Goal: Transaction & Acquisition: Book appointment/travel/reservation

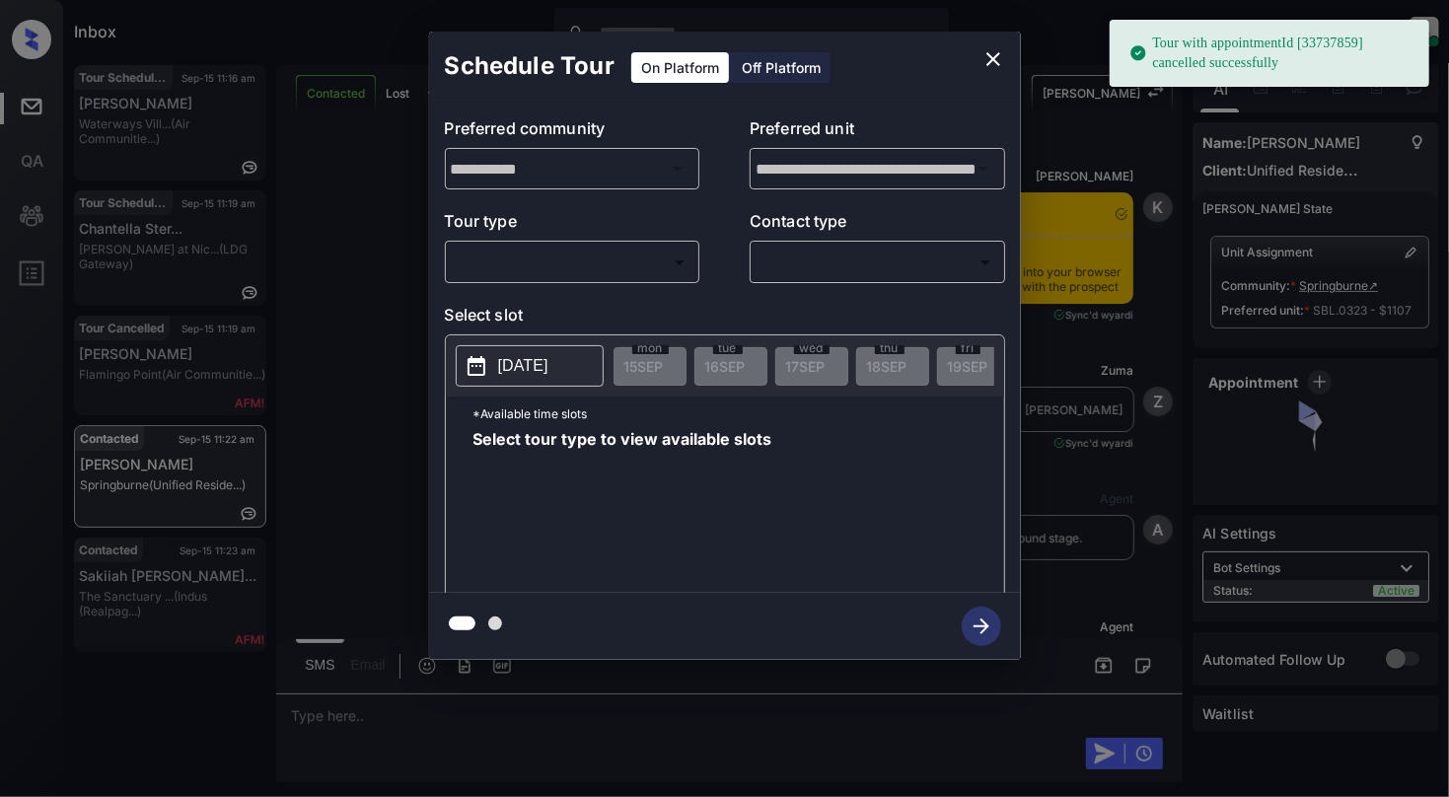
scroll to position [2332, 0]
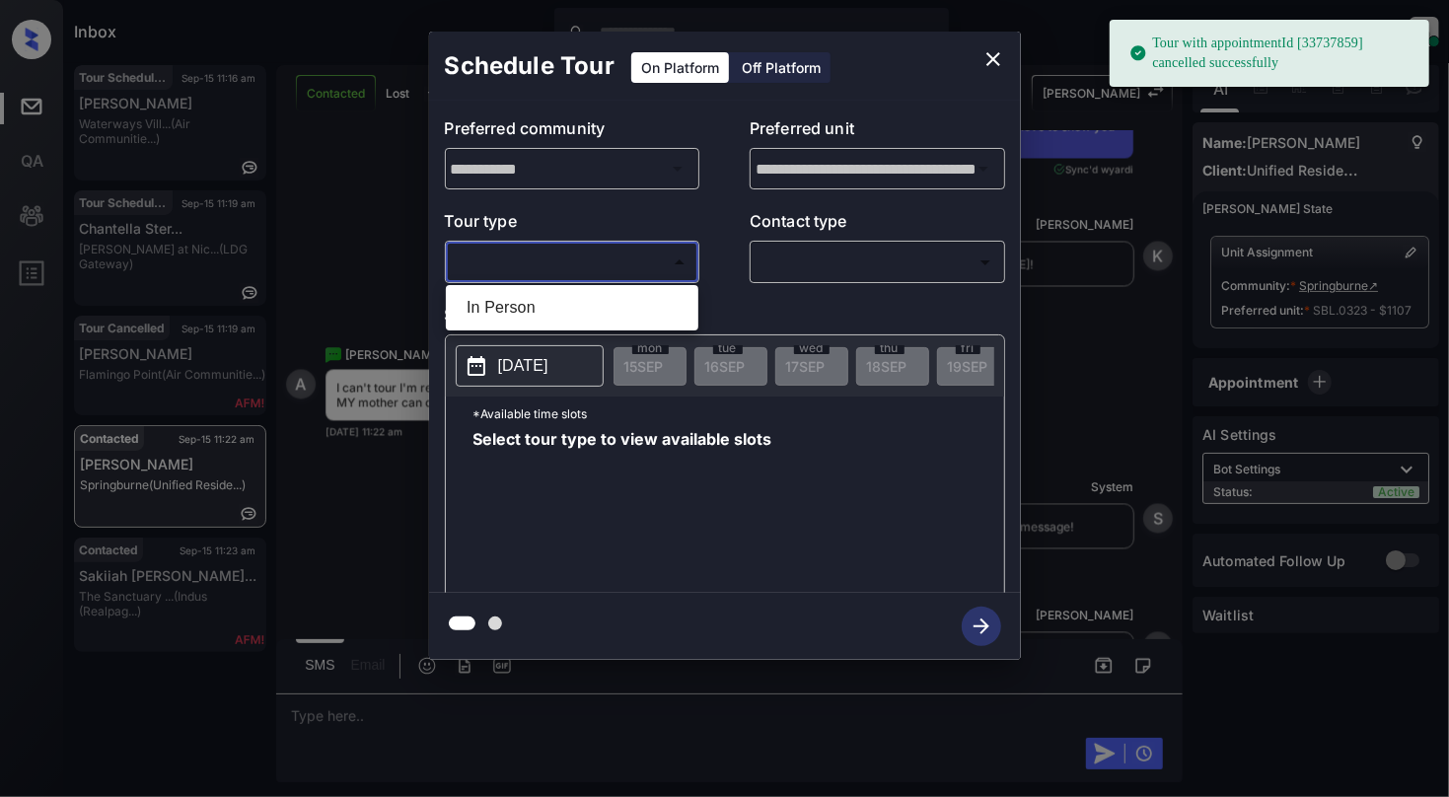
click at [522, 268] on body "Tour with appointmentId [33737859] cancelled successfully Inbox Cynthia Montañe…" at bounding box center [724, 398] width 1449 height 797
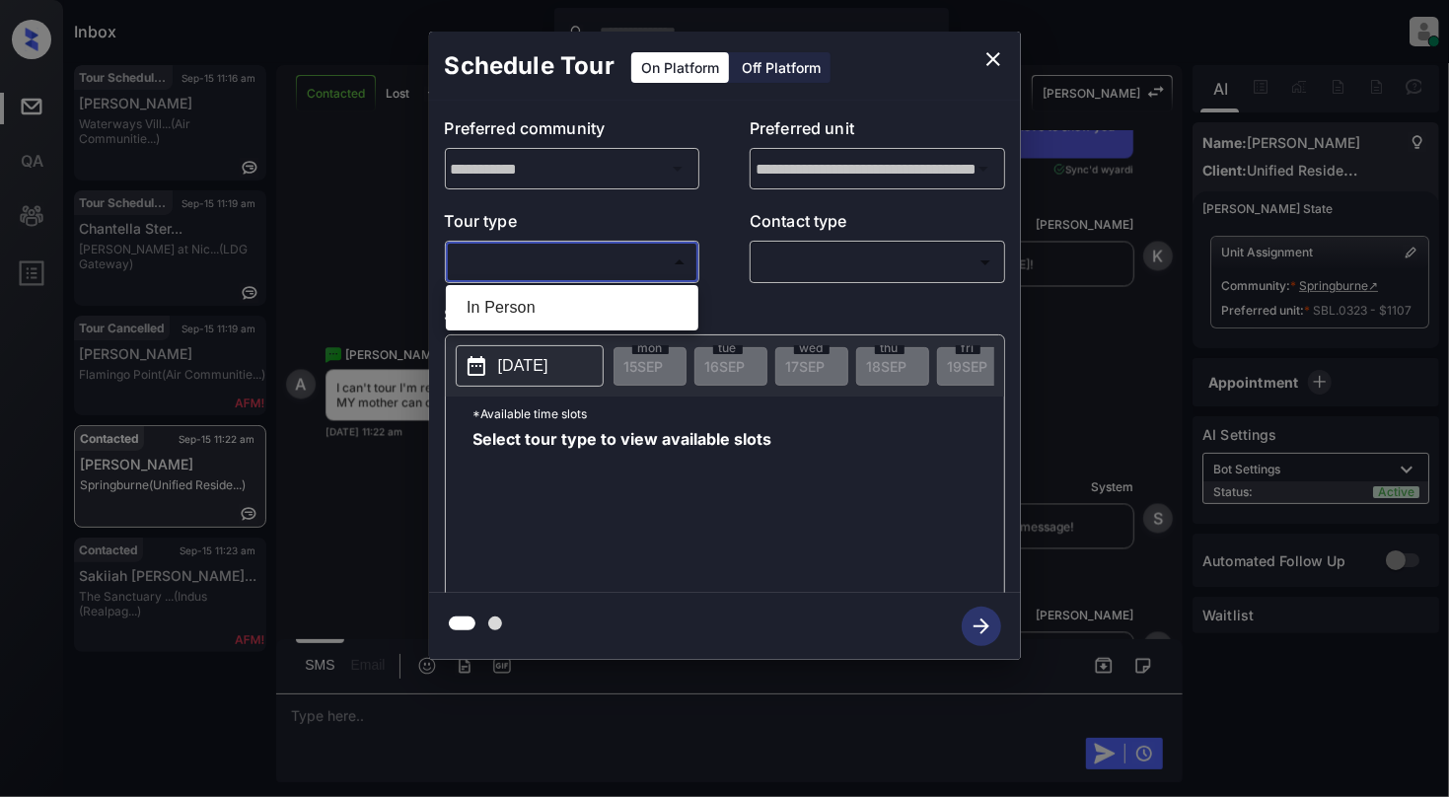
click at [994, 56] on div at bounding box center [724, 398] width 1449 height 797
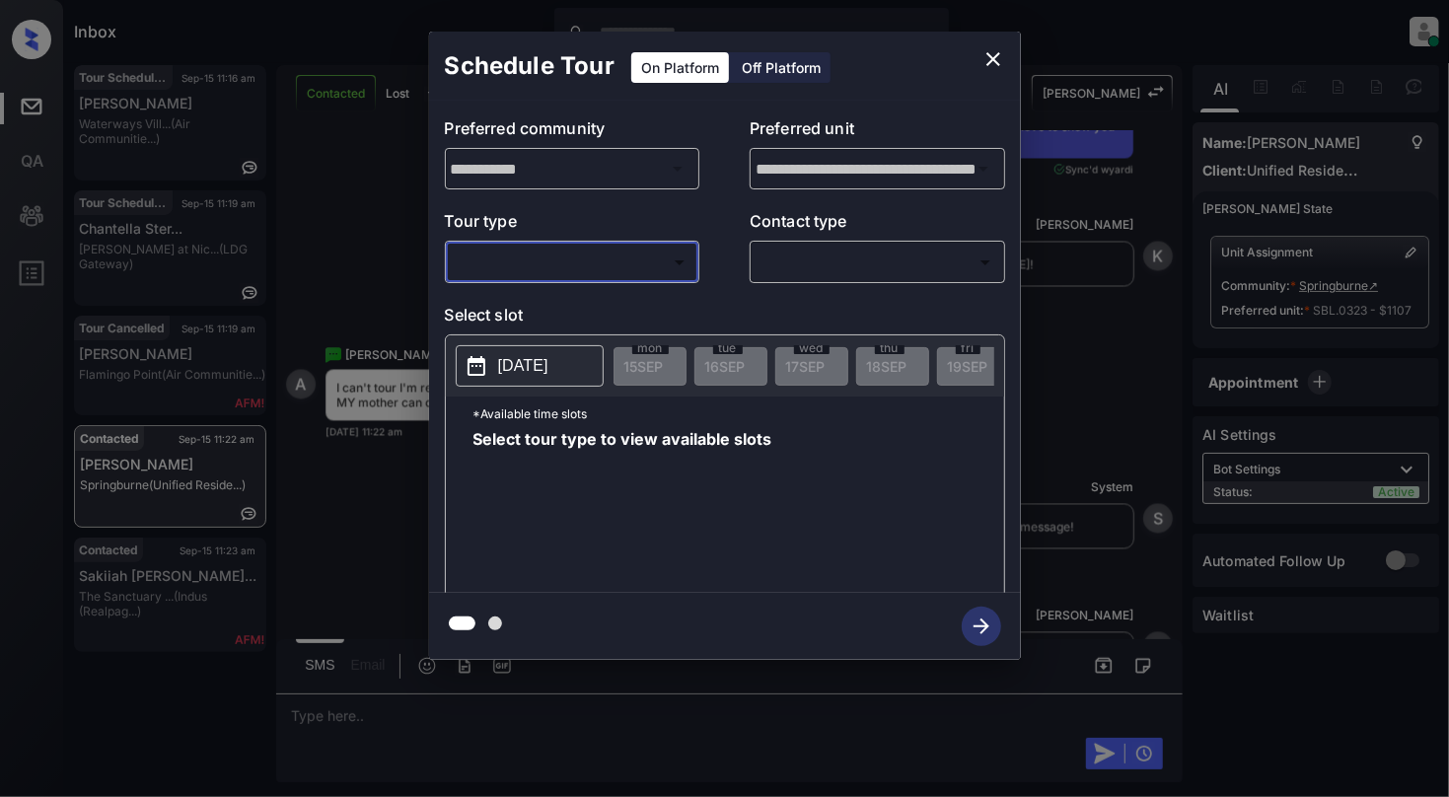
click at [998, 59] on icon "close" at bounding box center [994, 59] width 24 height 24
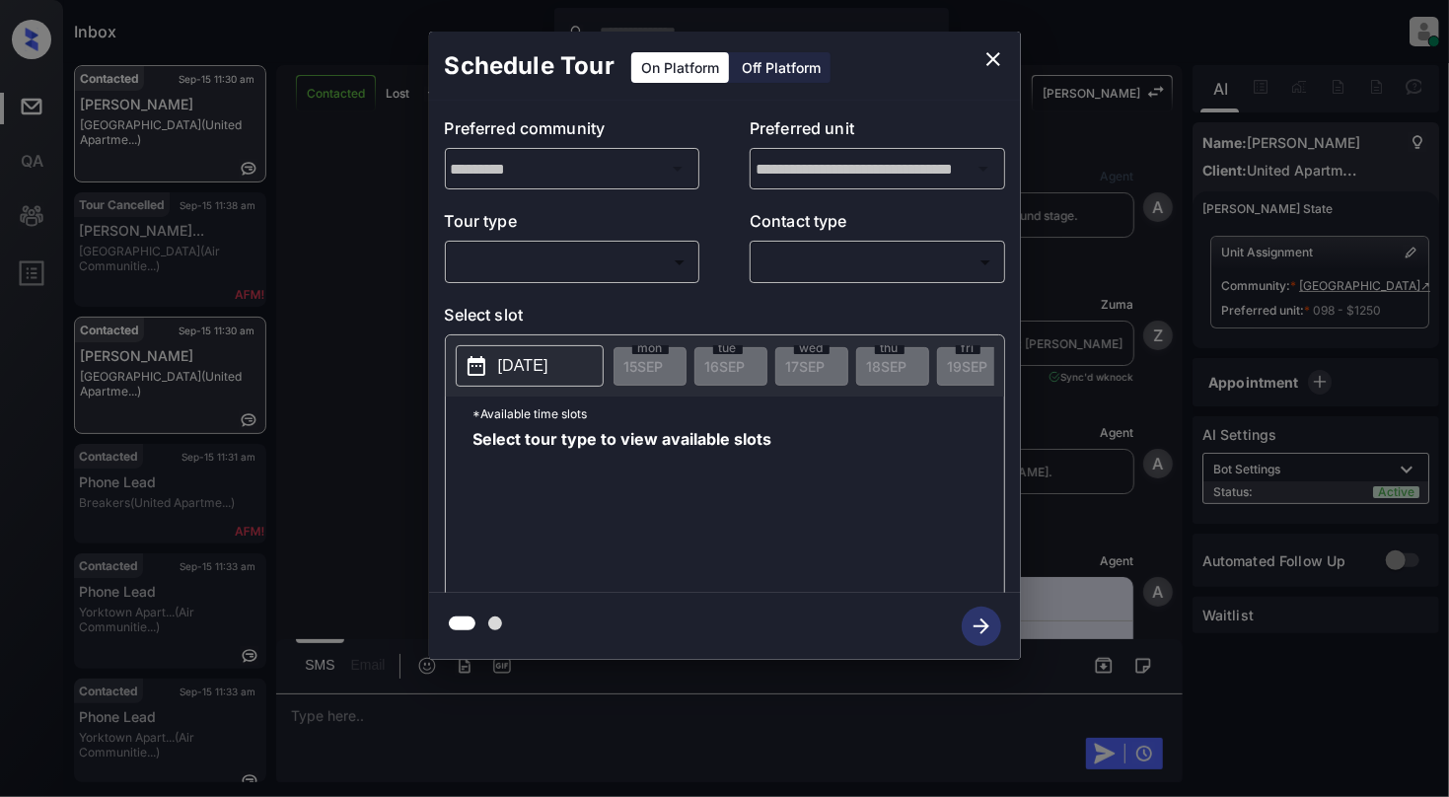
scroll to position [3210, 0]
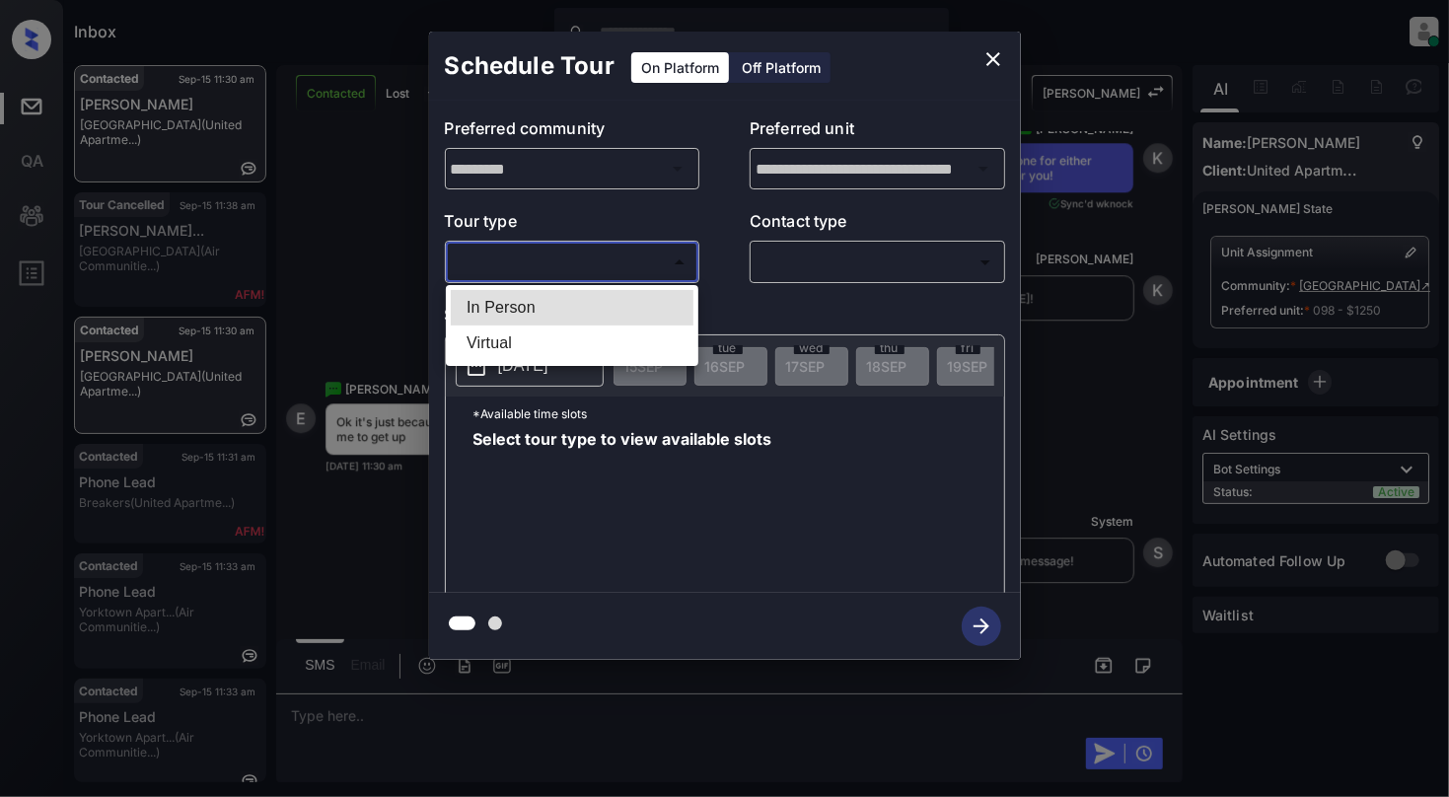
click at [570, 255] on body "Inbox Cynthia Montañez Online Set yourself offline Set yourself on break Profil…" at bounding box center [724, 398] width 1449 height 797
click at [991, 60] on div at bounding box center [724, 398] width 1449 height 797
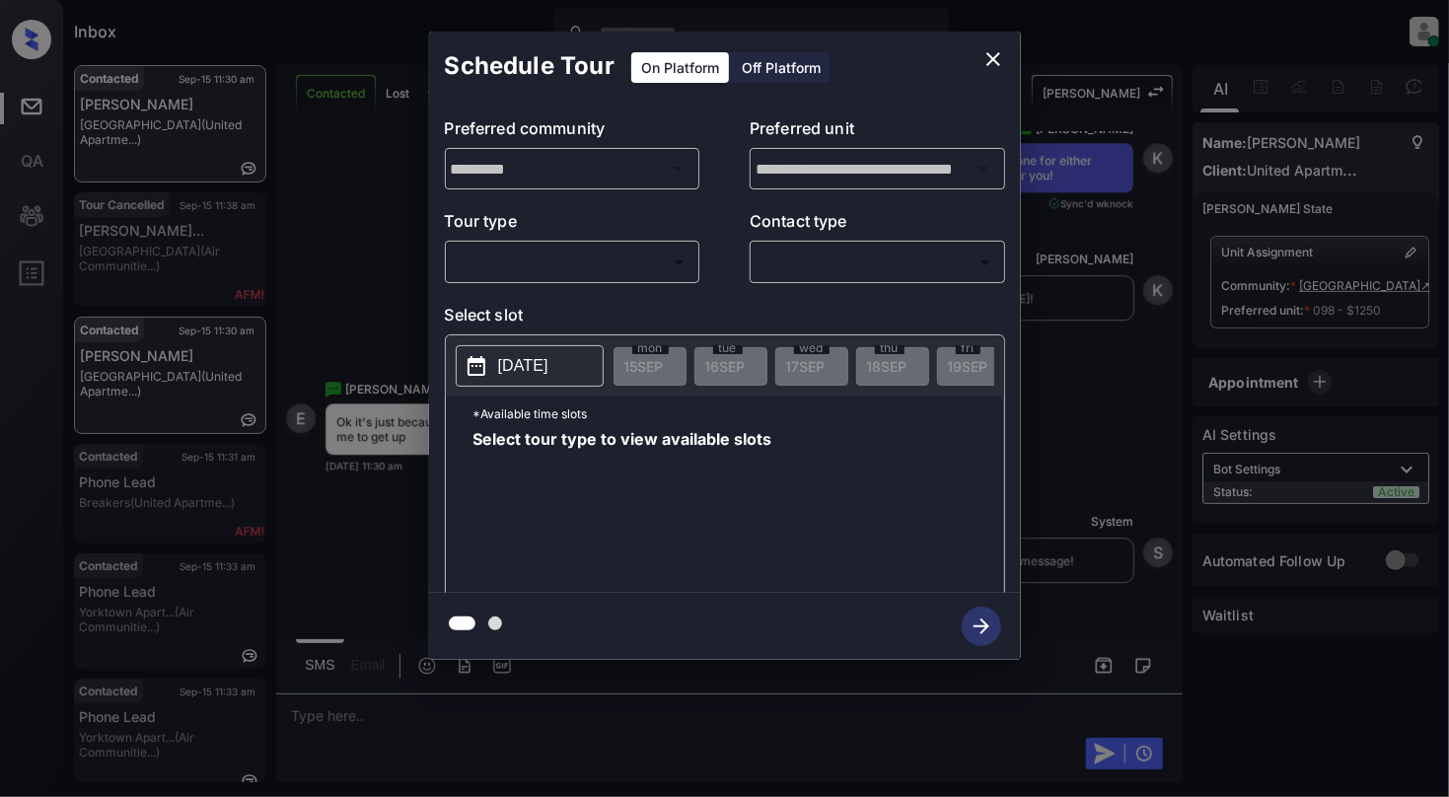
click at [1067, 430] on div "**********" at bounding box center [724, 346] width 1449 height 692
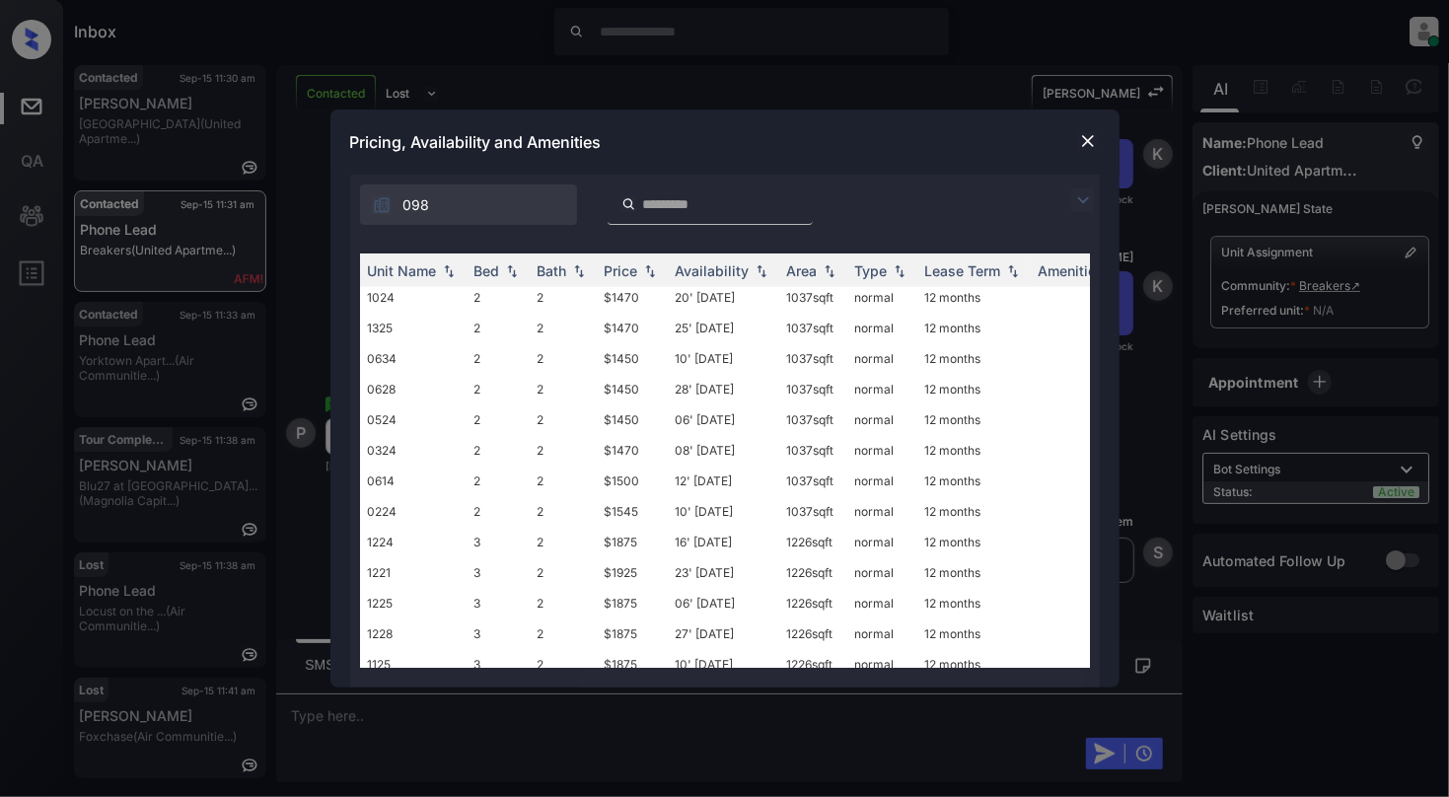
scroll to position [971, 0]
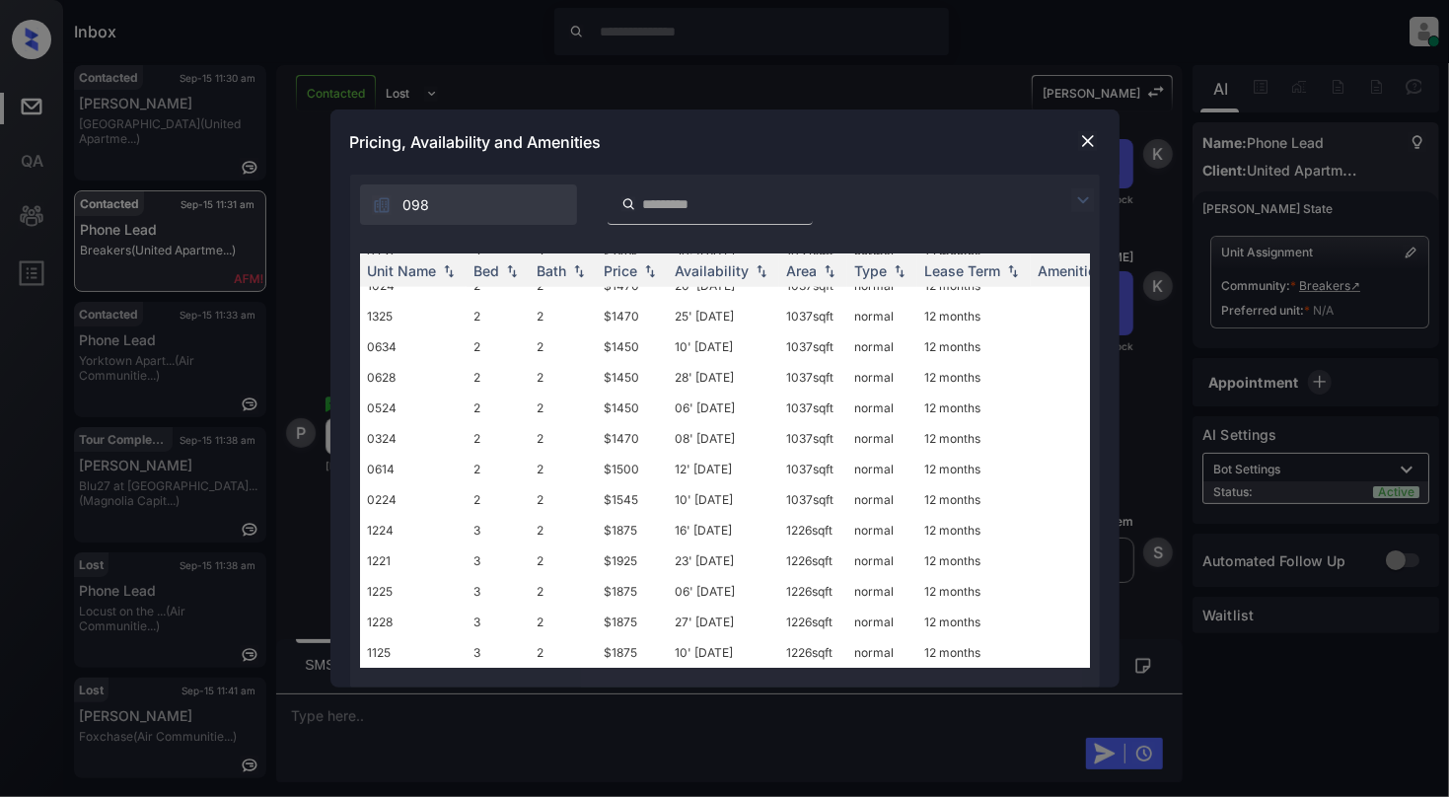
click at [1087, 142] on img at bounding box center [1088, 141] width 20 height 20
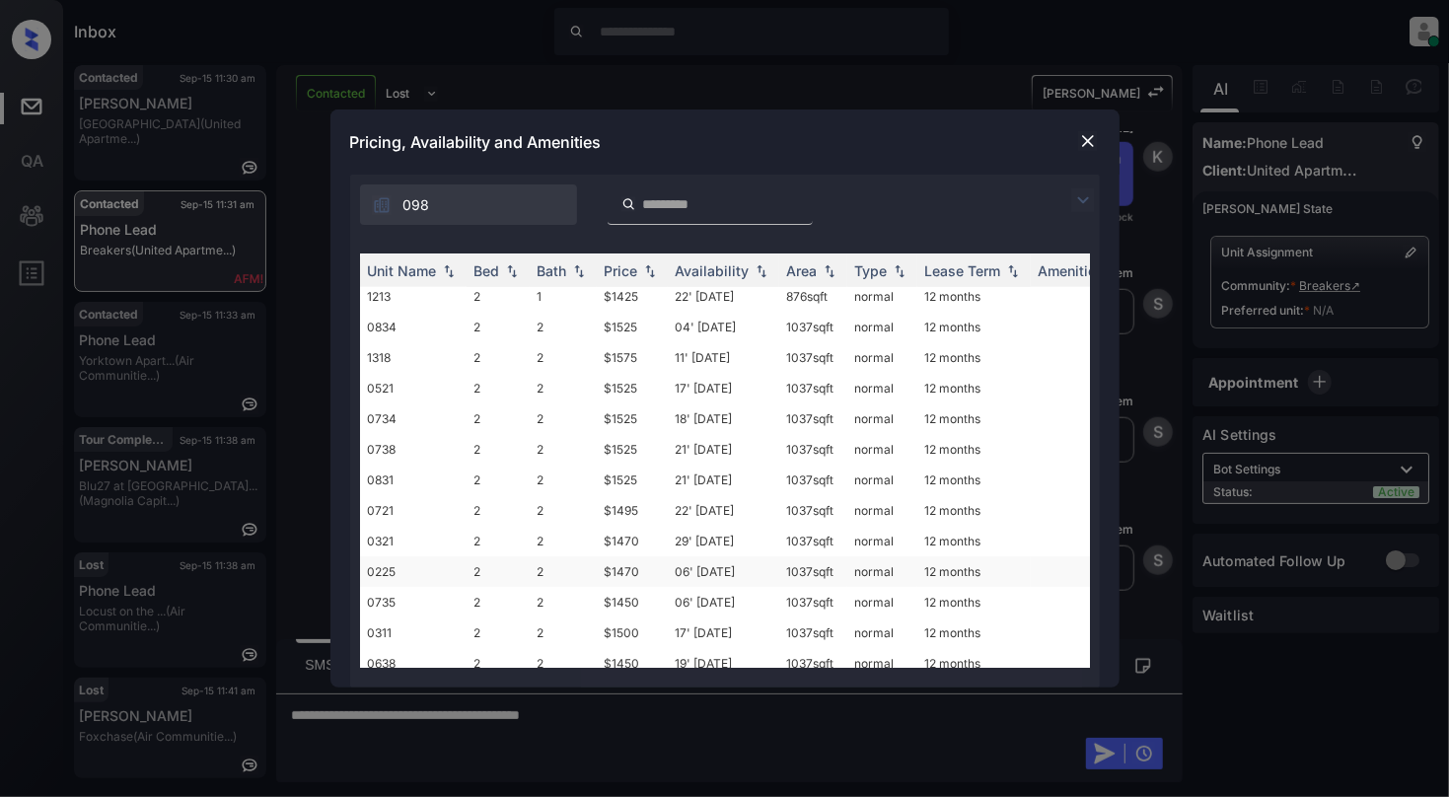
scroll to position [657, 0]
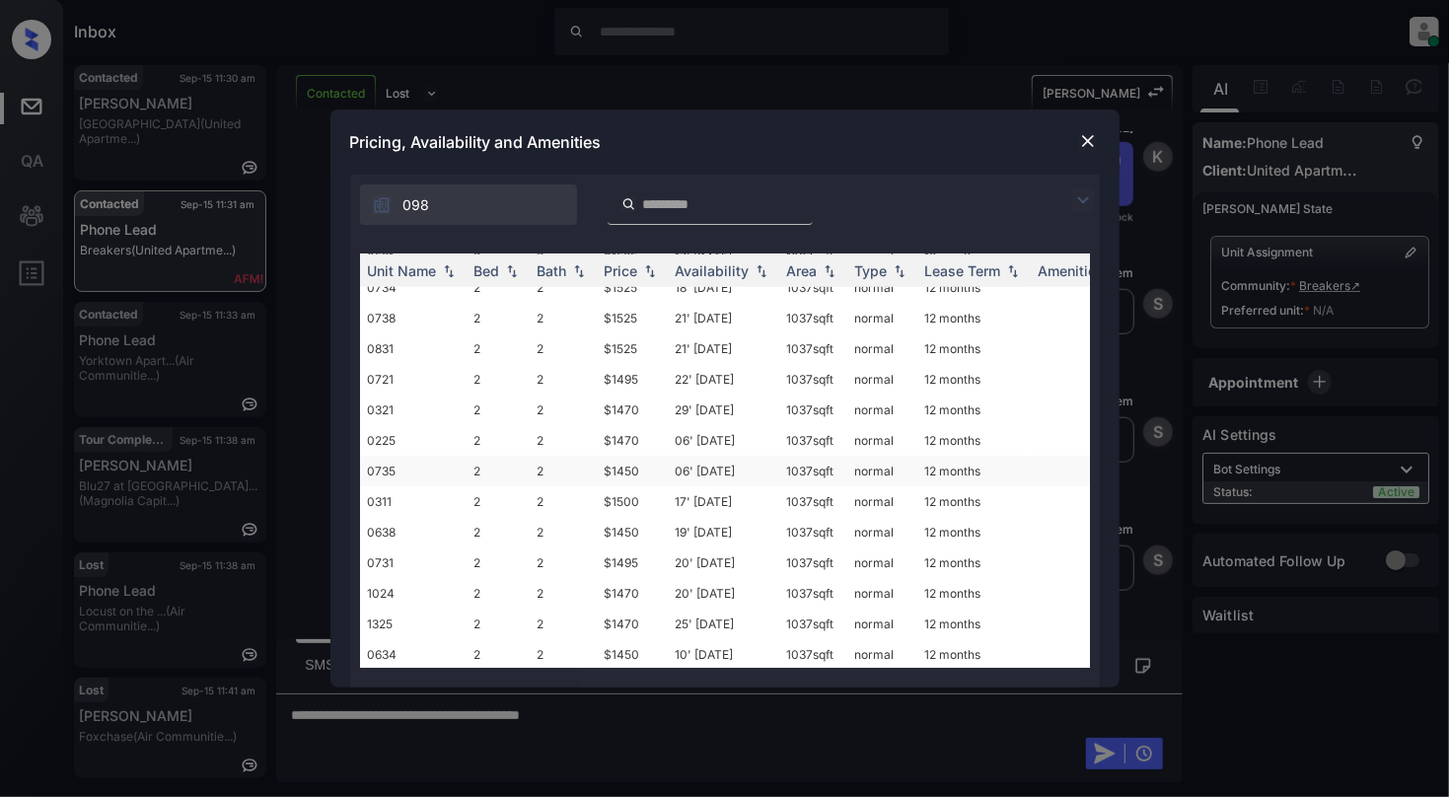
click at [514, 459] on td "2" at bounding box center [498, 471] width 63 height 31
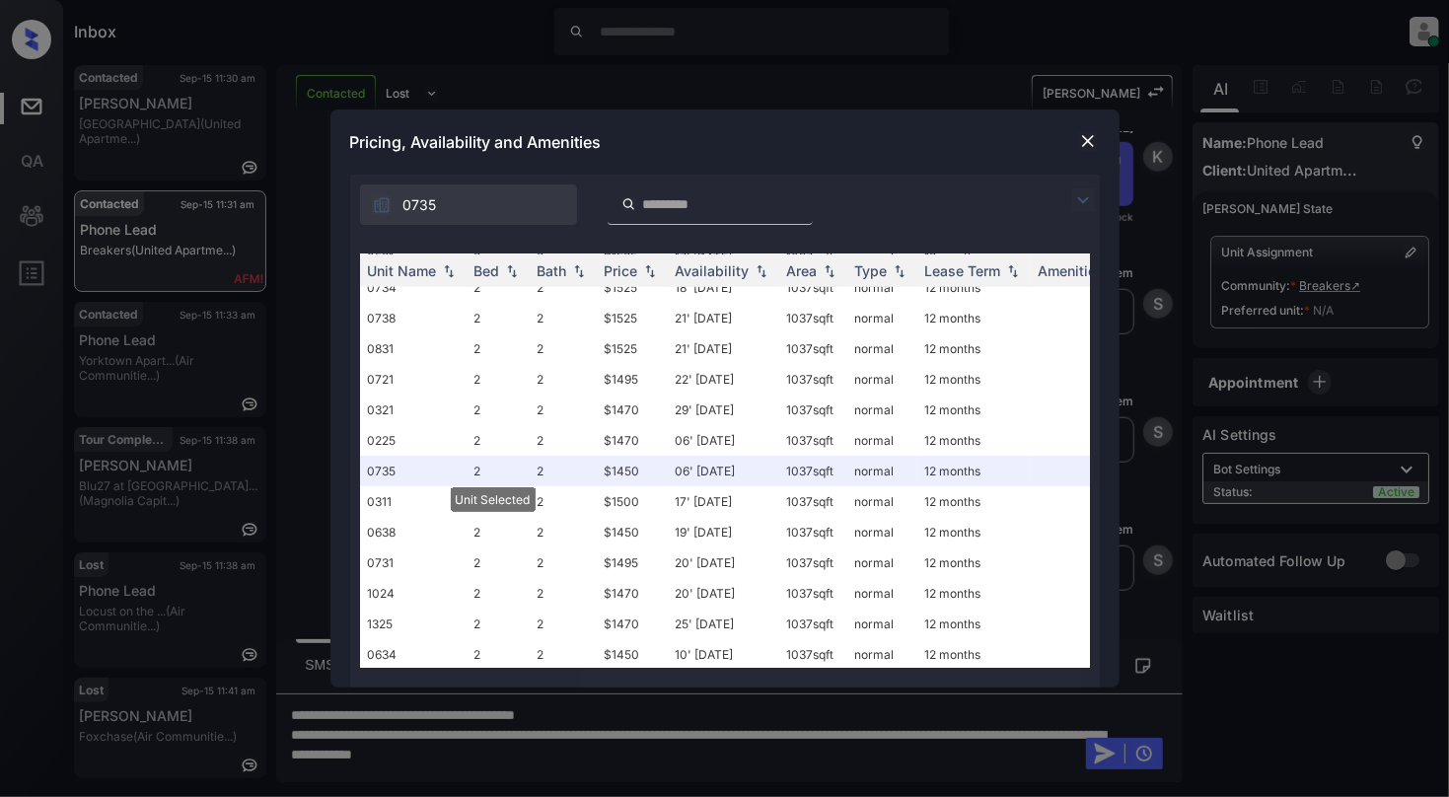
click at [1085, 134] on img at bounding box center [1088, 141] width 20 height 20
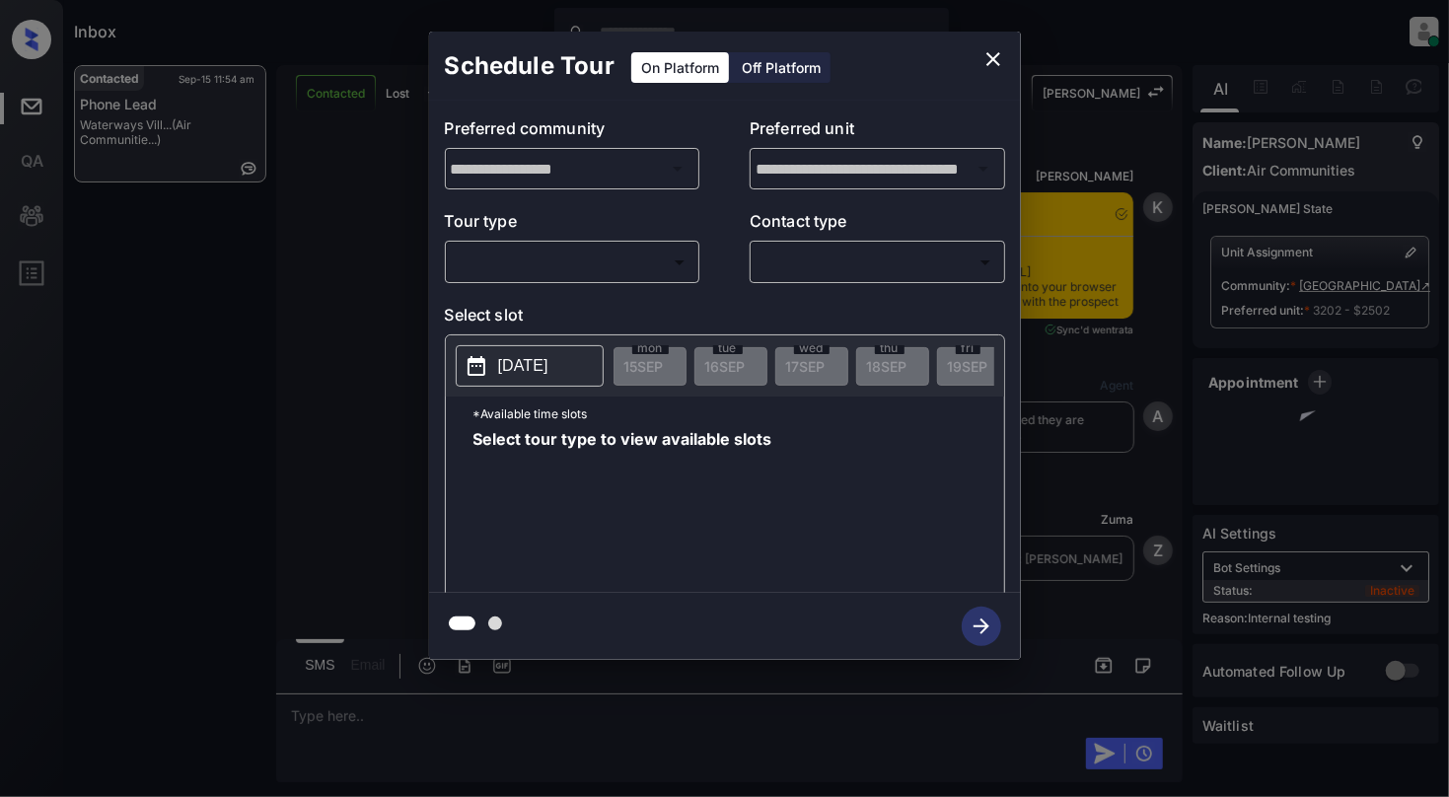
scroll to position [3613, 0]
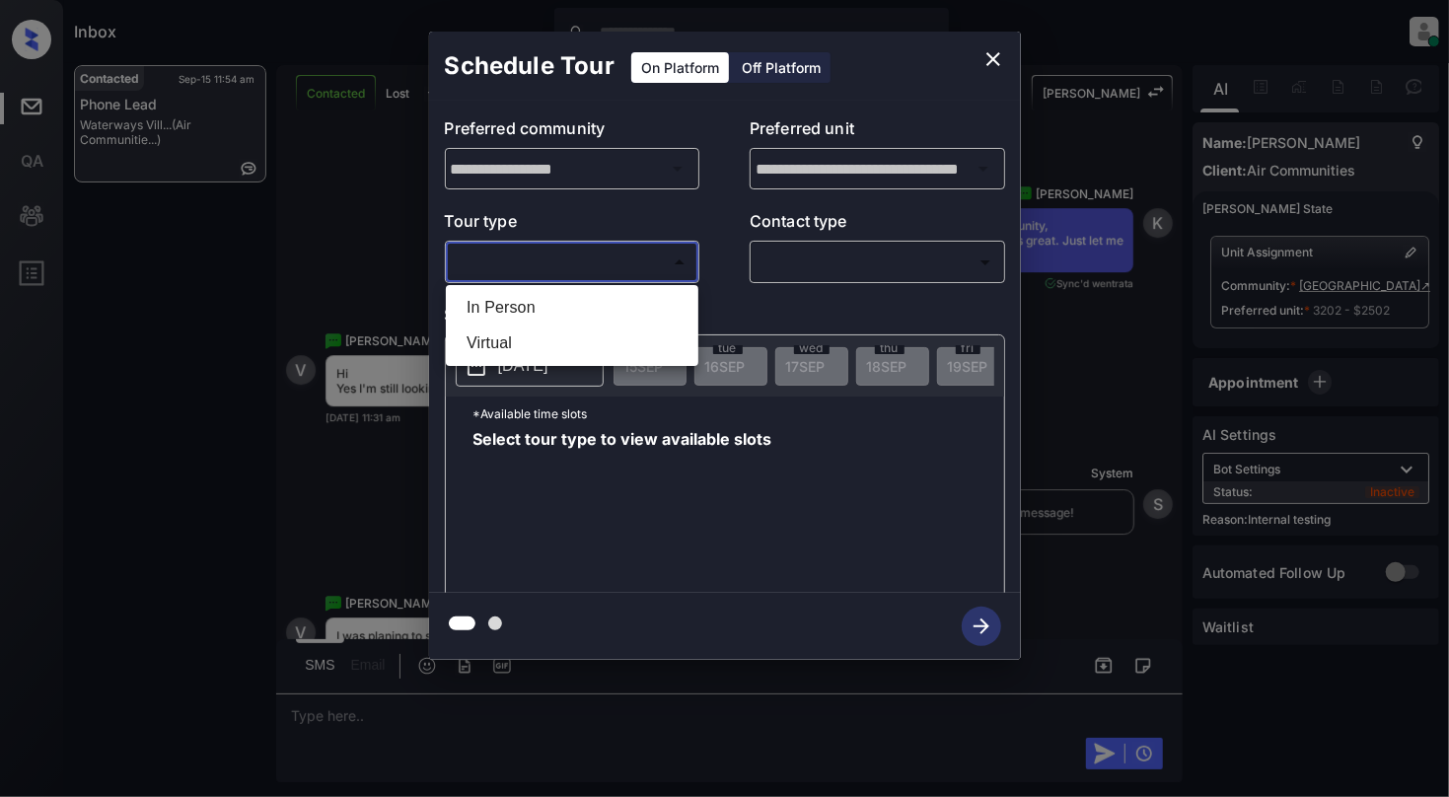
click at [552, 269] on body "Inbox Cynthia Montañez Online Set yourself offline Set yourself on break Profil…" at bounding box center [724, 398] width 1449 height 797
click at [518, 310] on li "In Person" at bounding box center [572, 308] width 243 height 36
type input "********"
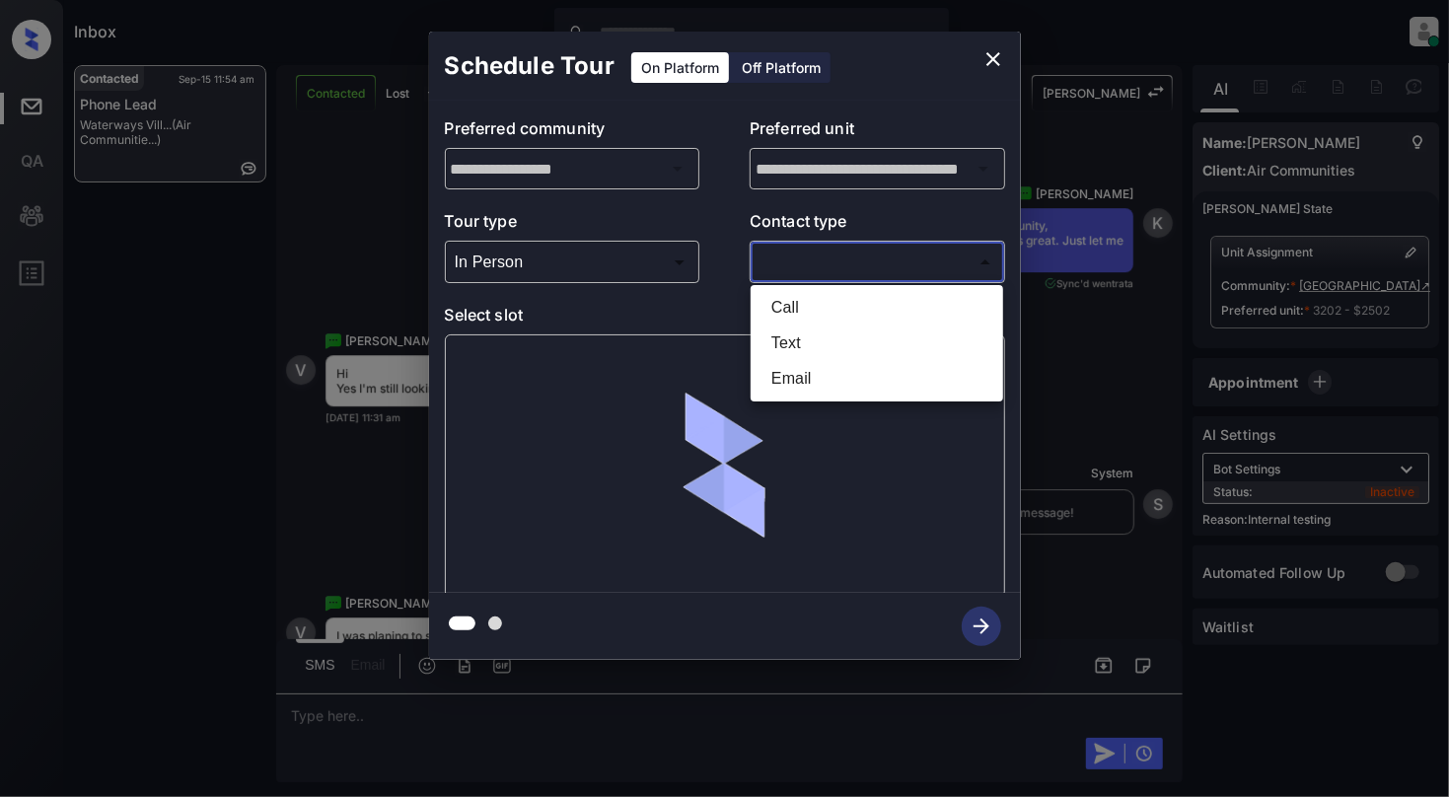
click at [839, 258] on body "Inbox Cynthia Montañez Online Set yourself offline Set yourself on break Profil…" at bounding box center [724, 398] width 1449 height 797
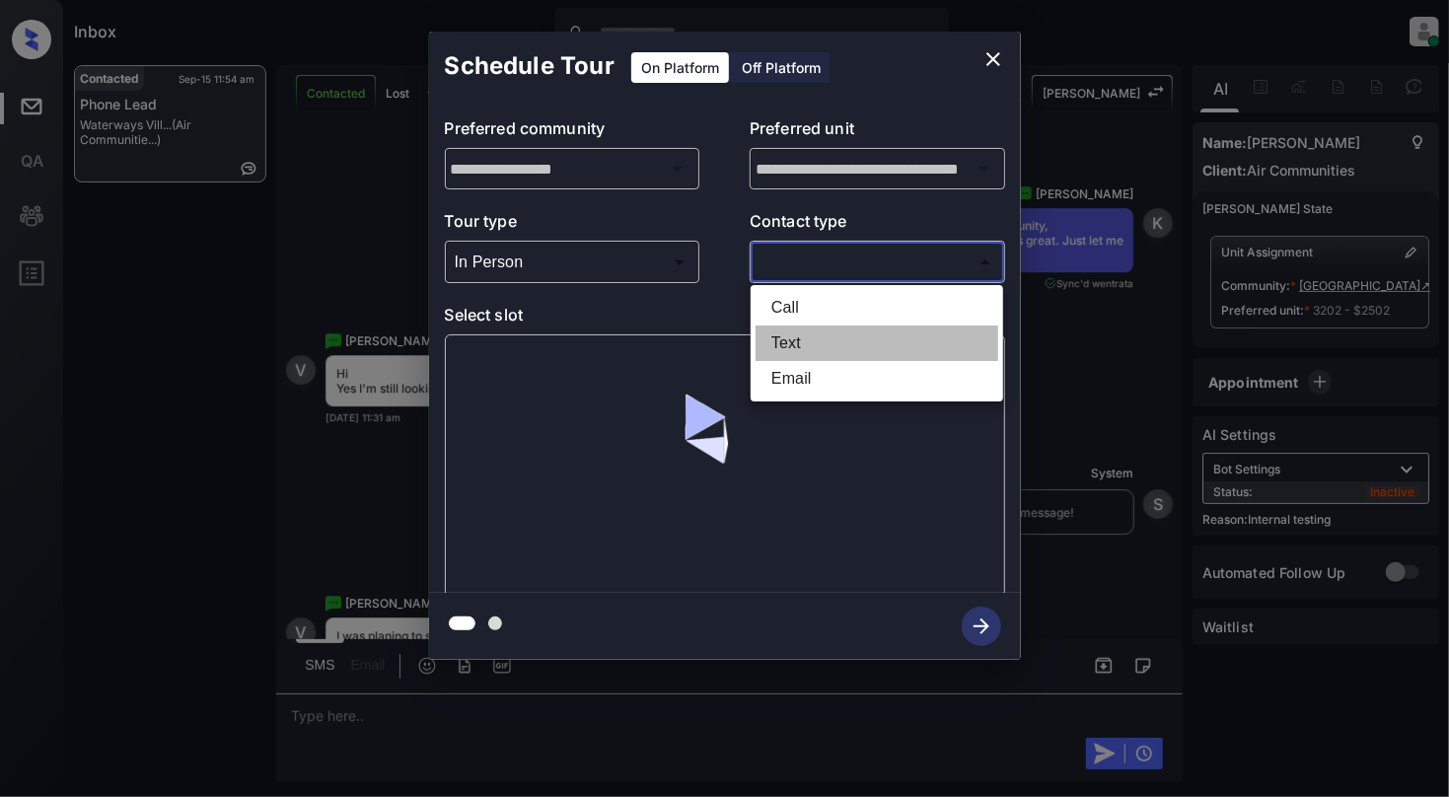
click at [809, 349] on li "Text" at bounding box center [877, 344] width 243 height 36
type input "****"
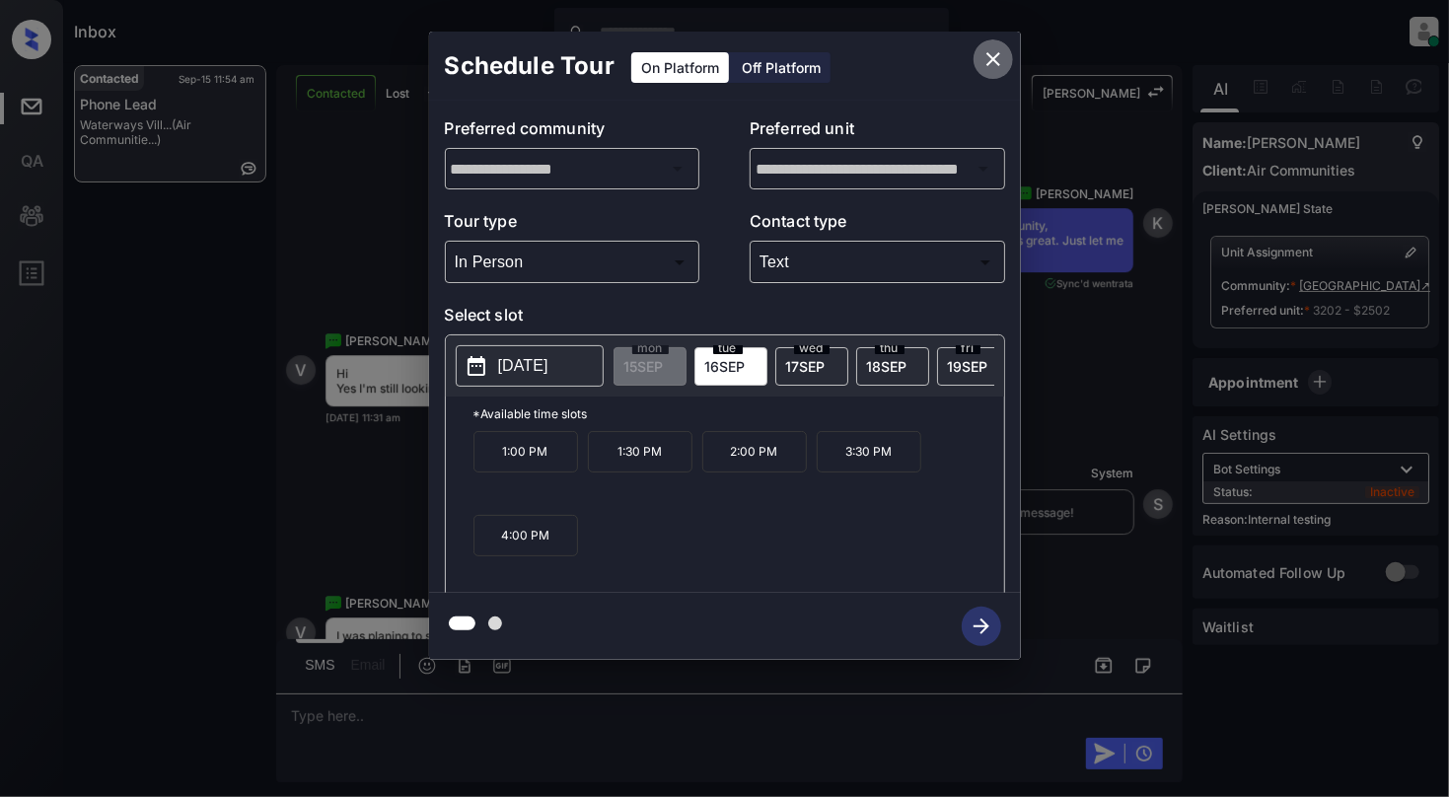
click at [991, 56] on icon "close" at bounding box center [994, 59] width 14 height 14
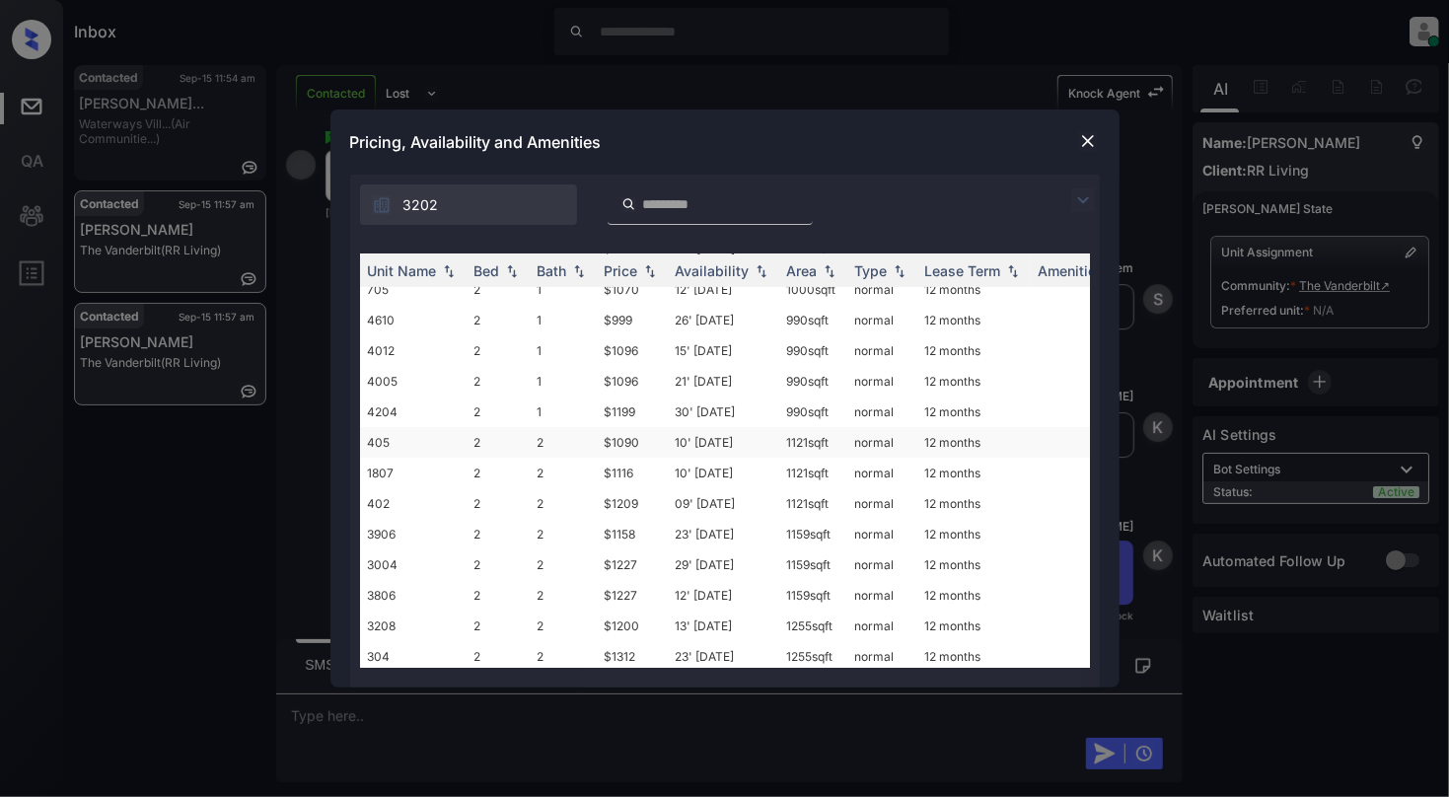
scroll to position [395, 0]
click at [494, 515] on td "2" at bounding box center [498, 530] width 63 height 31
click at [495, 515] on td "2" at bounding box center [498, 530] width 63 height 31
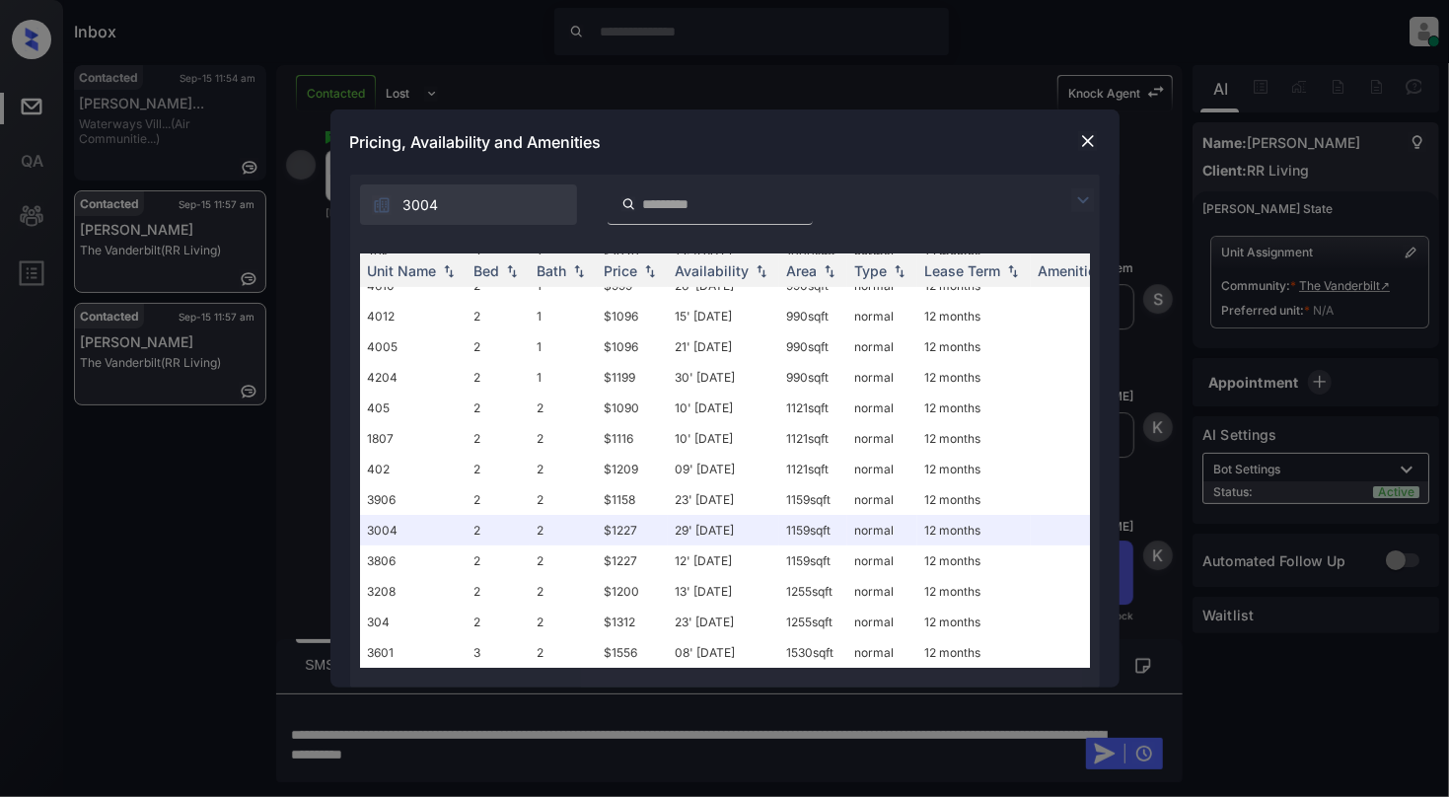
click at [1085, 142] on img at bounding box center [1088, 141] width 20 height 20
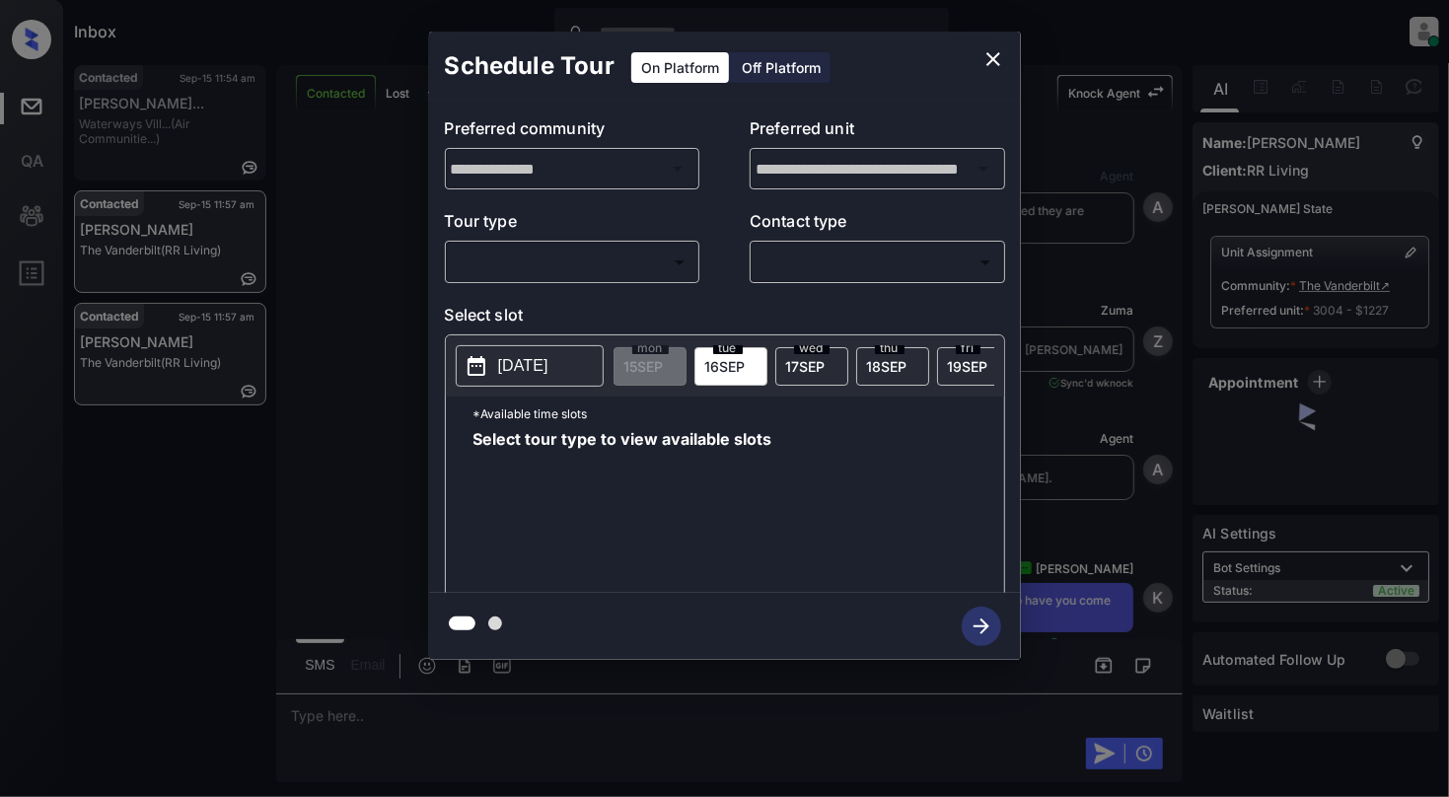
scroll to position [5591, 0]
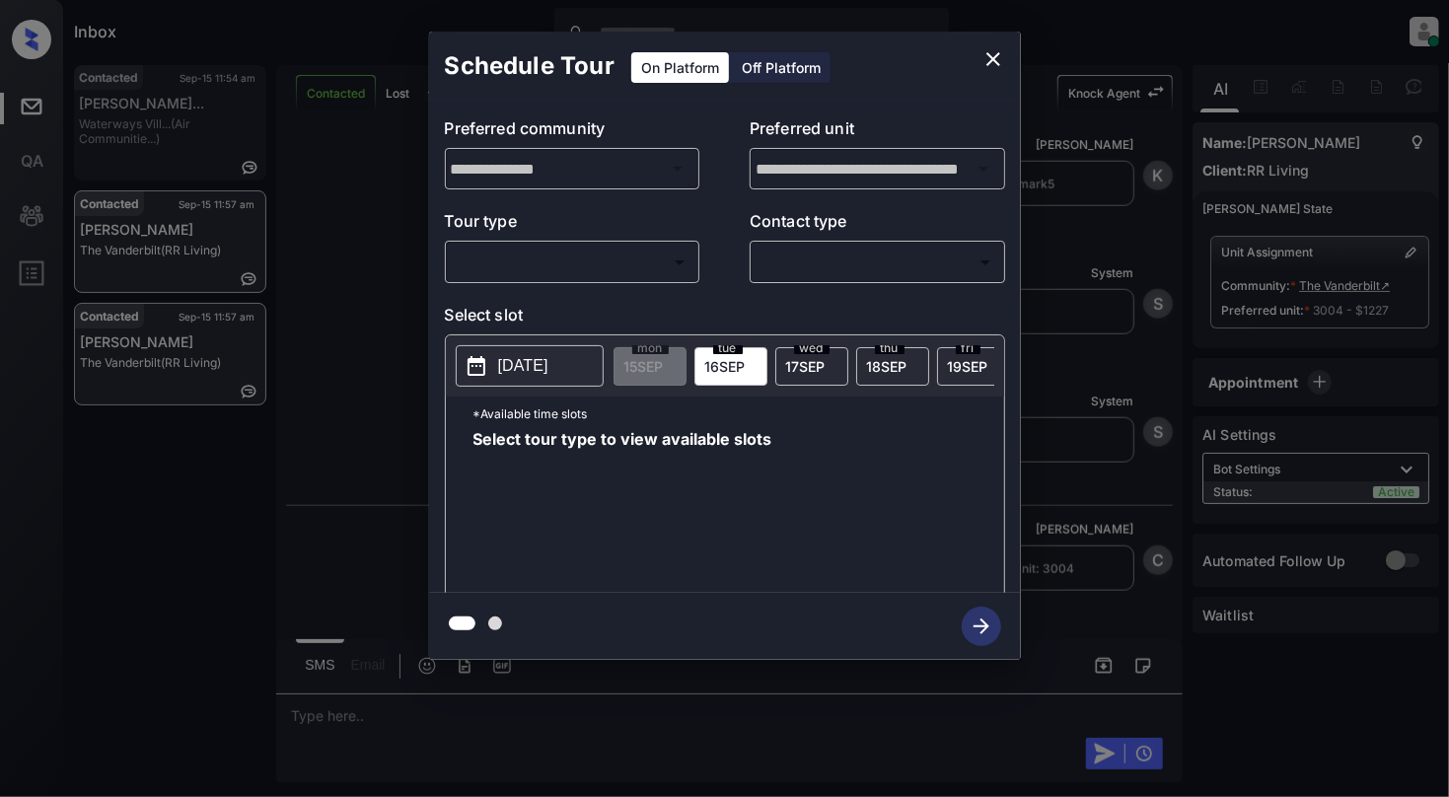
click at [533, 264] on body "Inbox Cynthia Montañez Online Set yourself offline Set yourself on break Profil…" at bounding box center [724, 398] width 1449 height 797
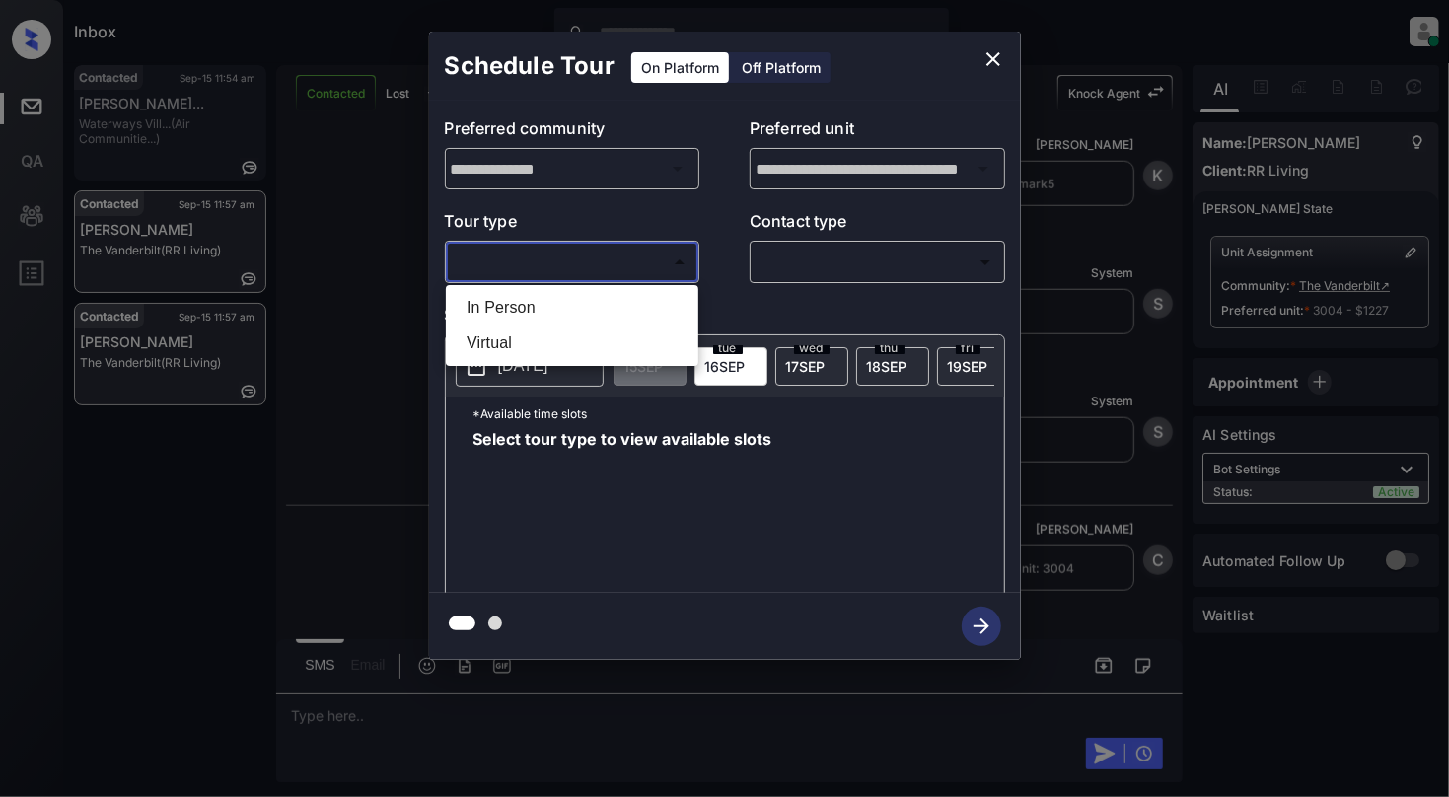
click at [537, 298] on li "In Person" at bounding box center [572, 308] width 243 height 36
type input "********"
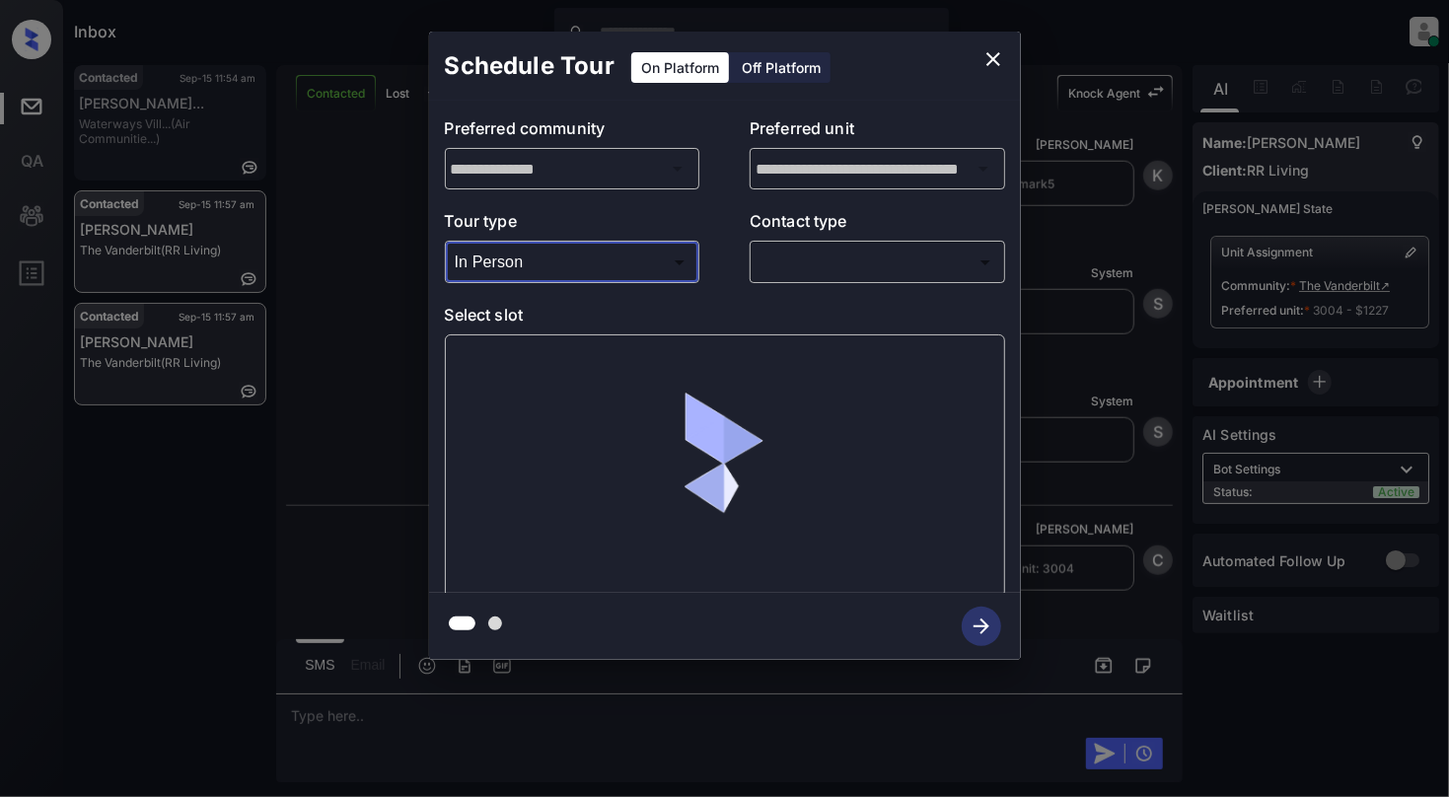
click at [799, 251] on body "Inbox Cynthia Montañez Online Set yourself offline Set yourself on break Profil…" at bounding box center [724, 398] width 1449 height 797
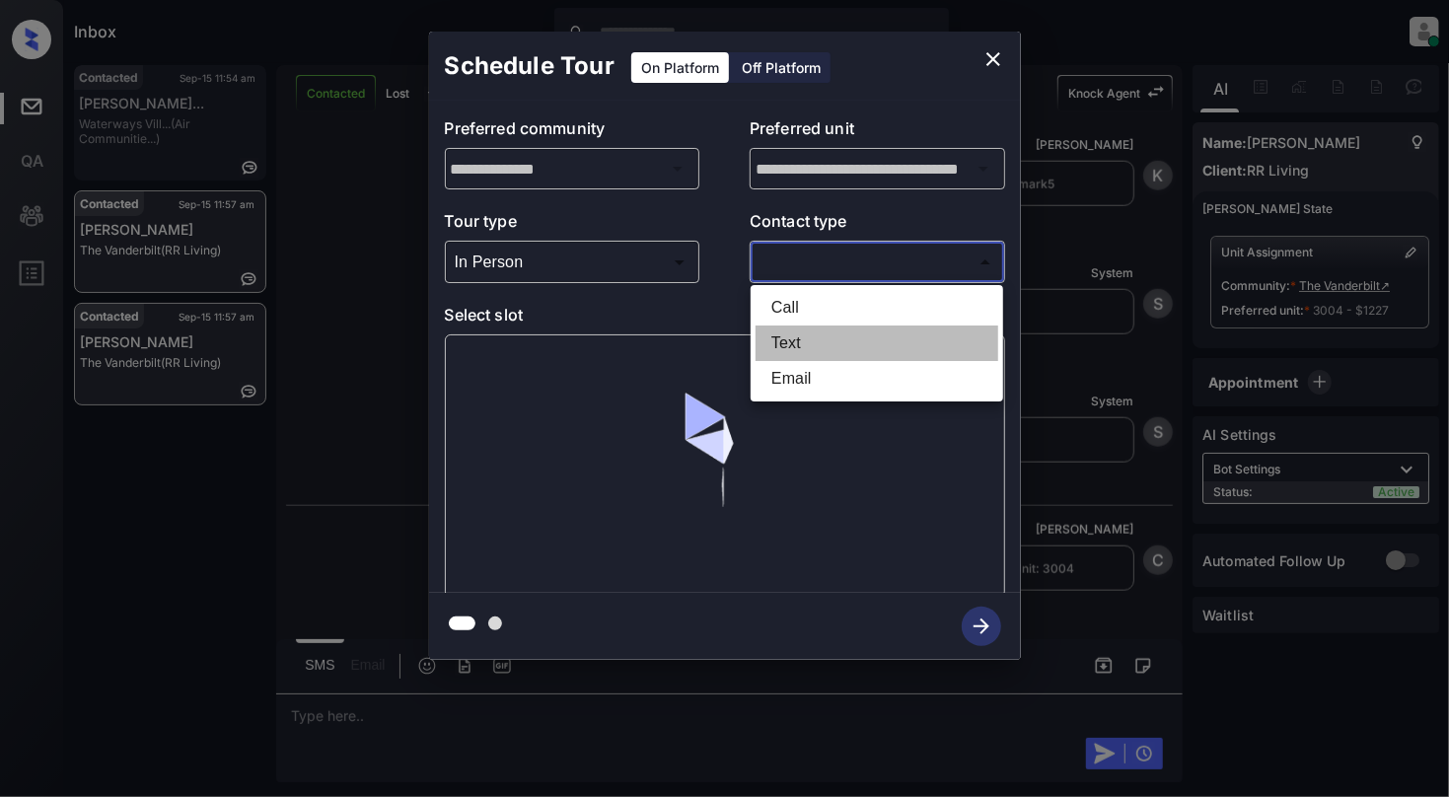
click at [783, 332] on li "Text" at bounding box center [877, 344] width 243 height 36
type input "****"
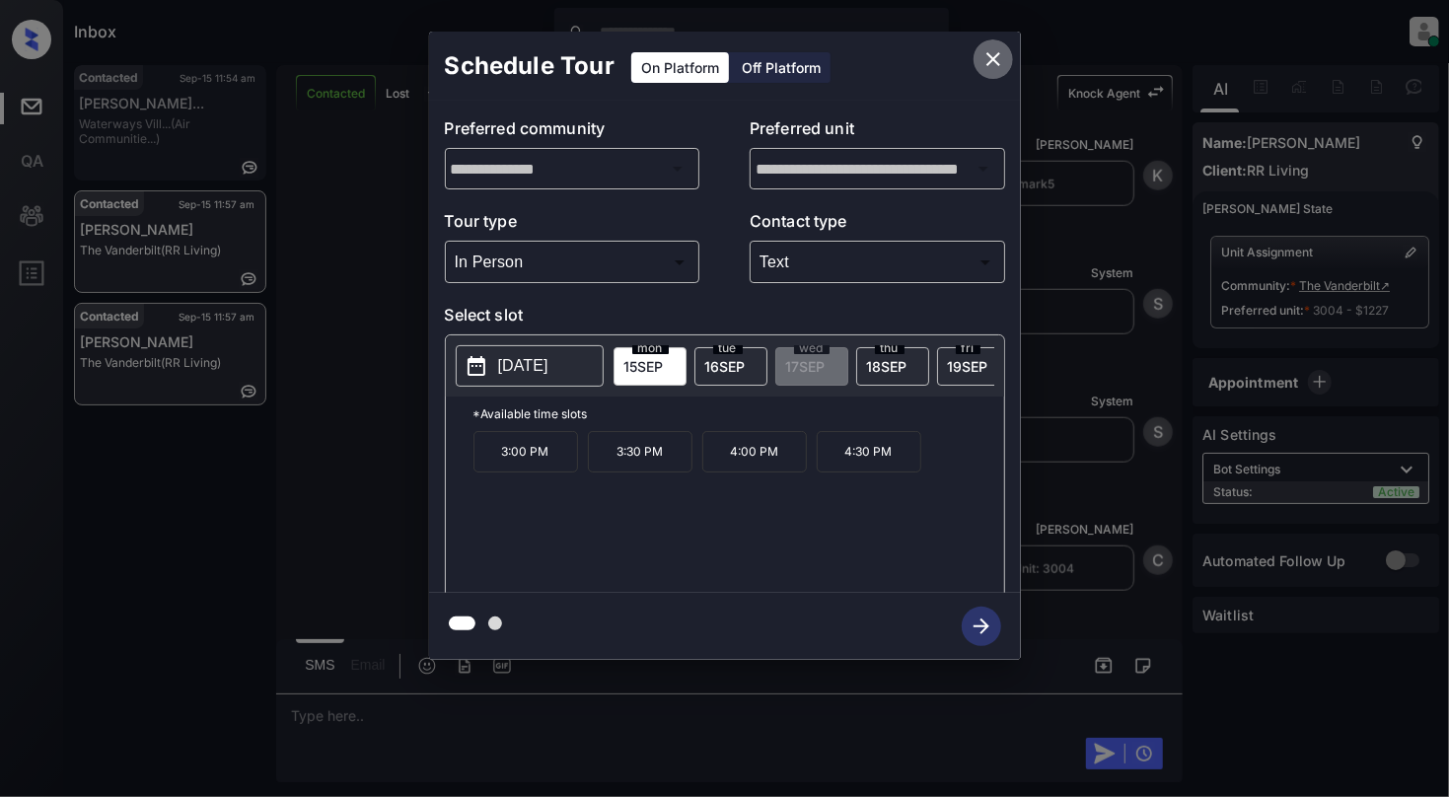
click at [990, 61] on icon "close" at bounding box center [994, 59] width 14 height 14
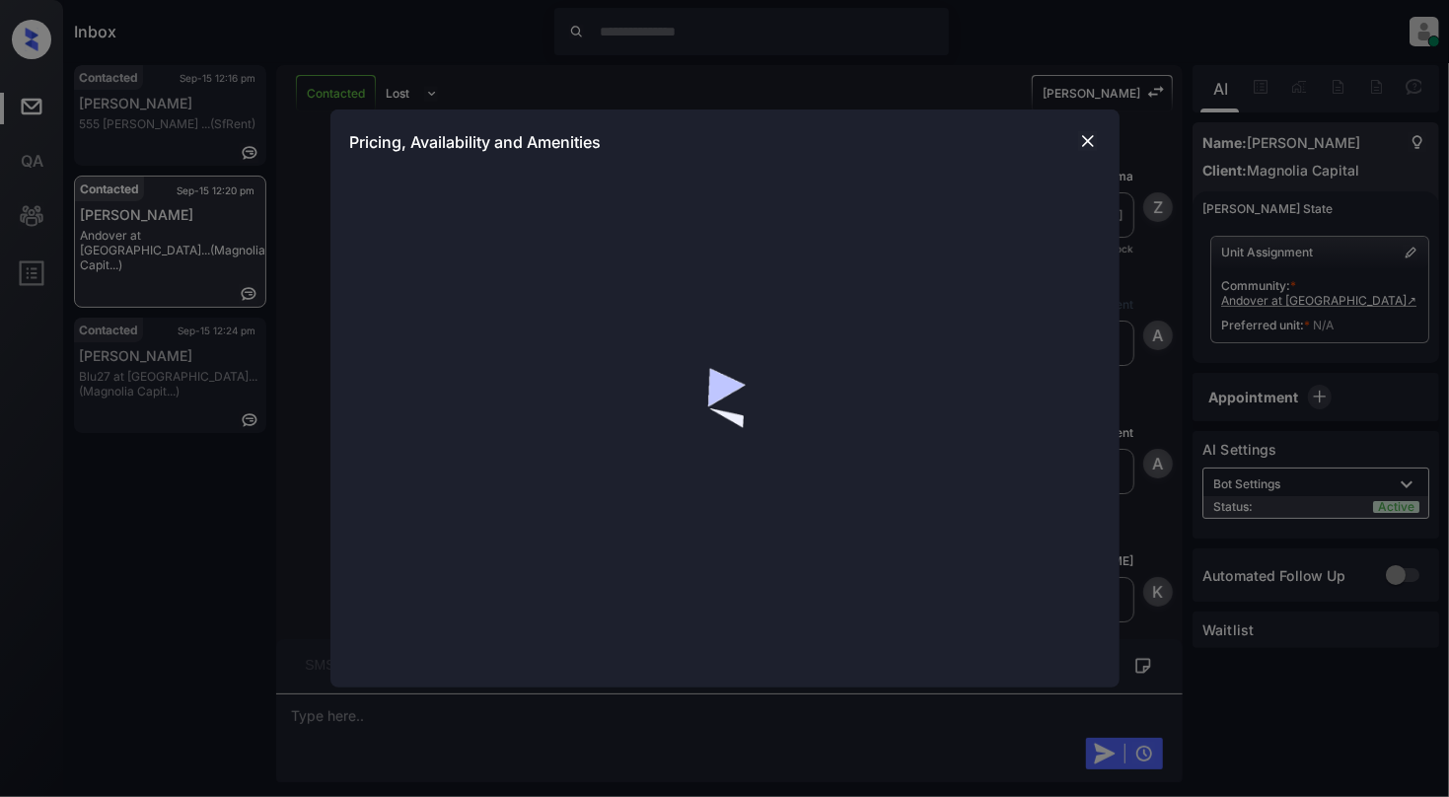
scroll to position [4260, 0]
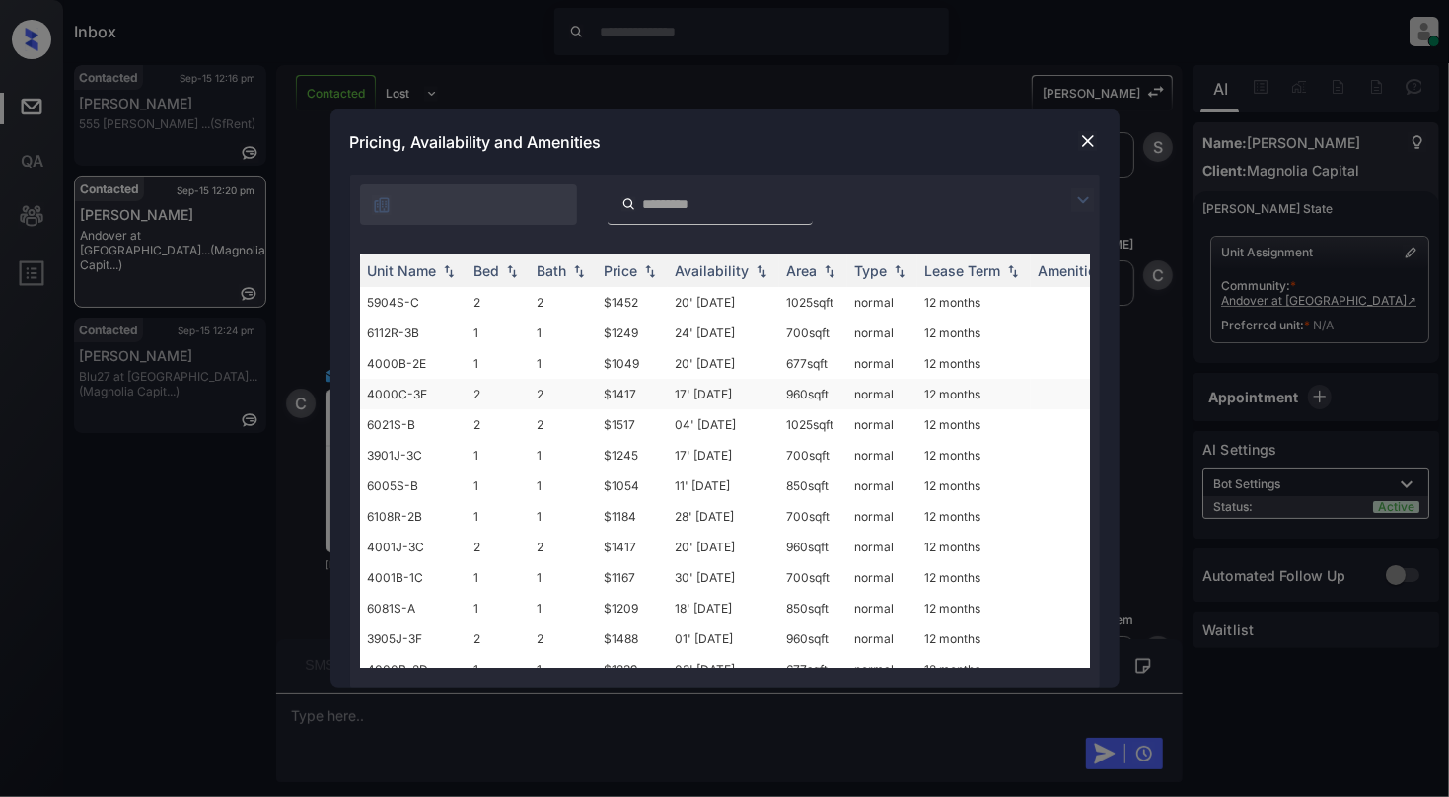
click at [485, 399] on td "2" at bounding box center [498, 394] width 63 height 31
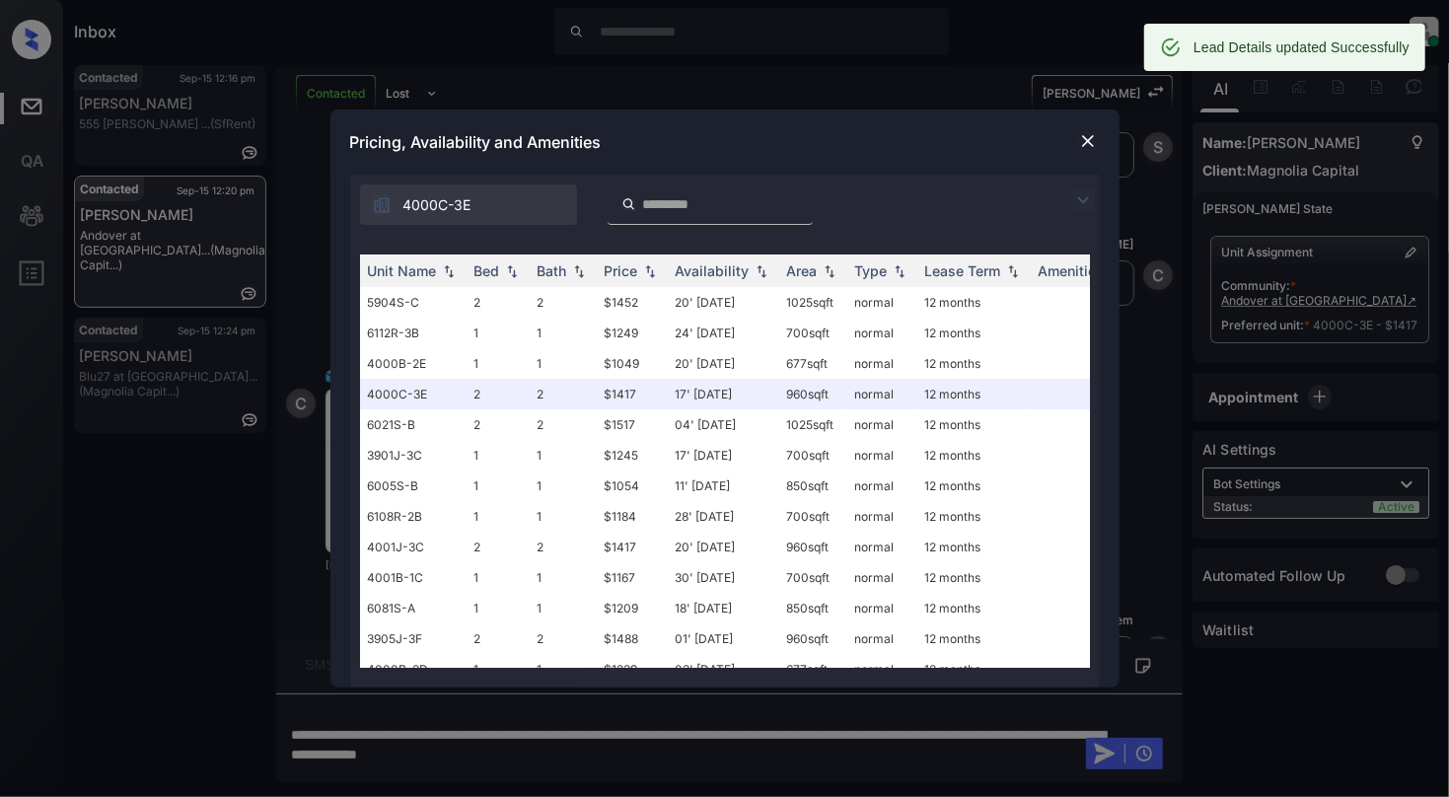
click at [1087, 134] on img at bounding box center [1088, 141] width 20 height 20
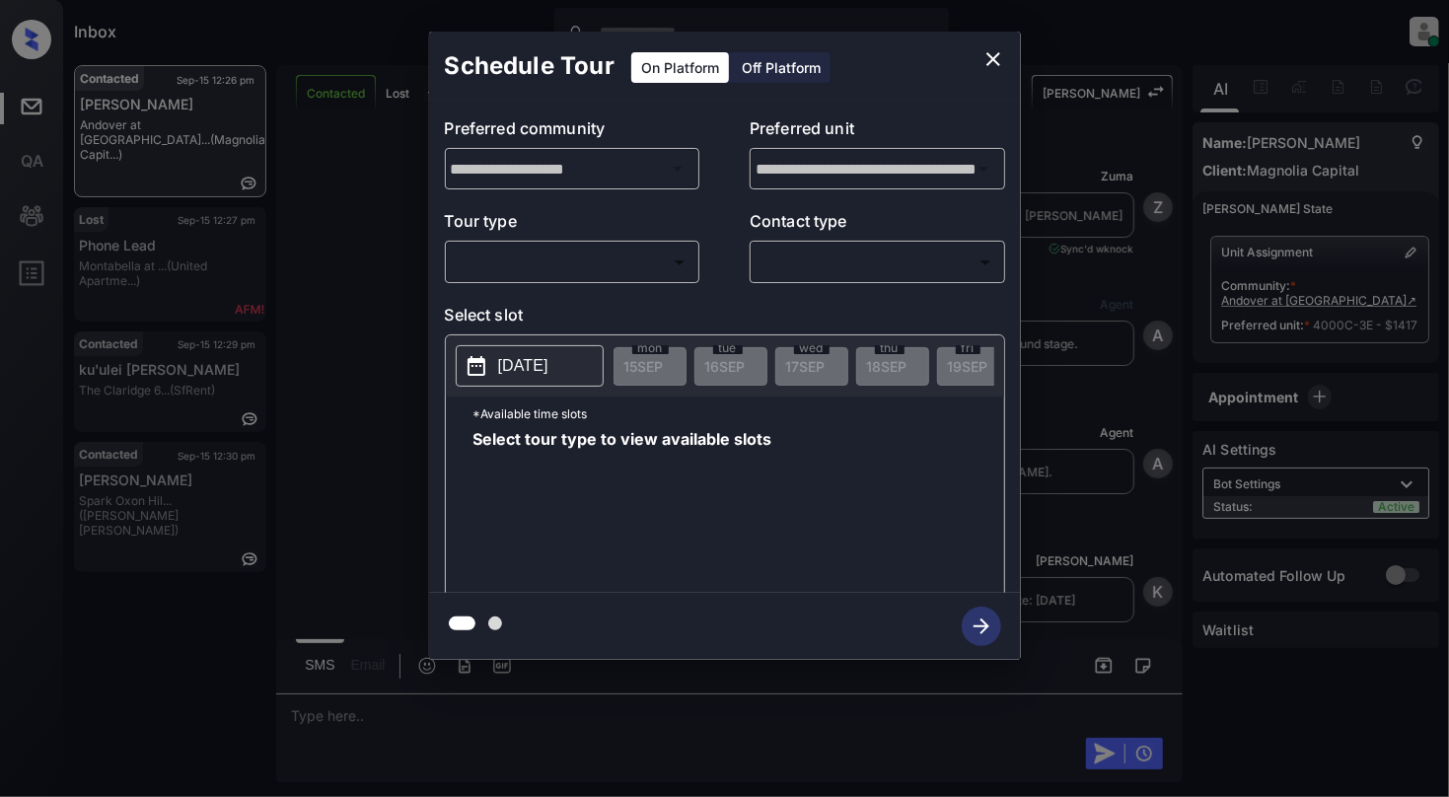
scroll to position [5786, 0]
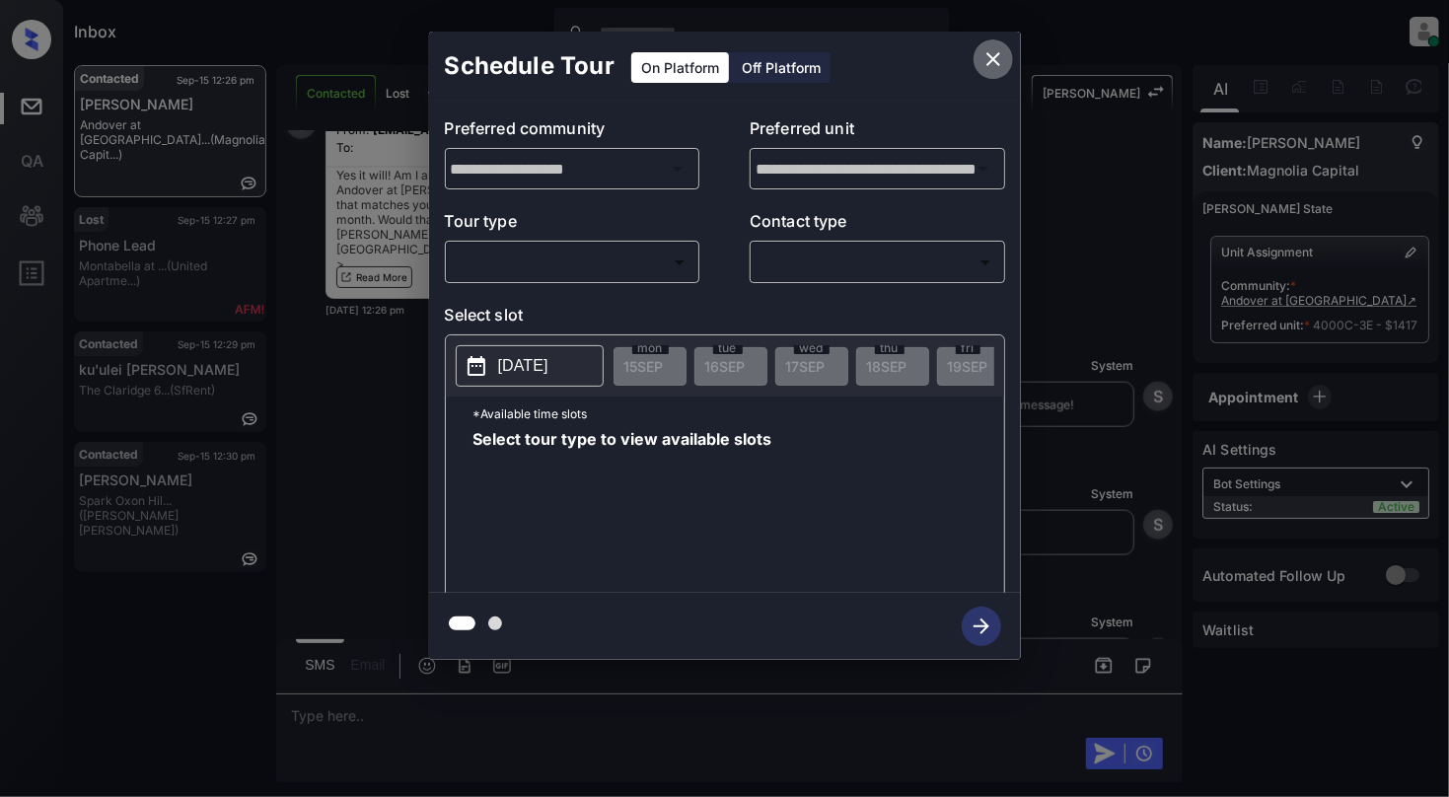
click at [991, 52] on icon "close" at bounding box center [994, 59] width 24 height 24
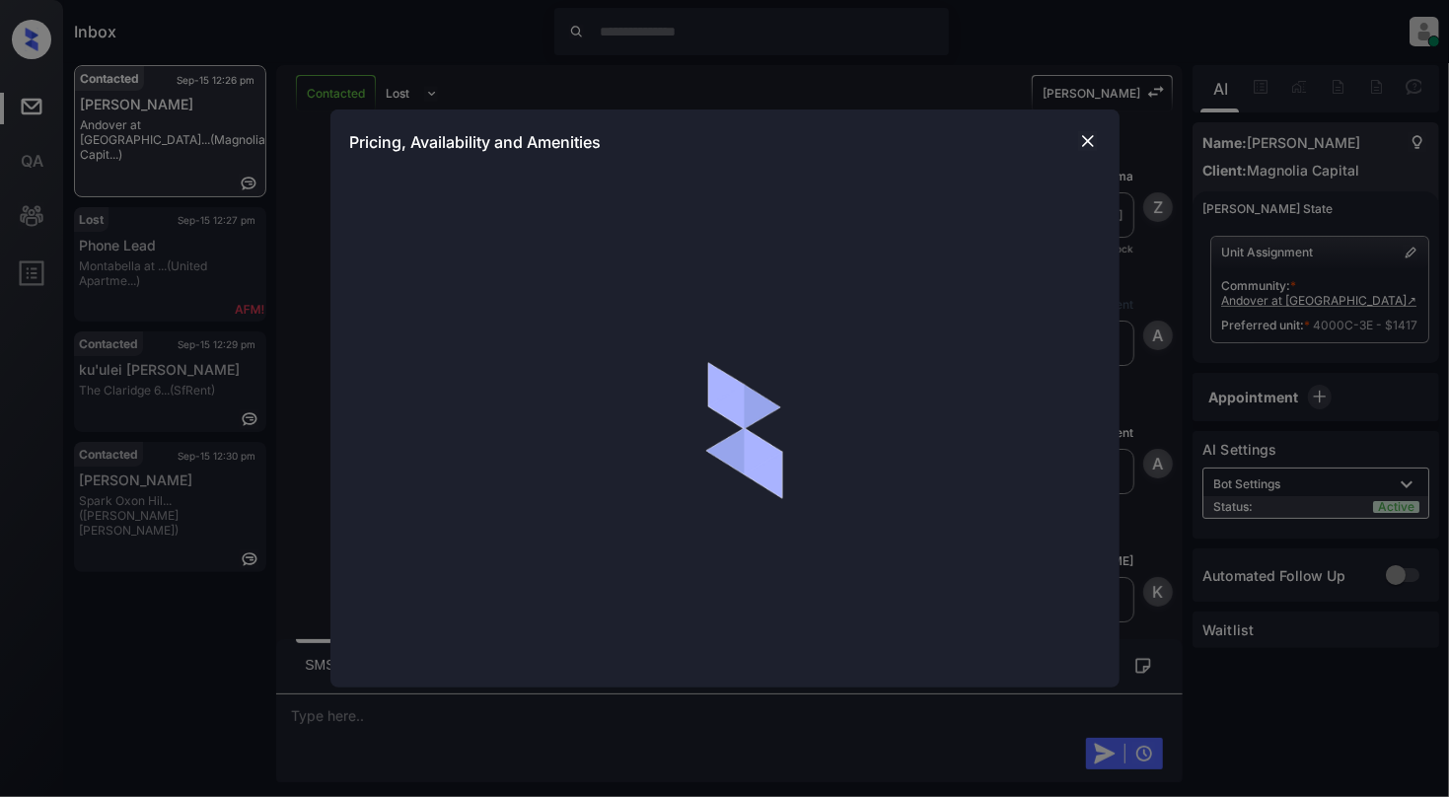
scroll to position [5786, 0]
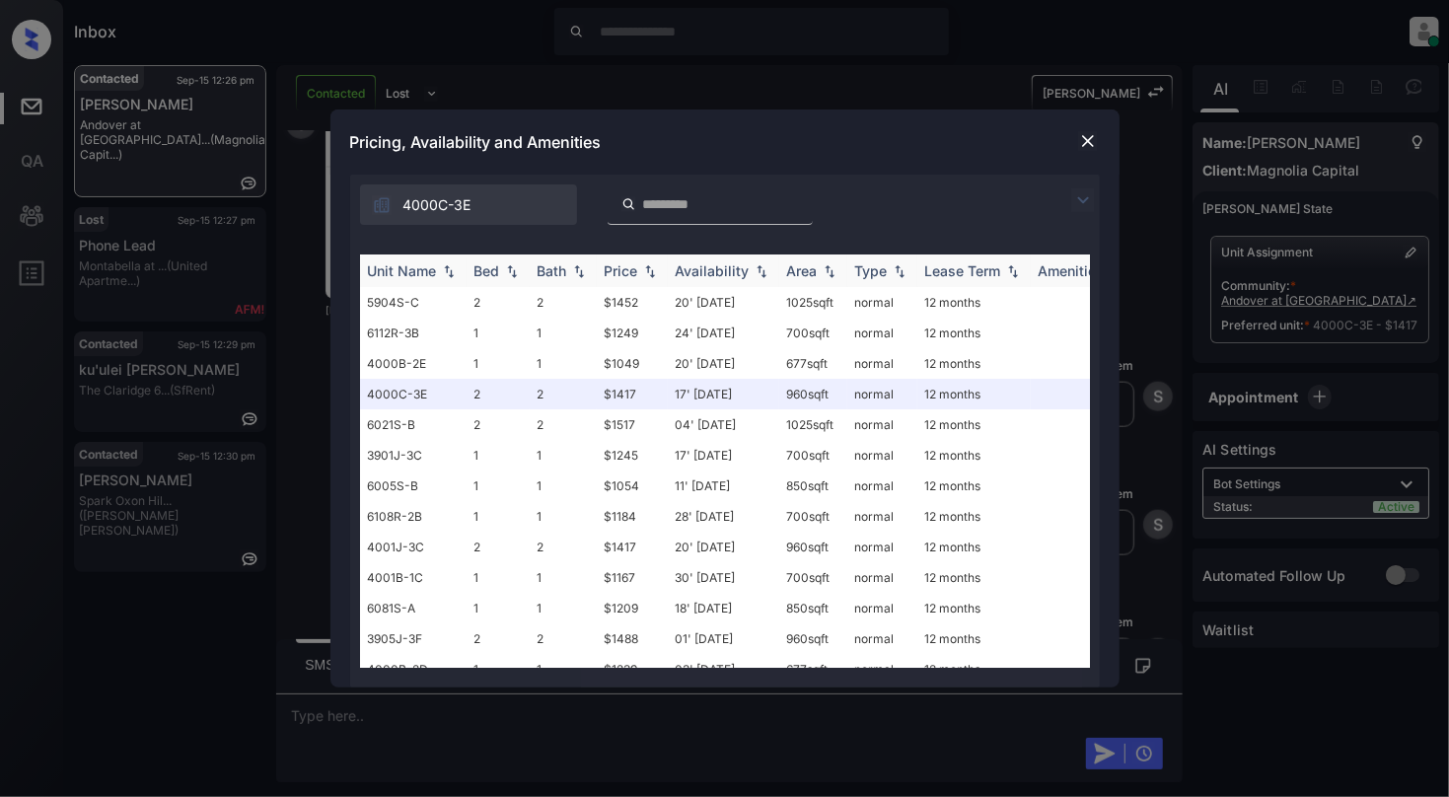
click at [515, 265] on img at bounding box center [512, 271] width 20 height 14
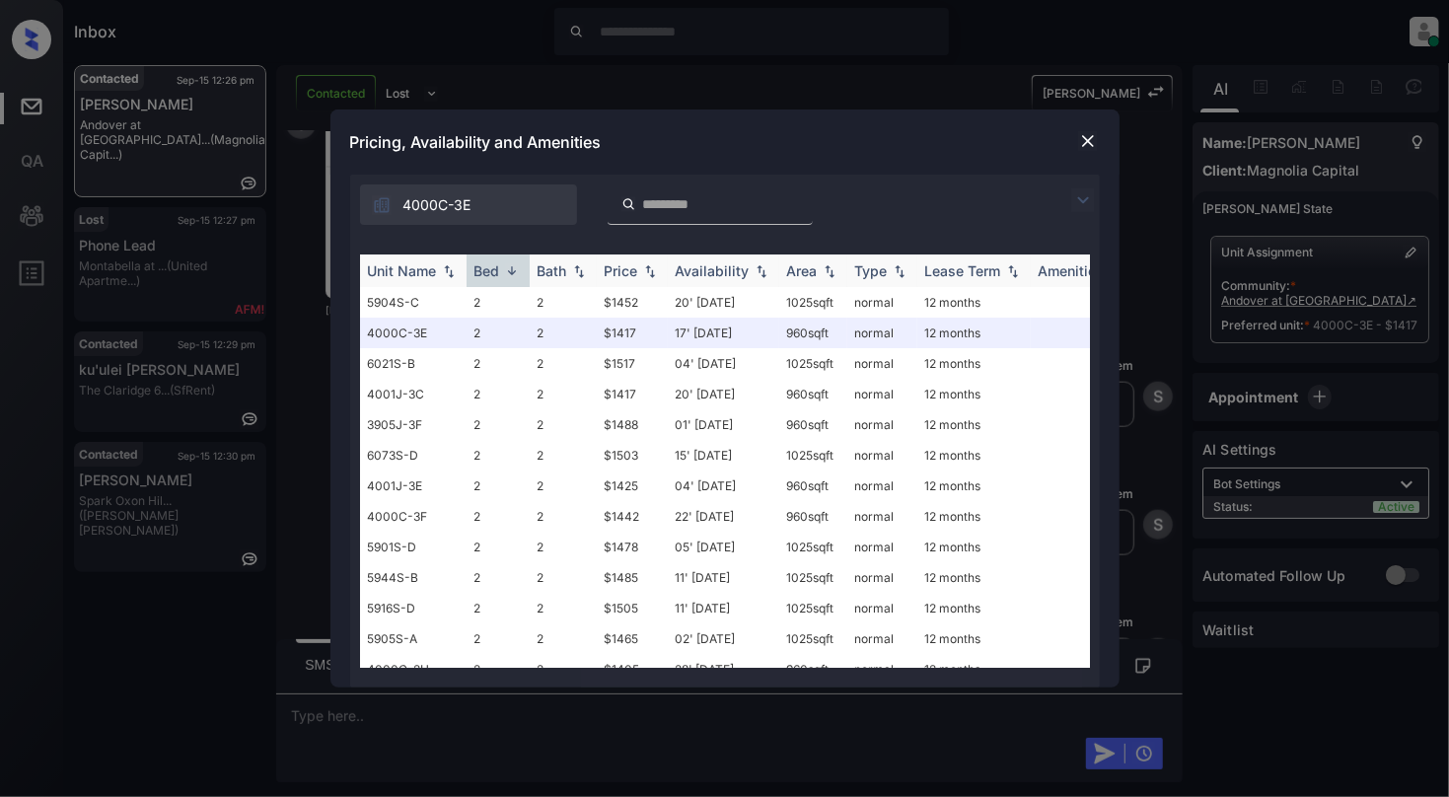
click at [515, 265] on img at bounding box center [512, 270] width 20 height 15
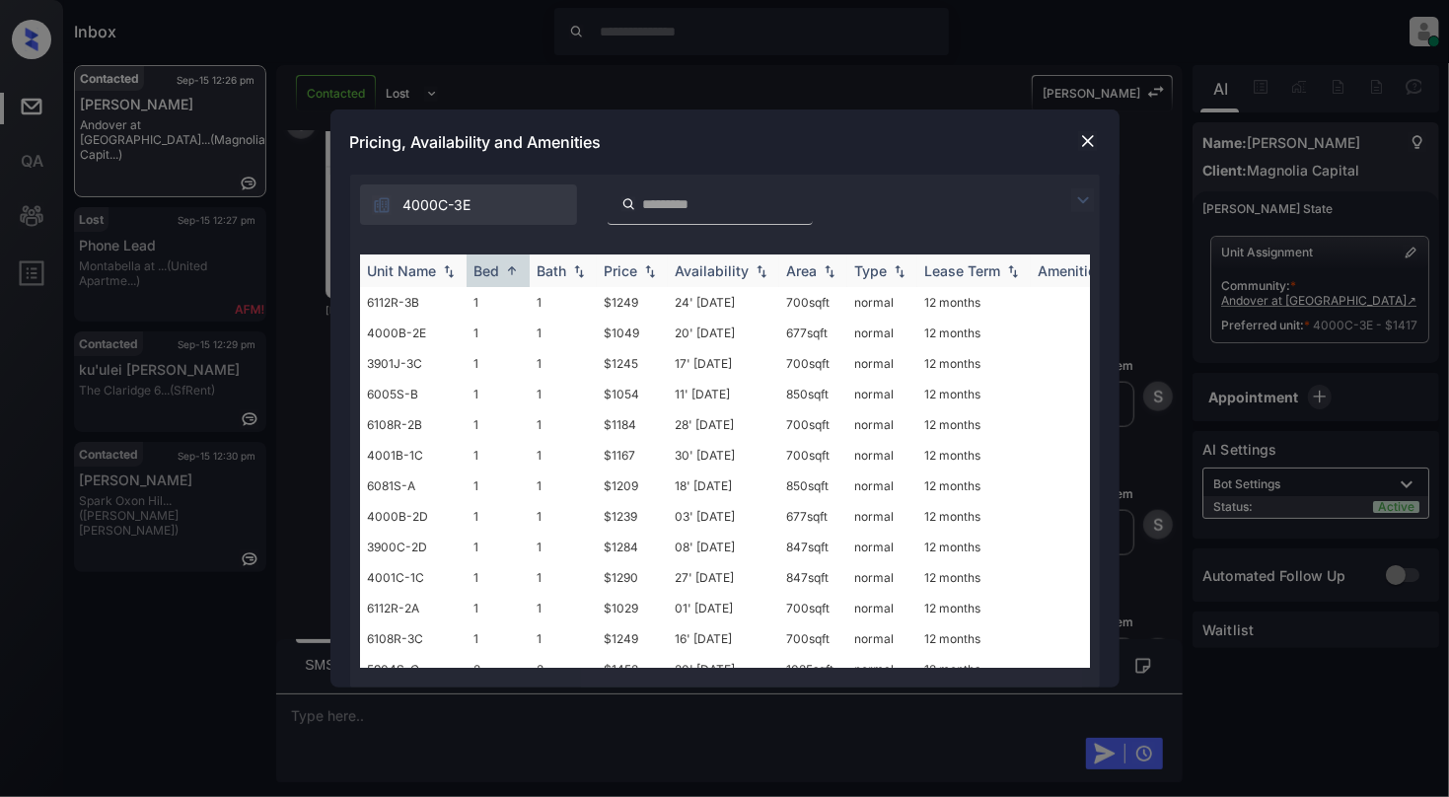
click at [514, 264] on img at bounding box center [512, 270] width 20 height 15
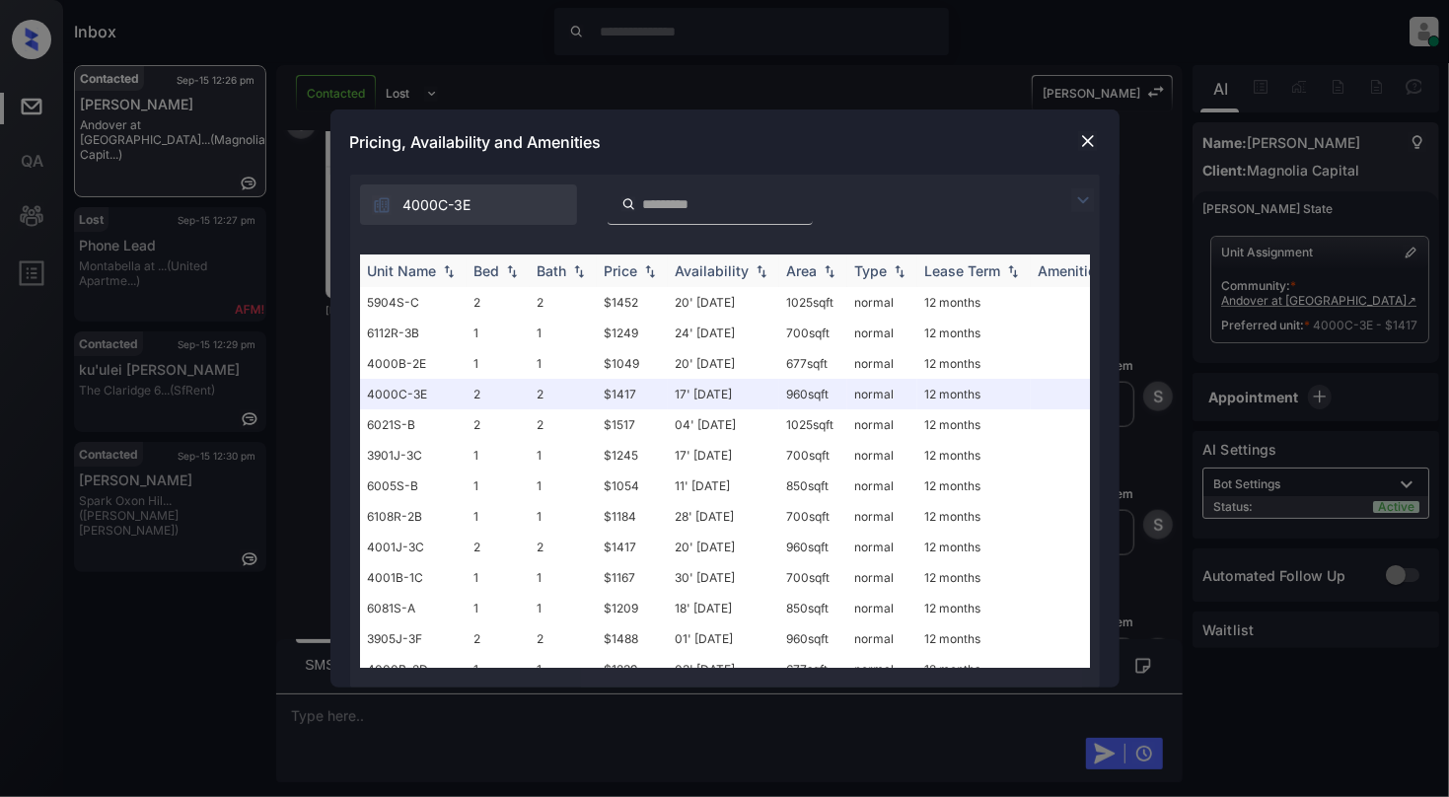
click at [514, 264] on img at bounding box center [512, 271] width 20 height 14
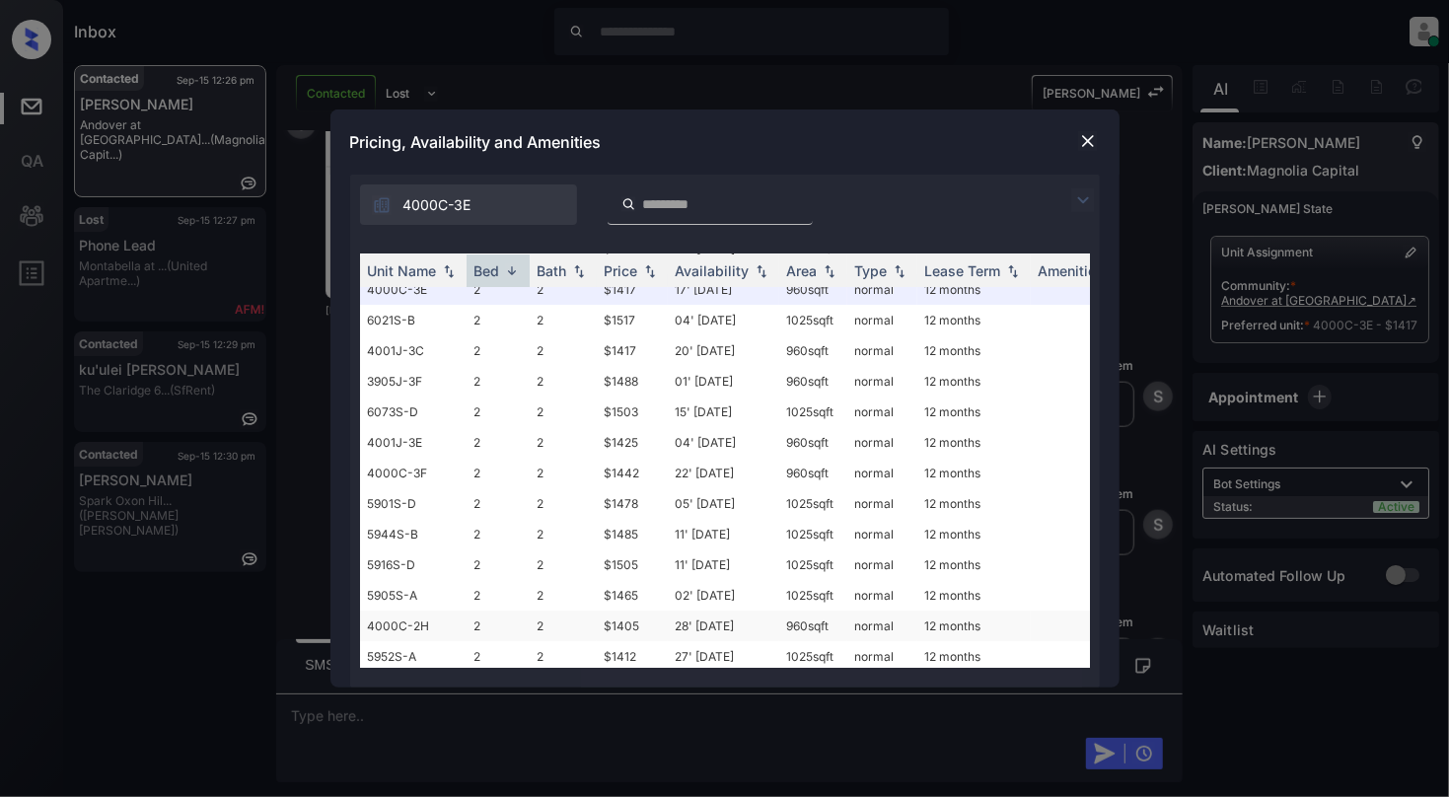
scroll to position [0, 0]
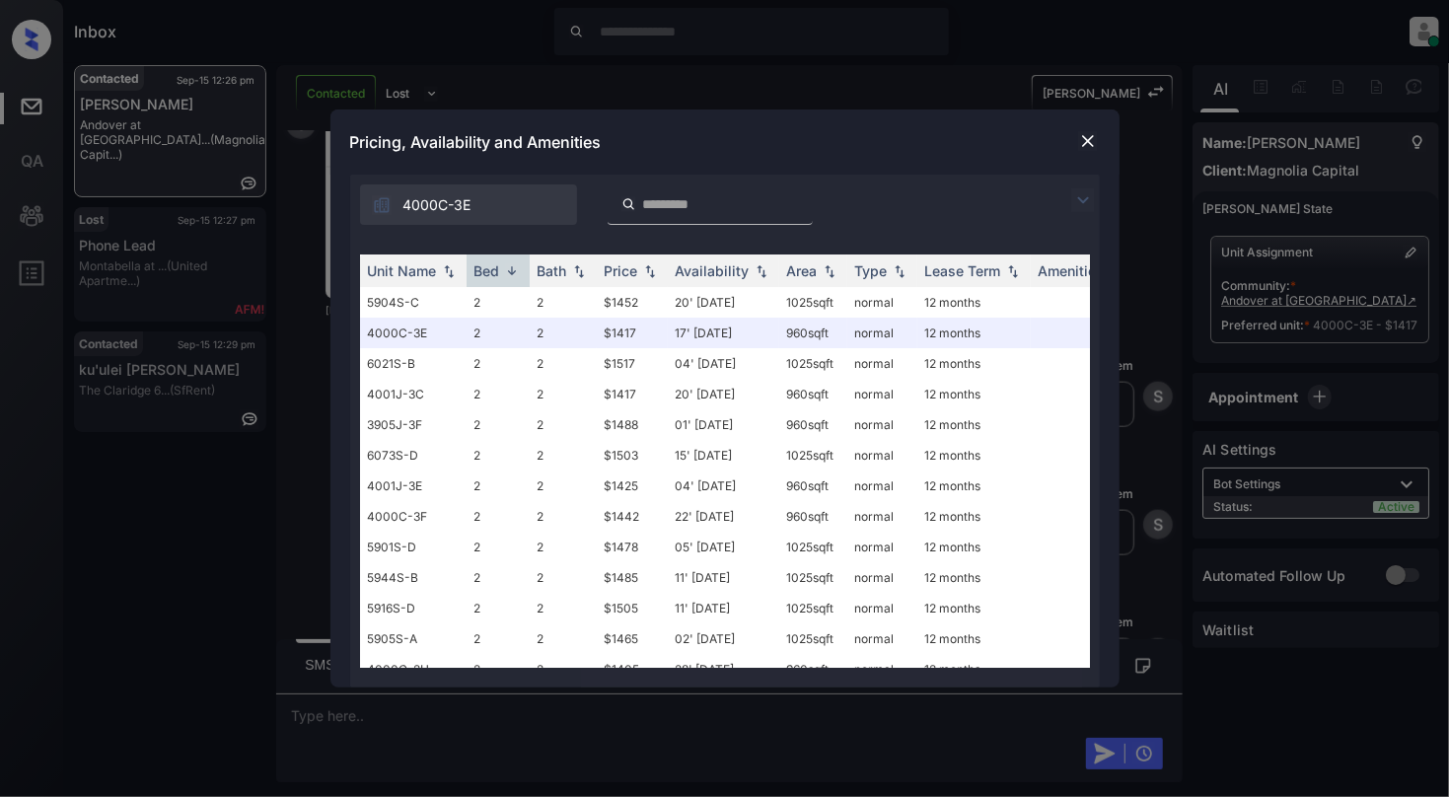
click at [1081, 134] on img at bounding box center [1088, 141] width 20 height 20
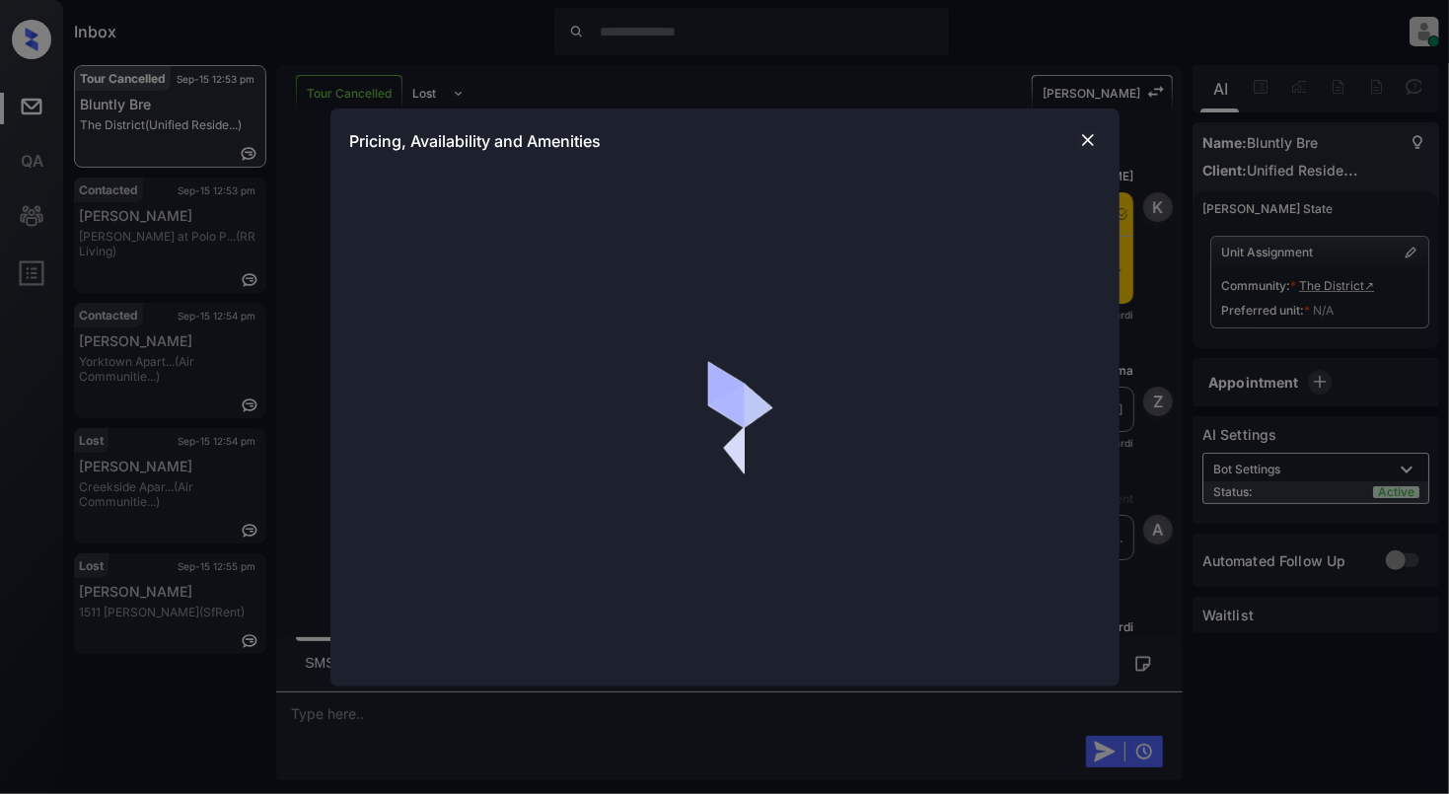
scroll to position [3631, 0]
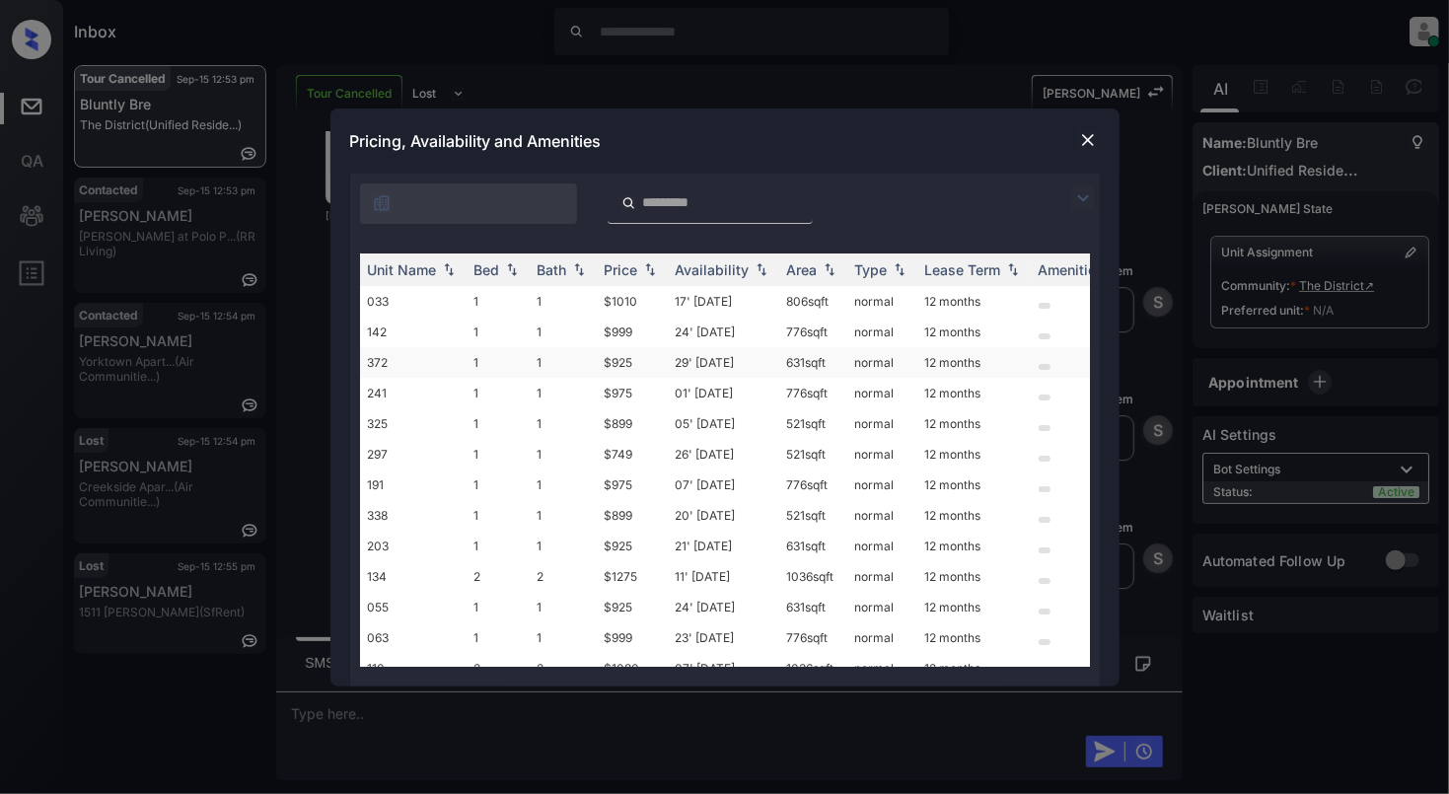
click at [407, 369] on td "372" at bounding box center [413, 362] width 107 height 31
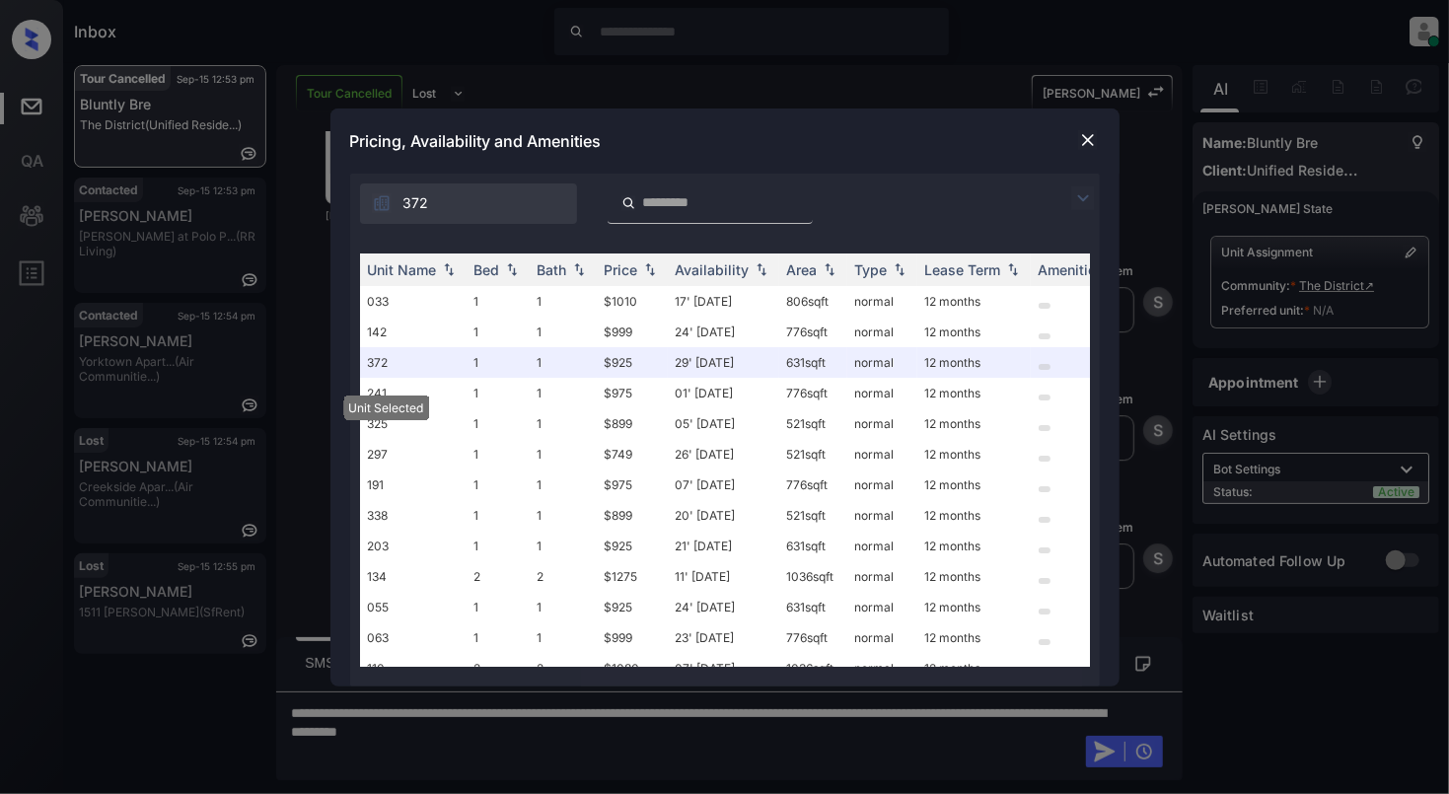
click at [1087, 138] on img at bounding box center [1088, 140] width 20 height 20
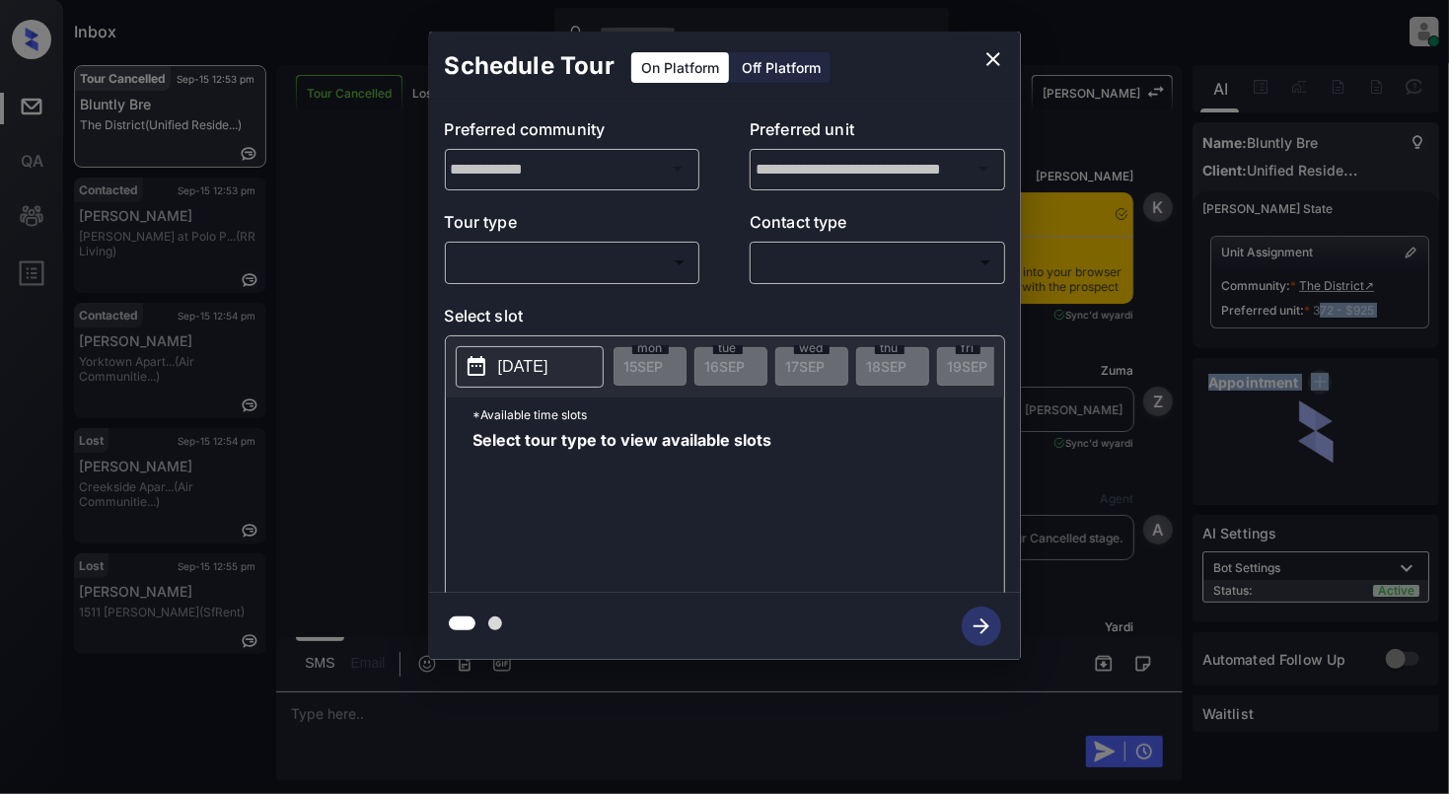
scroll to position [3761, 0]
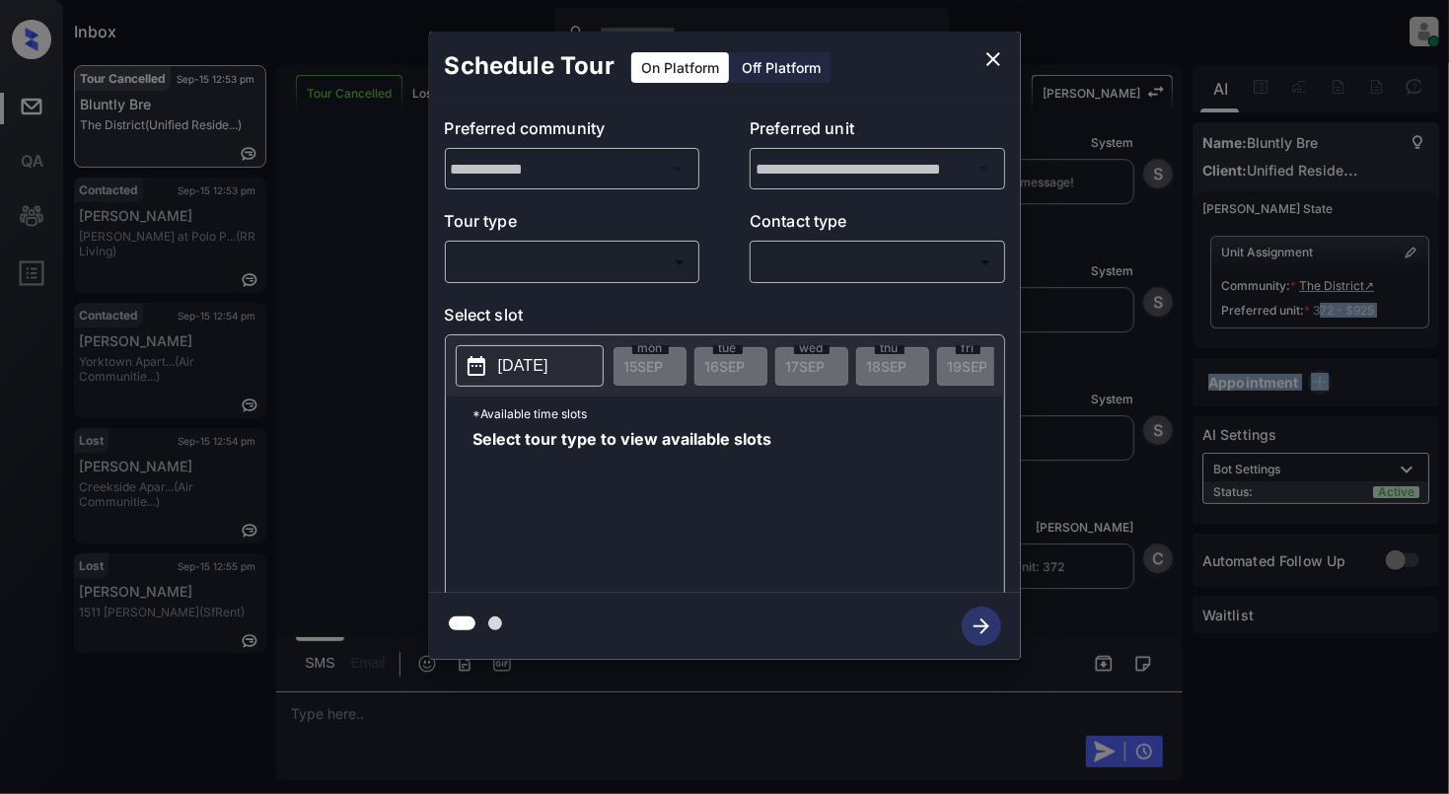
click at [558, 264] on body "Inbox Cynthia Montañez Online Set yourself offline Set yourself on break Profil…" at bounding box center [724, 397] width 1449 height 794
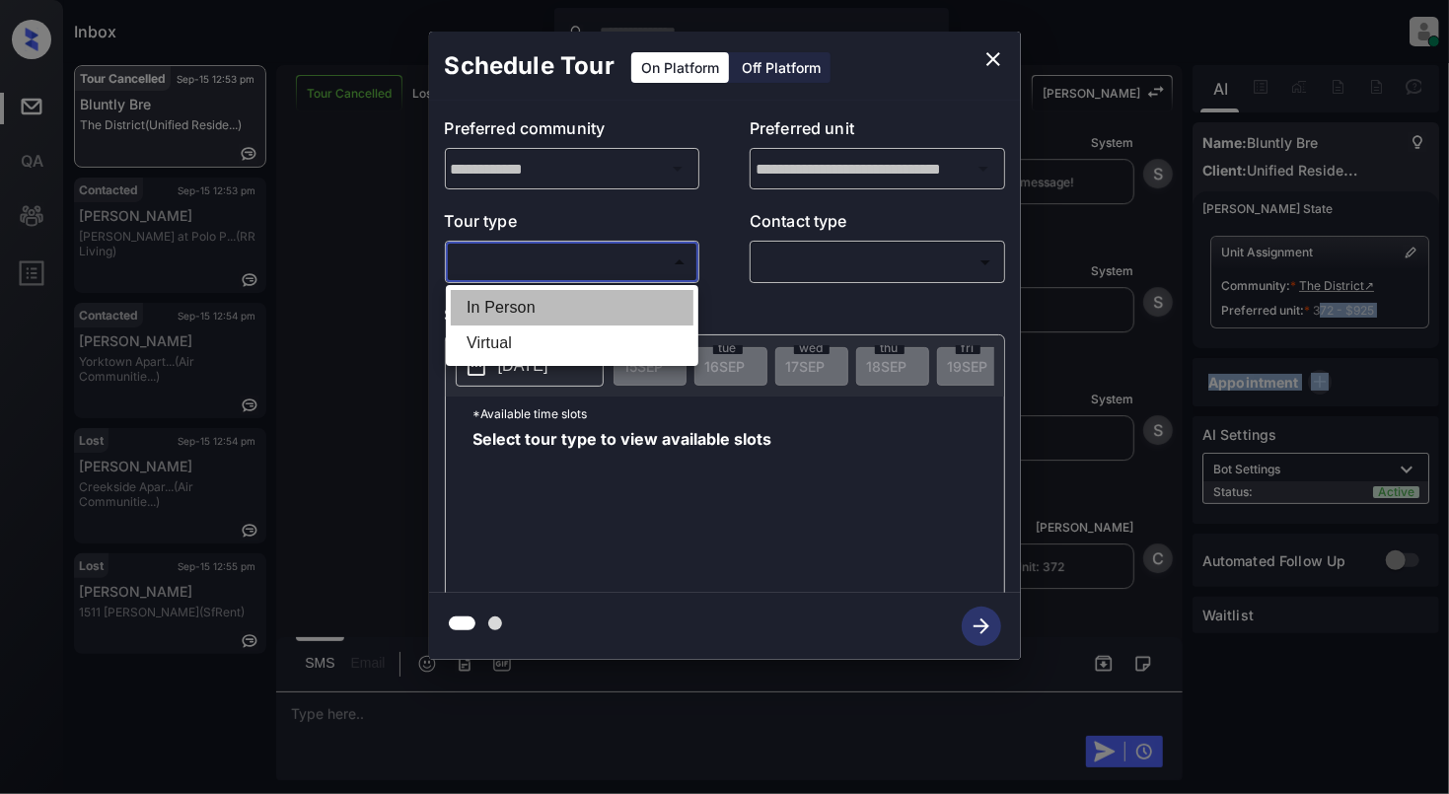
click at [489, 310] on li "In Person" at bounding box center [572, 308] width 243 height 36
type input "********"
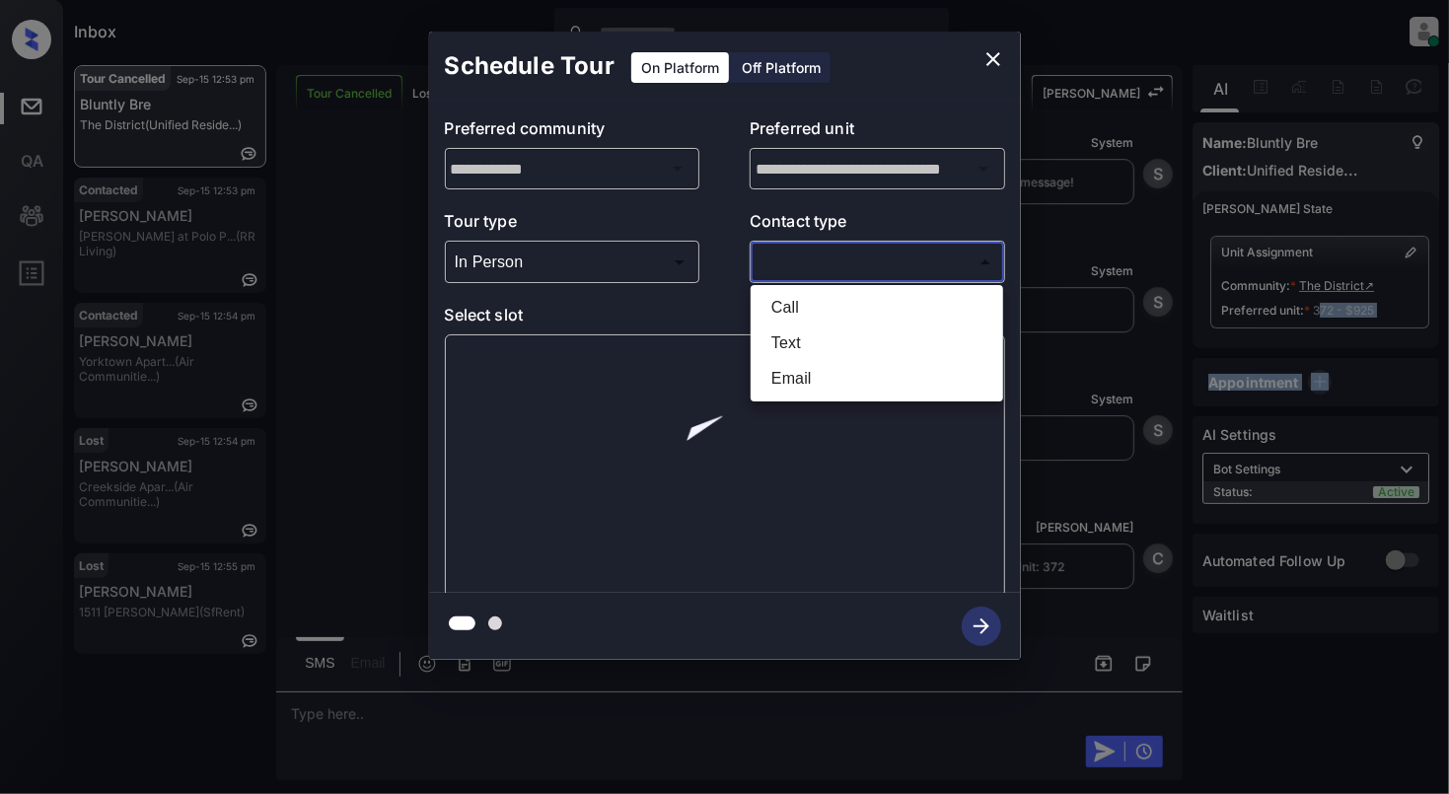
click at [861, 272] on body "Inbox Cynthia Montañez Online Set yourself offline Set yourself on break Profil…" at bounding box center [724, 397] width 1449 height 794
click at [793, 336] on li "Text" at bounding box center [877, 344] width 243 height 36
type input "****"
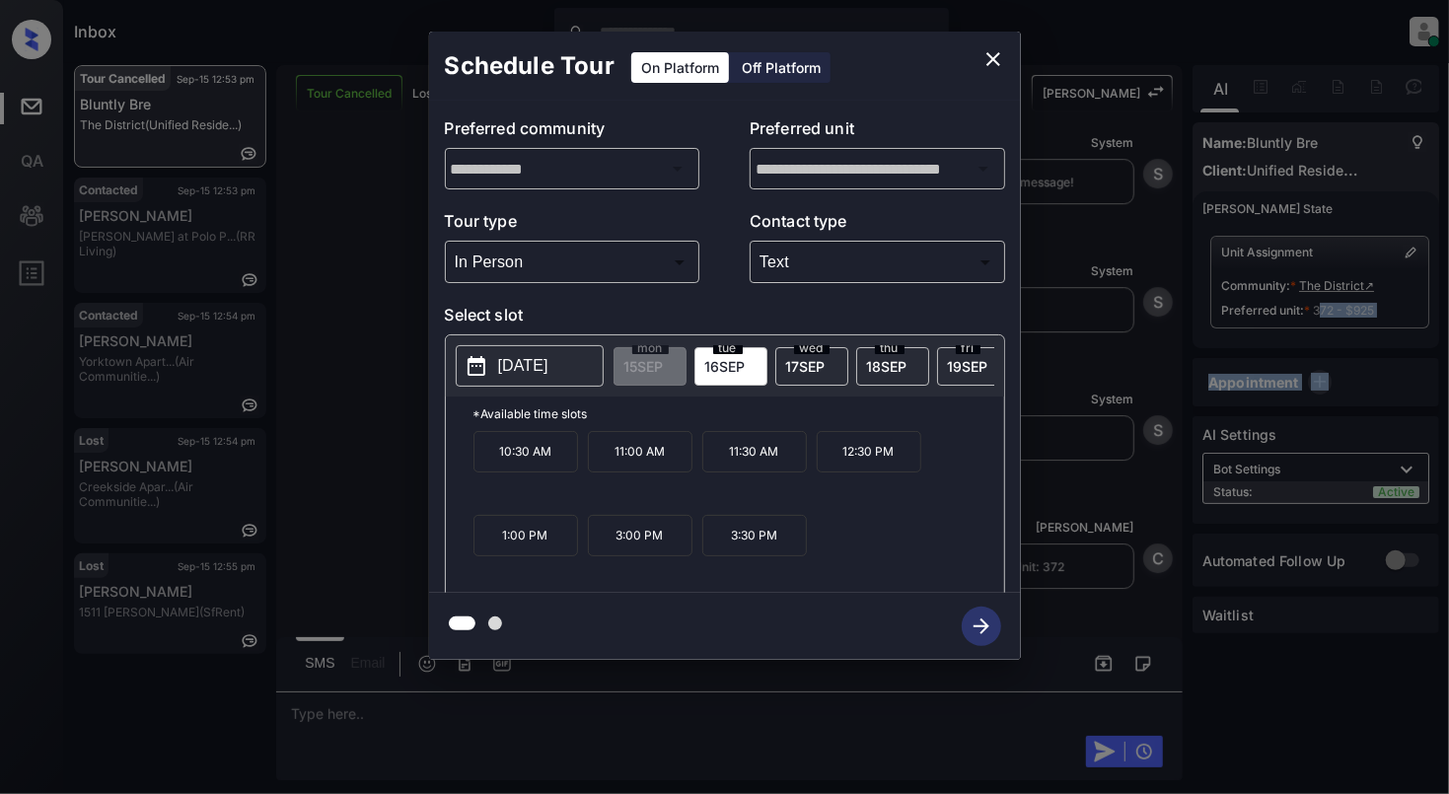
click at [548, 376] on p "[DATE]" at bounding box center [523, 366] width 50 height 24
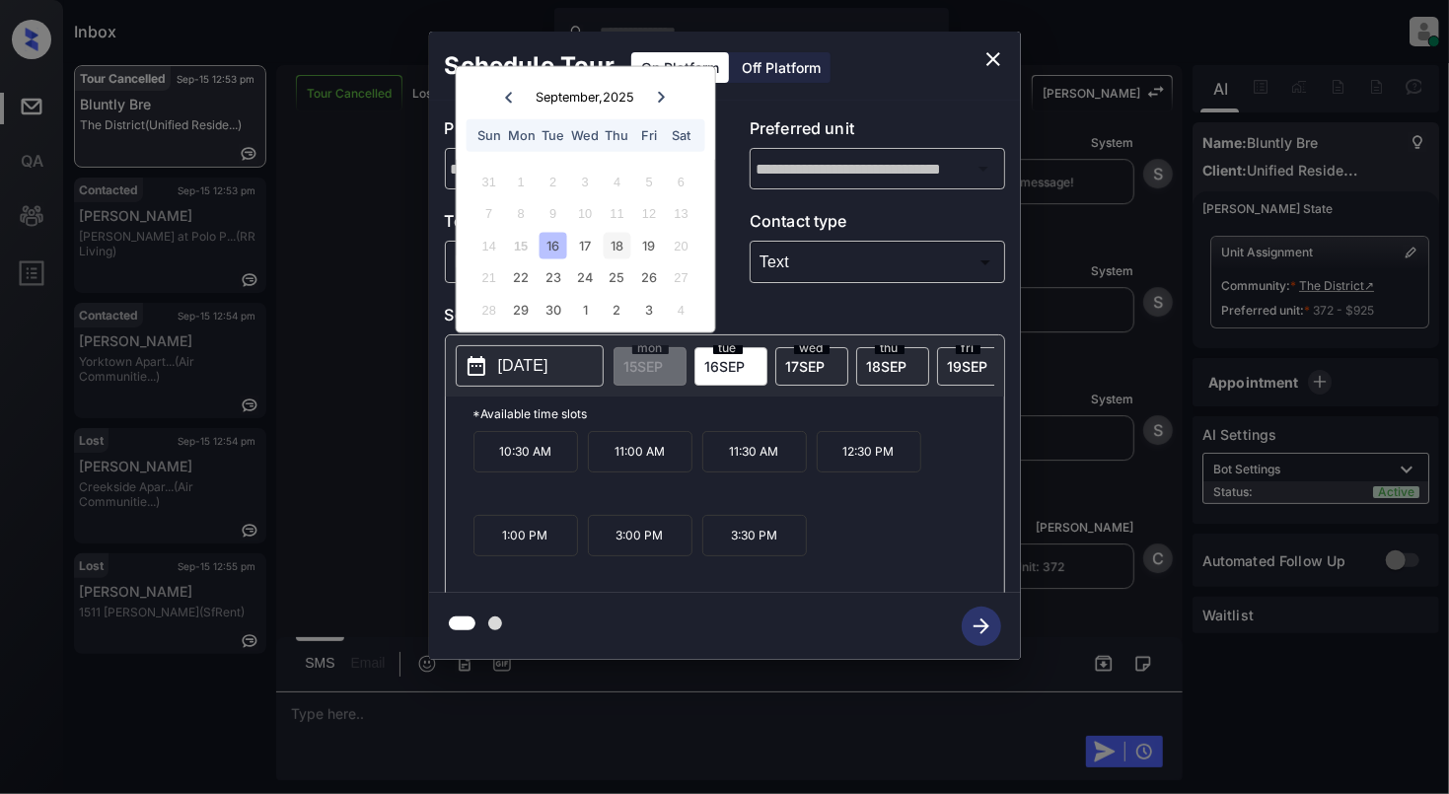
click at [620, 245] on div "18" at bounding box center [617, 245] width 27 height 27
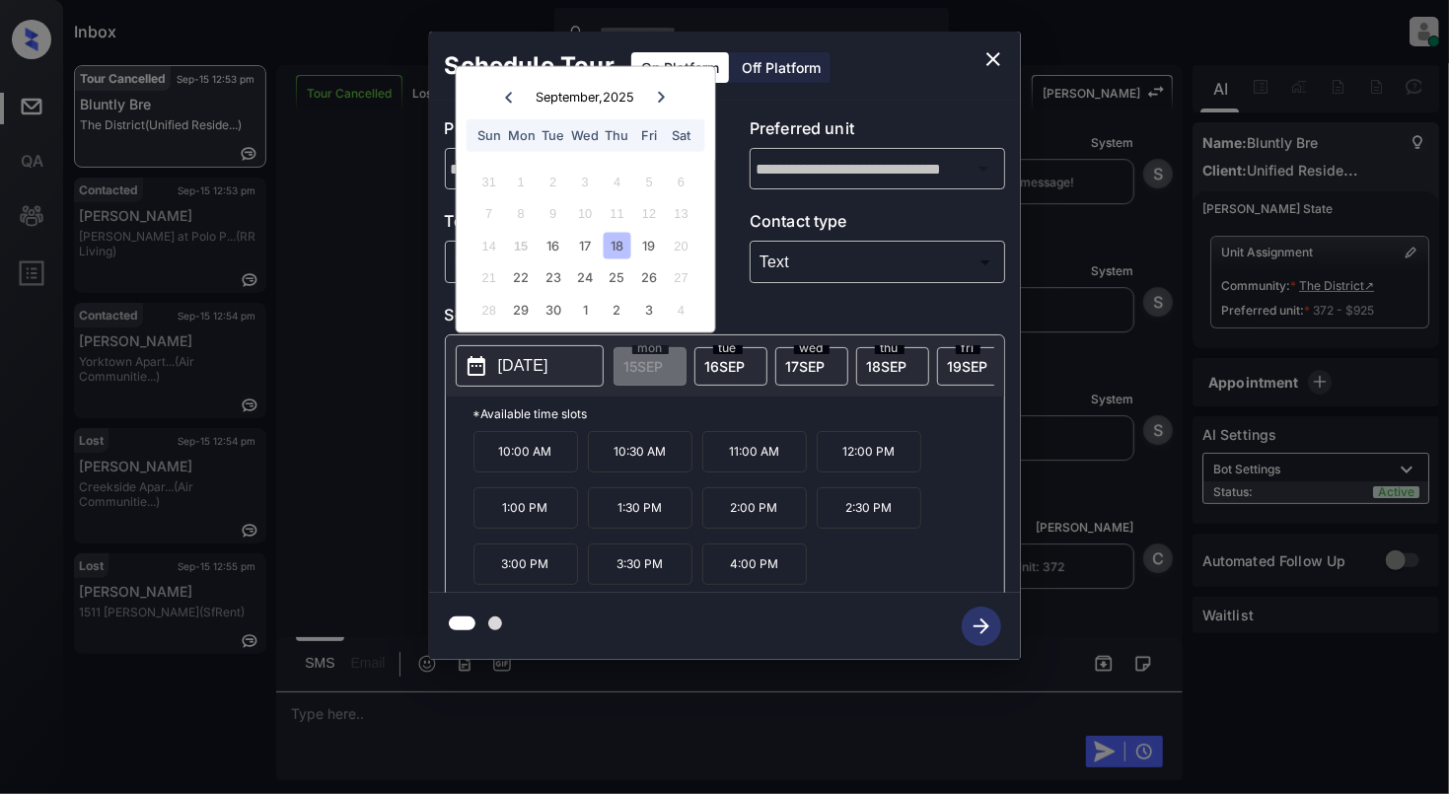
click at [763, 580] on p "4:00 PM" at bounding box center [754, 564] width 105 height 41
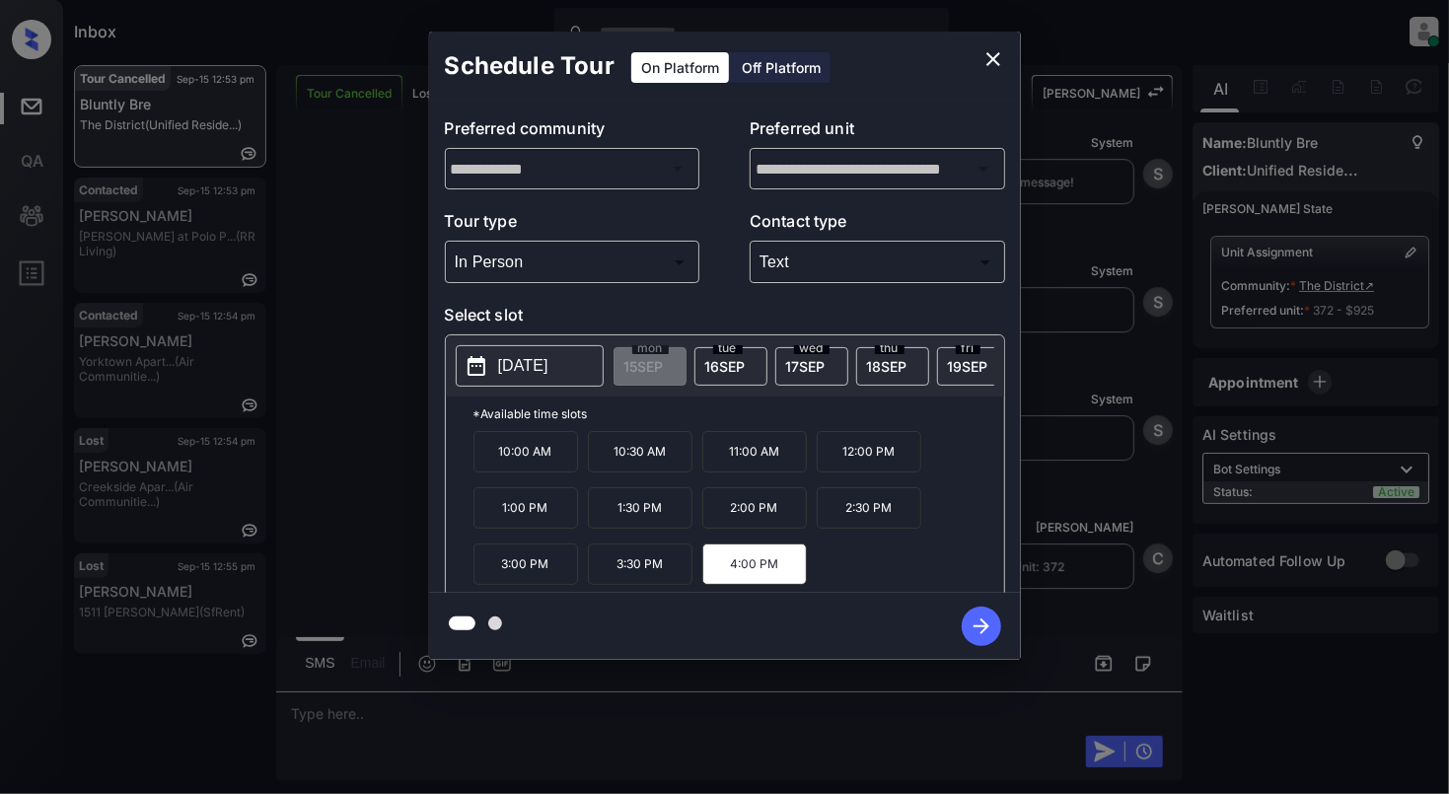
click at [969, 629] on icon "button" at bounding box center [981, 626] width 39 height 39
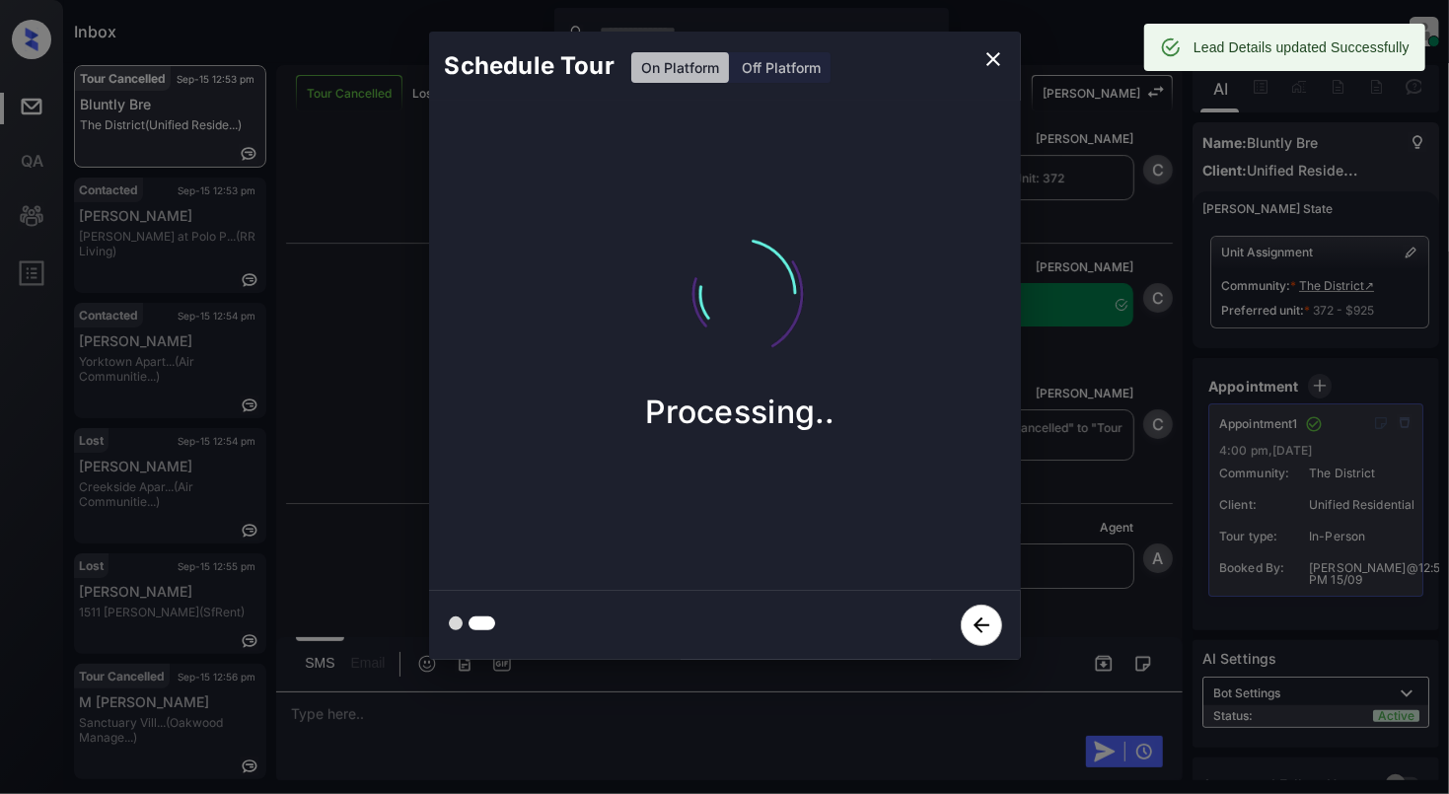
scroll to position [4149, 0]
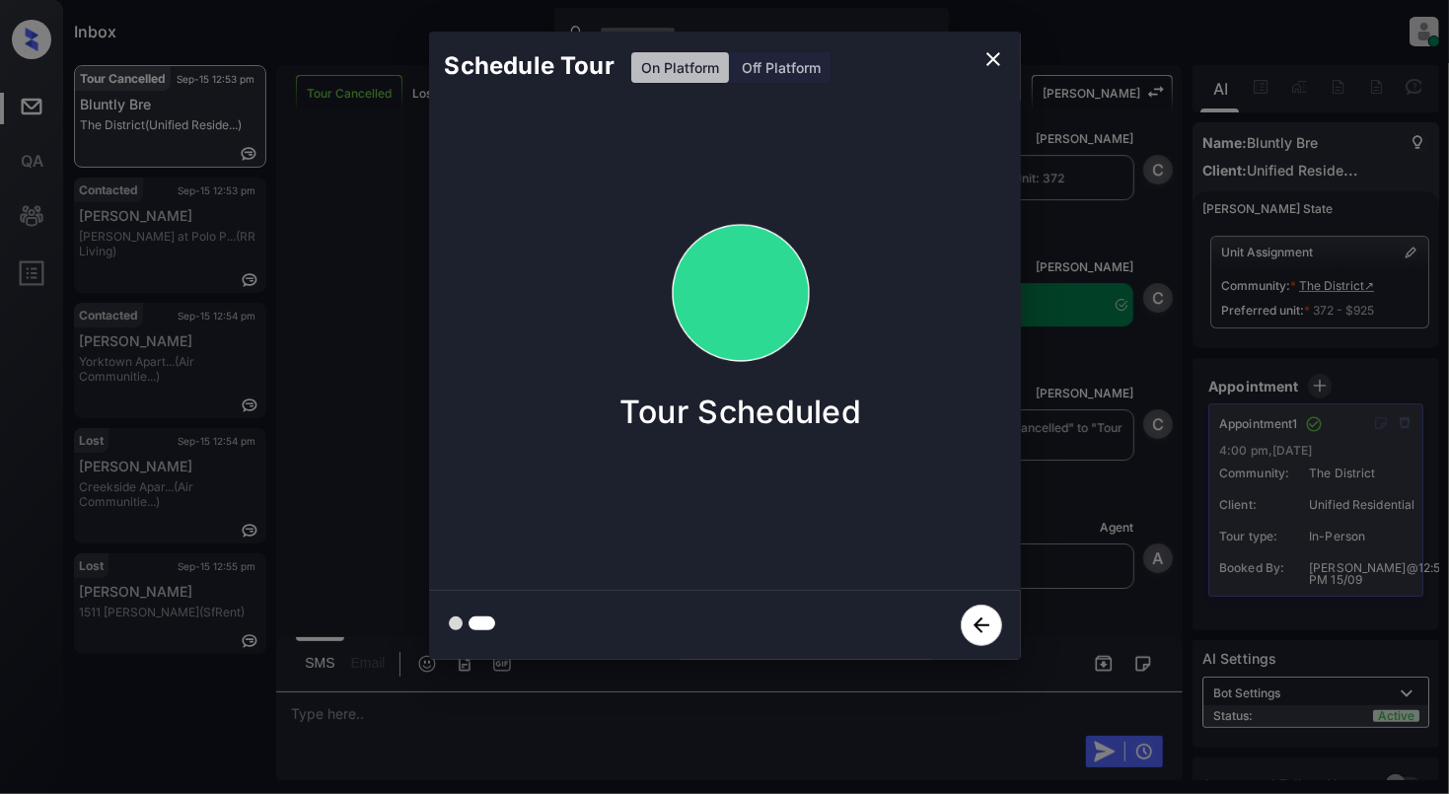
click at [991, 59] on icon "close" at bounding box center [994, 59] width 14 height 14
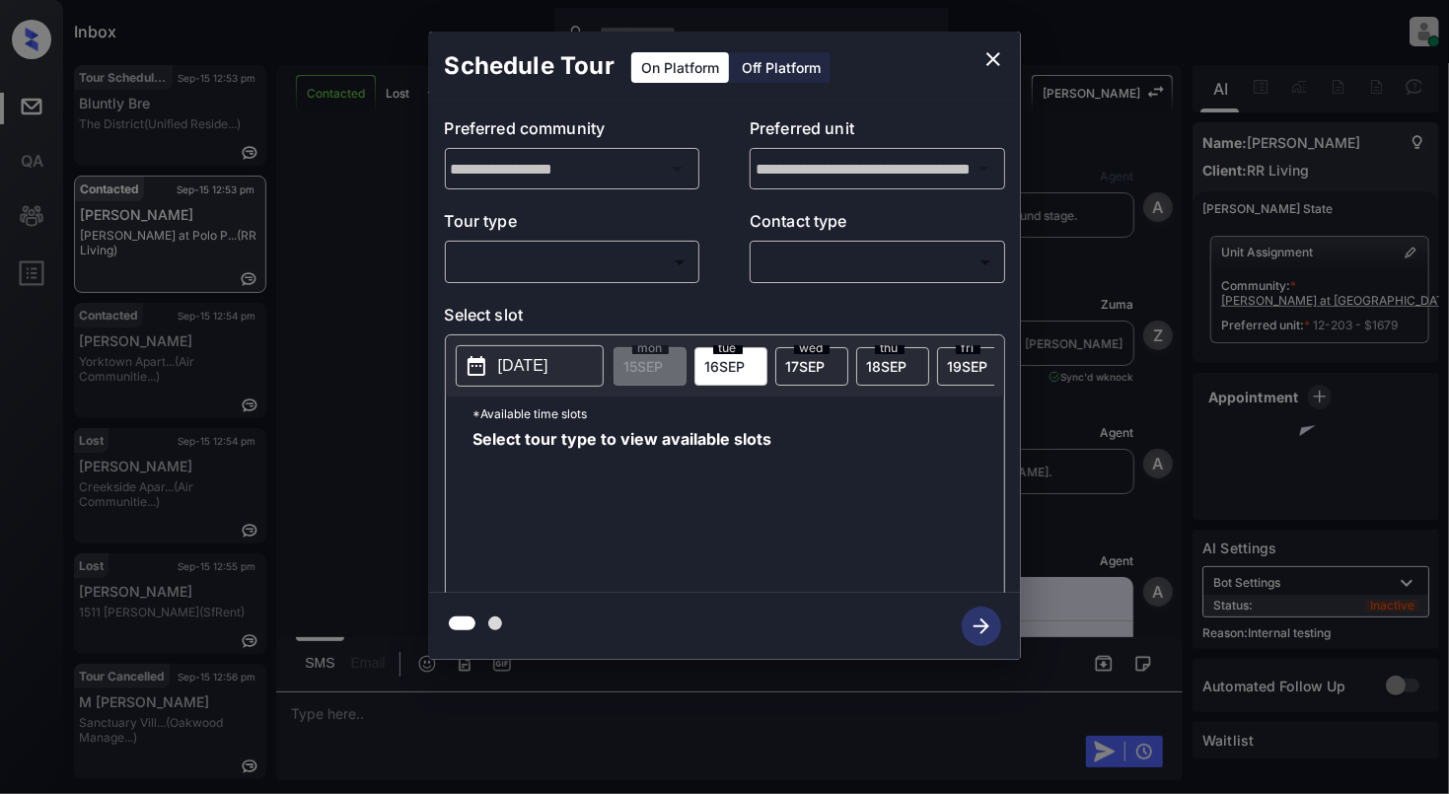
scroll to position [5118, 0]
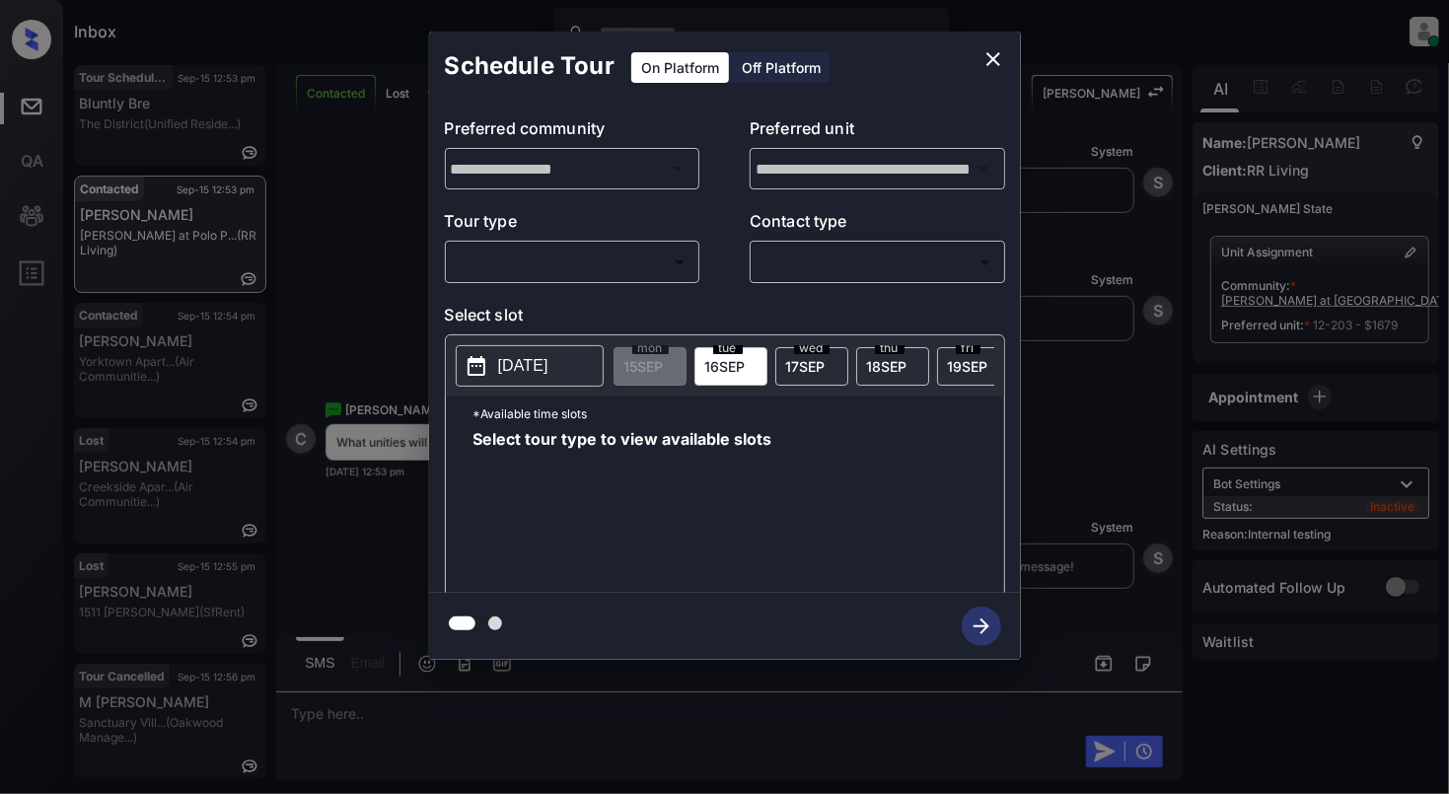
click at [523, 249] on body "Inbox [PERSON_NAME] Online Set yourself offline Set yourself on break Profile S…" at bounding box center [724, 397] width 1449 height 794
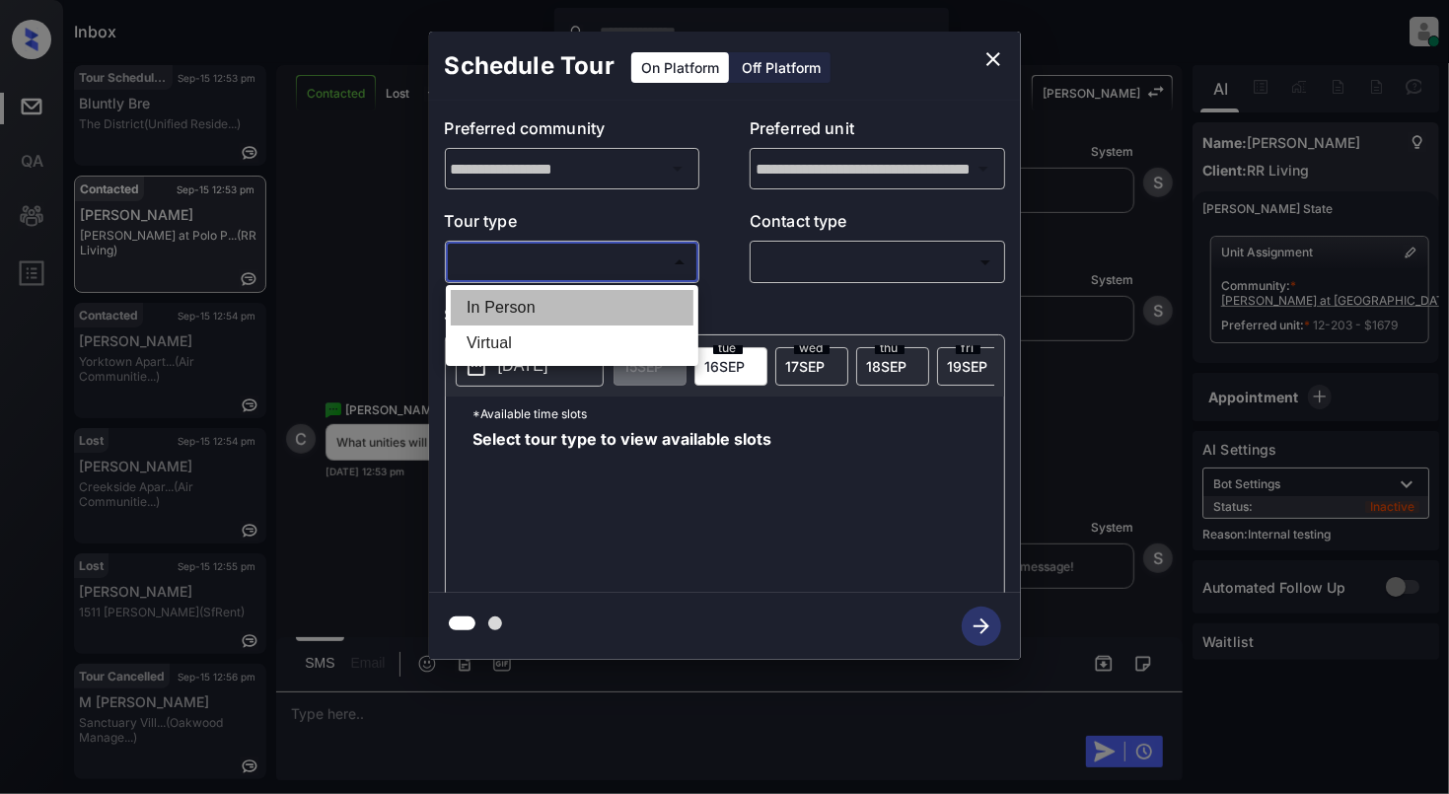
click at [553, 306] on li "In Person" at bounding box center [572, 308] width 243 height 36
type input "********"
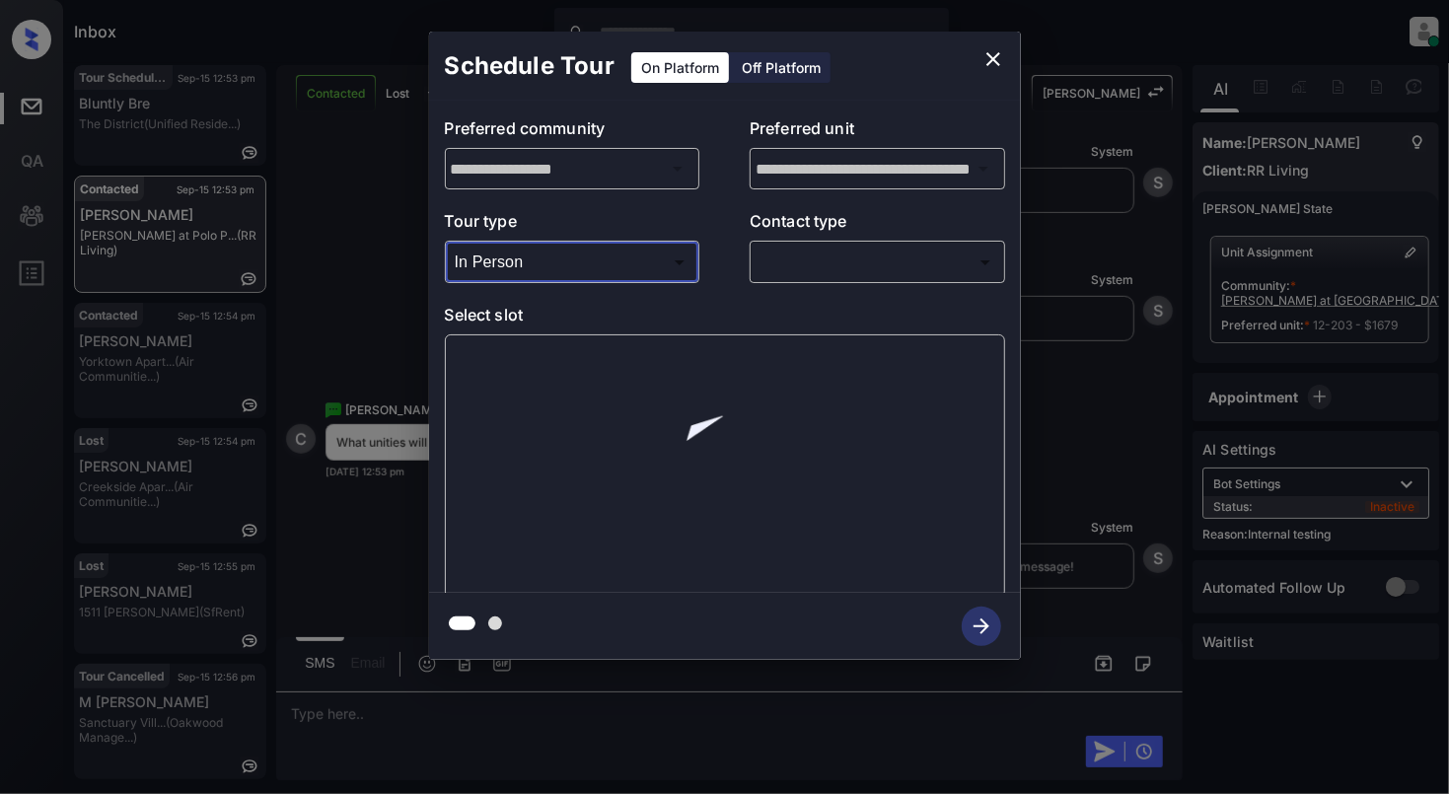
click at [870, 257] on body "Inbox [PERSON_NAME] Online Set yourself offline Set yourself on break Profile S…" at bounding box center [724, 397] width 1449 height 794
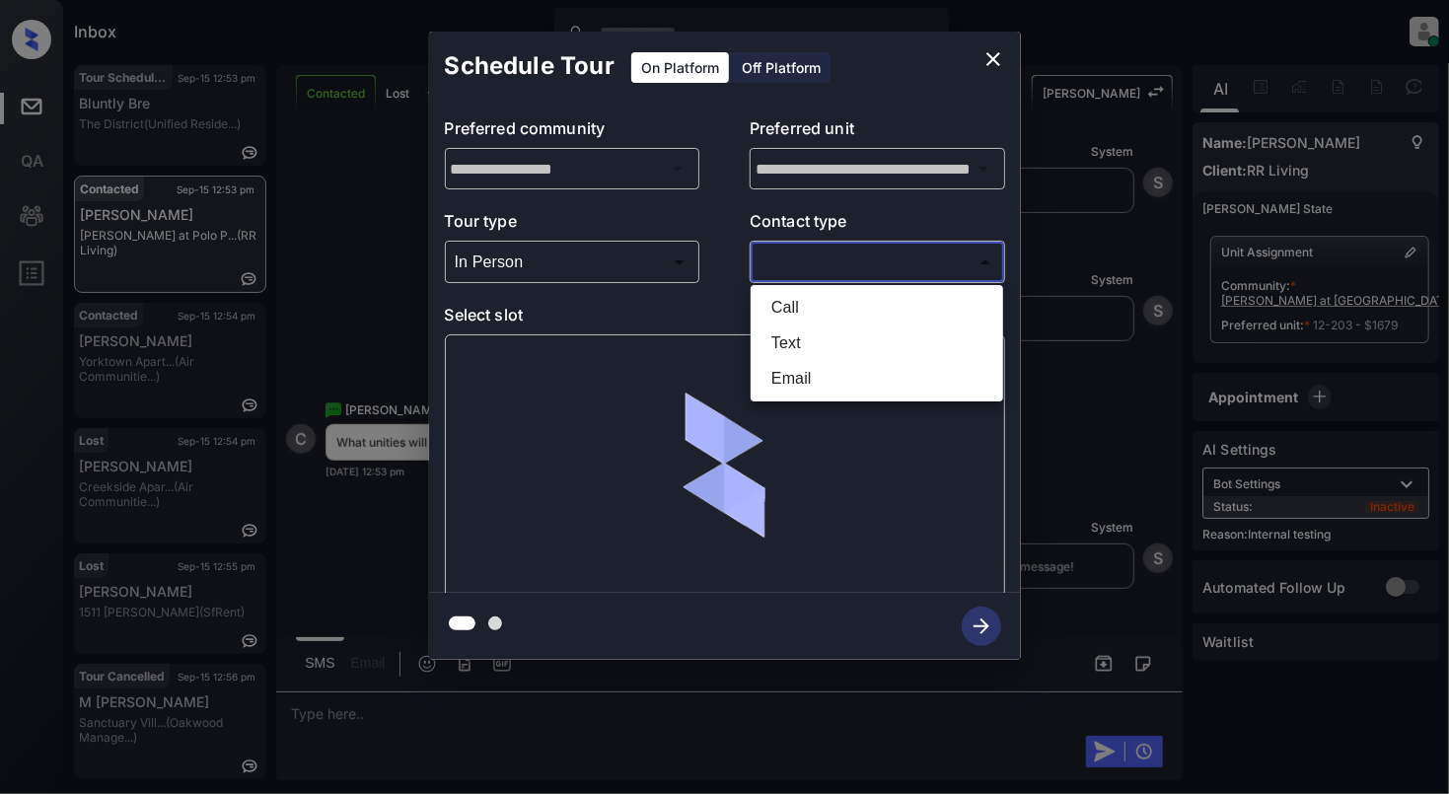
click at [785, 351] on li "Text" at bounding box center [877, 344] width 243 height 36
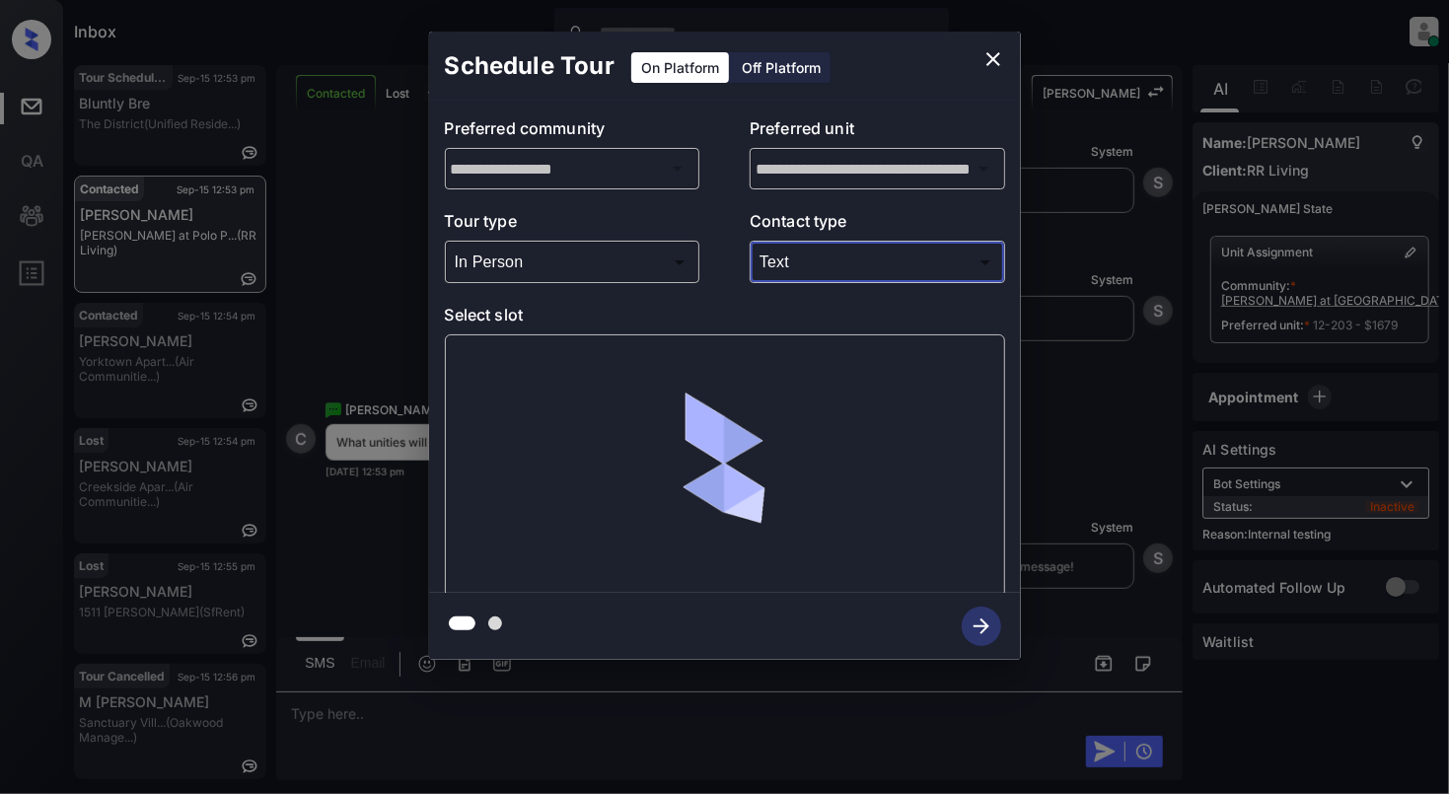
type input "****"
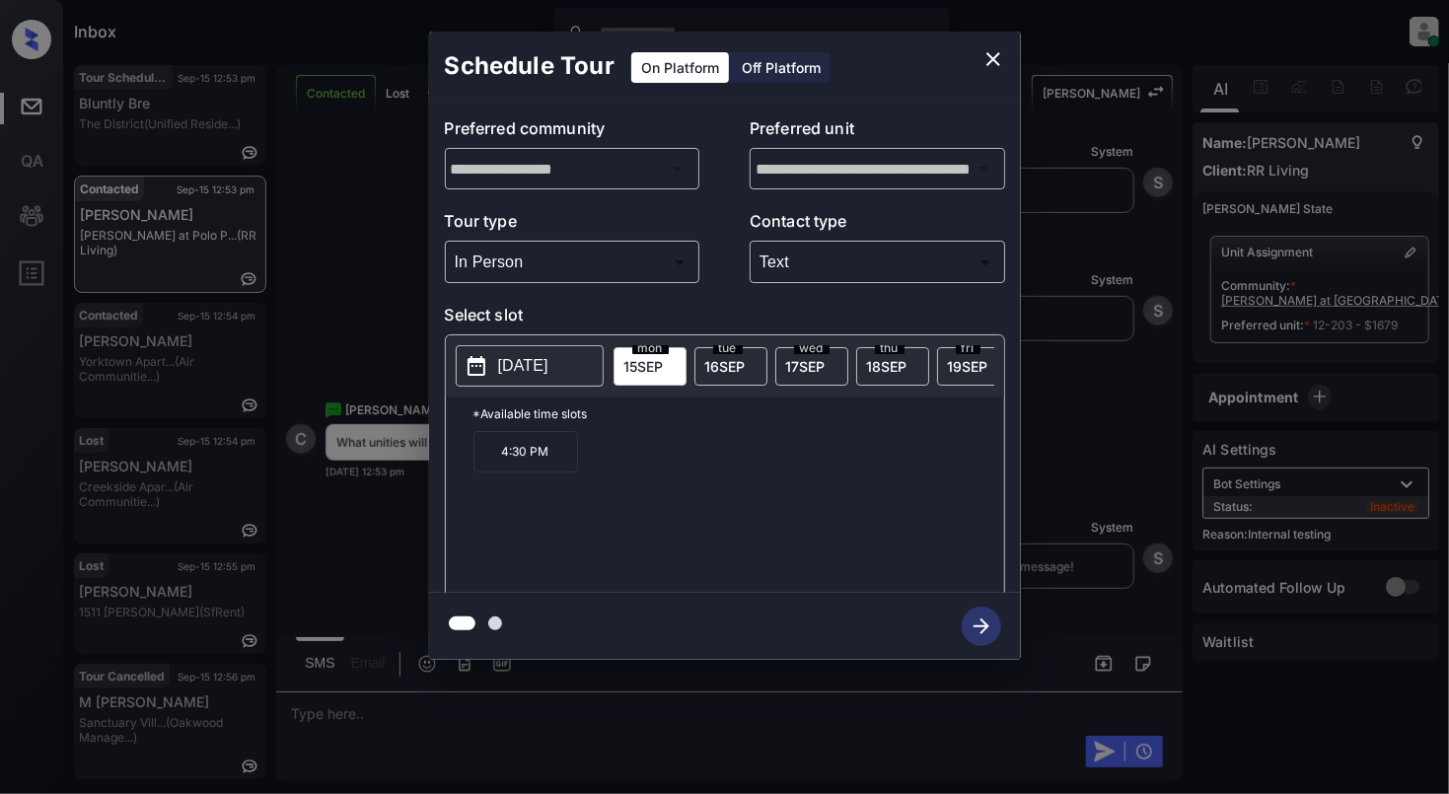
click at [522, 371] on p "[DATE]" at bounding box center [523, 366] width 50 height 24
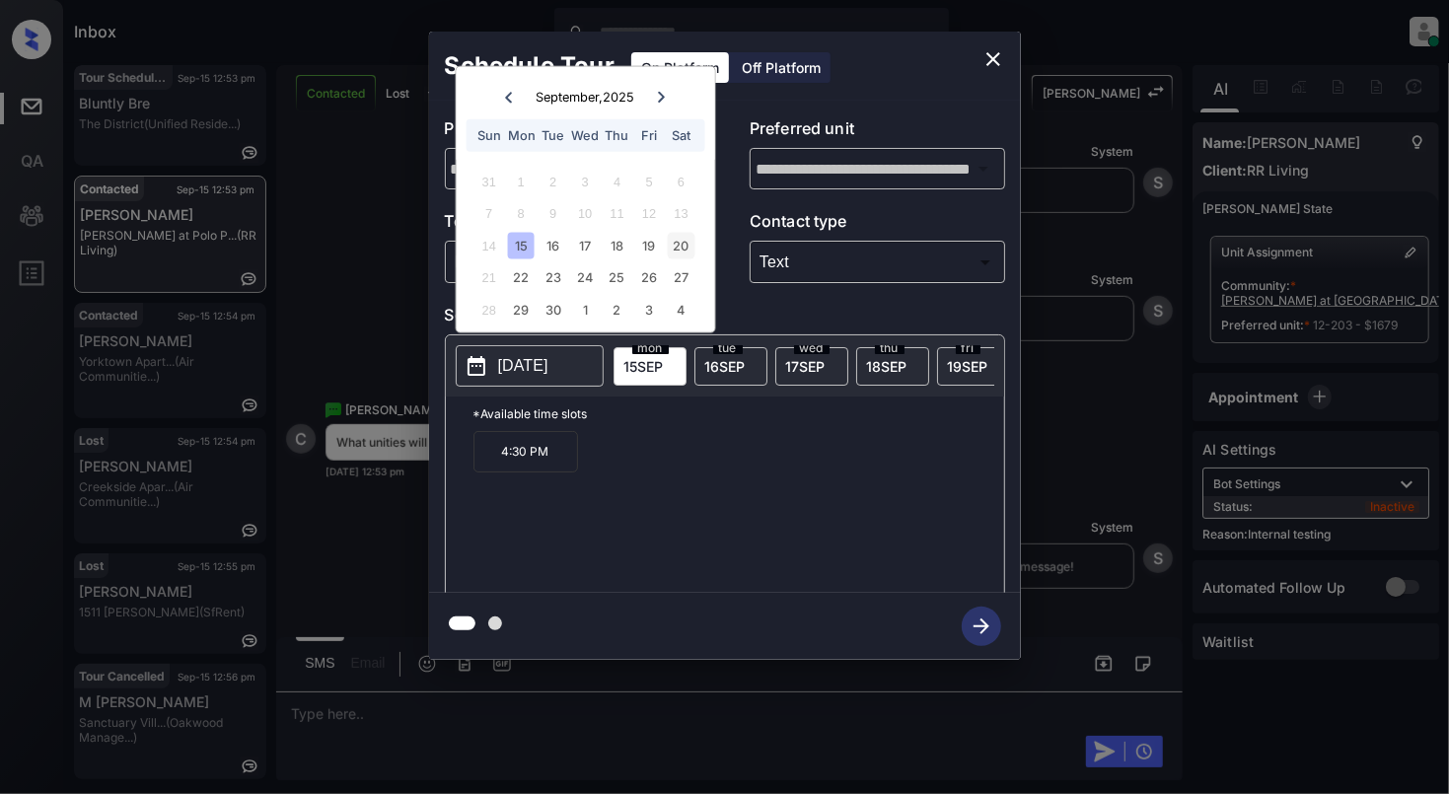
click at [676, 247] on div "20" at bounding box center [681, 245] width 27 height 27
click at [518, 458] on p "10:30 AM" at bounding box center [526, 451] width 105 height 41
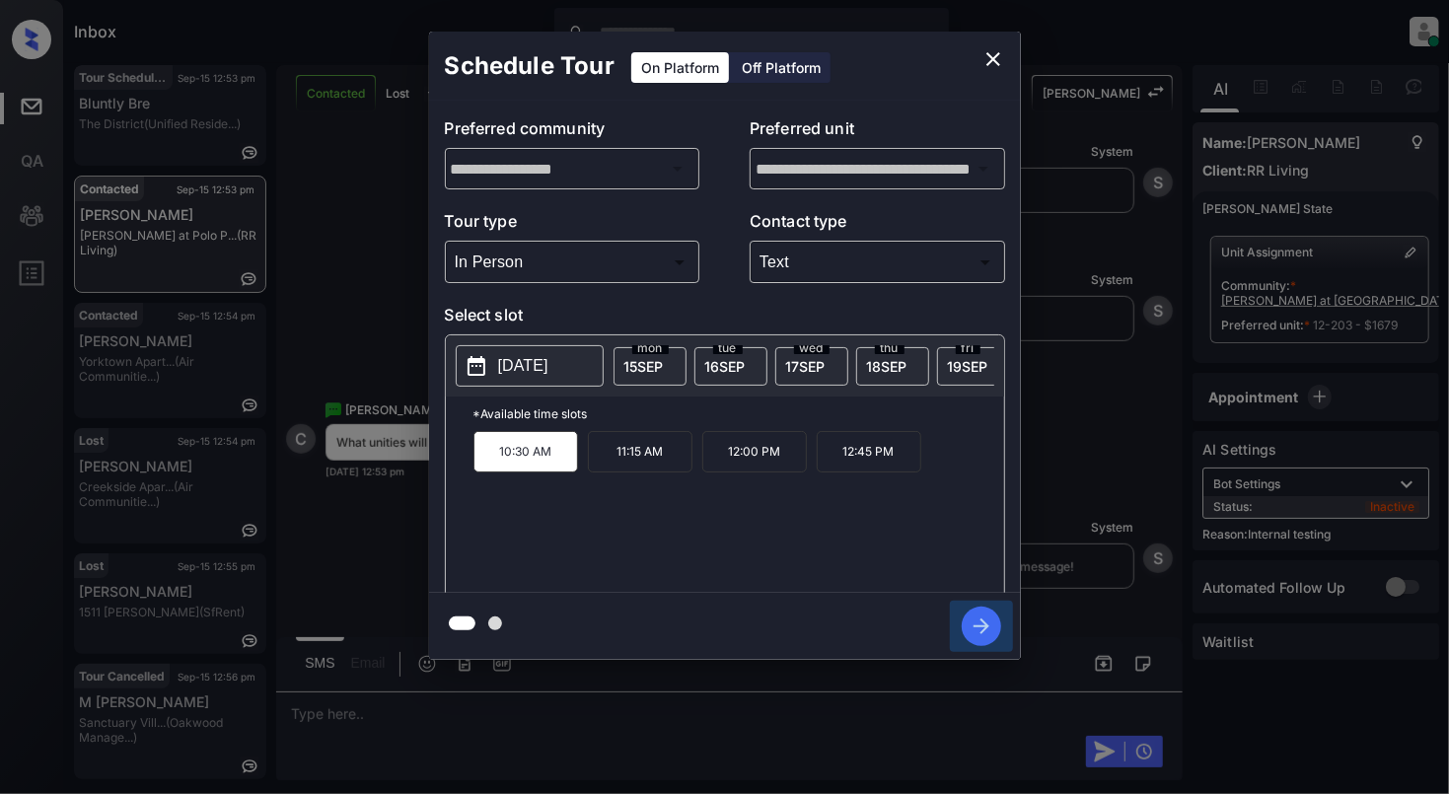
click at [979, 624] on icon "button" at bounding box center [981, 626] width 39 height 39
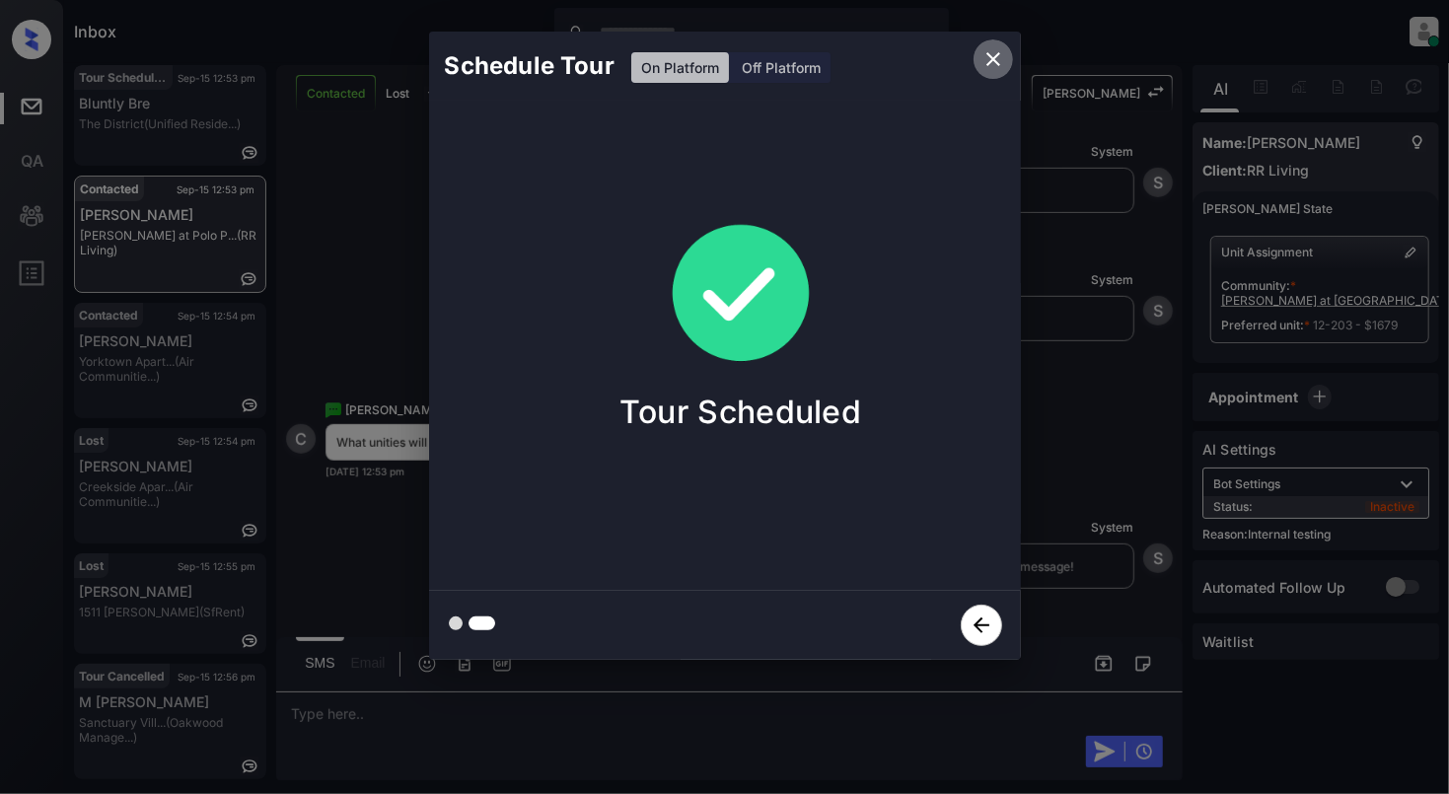
click at [991, 56] on icon "close" at bounding box center [994, 59] width 14 height 14
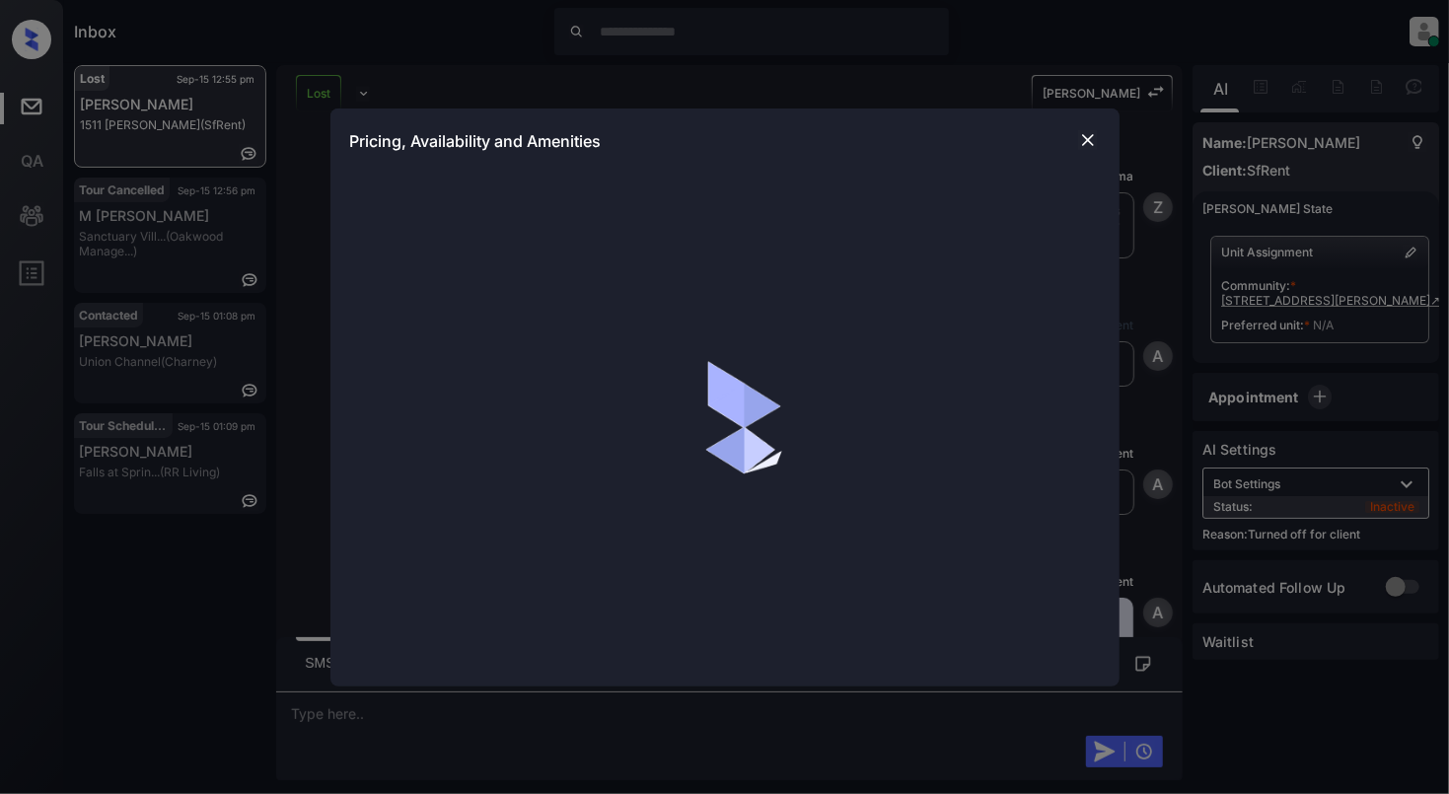
scroll to position [10509, 0]
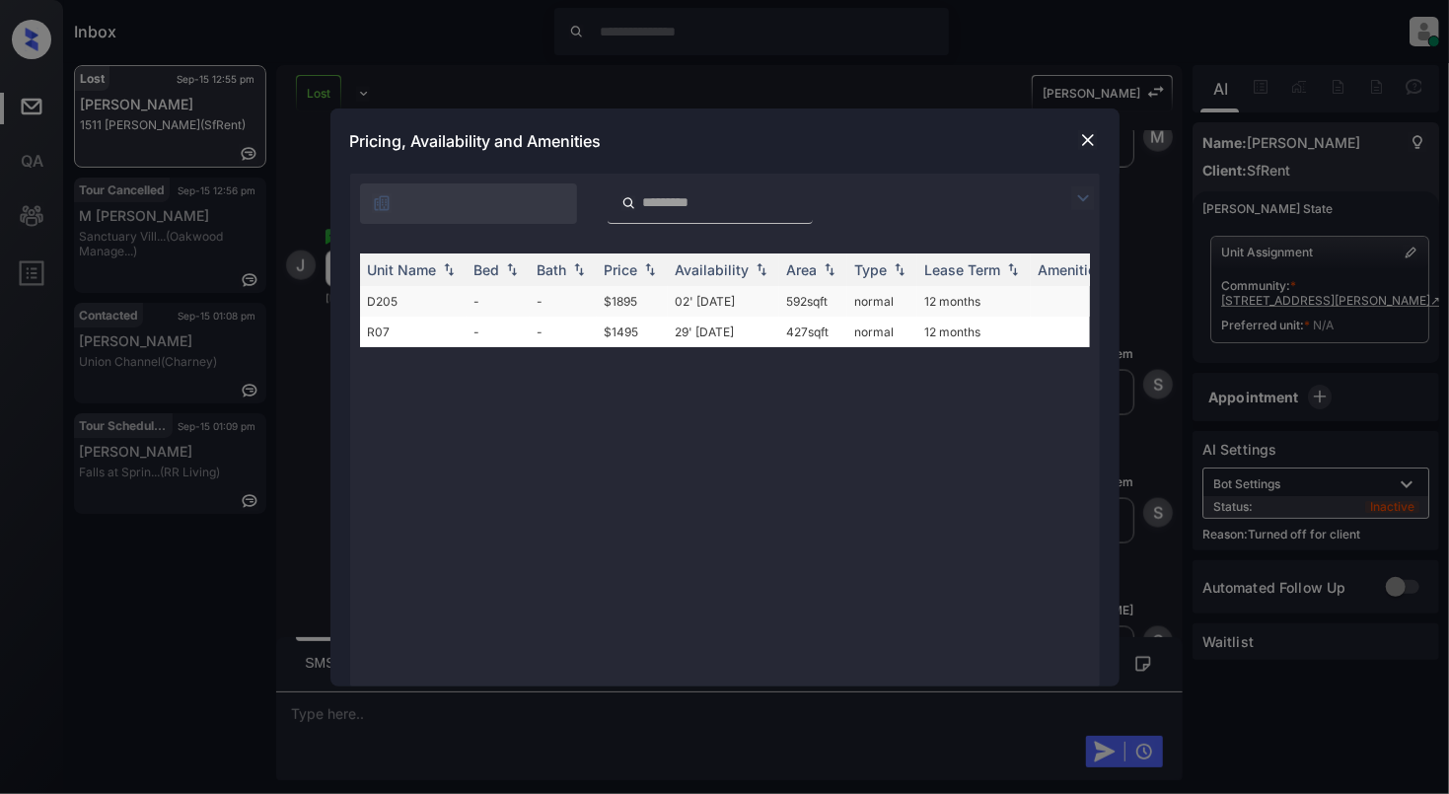
click at [501, 306] on td "-" at bounding box center [498, 301] width 63 height 31
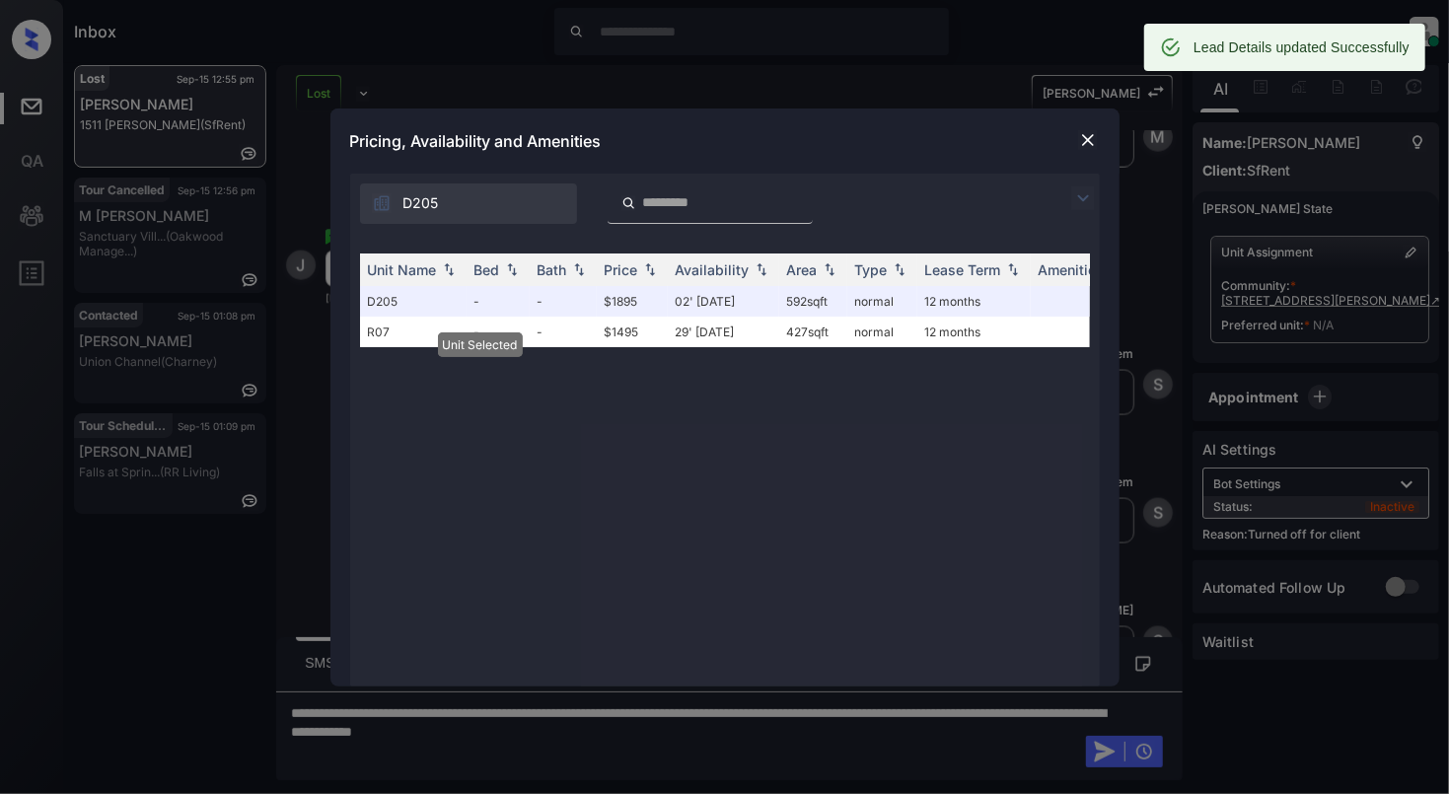
click at [1101, 135] on div "Pricing, Availability and Amenities" at bounding box center [724, 141] width 789 height 65
click at [1083, 138] on img at bounding box center [1088, 140] width 20 height 20
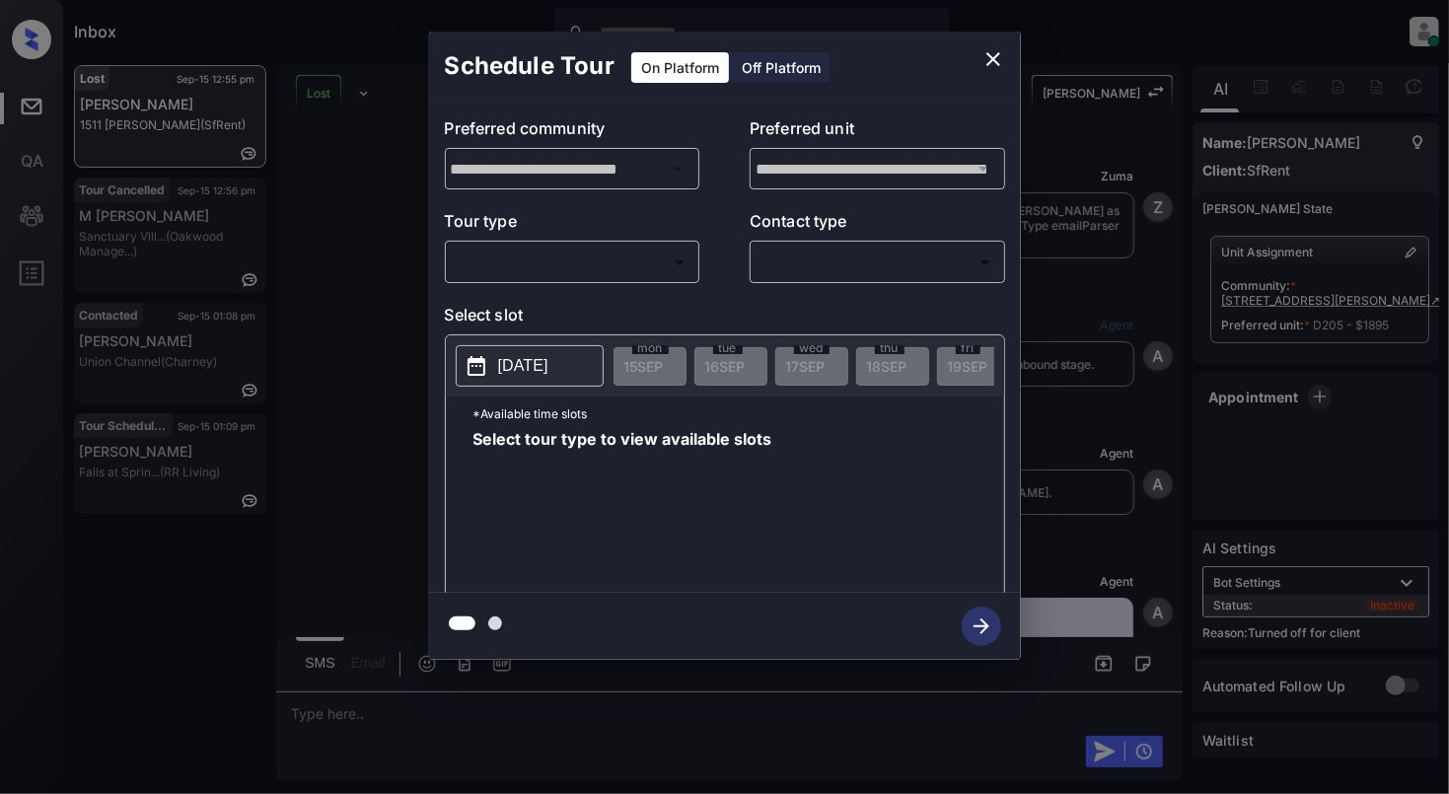
scroll to position [10509, 0]
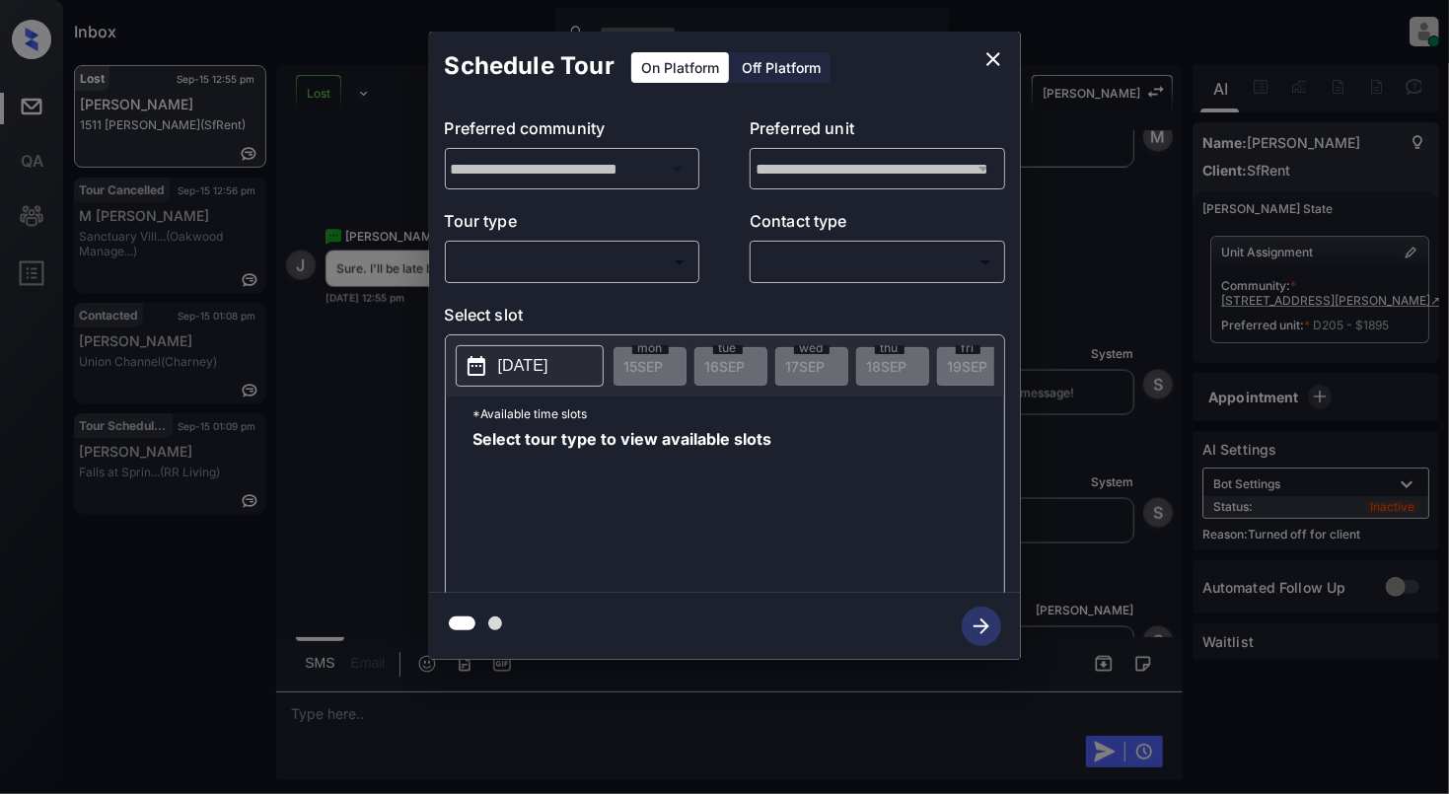
click at [791, 65] on div "Off Platform" at bounding box center [781, 67] width 99 height 31
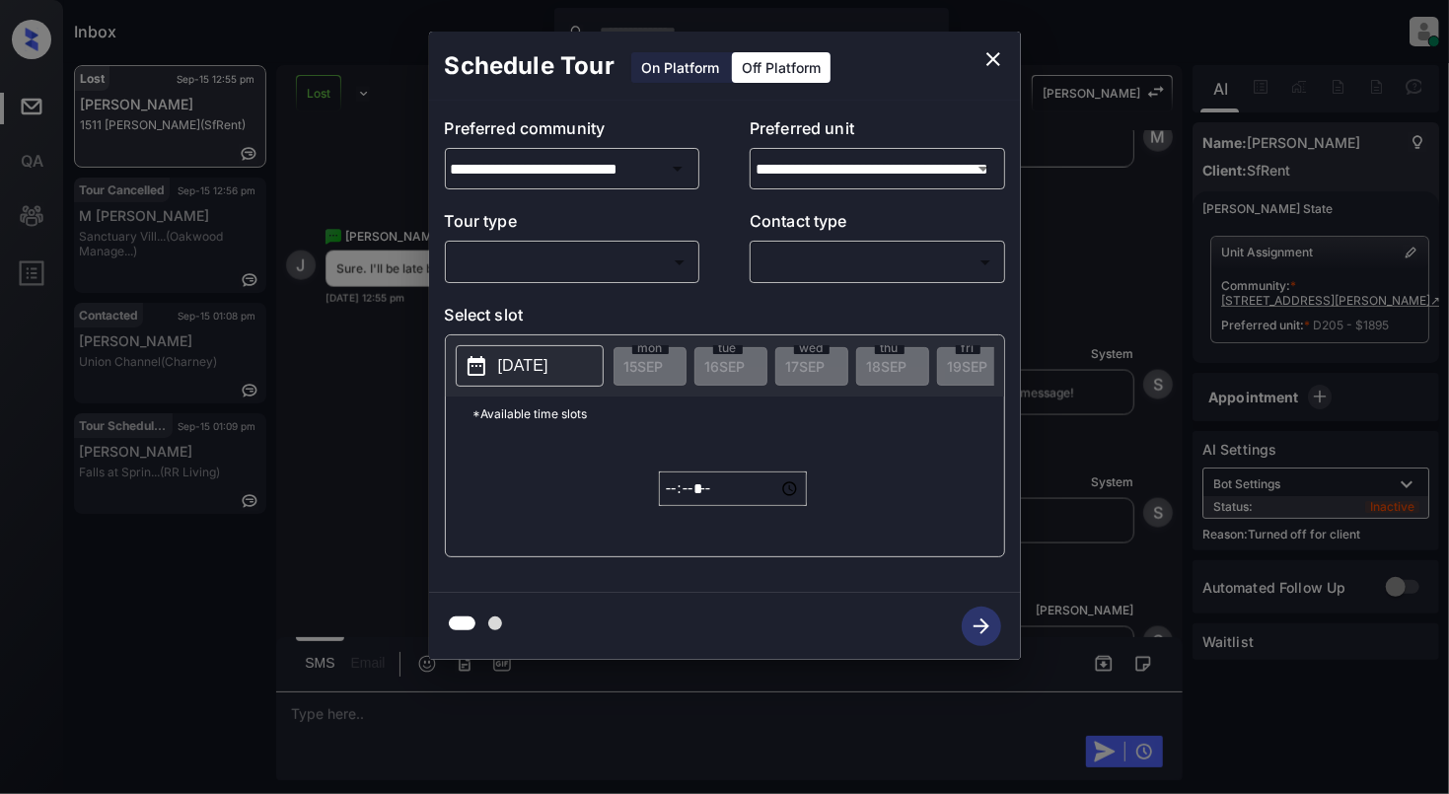
click at [550, 265] on body "Inbox [PERSON_NAME] Online Set yourself offline Set yourself on break Profile S…" at bounding box center [724, 397] width 1449 height 794
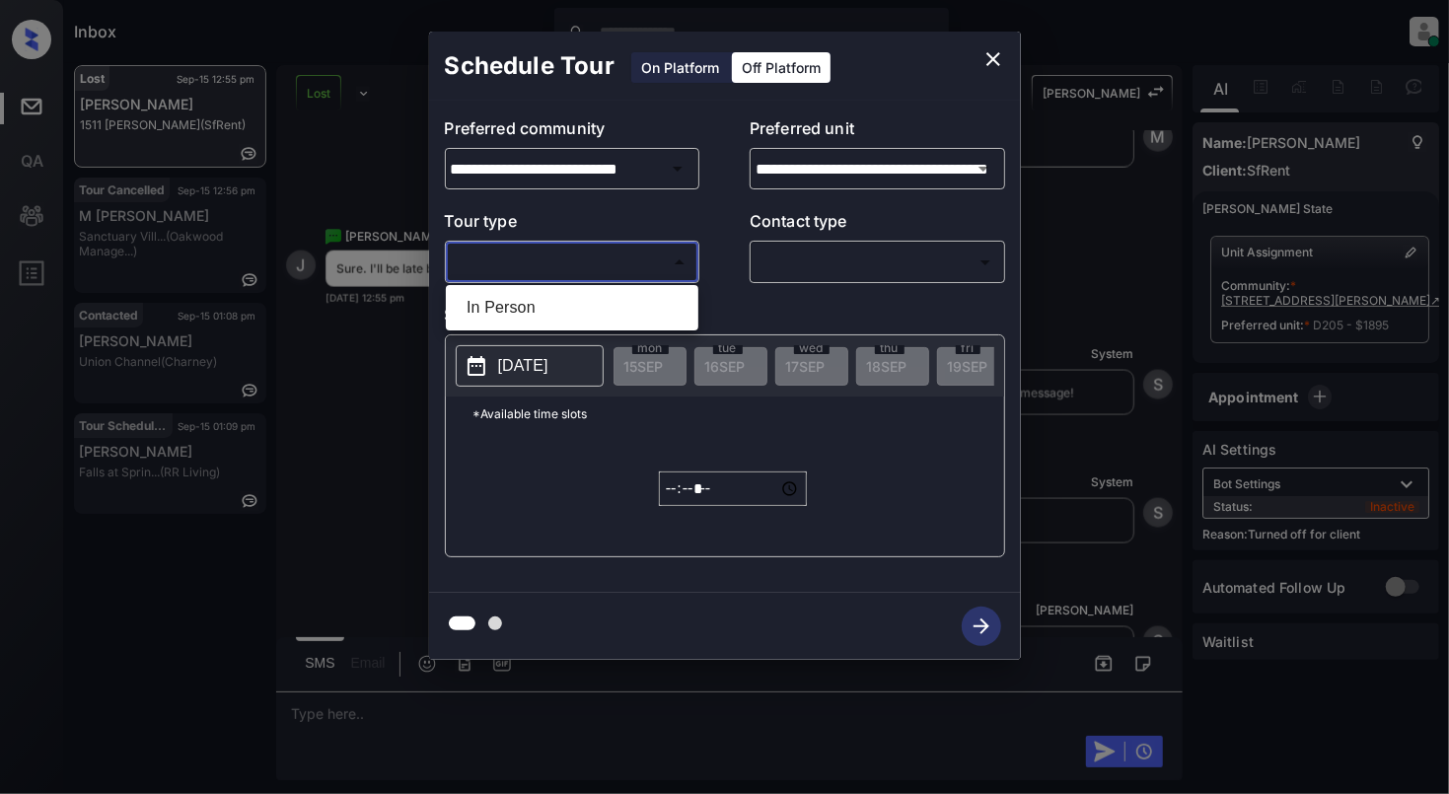
click at [560, 316] on li "In Person" at bounding box center [572, 308] width 243 height 36
type input "********"
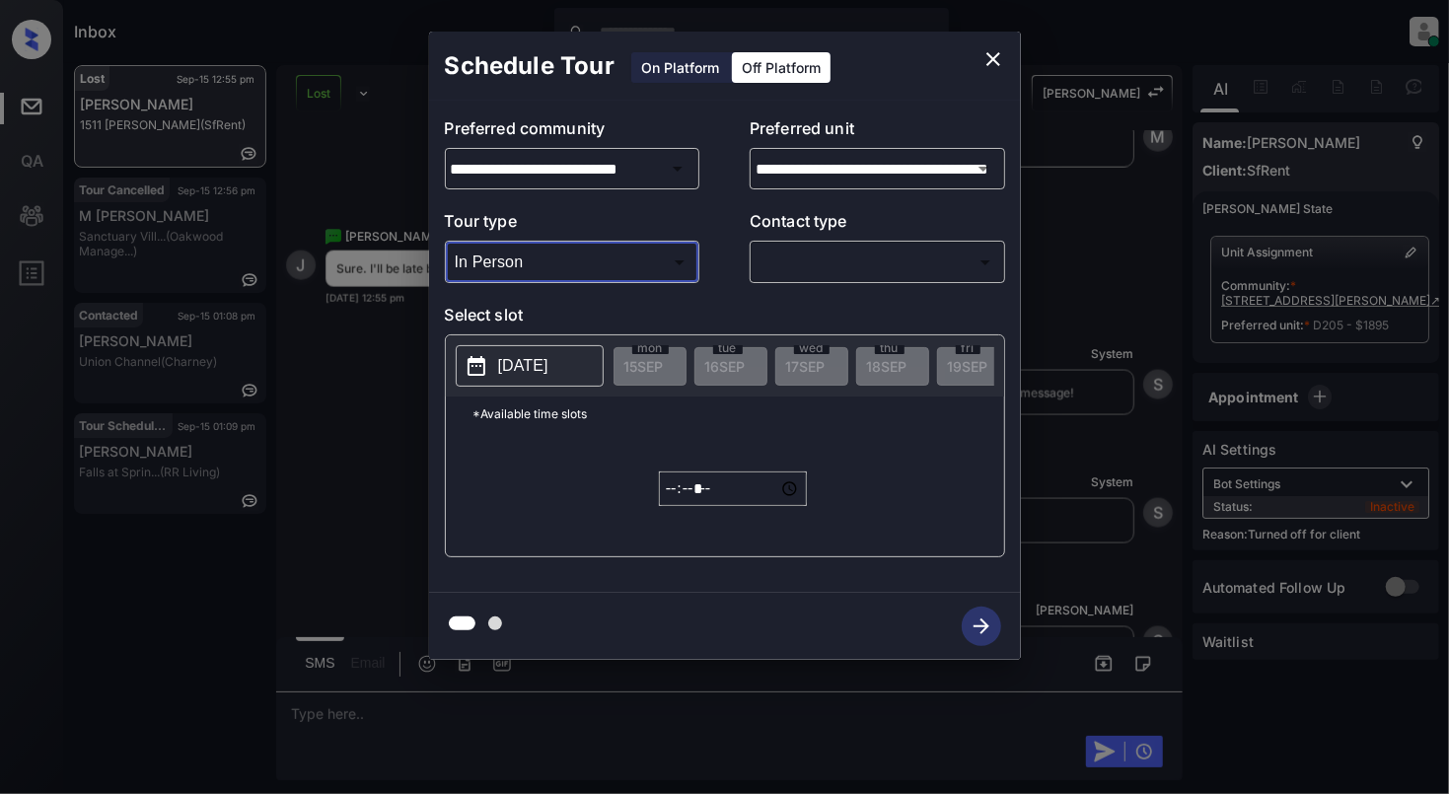
click at [965, 246] on div "​ ​" at bounding box center [878, 262] width 256 height 42
click at [944, 251] on body "Inbox Cynthia Montañez Online Set yourself offline Set yourself on break Profil…" at bounding box center [724, 397] width 1449 height 794
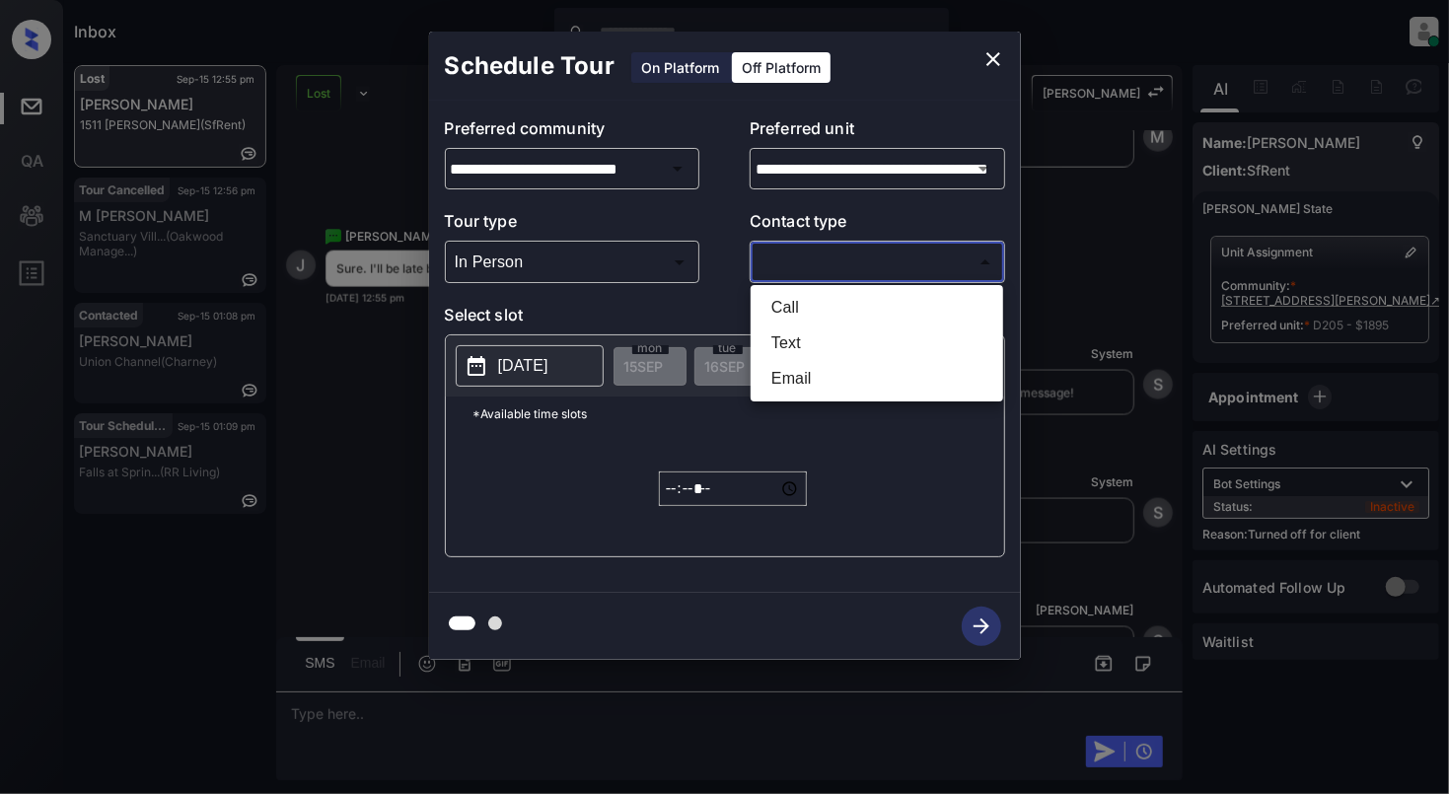
click at [805, 337] on li "Text" at bounding box center [877, 344] width 243 height 36
type input "****"
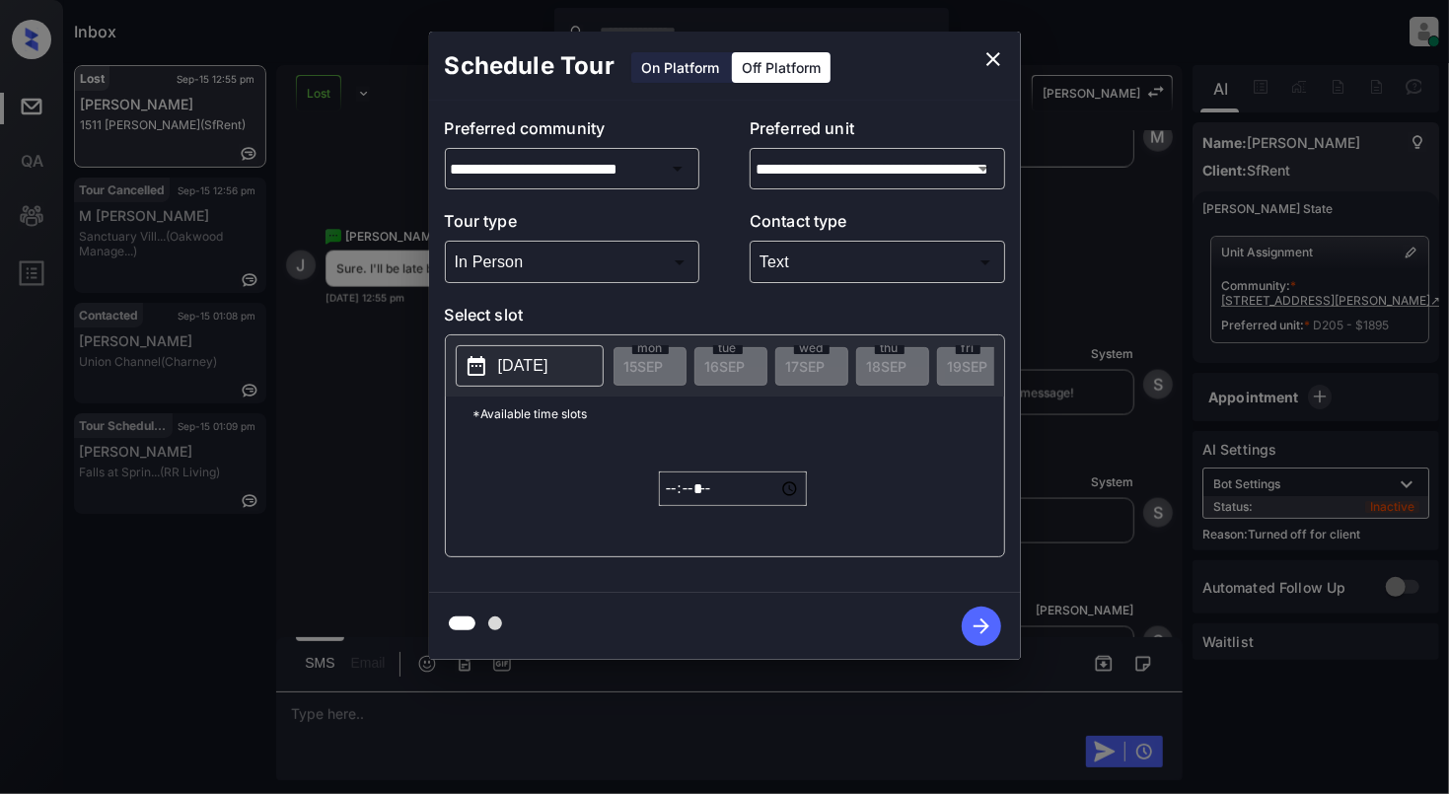
click at [548, 373] on p "[DATE]" at bounding box center [523, 366] width 50 height 24
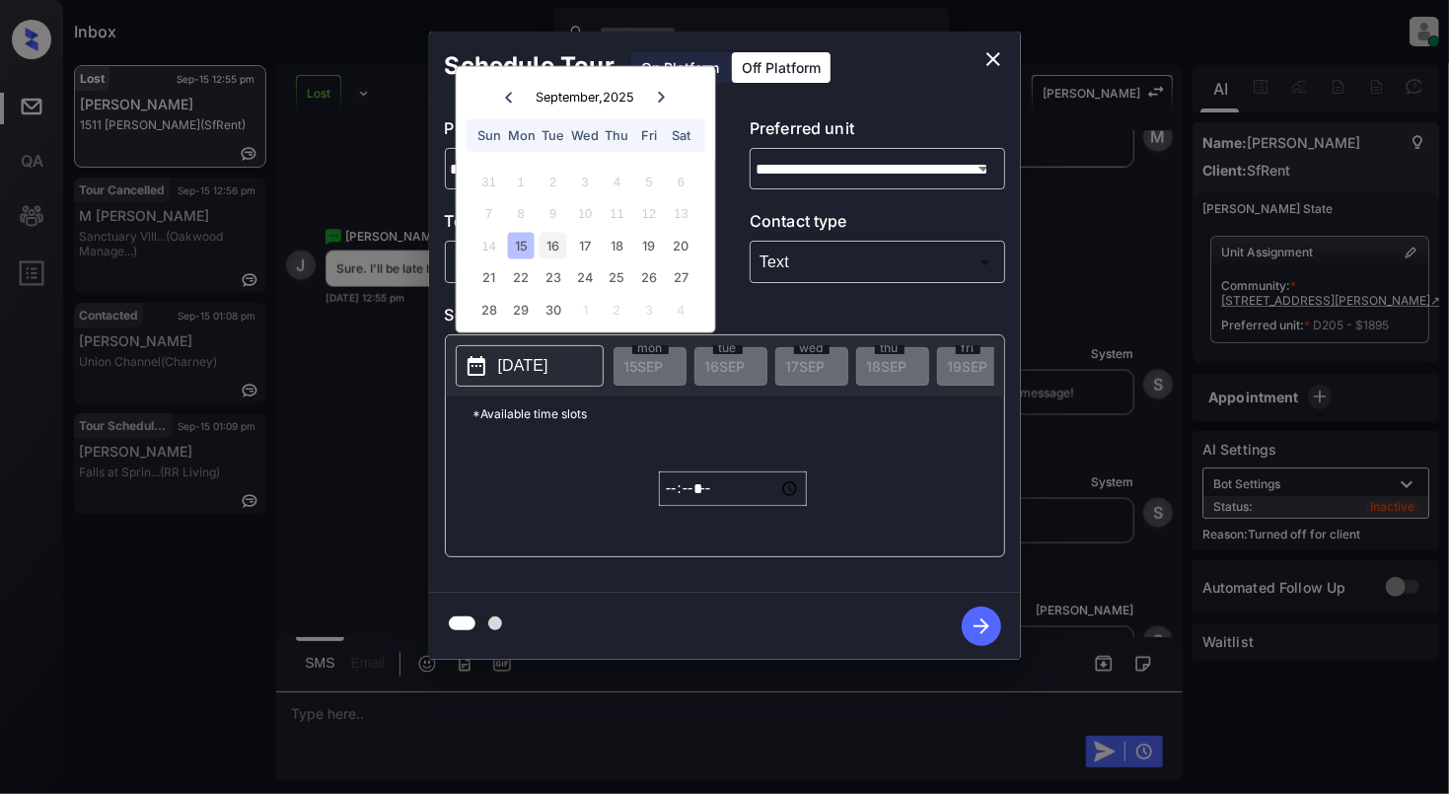
click at [548, 241] on div "16" at bounding box center [553, 245] width 27 height 27
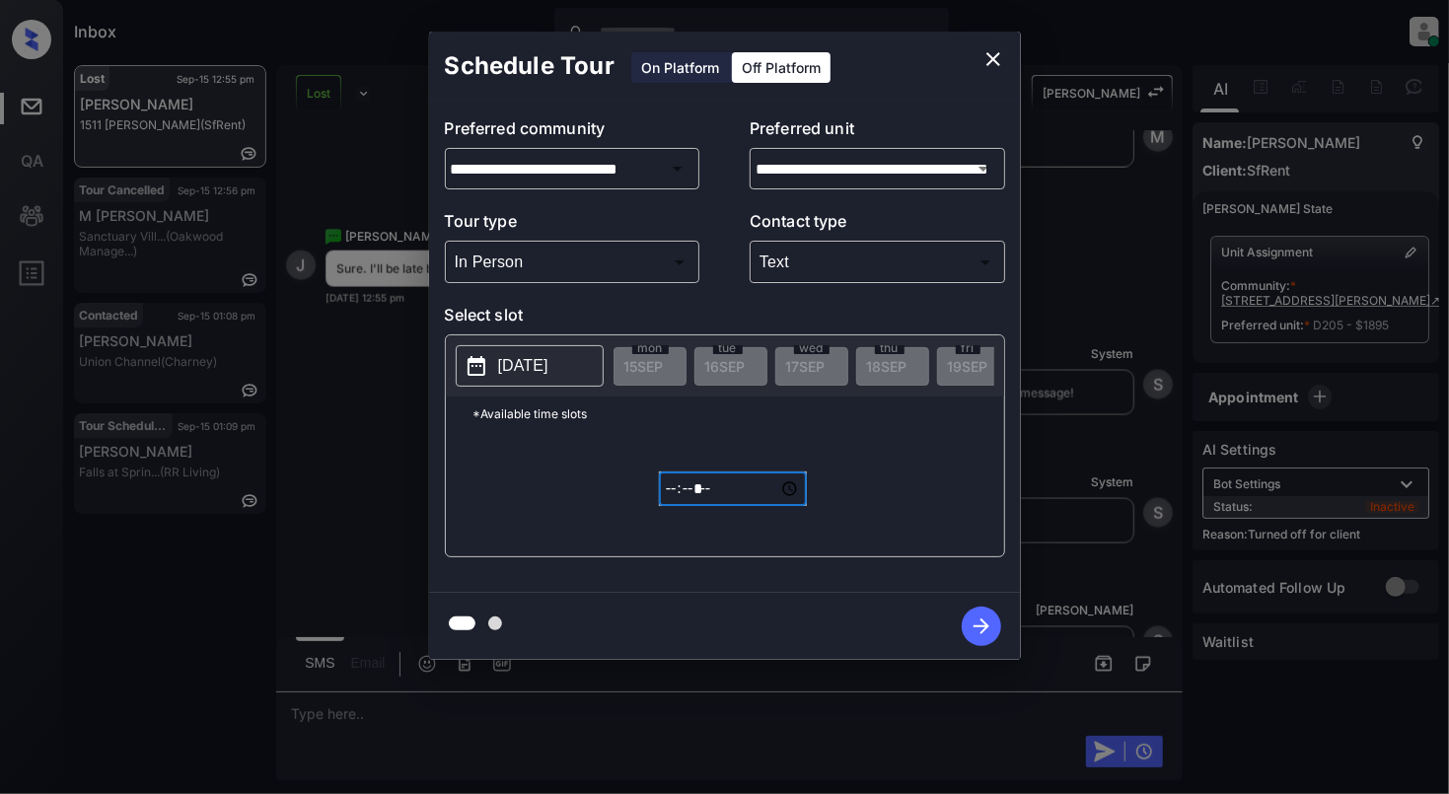
click at [669, 503] on input "*****" at bounding box center [733, 489] width 148 height 35
type input "*****"
click at [971, 636] on icon "button" at bounding box center [981, 626] width 39 height 39
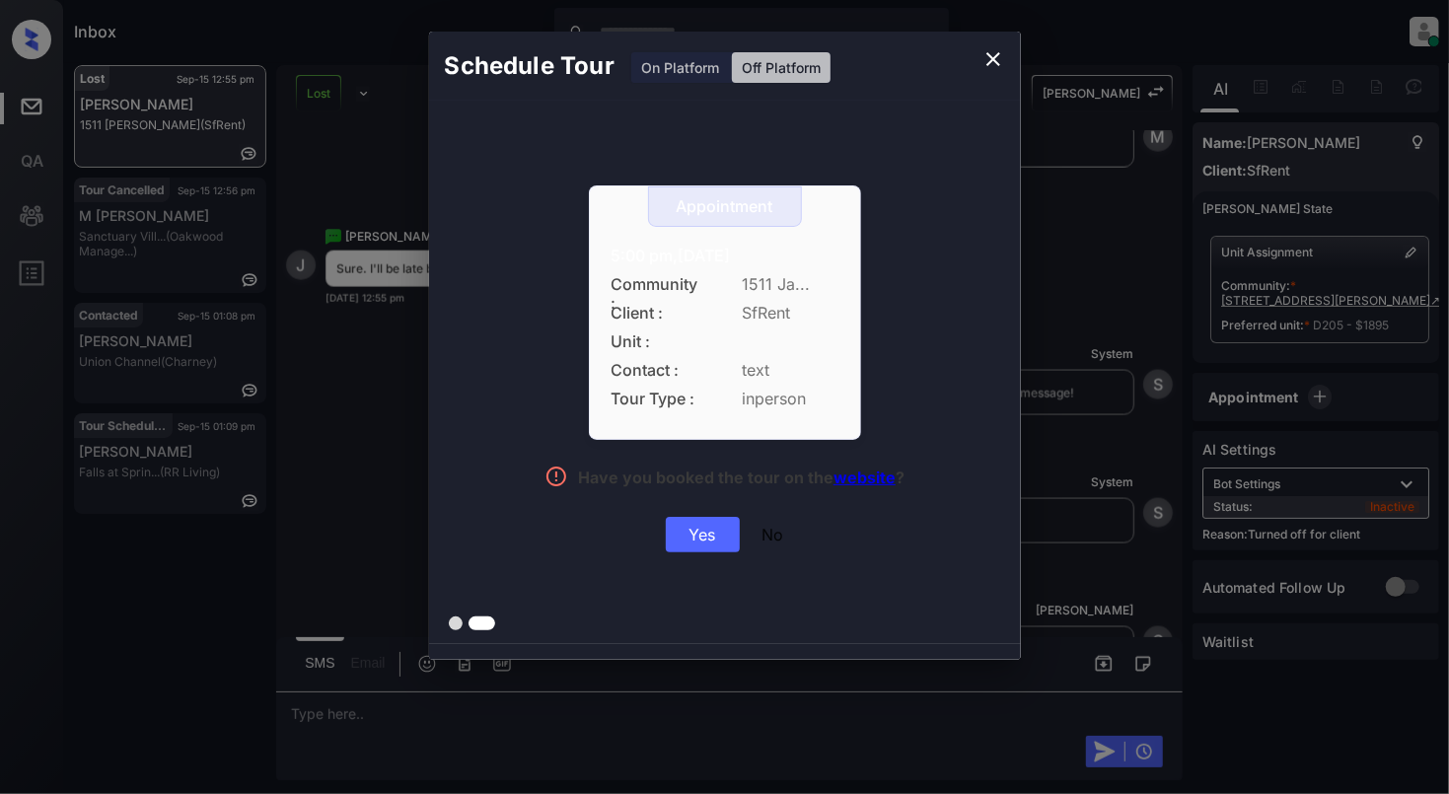
click at [708, 545] on div "Yes" at bounding box center [703, 535] width 74 height 36
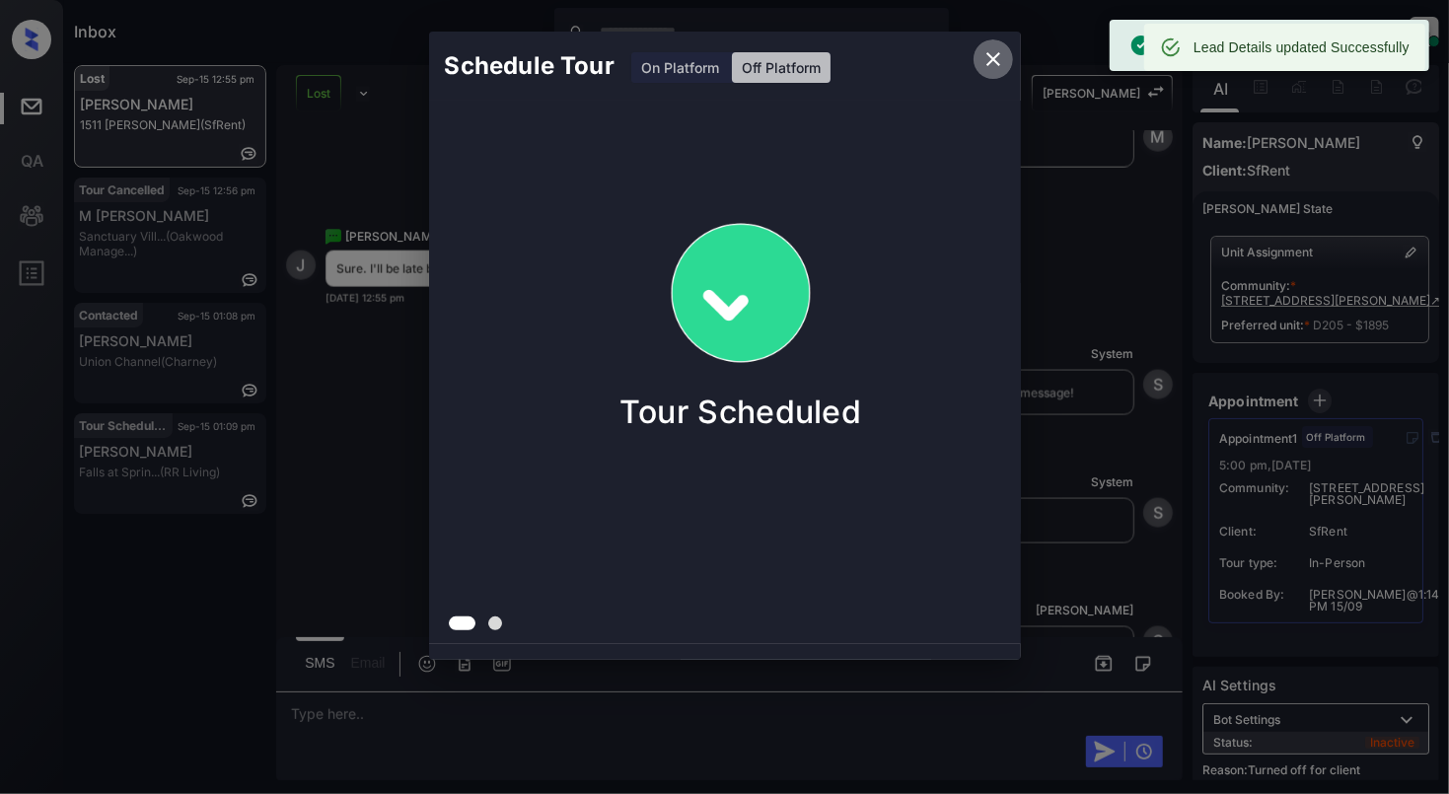
click at [991, 51] on icon "close" at bounding box center [994, 59] width 24 height 24
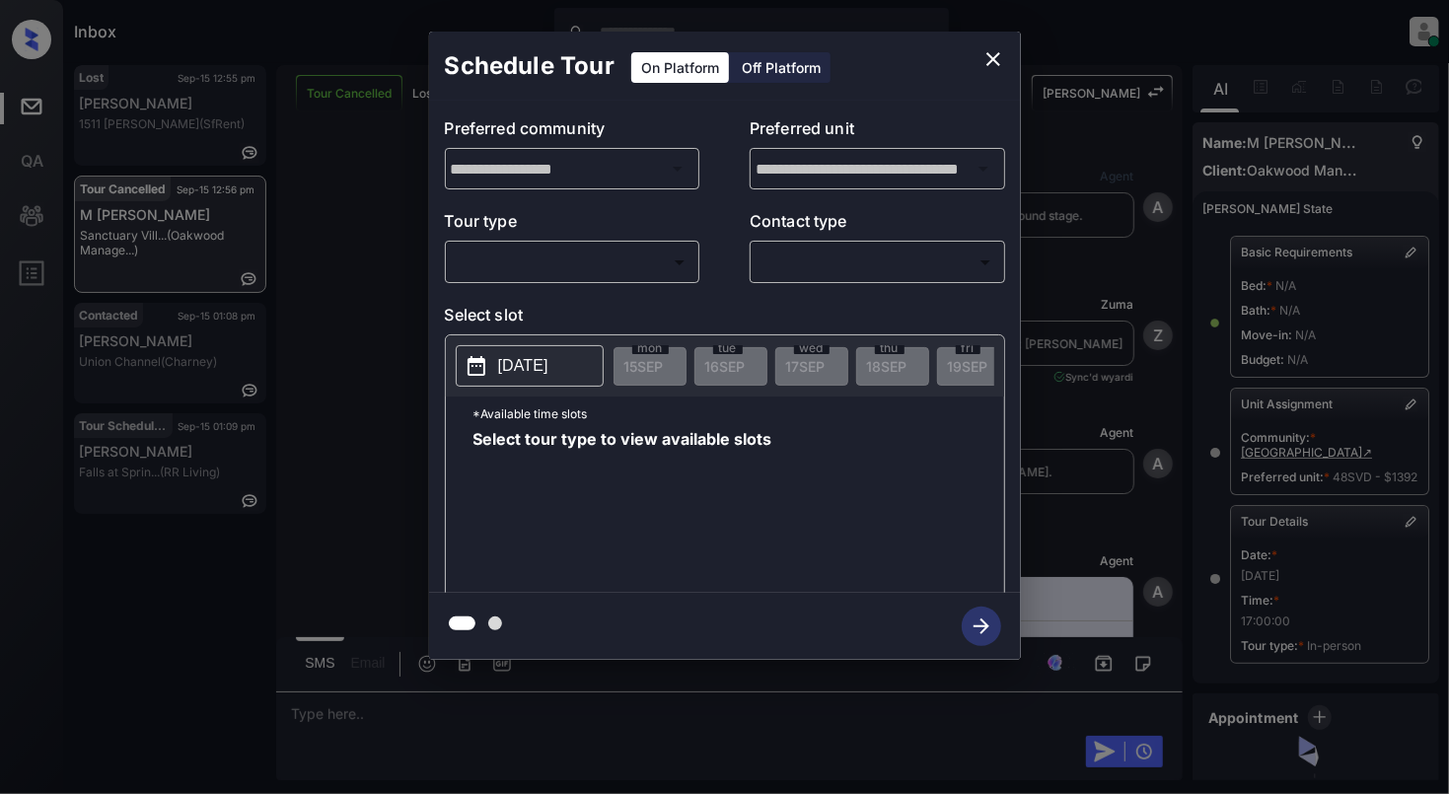
scroll to position [198, 0]
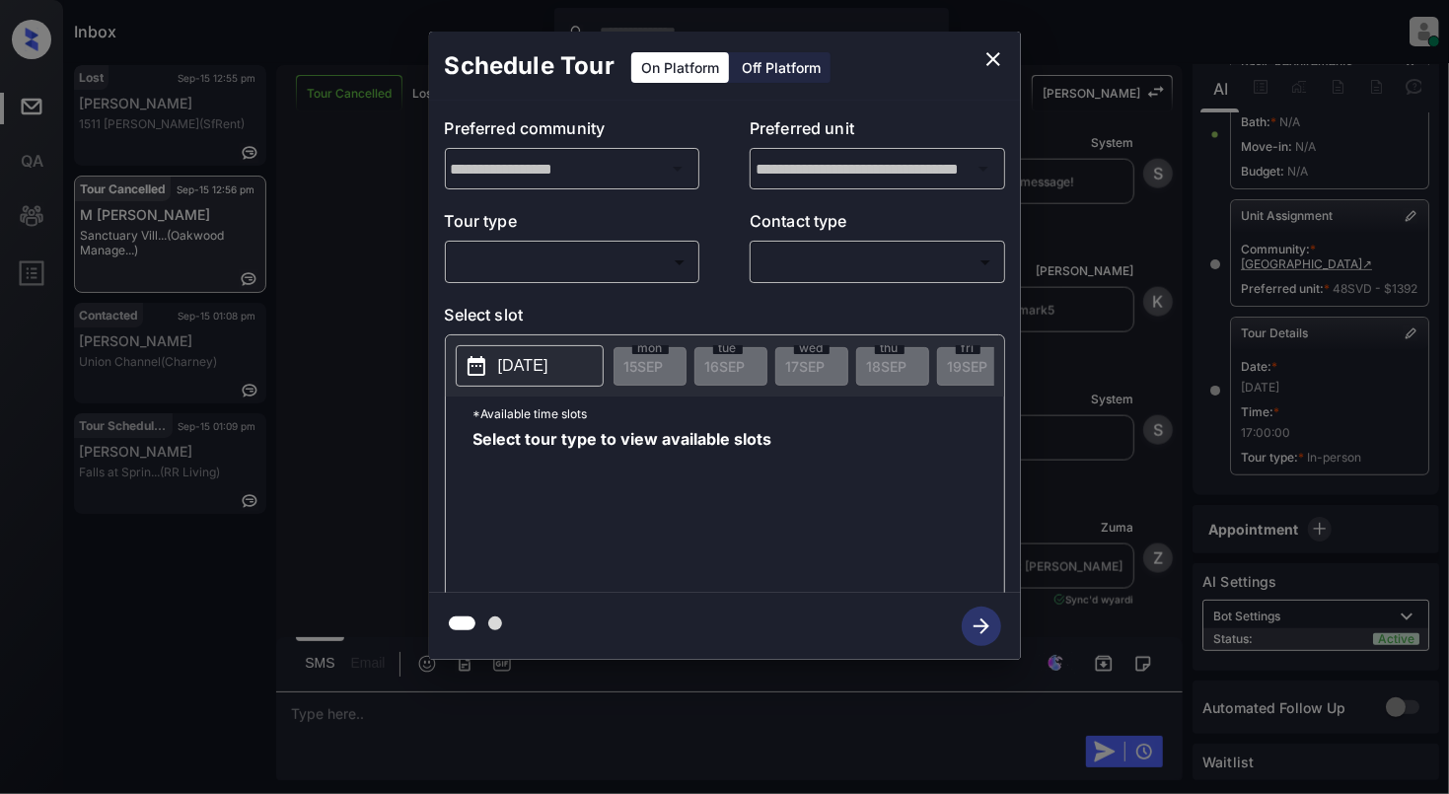
click at [548, 256] on body "Inbox [PERSON_NAME] Online Set yourself offline Set yourself on break Profile S…" at bounding box center [724, 397] width 1449 height 794
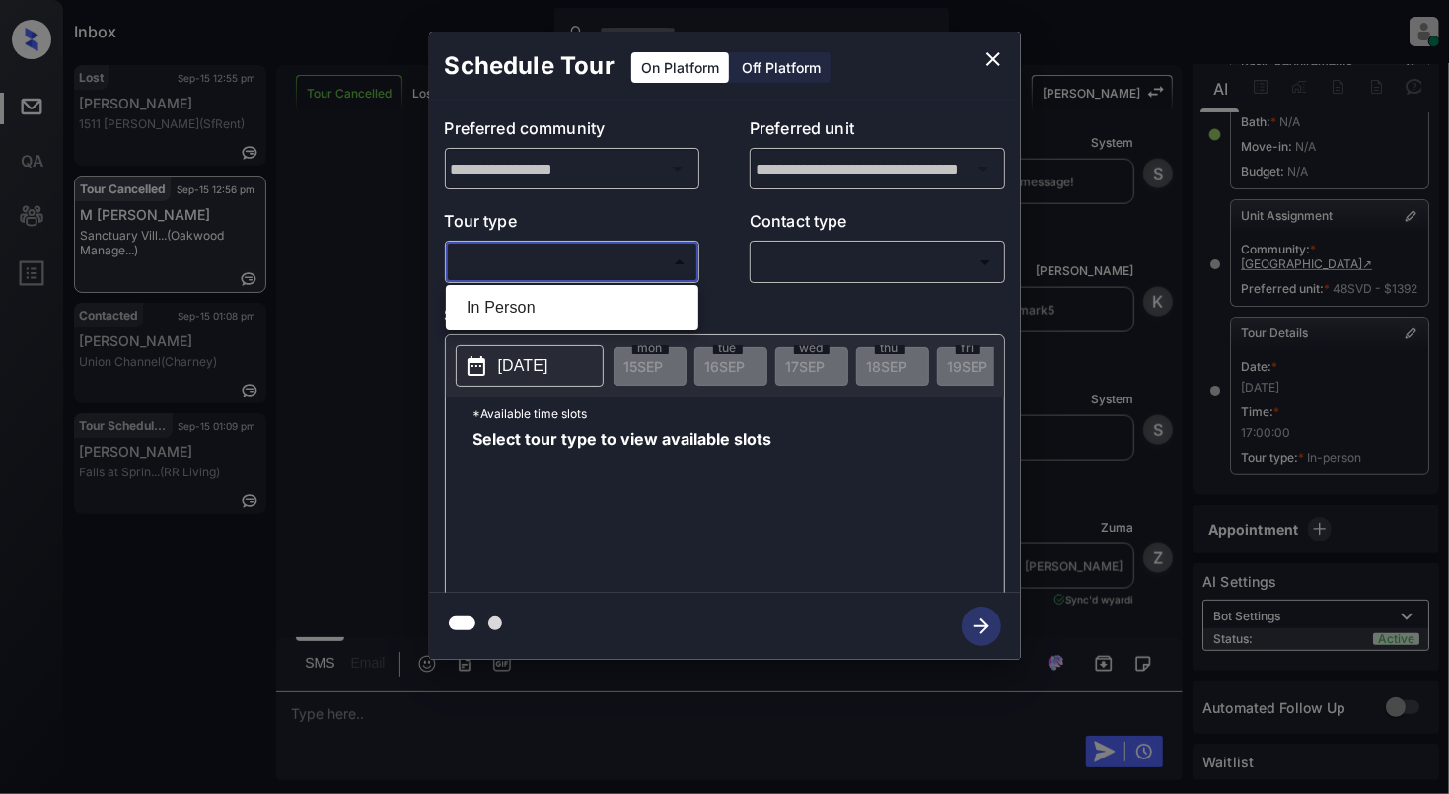
click at [561, 292] on li "In Person" at bounding box center [572, 308] width 243 height 36
type input "********"
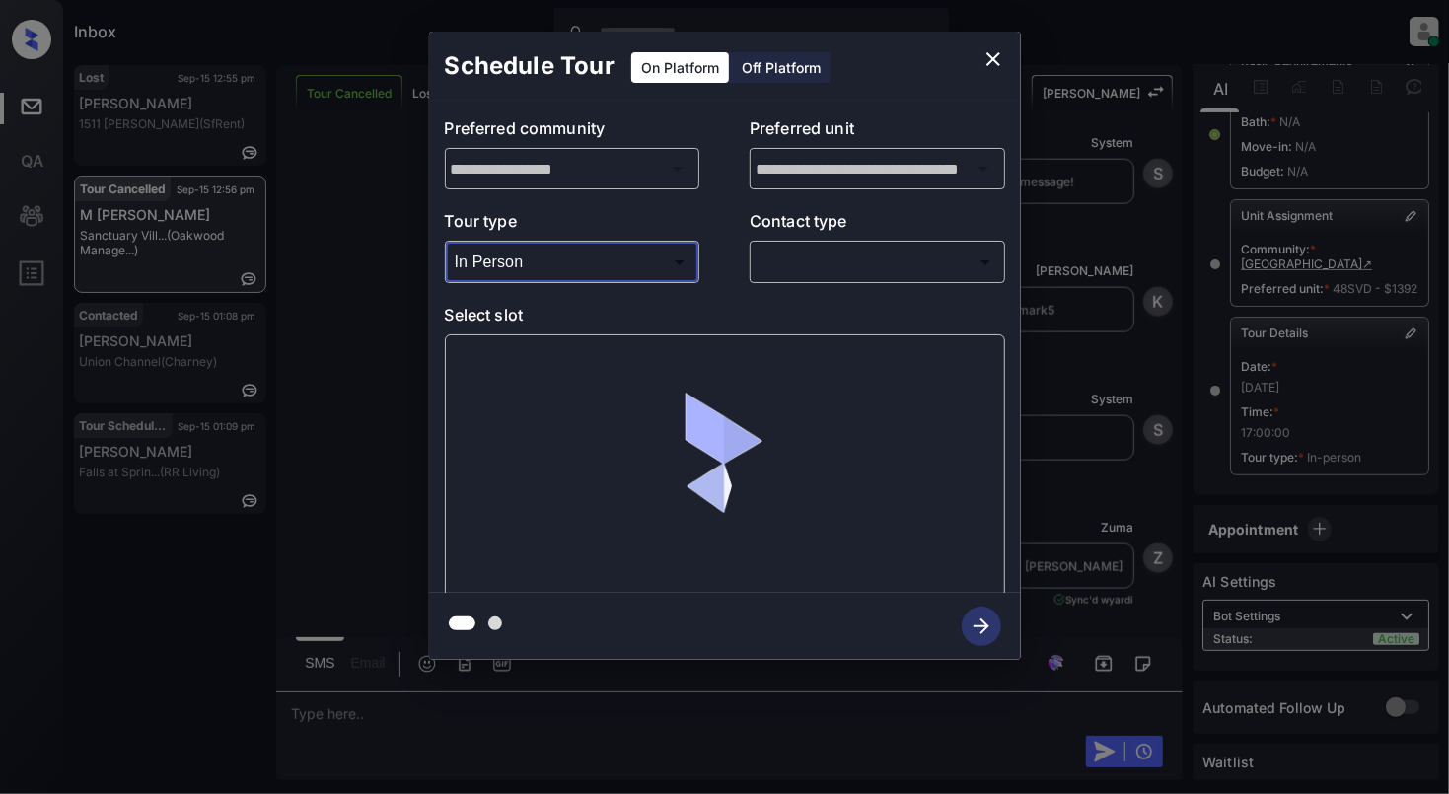
click at [880, 234] on p "Contact type" at bounding box center [878, 225] width 256 height 32
click at [881, 260] on body "Inbox [PERSON_NAME] Online Set yourself offline Set yourself on break Profile S…" at bounding box center [724, 397] width 1449 height 794
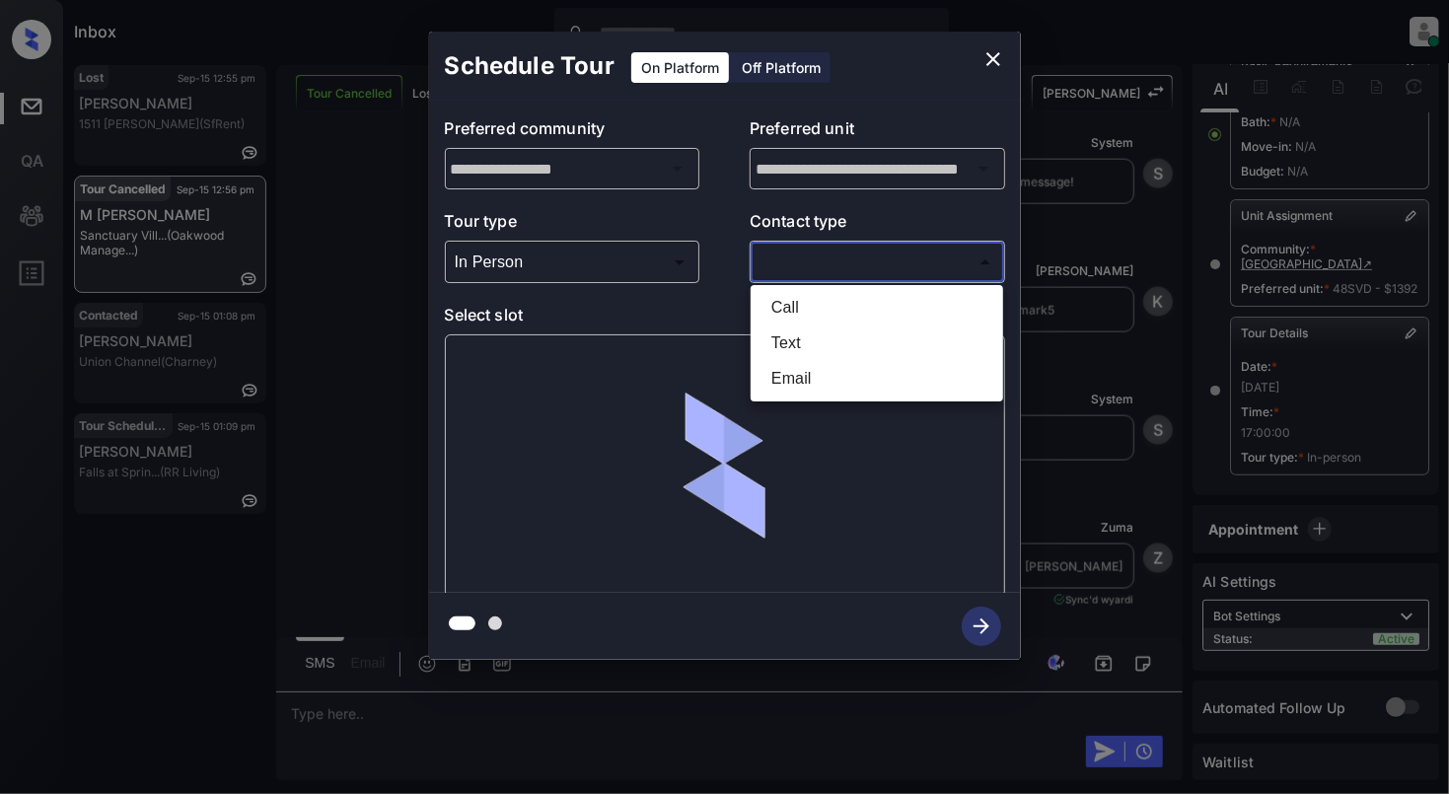
click at [829, 341] on li "Text" at bounding box center [877, 344] width 243 height 36
type input "****"
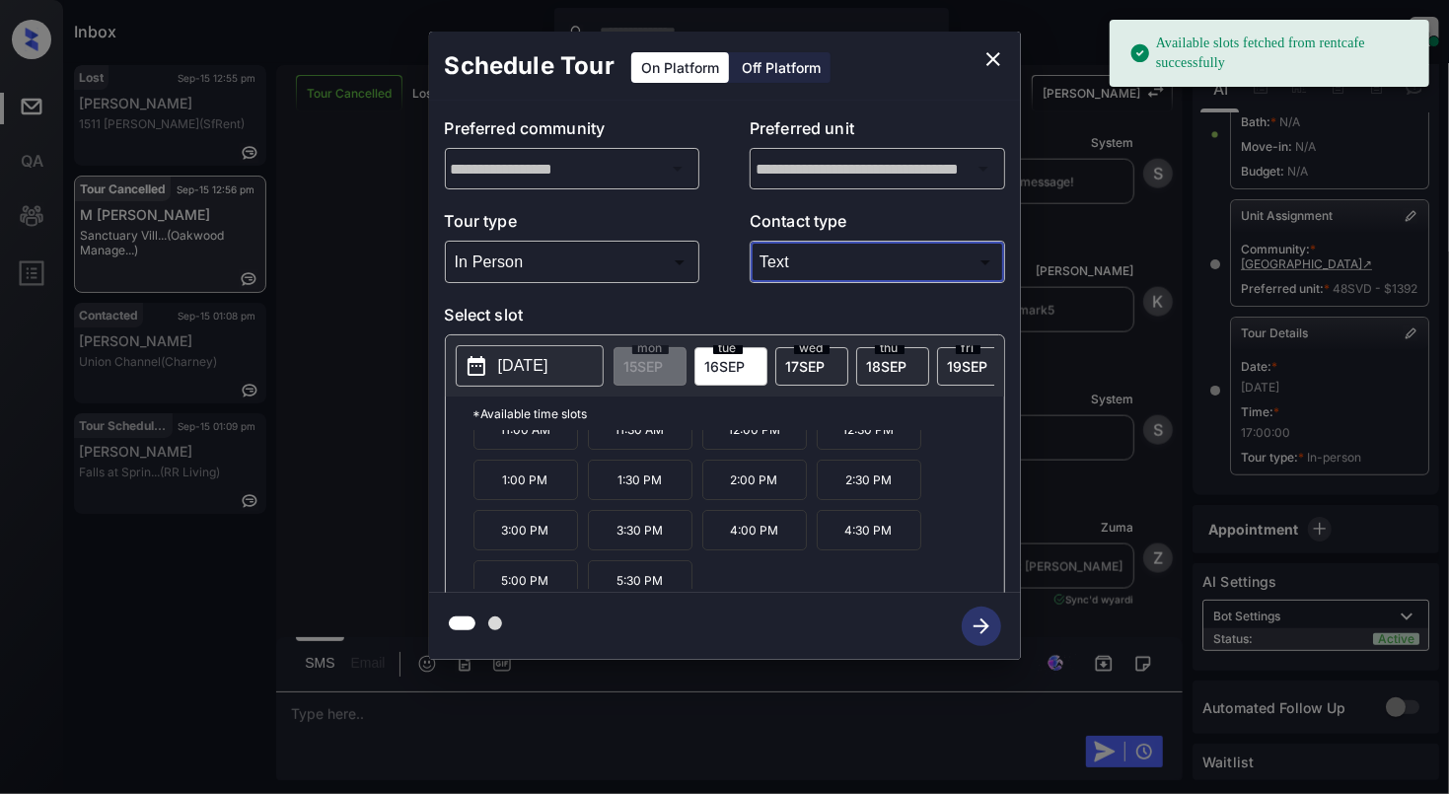
scroll to position [36, 0]
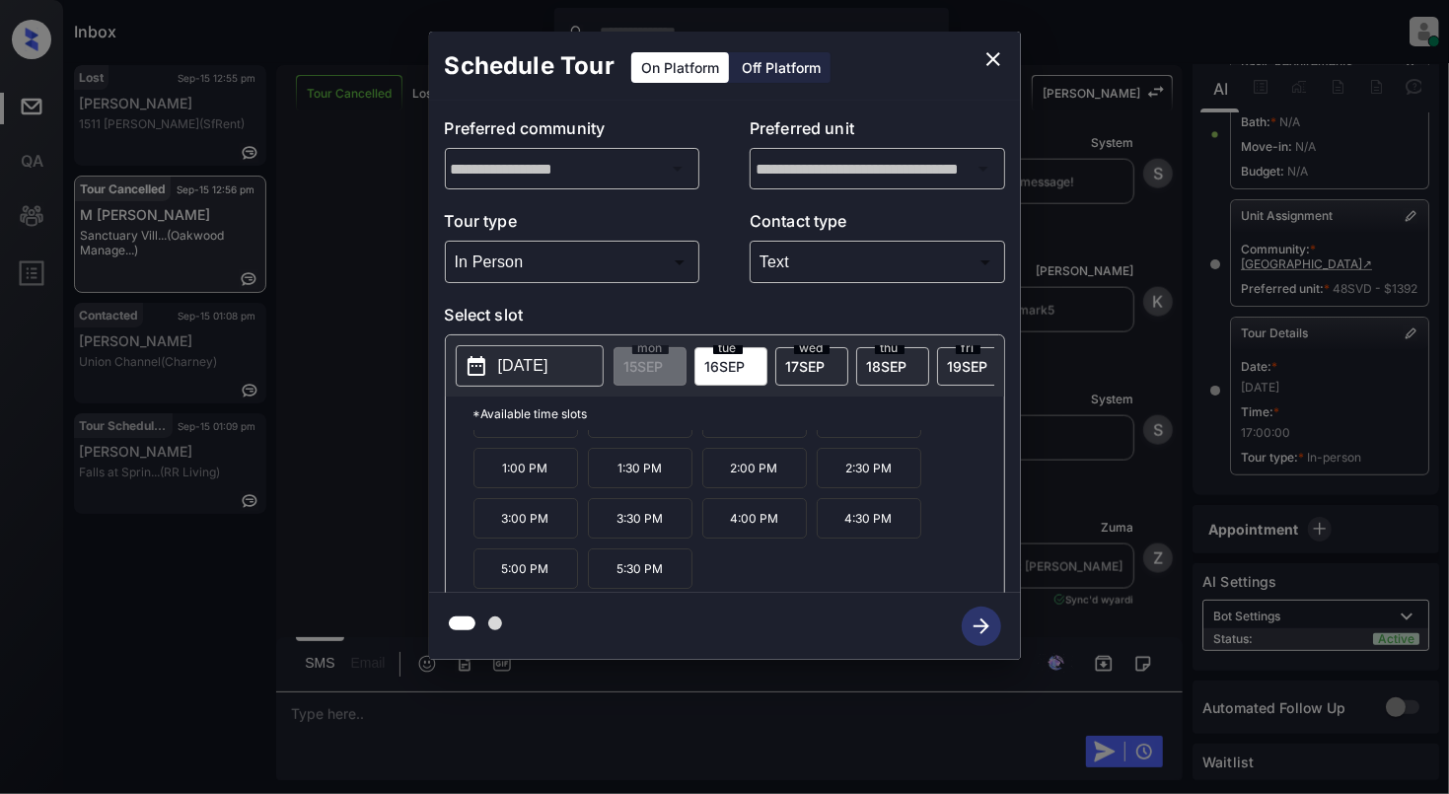
click at [549, 581] on p "5:00 PM" at bounding box center [526, 568] width 105 height 40
click at [987, 624] on icon "button" at bounding box center [982, 627] width 16 height 16
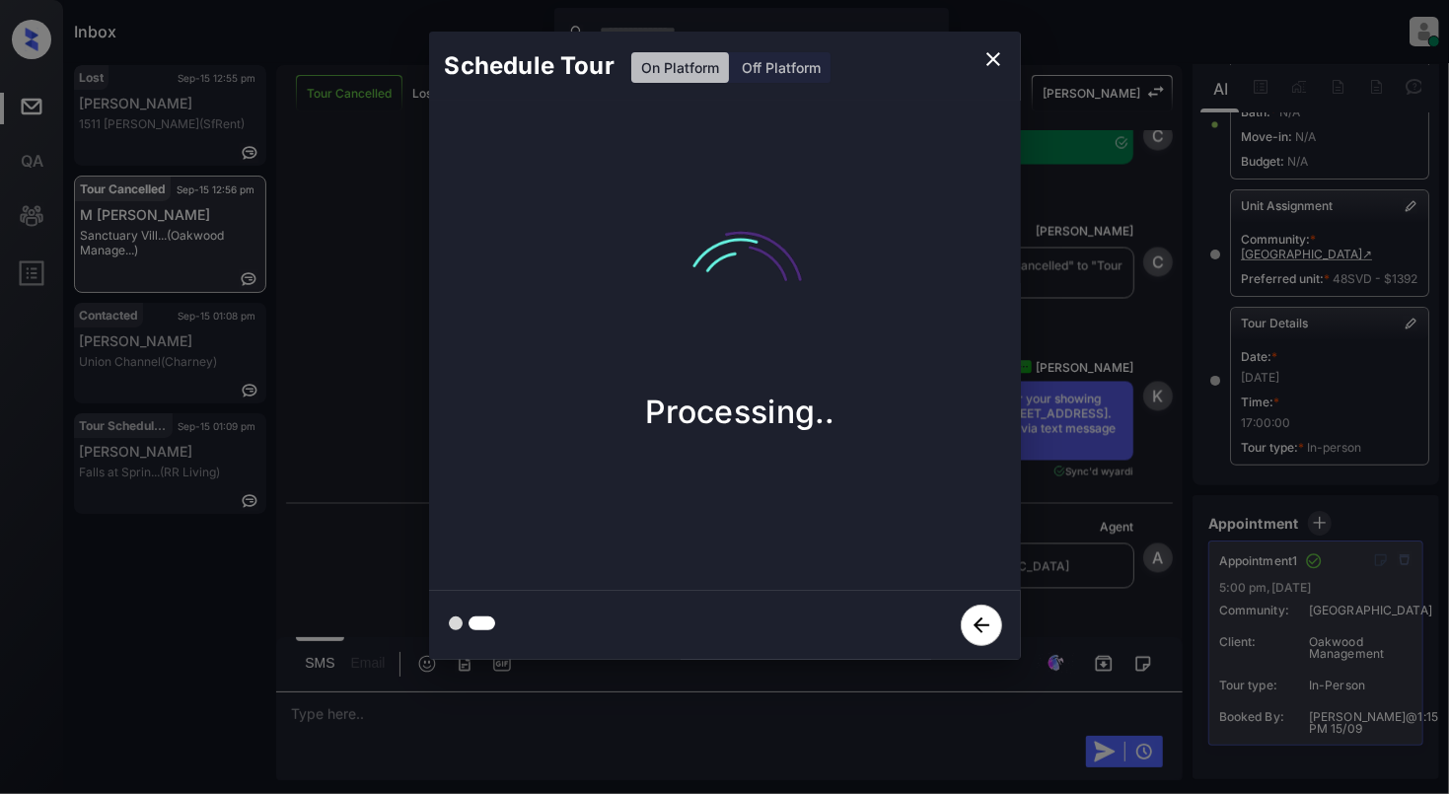
scroll to position [6583, 0]
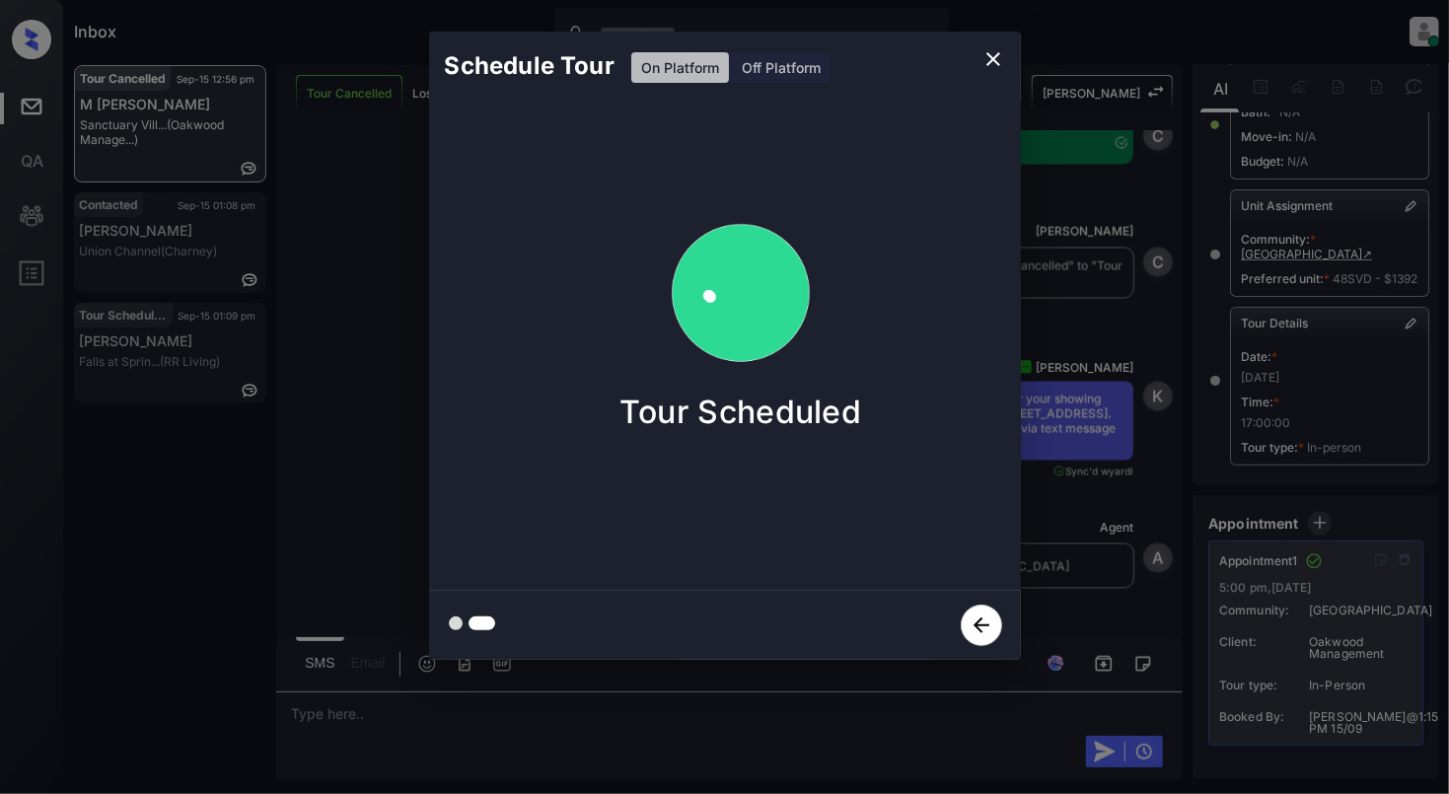
click at [992, 49] on icon "close" at bounding box center [994, 59] width 24 height 24
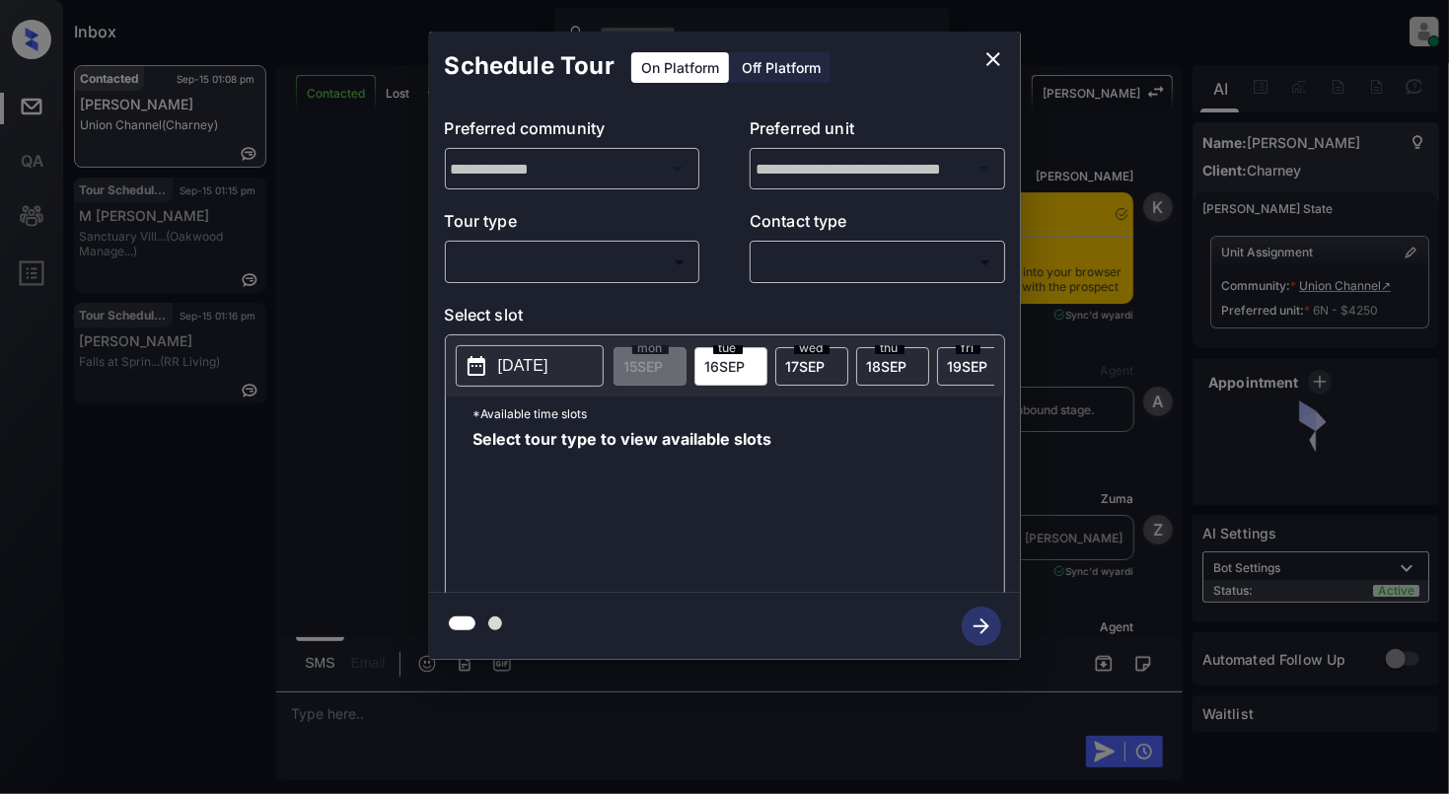
scroll to position [7640, 0]
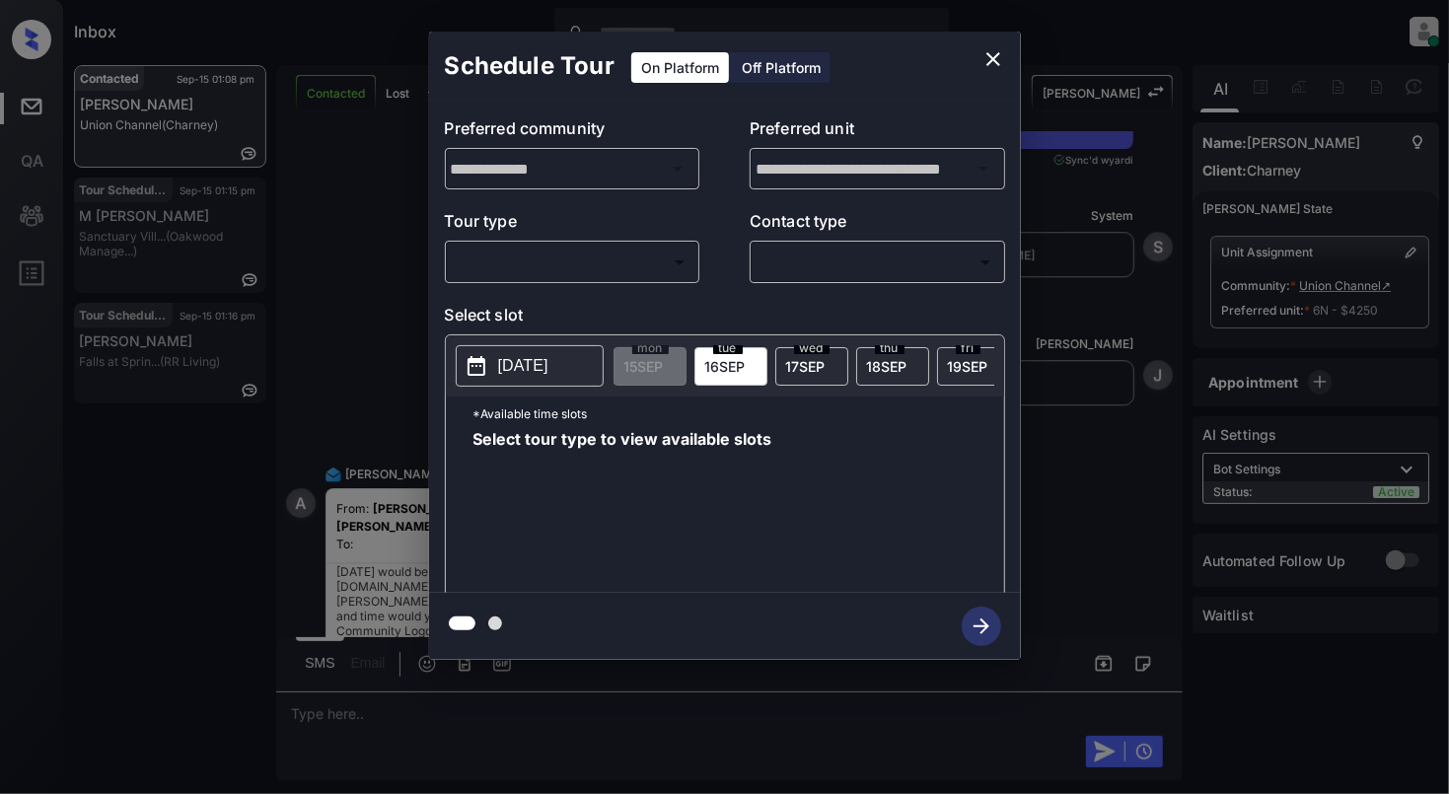
click at [585, 260] on body "Inbox [PERSON_NAME] Online Set yourself offline Set yourself on break Profile S…" at bounding box center [724, 397] width 1449 height 794
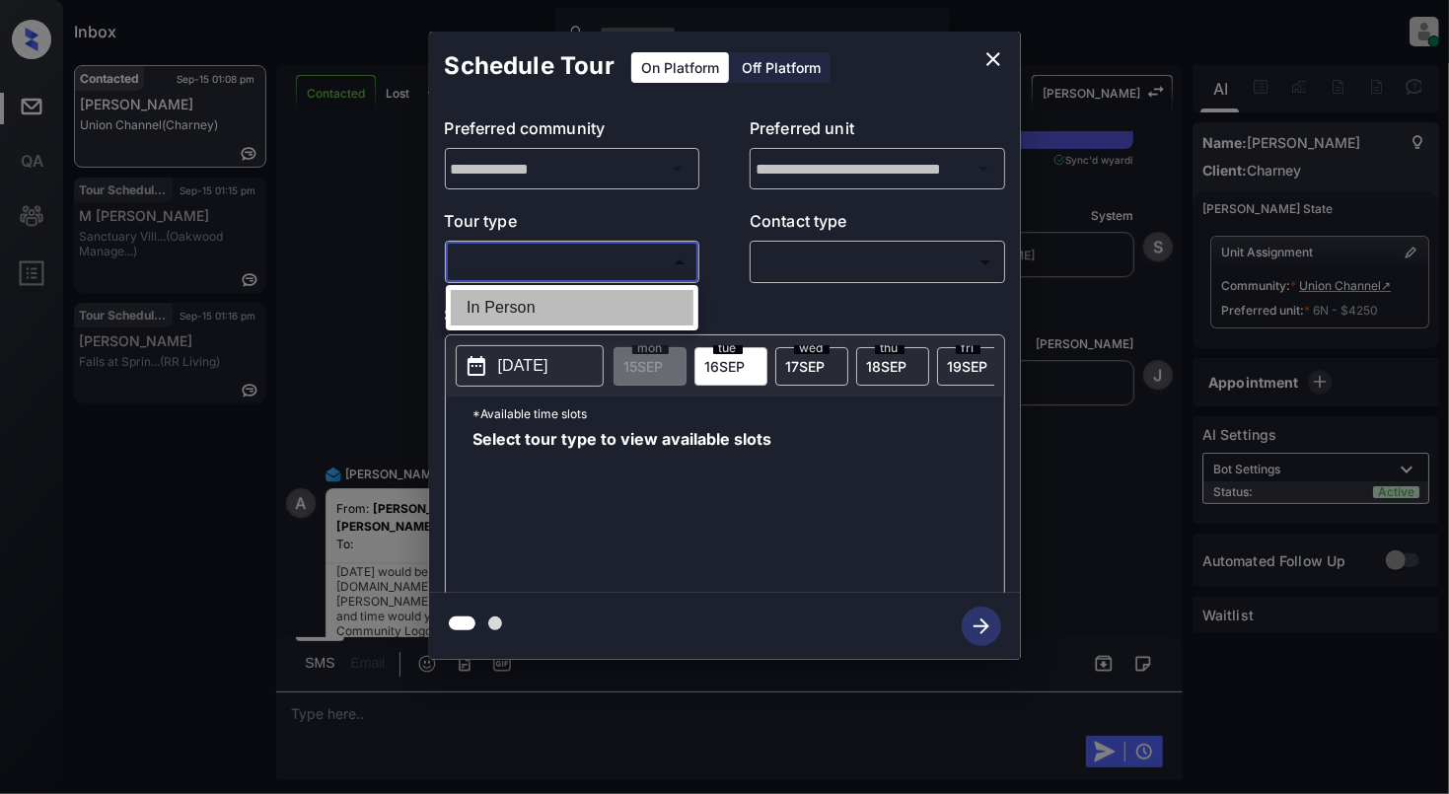
click at [574, 293] on li "In Person" at bounding box center [572, 308] width 243 height 36
type input "********"
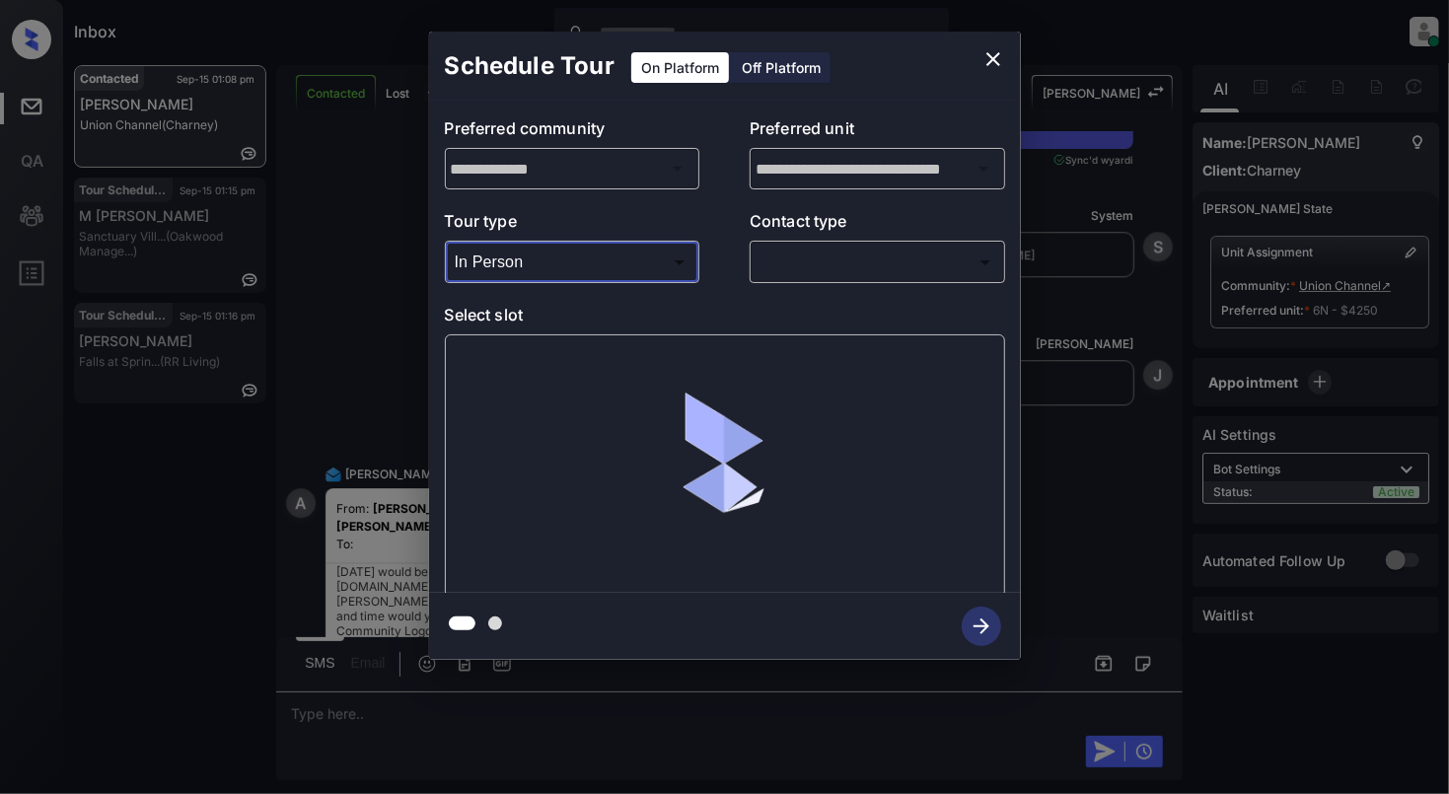
click at [837, 264] on body "Inbox Cynthia Montañez Online Set yourself offline Set yourself on break Profil…" at bounding box center [724, 397] width 1449 height 794
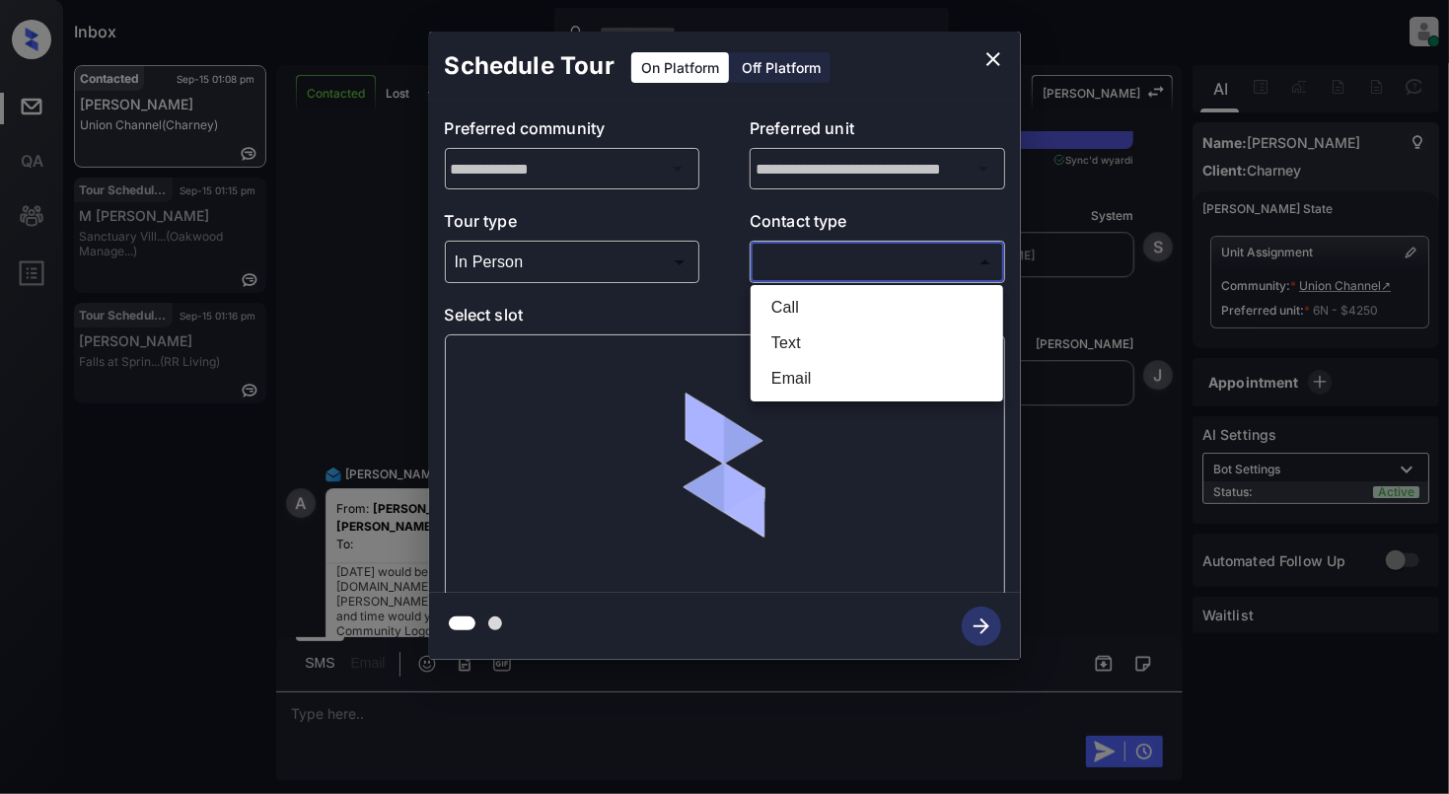
click at [786, 352] on li "Text" at bounding box center [877, 344] width 243 height 36
type input "****"
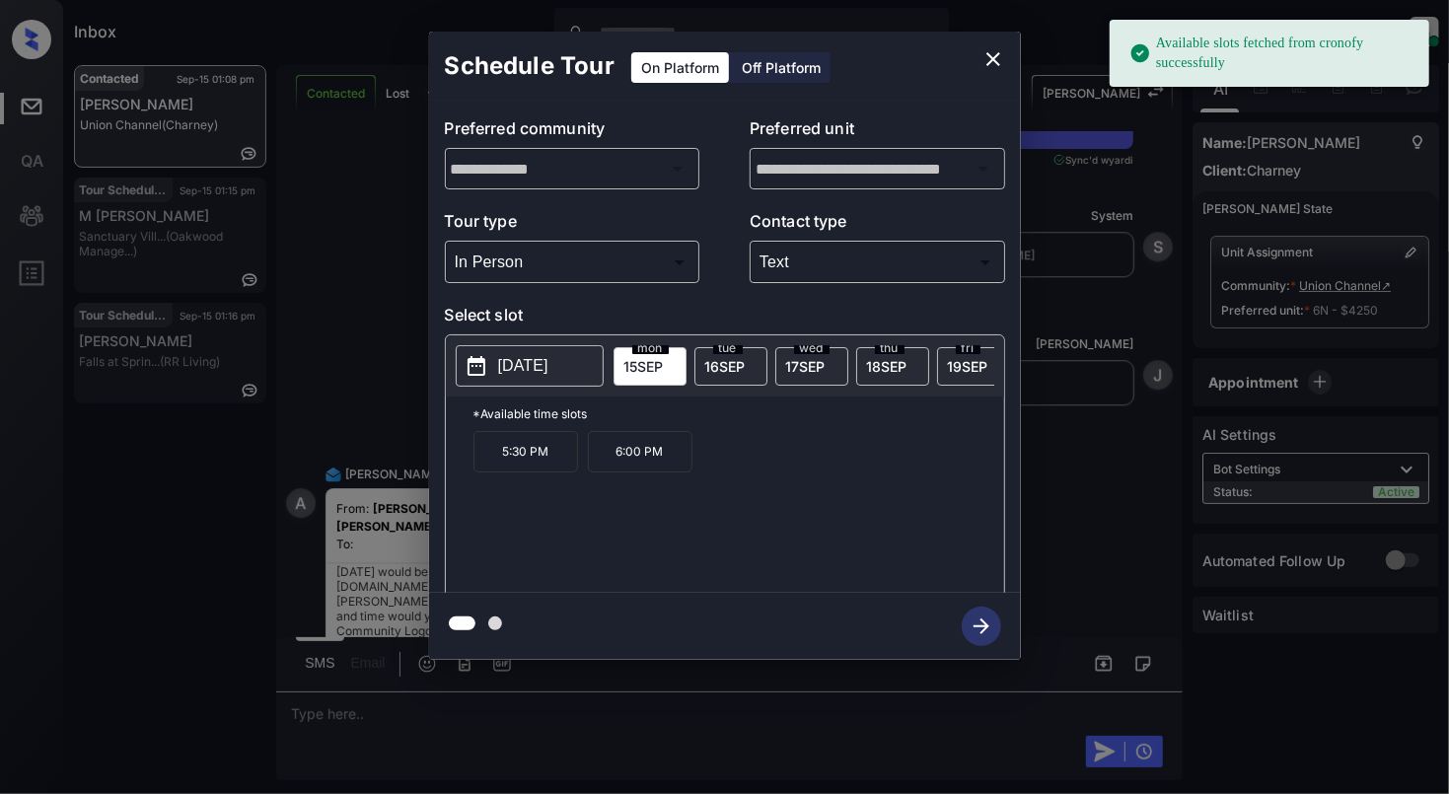
click at [497, 381] on button "2025-09-15" at bounding box center [530, 365] width 148 height 41
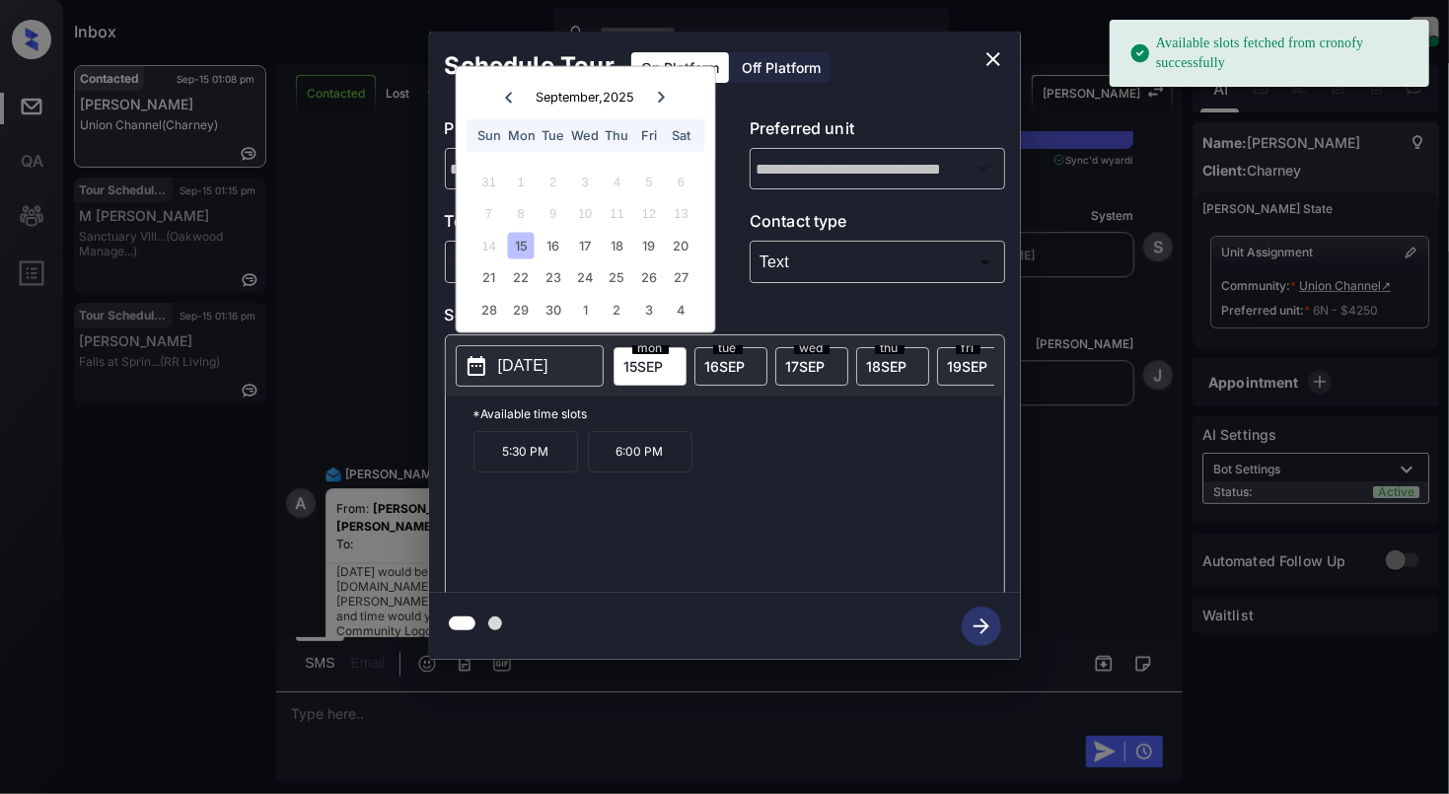
click at [696, 243] on div "14 15 16 17 18 19 20" at bounding box center [586, 246] width 246 height 32
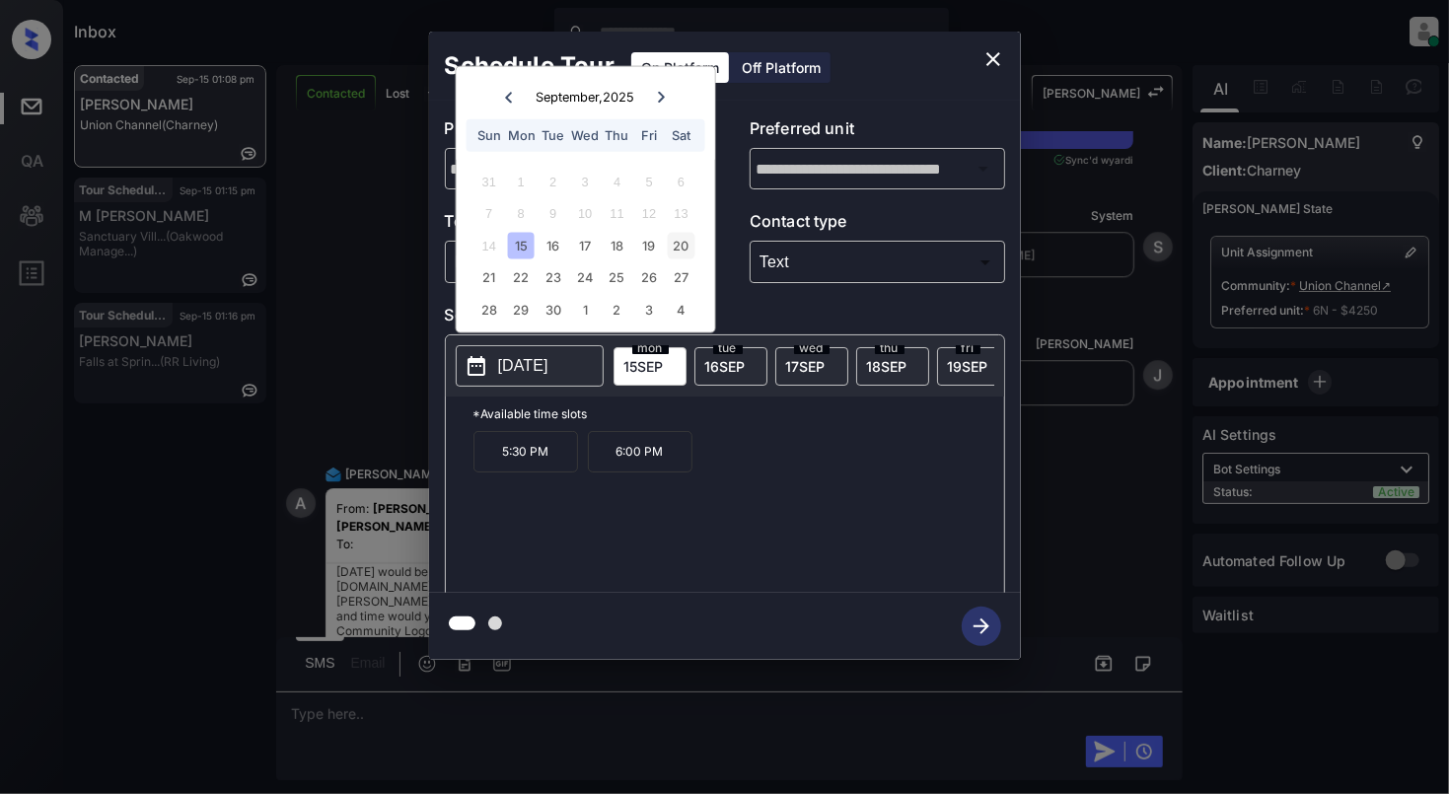
click at [683, 243] on div "20" at bounding box center [681, 245] width 27 height 27
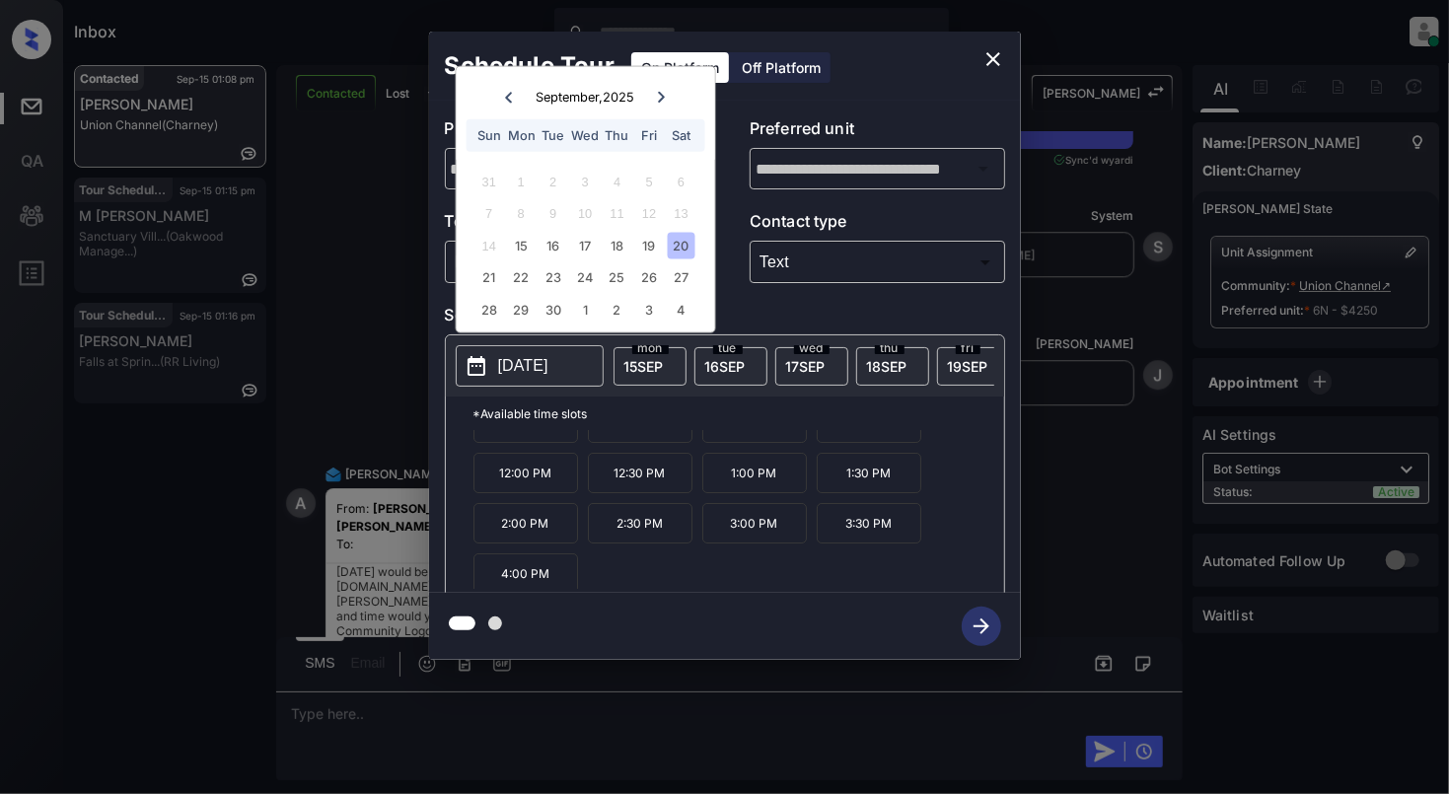
scroll to position [36, 0]
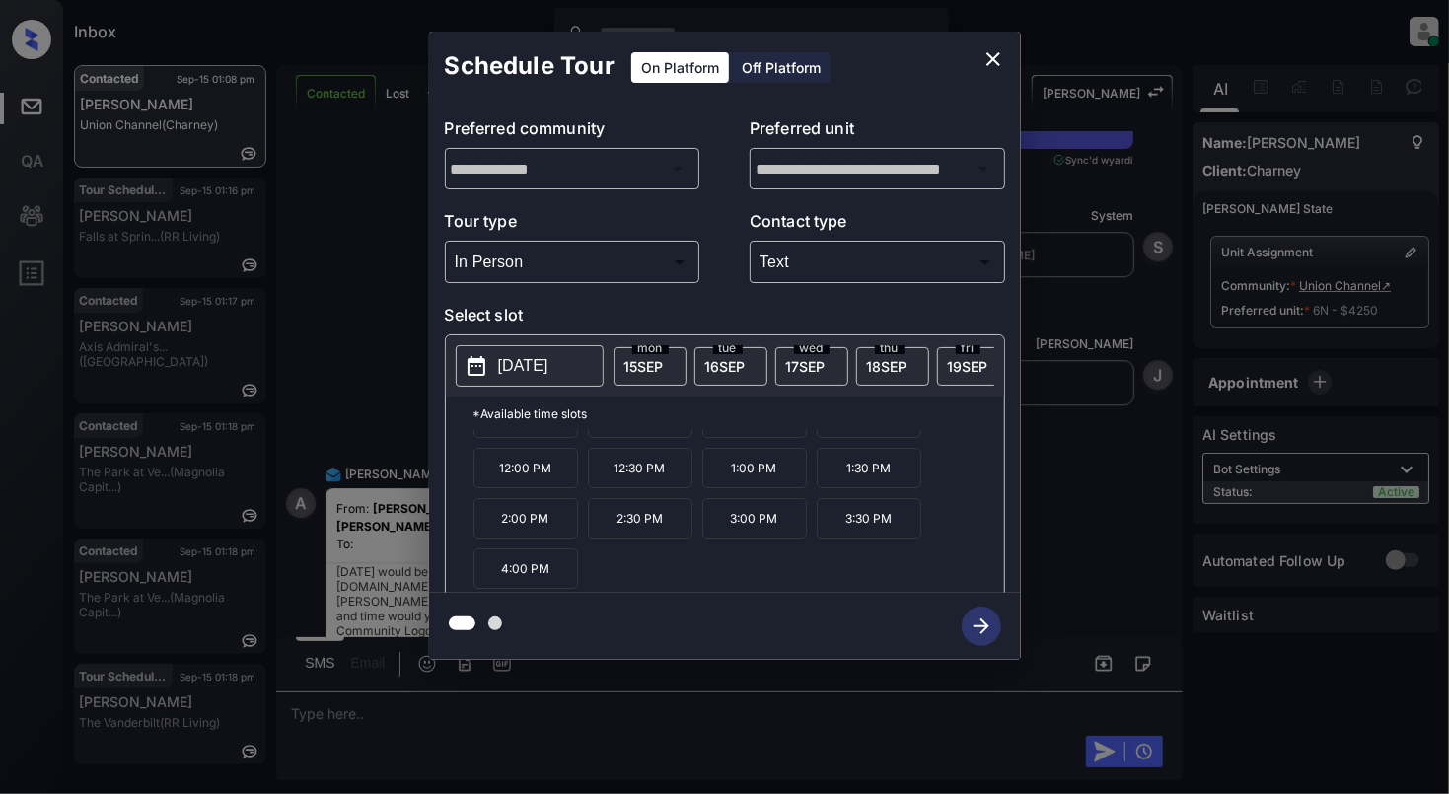
click at [507, 376] on p "2025-09-20" at bounding box center [523, 366] width 50 height 24
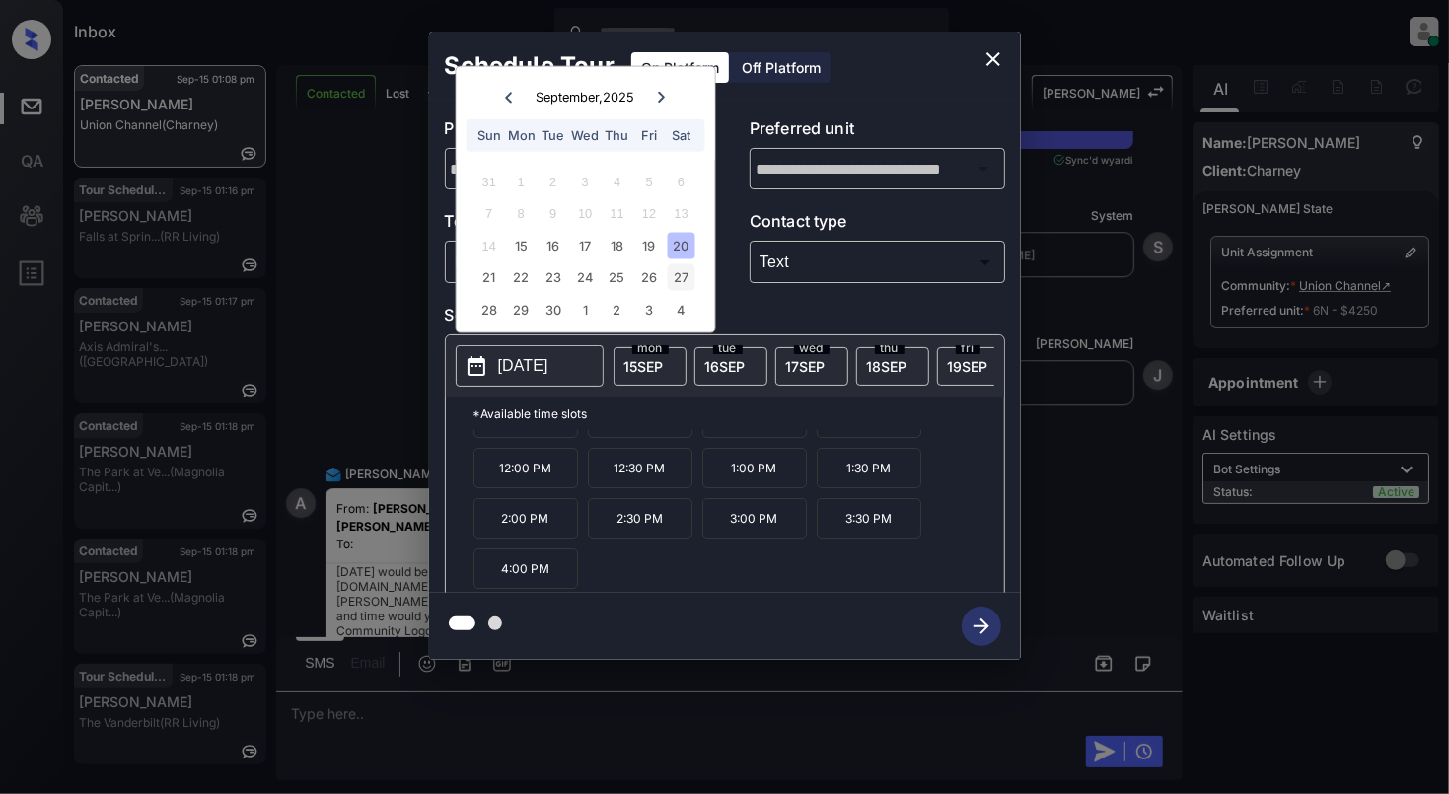
click at [676, 289] on div "27" at bounding box center [681, 277] width 27 height 27
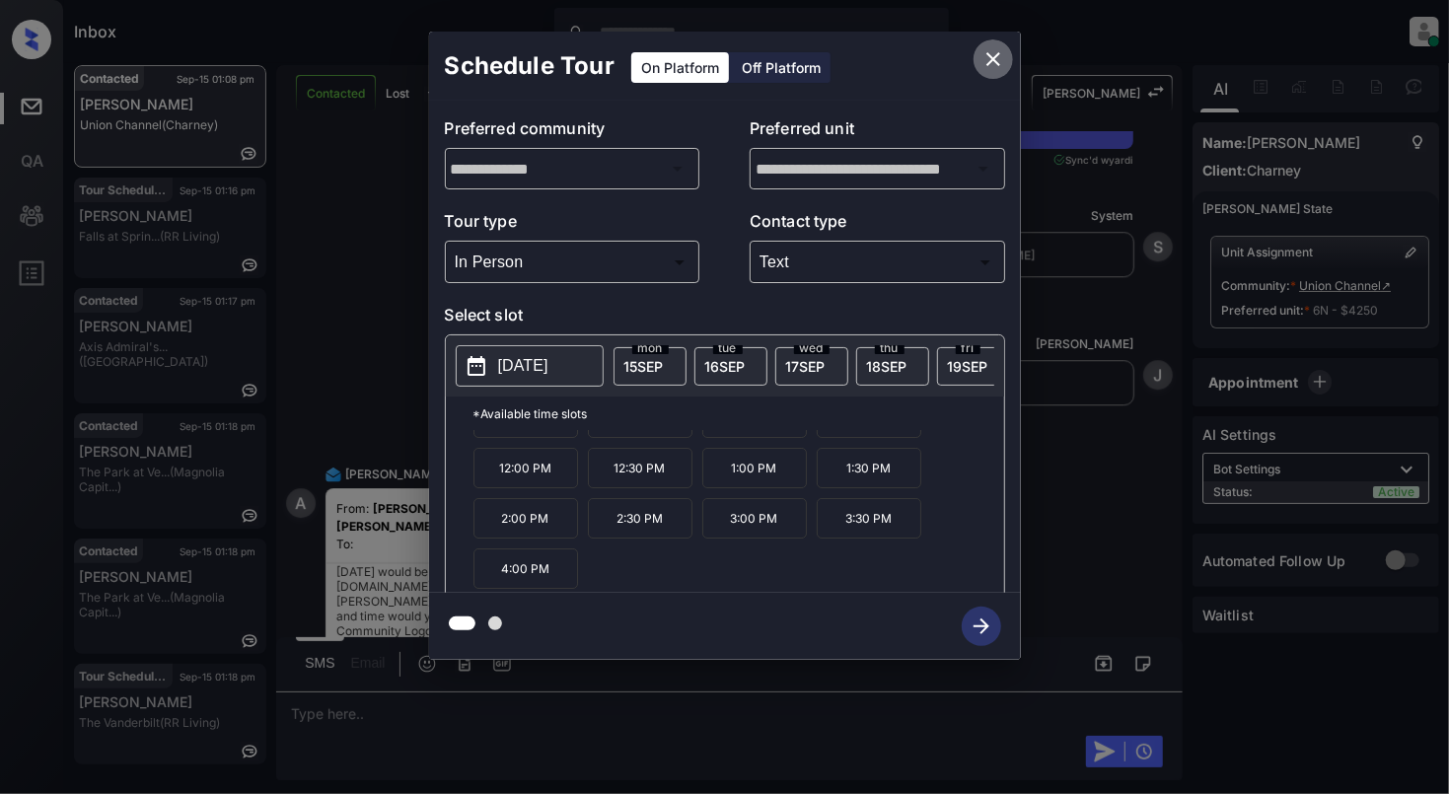
click at [999, 52] on icon "close" at bounding box center [994, 59] width 24 height 24
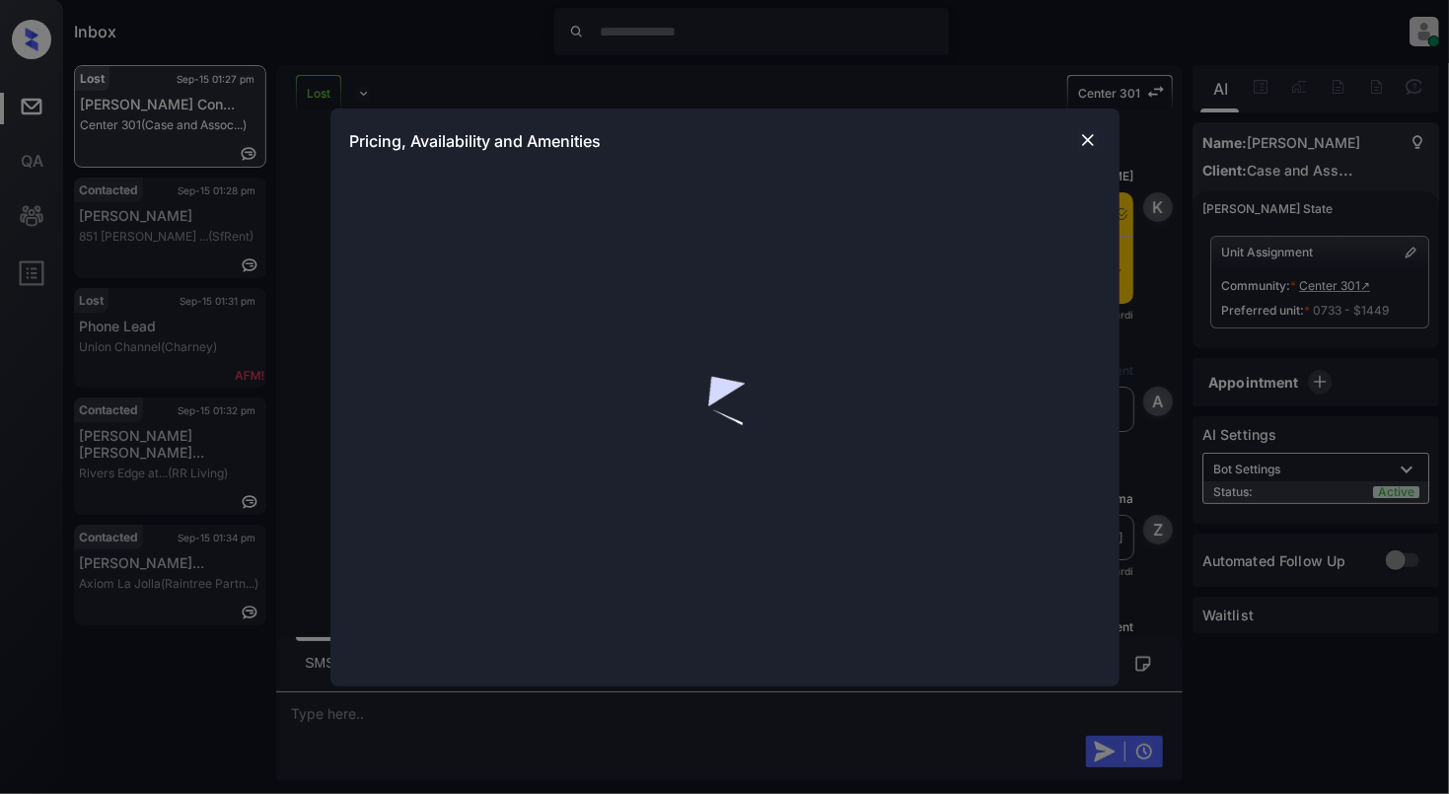
scroll to position [10415, 0]
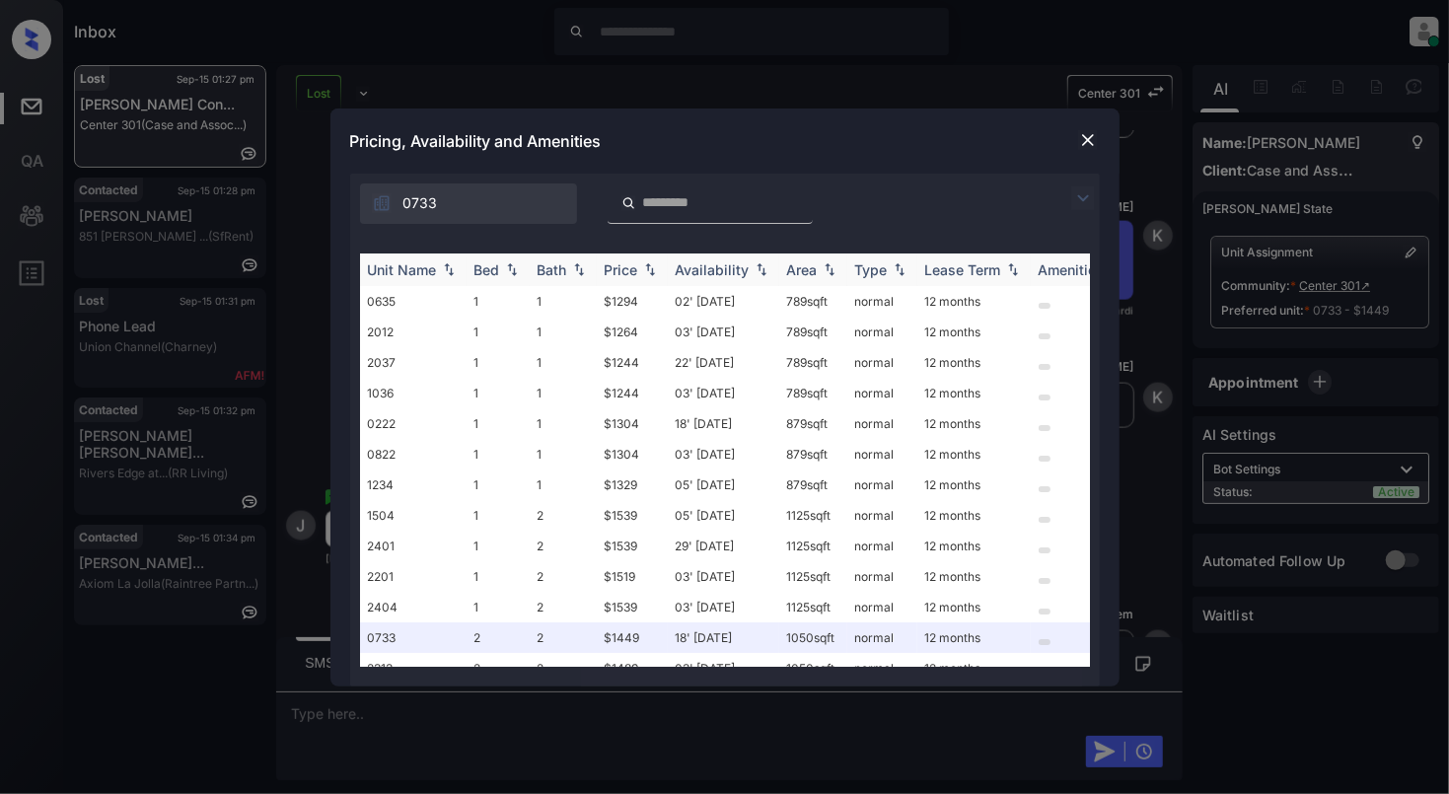
click at [503, 268] on img at bounding box center [512, 269] width 20 height 14
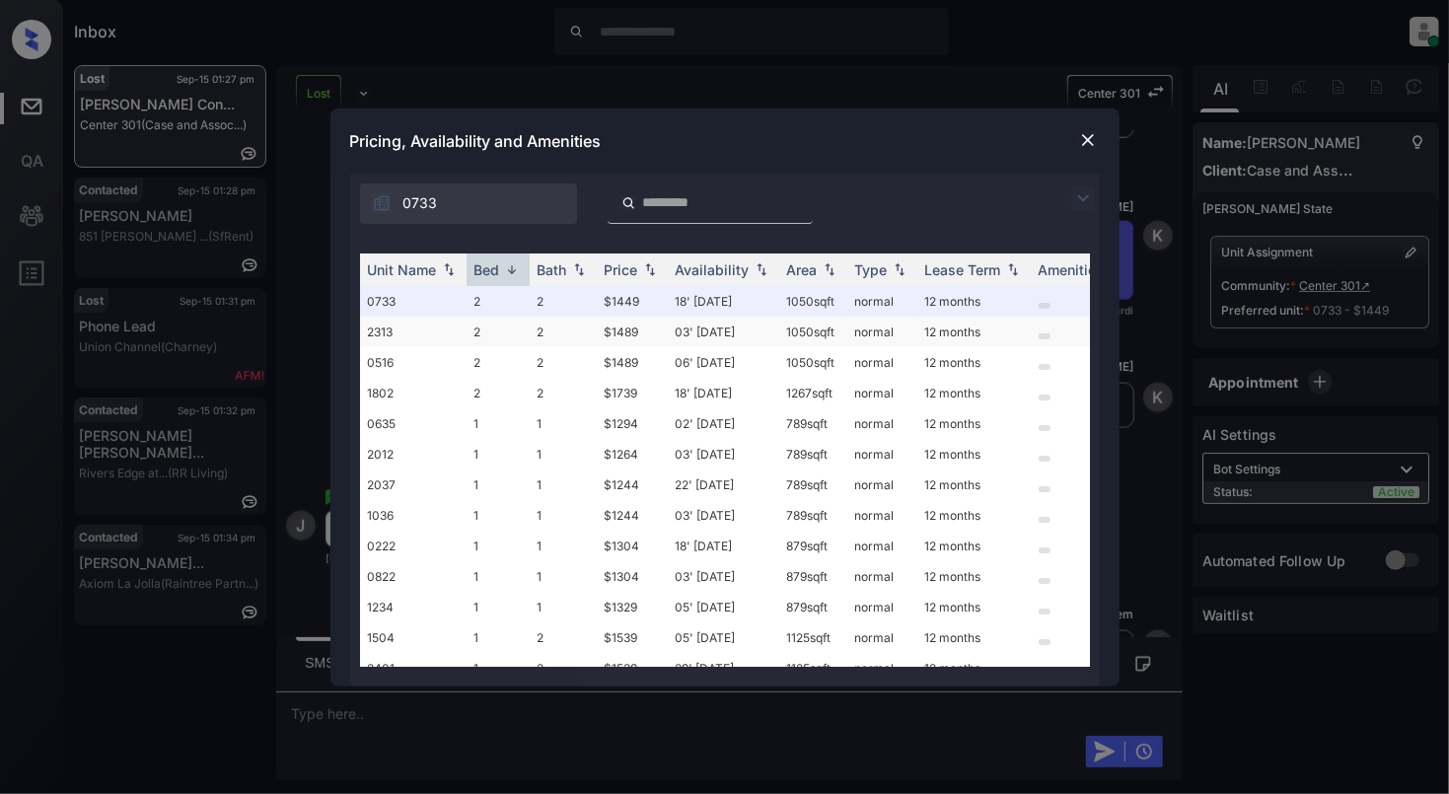
click at [502, 329] on td "2" at bounding box center [498, 332] width 63 height 31
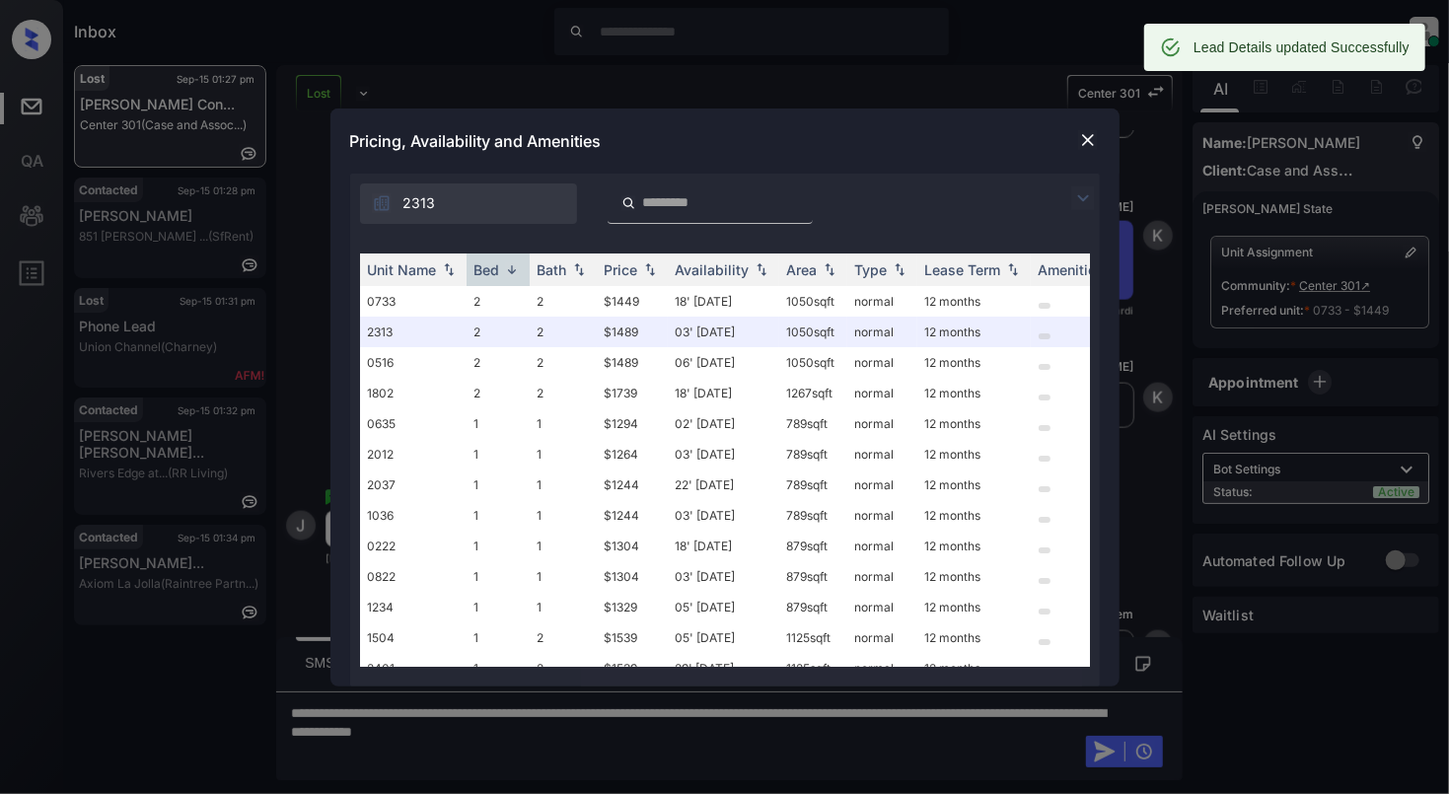
click at [1087, 134] on img at bounding box center [1088, 140] width 20 height 20
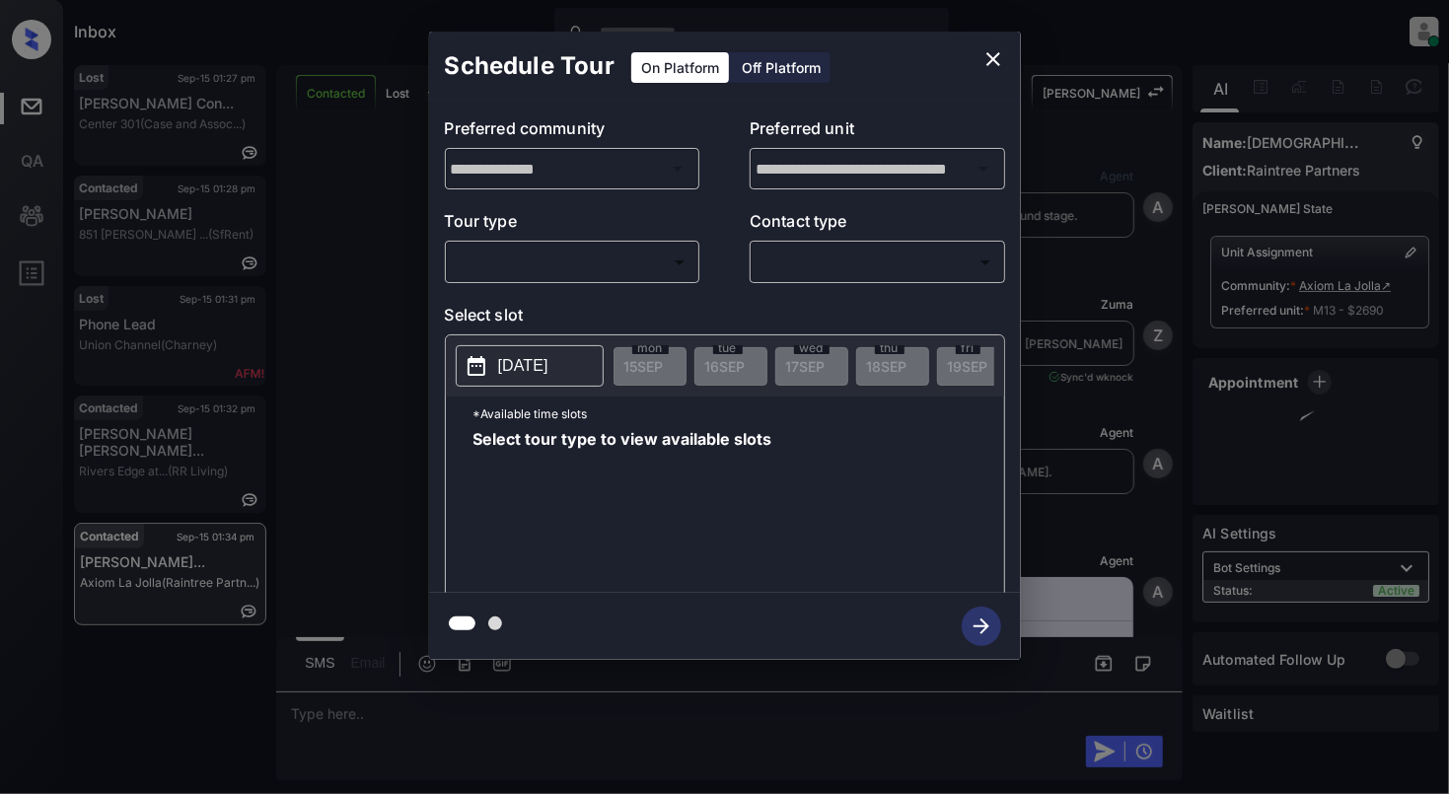
scroll to position [3938, 0]
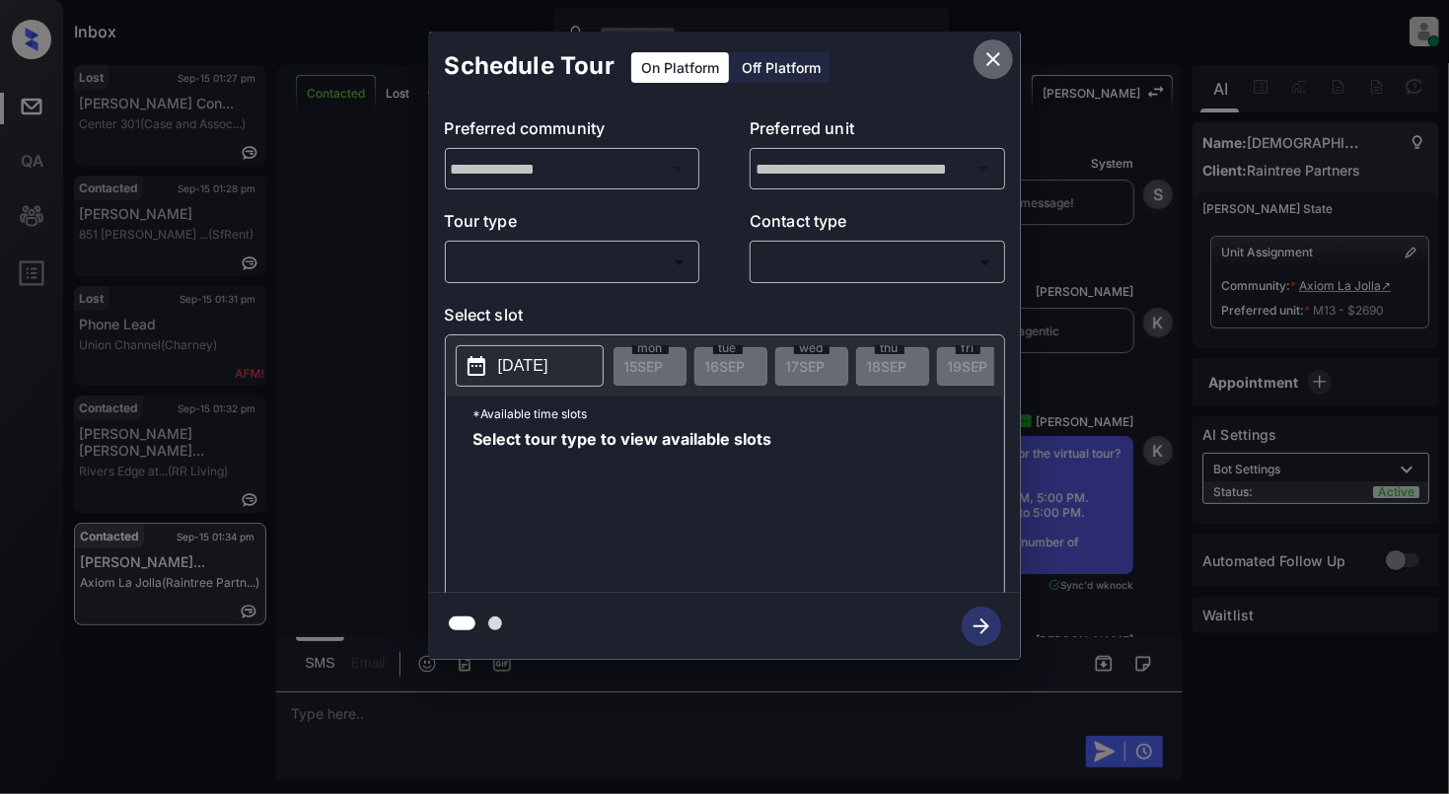
click at [987, 64] on icon "close" at bounding box center [994, 59] width 14 height 14
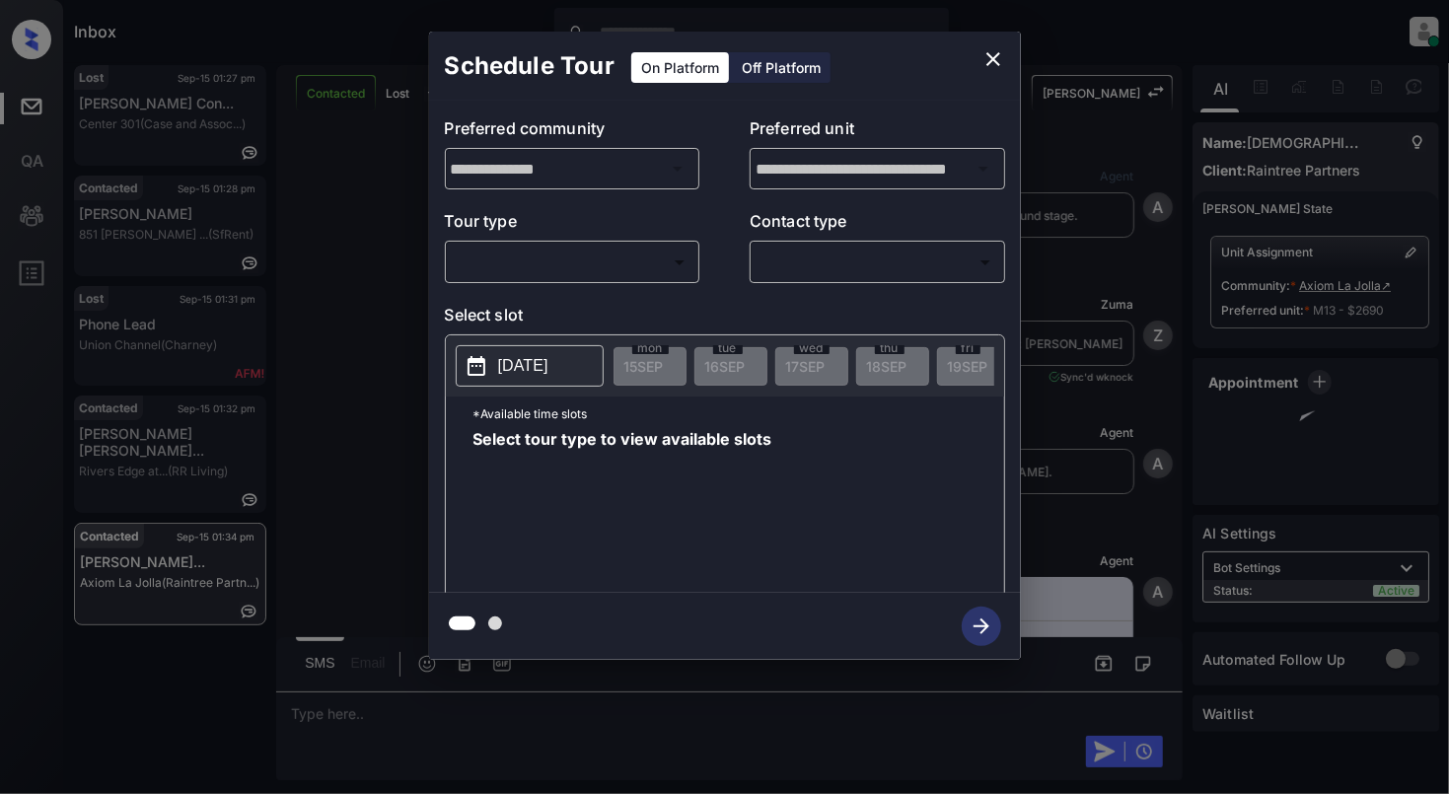
scroll to position [3938, 0]
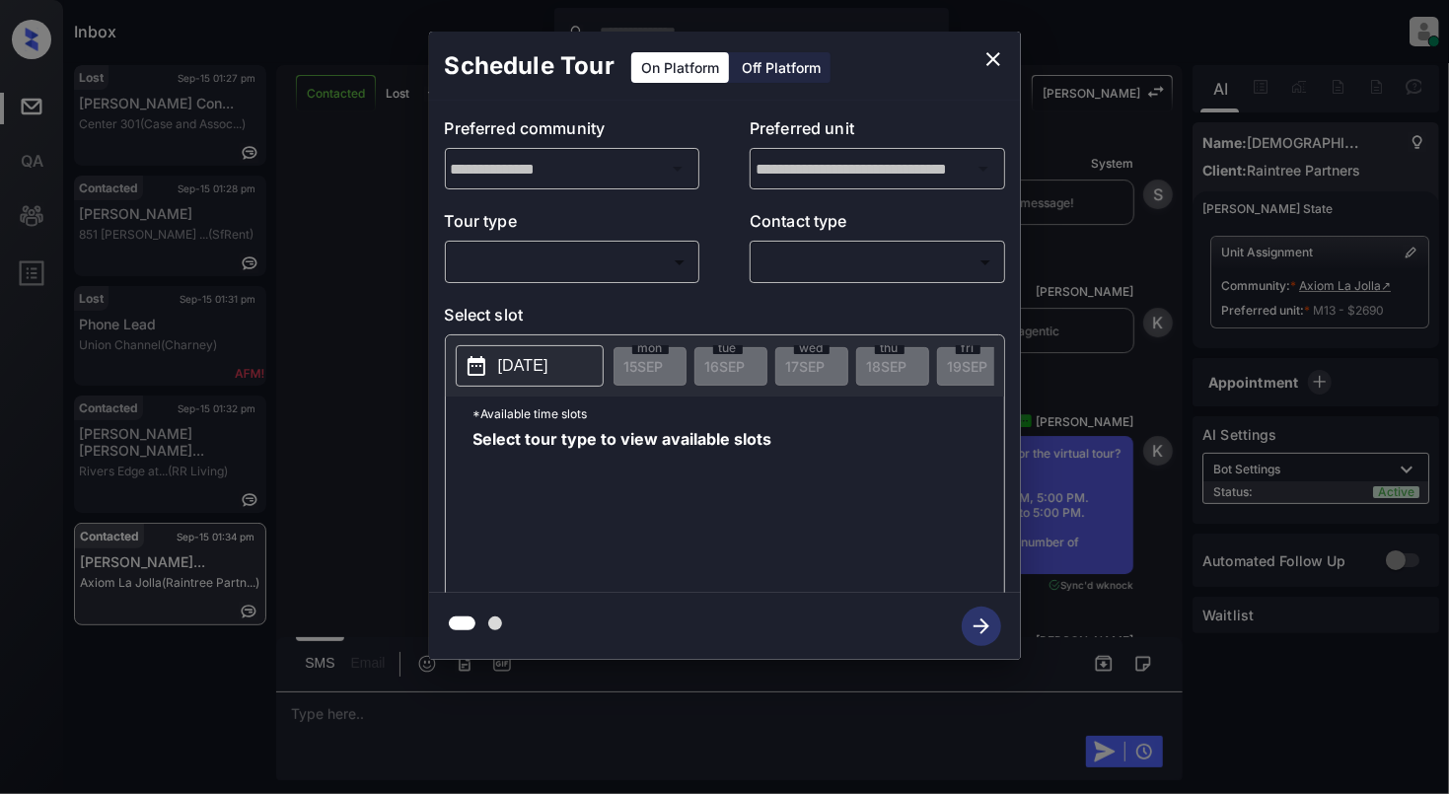
click at [572, 256] on body "Inbox Cynthia Montañez Online Set yourself offline Set yourself on break Profil…" at bounding box center [724, 397] width 1449 height 794
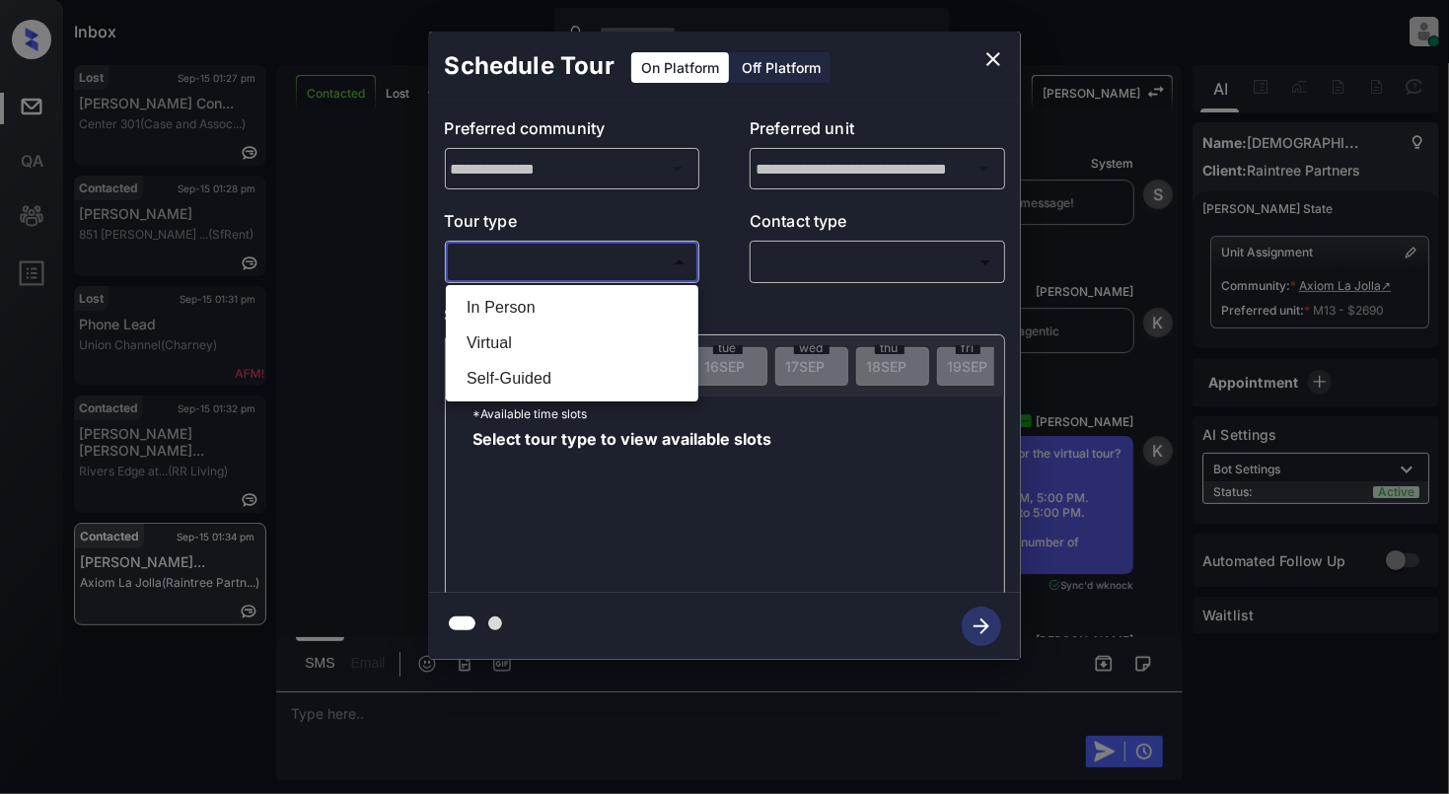
click at [545, 349] on li "Virtual" at bounding box center [572, 344] width 243 height 36
type input "*******"
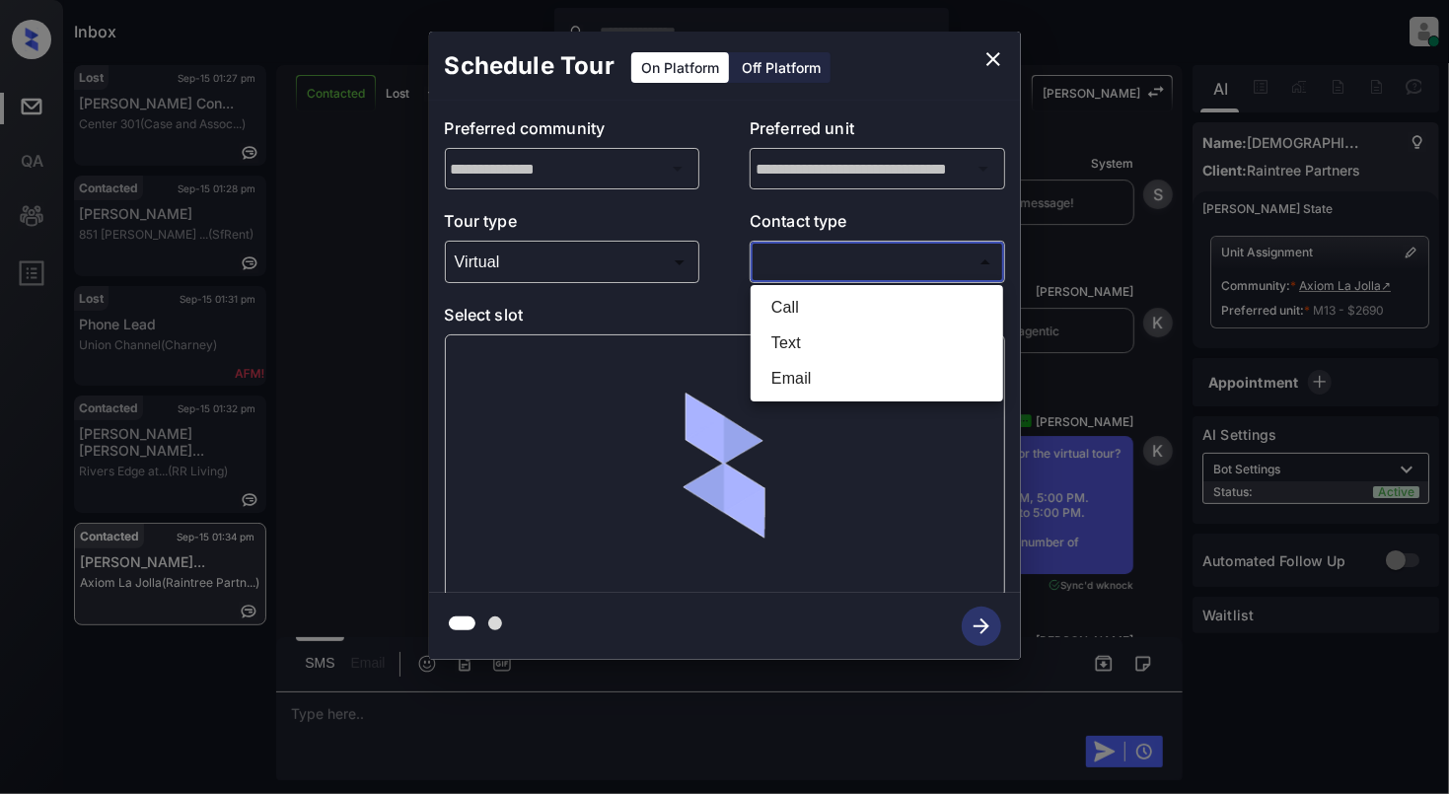
click at [921, 249] on body "Inbox Cynthia Montañez Online Set yourself offline Set yourself on break Profil…" at bounding box center [724, 397] width 1449 height 794
click at [809, 345] on li "Text" at bounding box center [877, 344] width 243 height 36
type input "****"
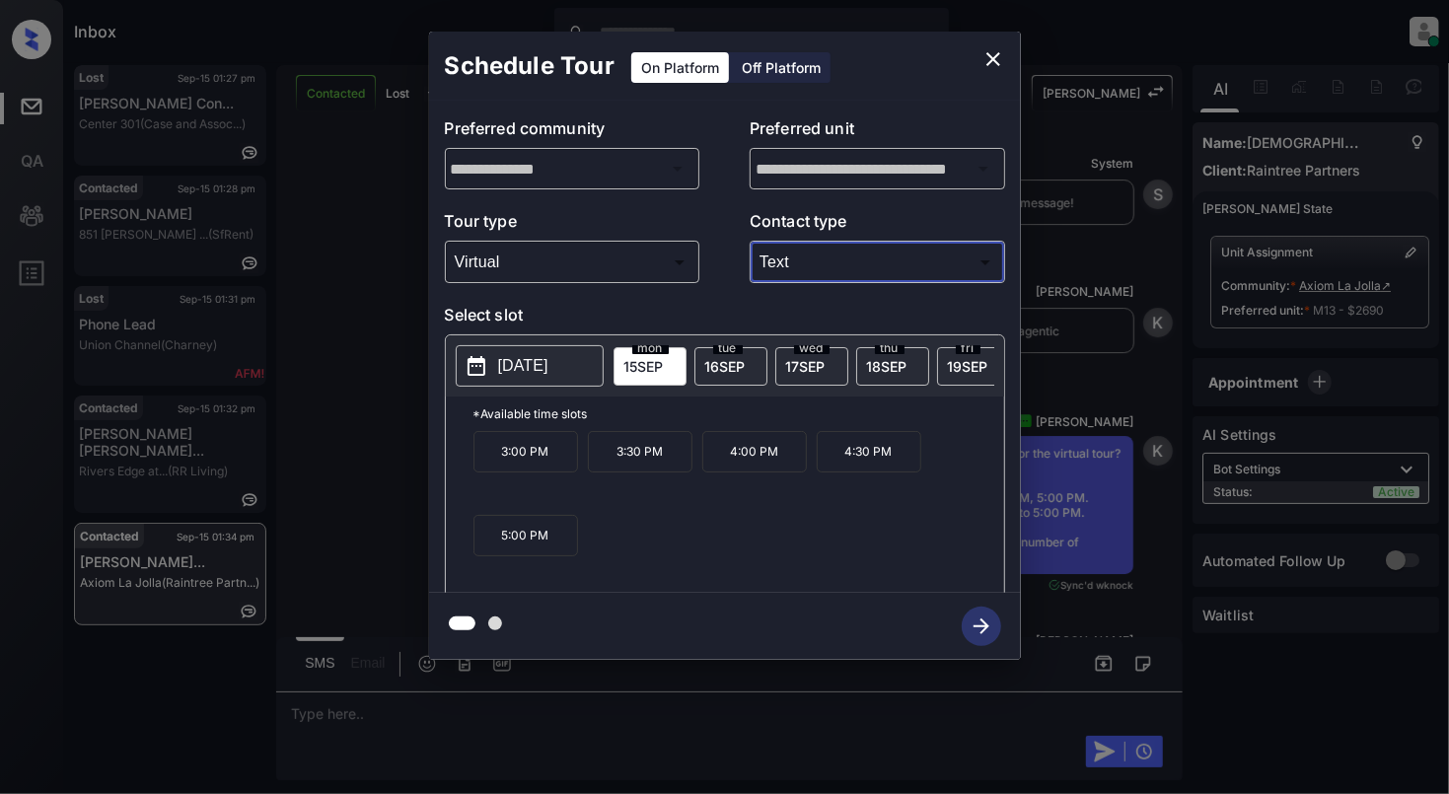
click at [995, 53] on icon "close" at bounding box center [994, 59] width 24 height 24
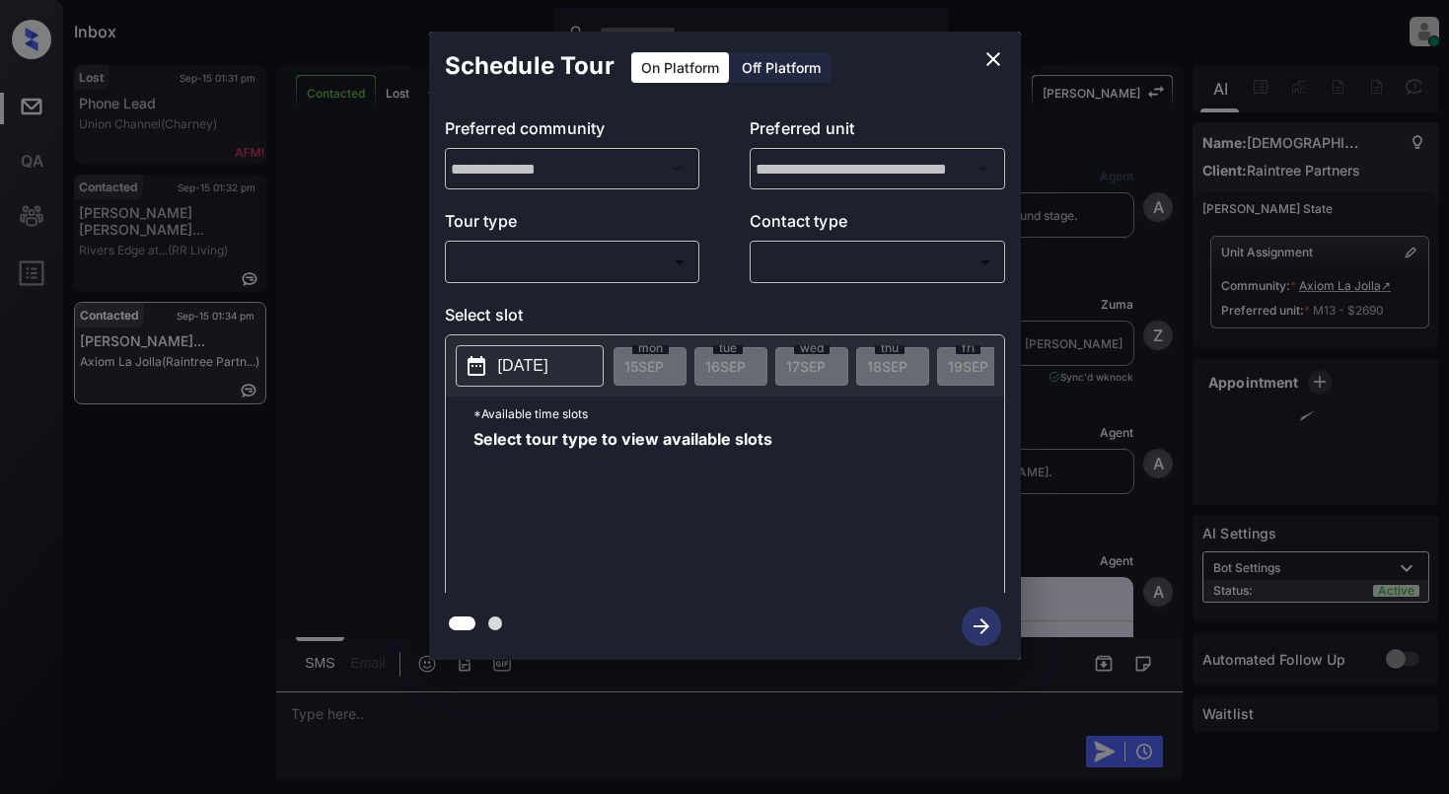
click at [511, 269] on body "Inbox [PERSON_NAME] Online Set yourself offline Set yourself on break Profile S…" at bounding box center [724, 397] width 1449 height 794
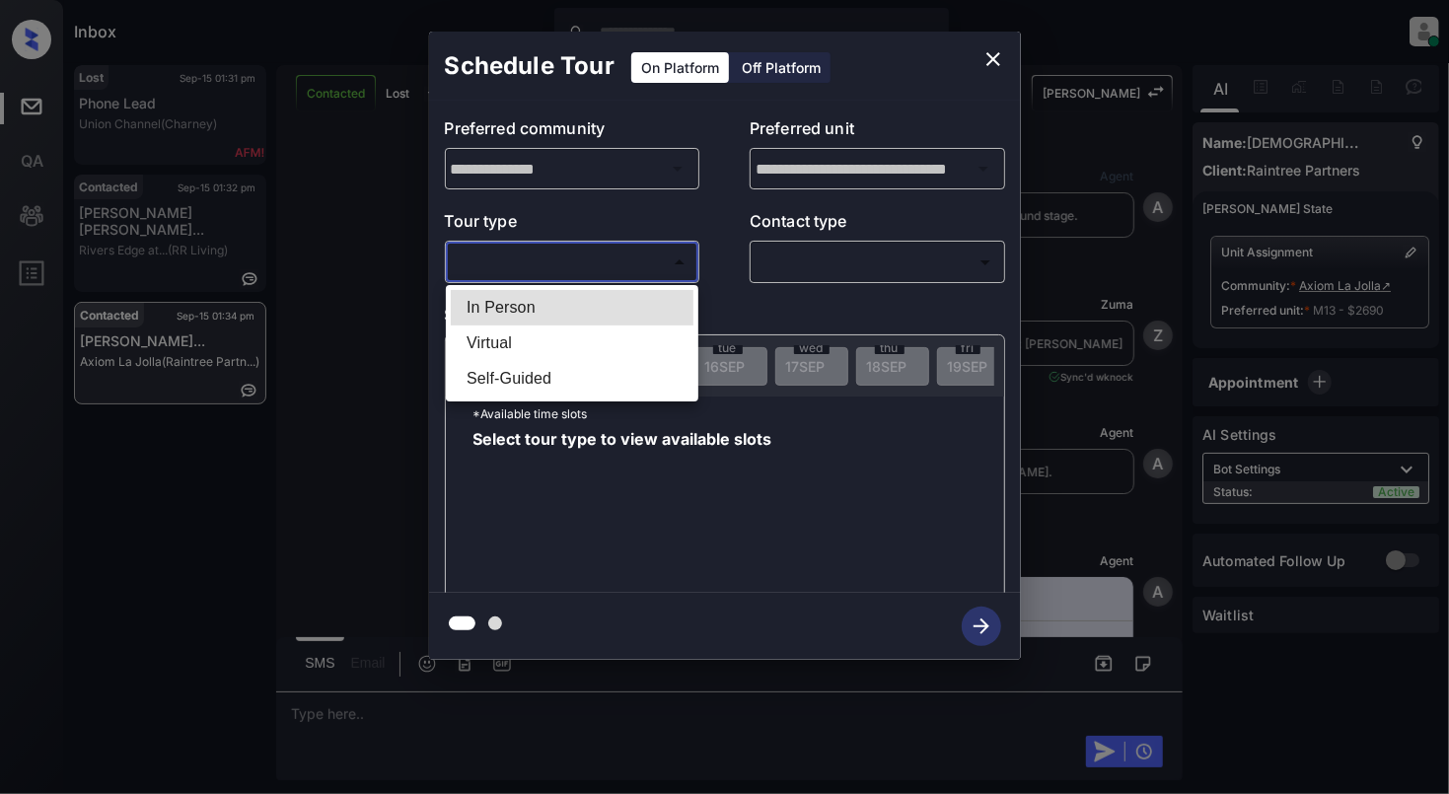
scroll to position [3938, 0]
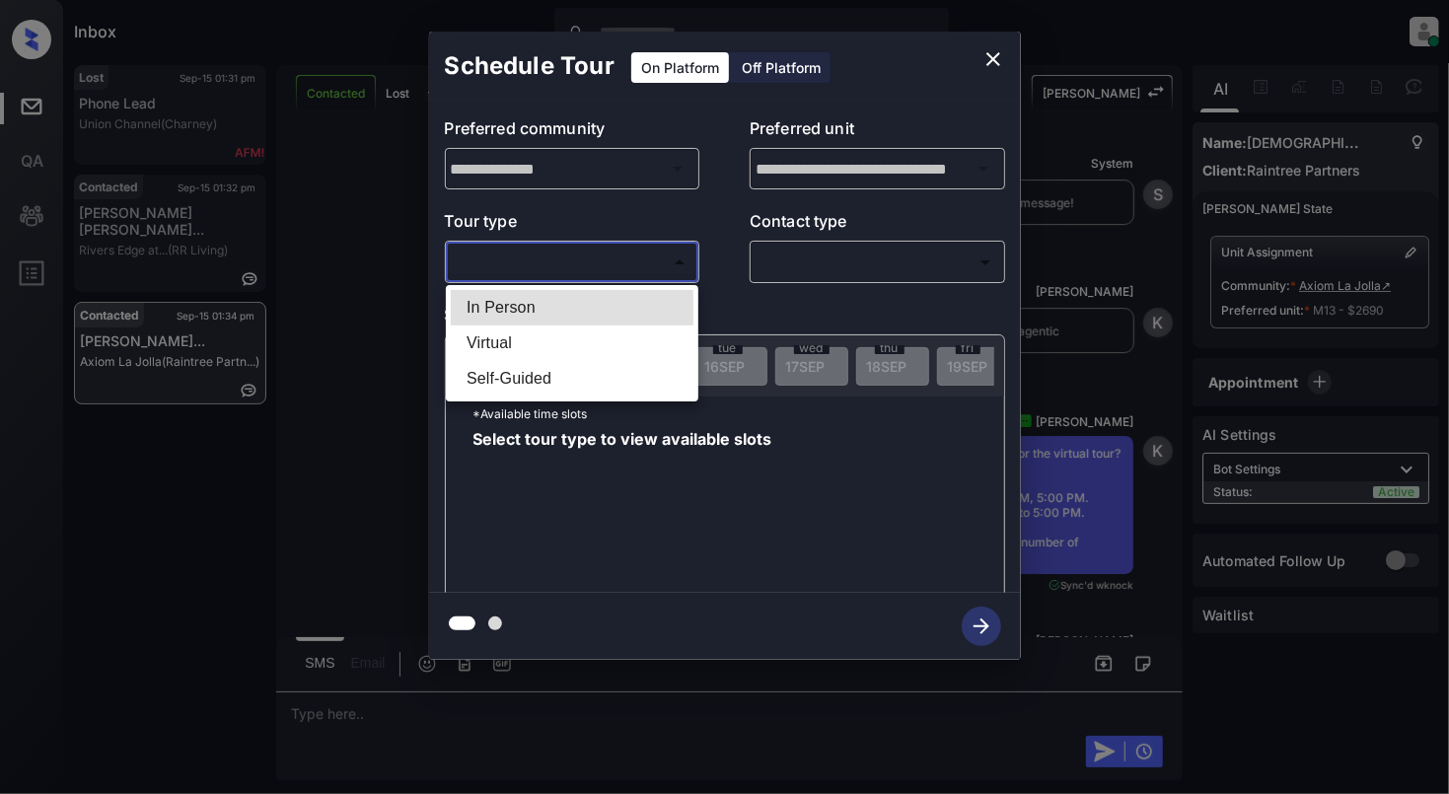
click at [502, 347] on li "Virtual" at bounding box center [572, 344] width 243 height 36
type input "*******"
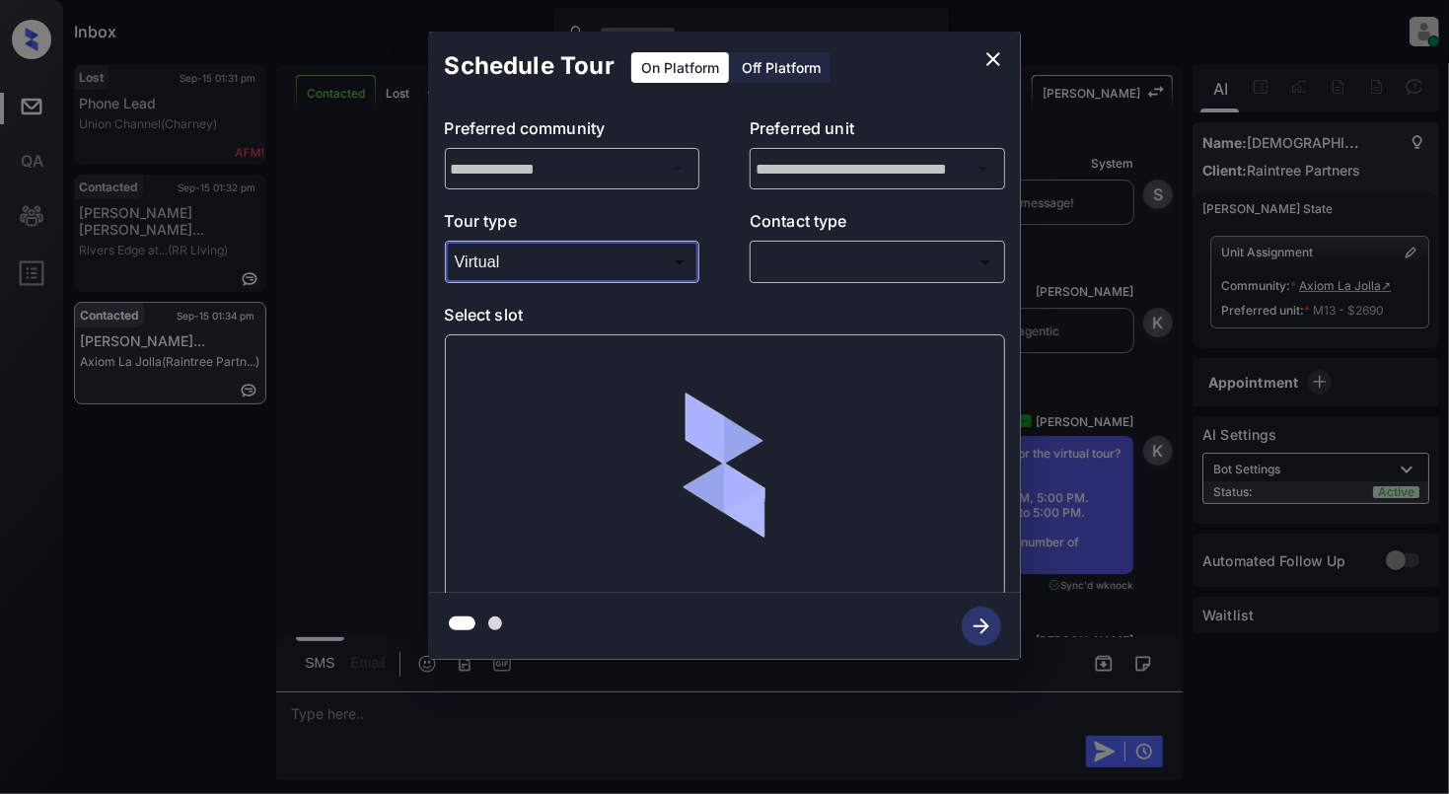
click at [807, 255] on body "Inbox Cynthia Montañez Online Set yourself offline Set yourself on break Profil…" at bounding box center [724, 397] width 1449 height 794
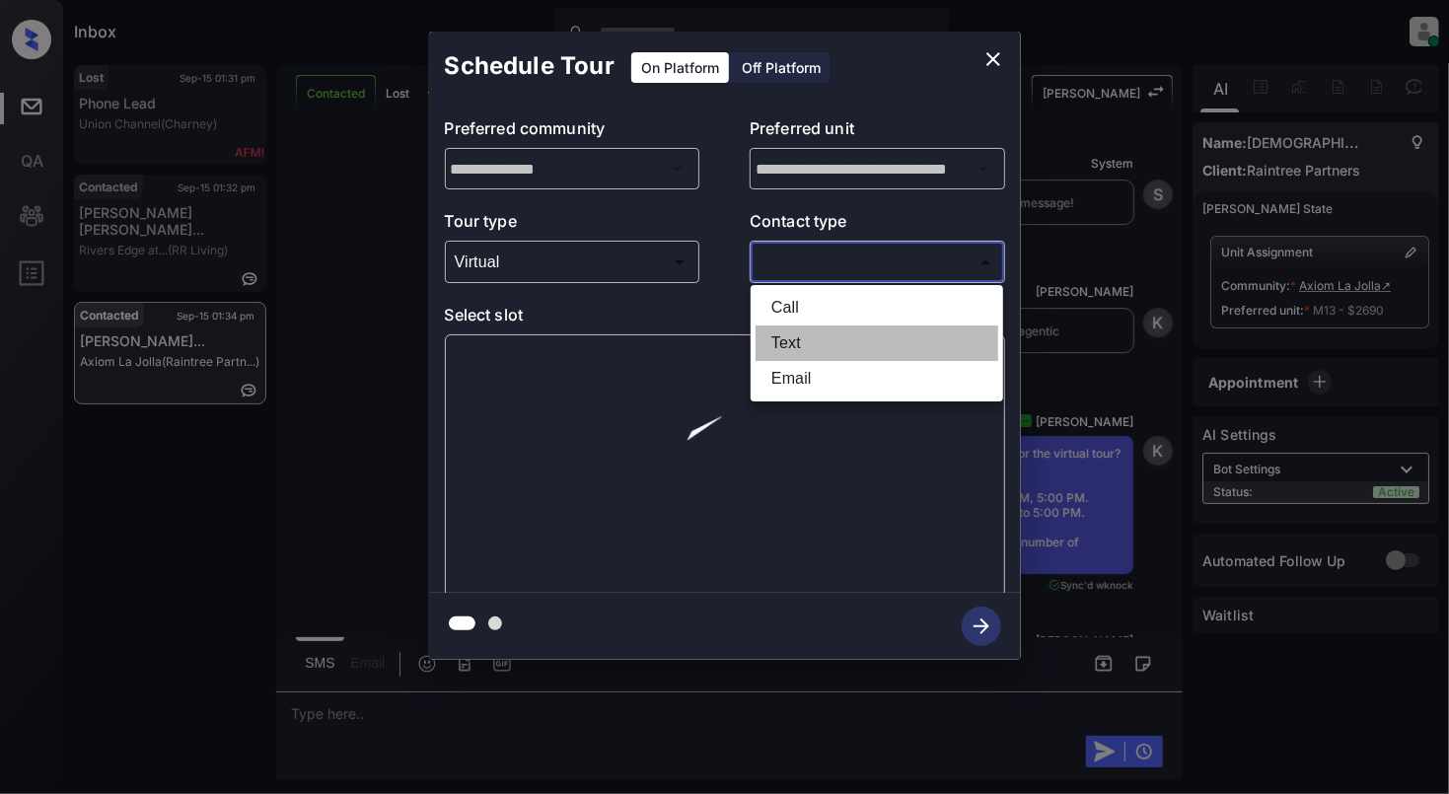
click at [799, 345] on li "Text" at bounding box center [877, 344] width 243 height 36
type input "****"
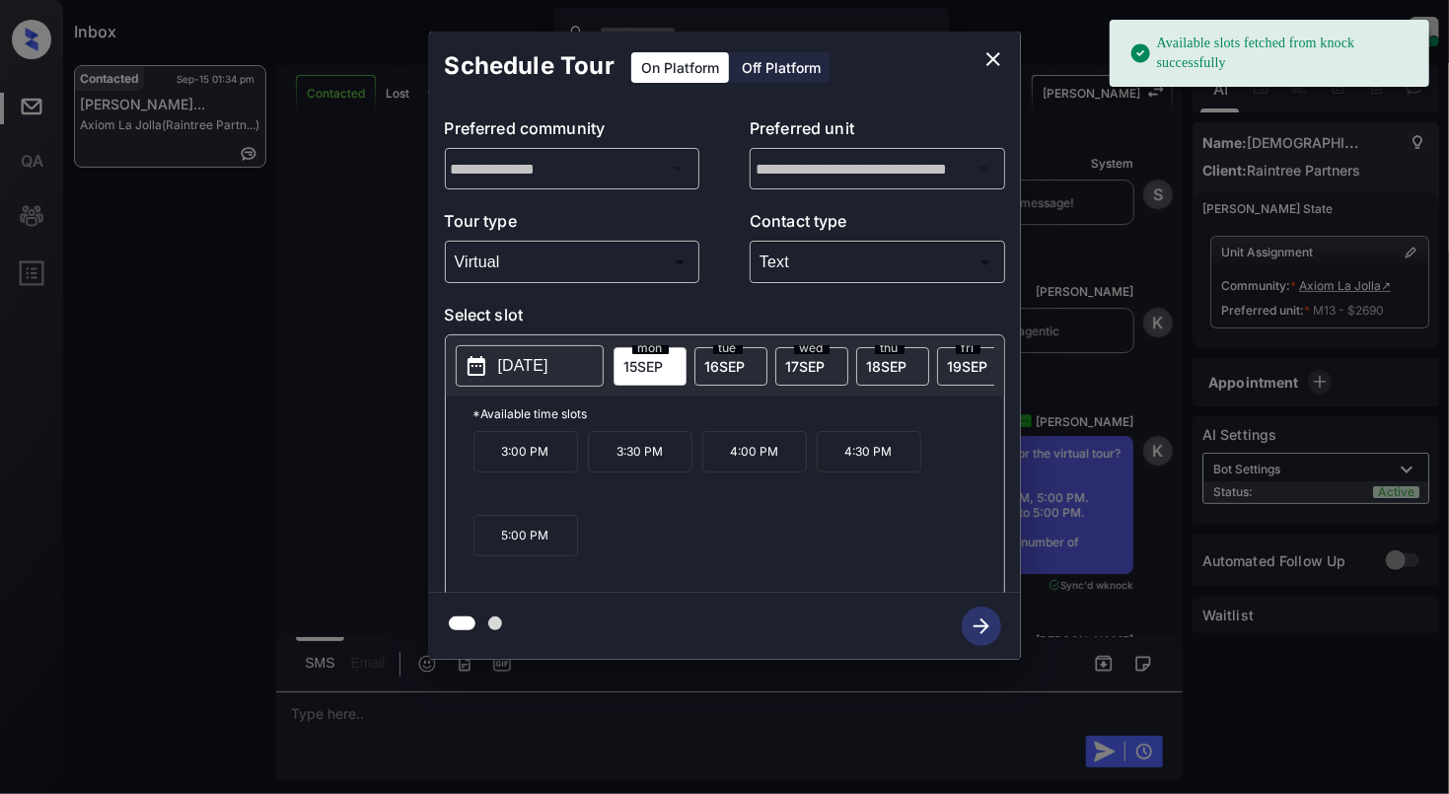
click at [499, 376] on p "2025-09-15" at bounding box center [523, 366] width 50 height 24
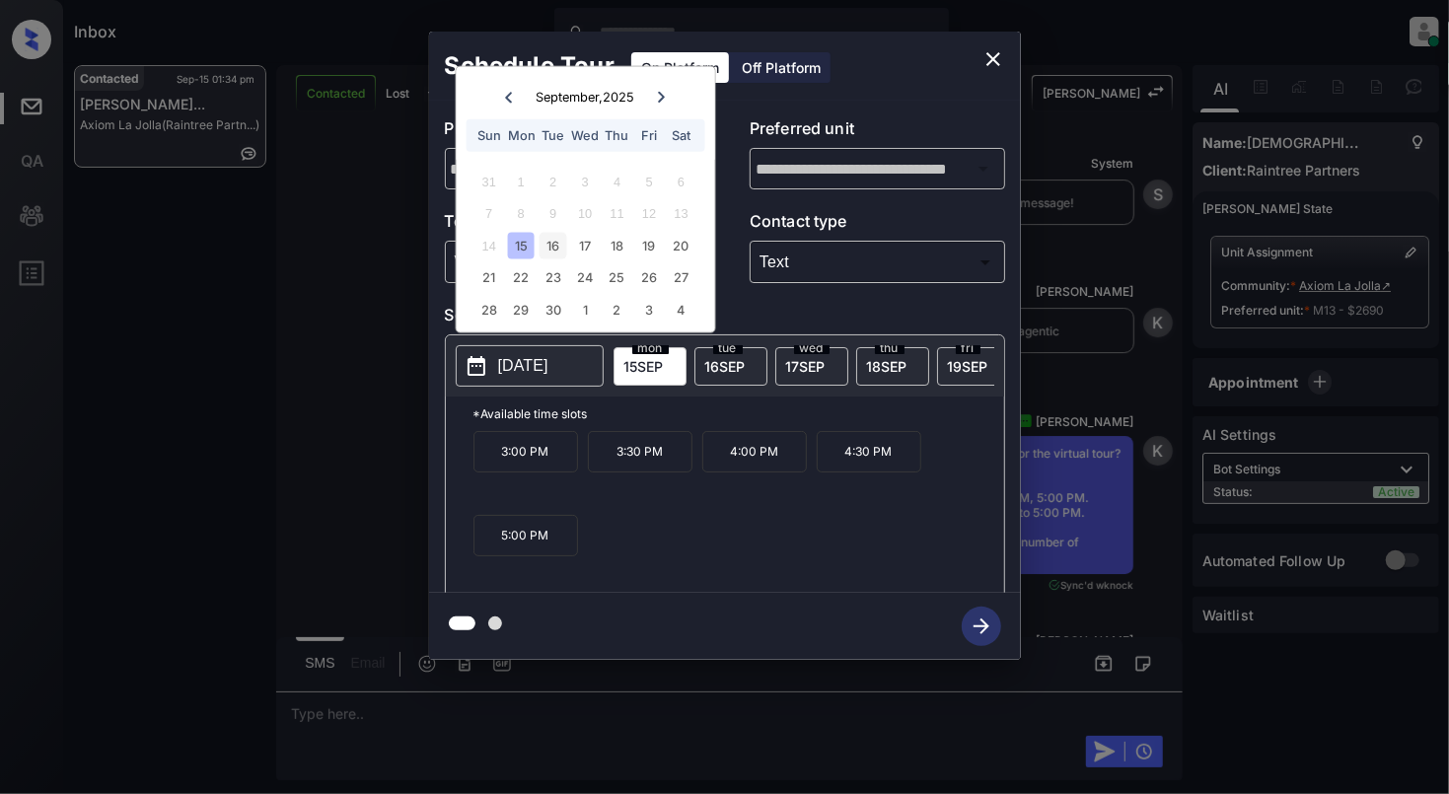
click at [550, 239] on div "16" at bounding box center [553, 245] width 27 height 27
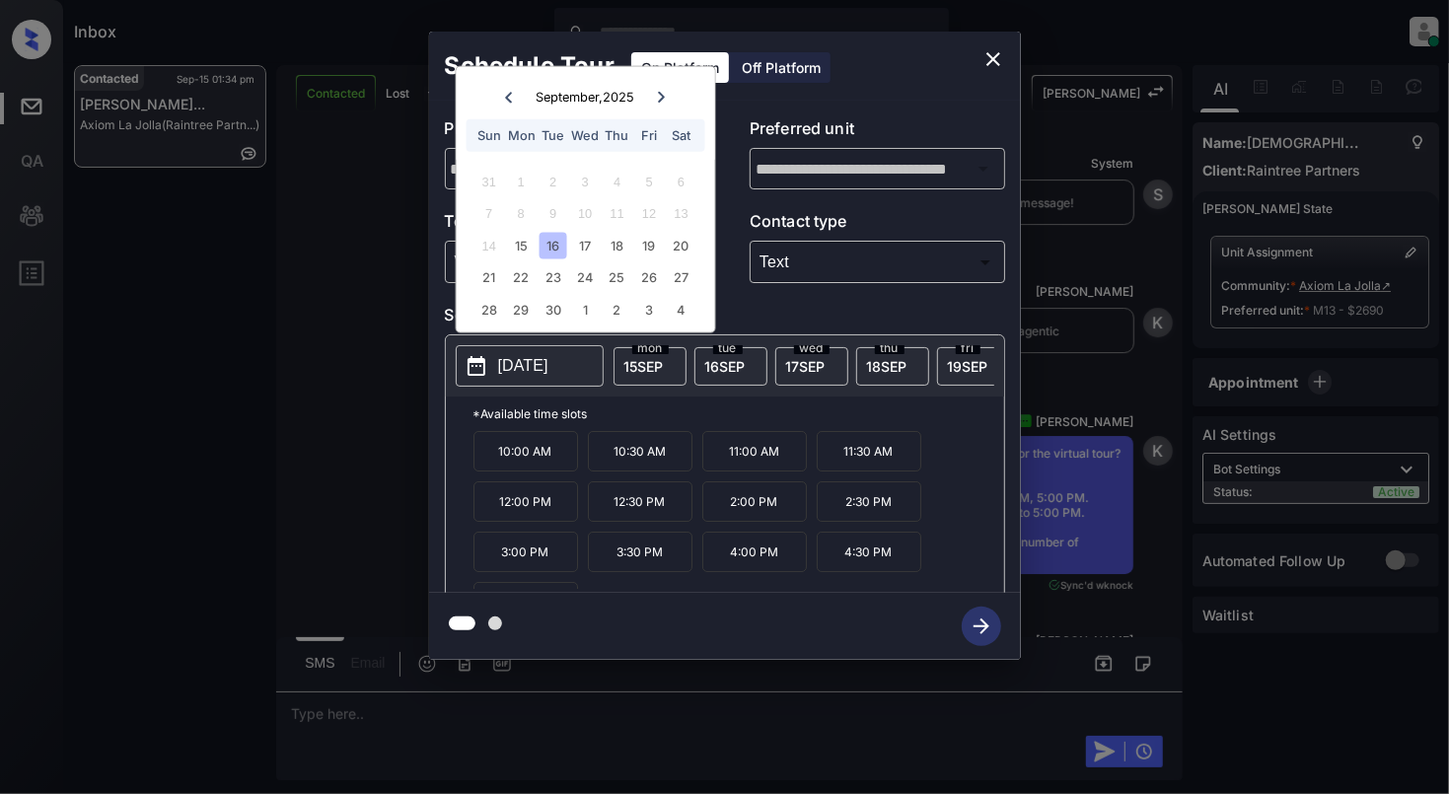
click at [541, 472] on p "10:00 AM" at bounding box center [526, 451] width 105 height 40
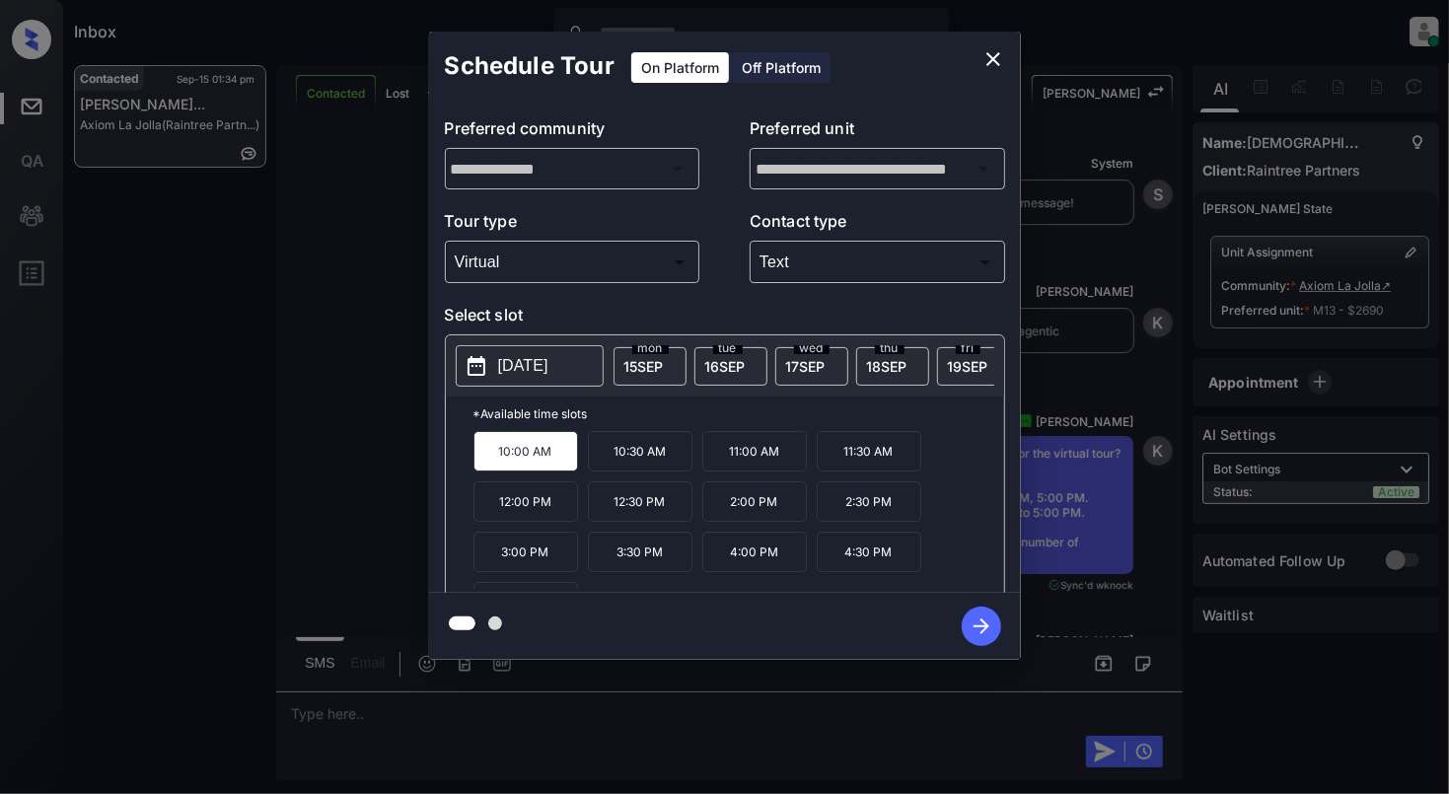
click at [980, 631] on icon "button" at bounding box center [981, 626] width 39 height 39
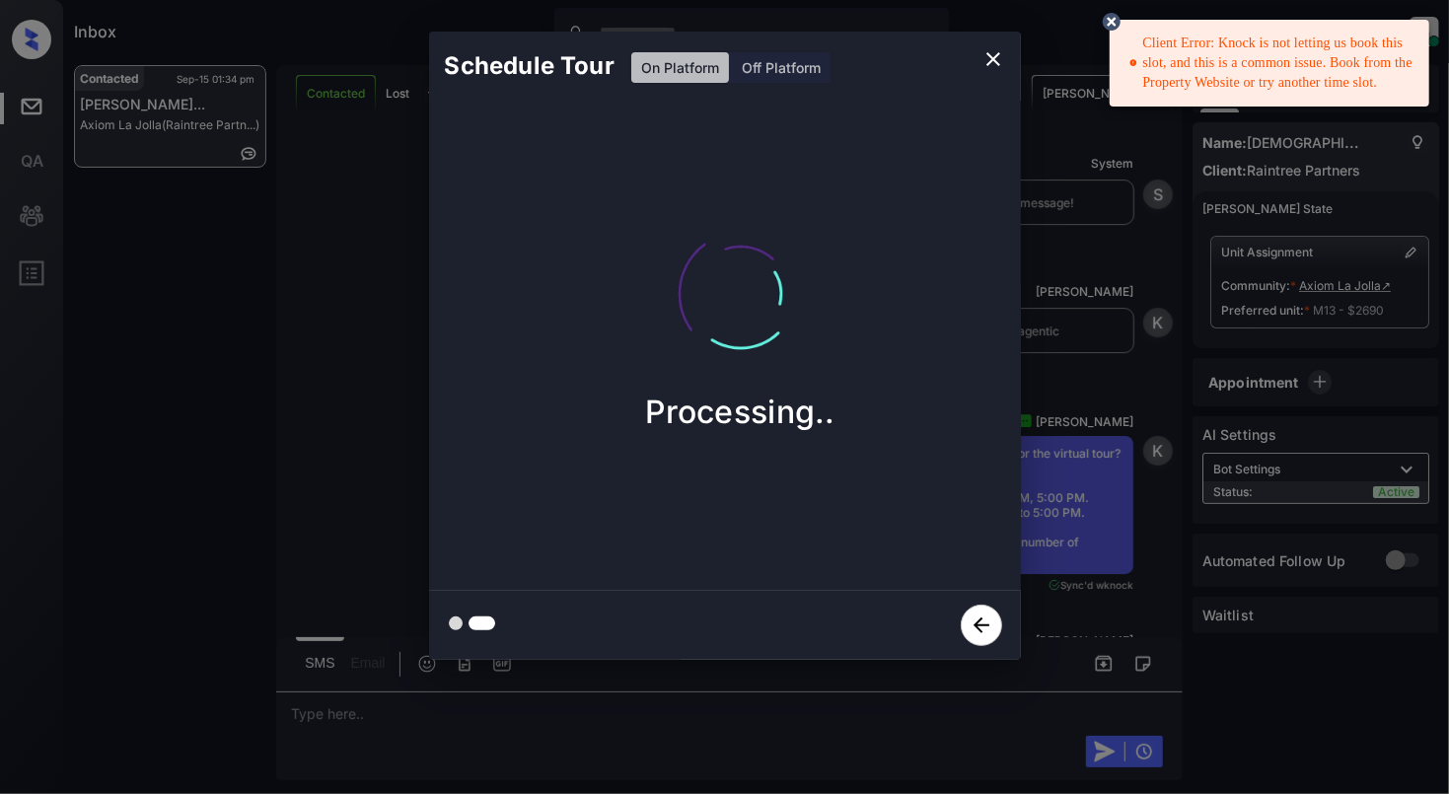
click at [1115, 21] on icon at bounding box center [1112, 22] width 18 height 18
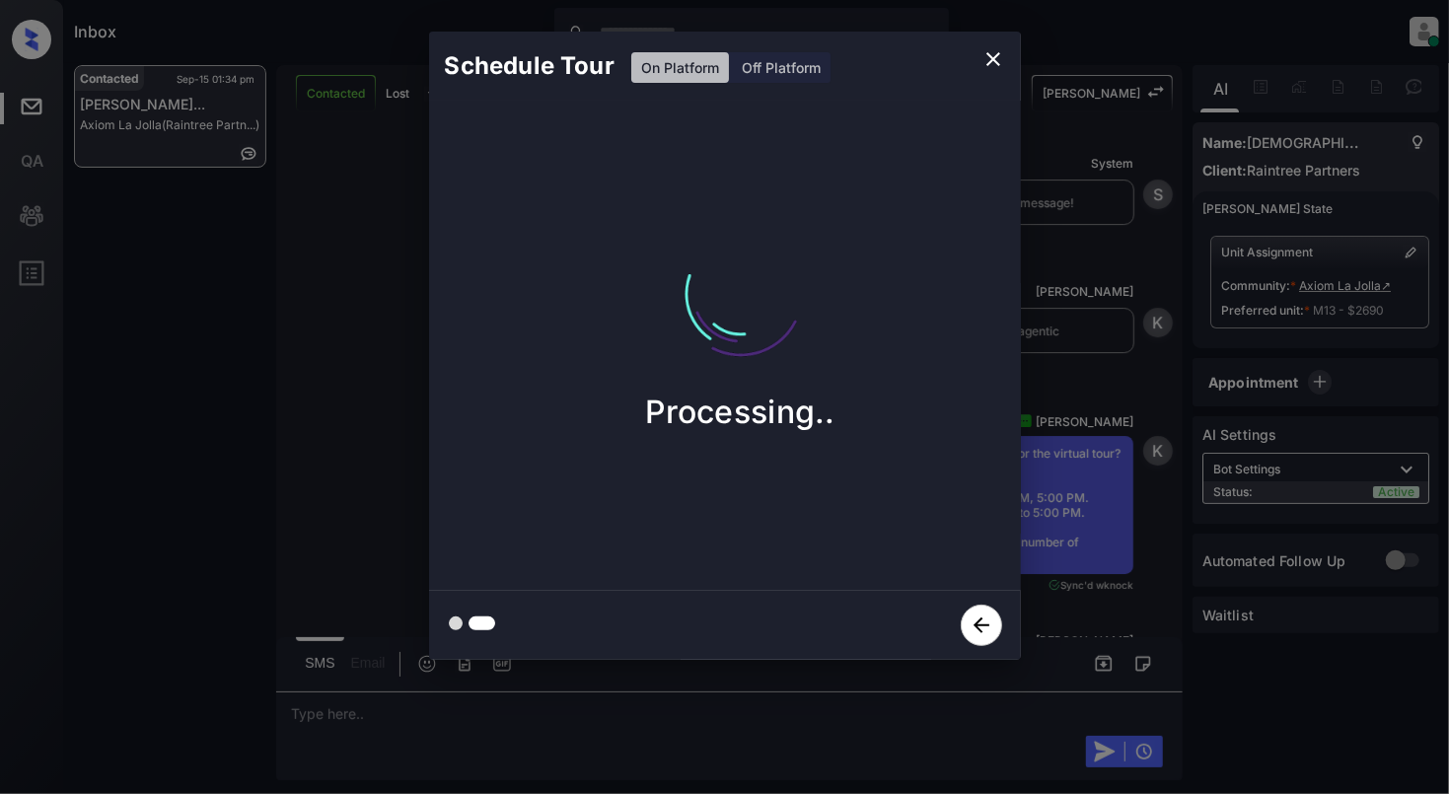
click at [984, 65] on icon "close" at bounding box center [994, 59] width 24 height 24
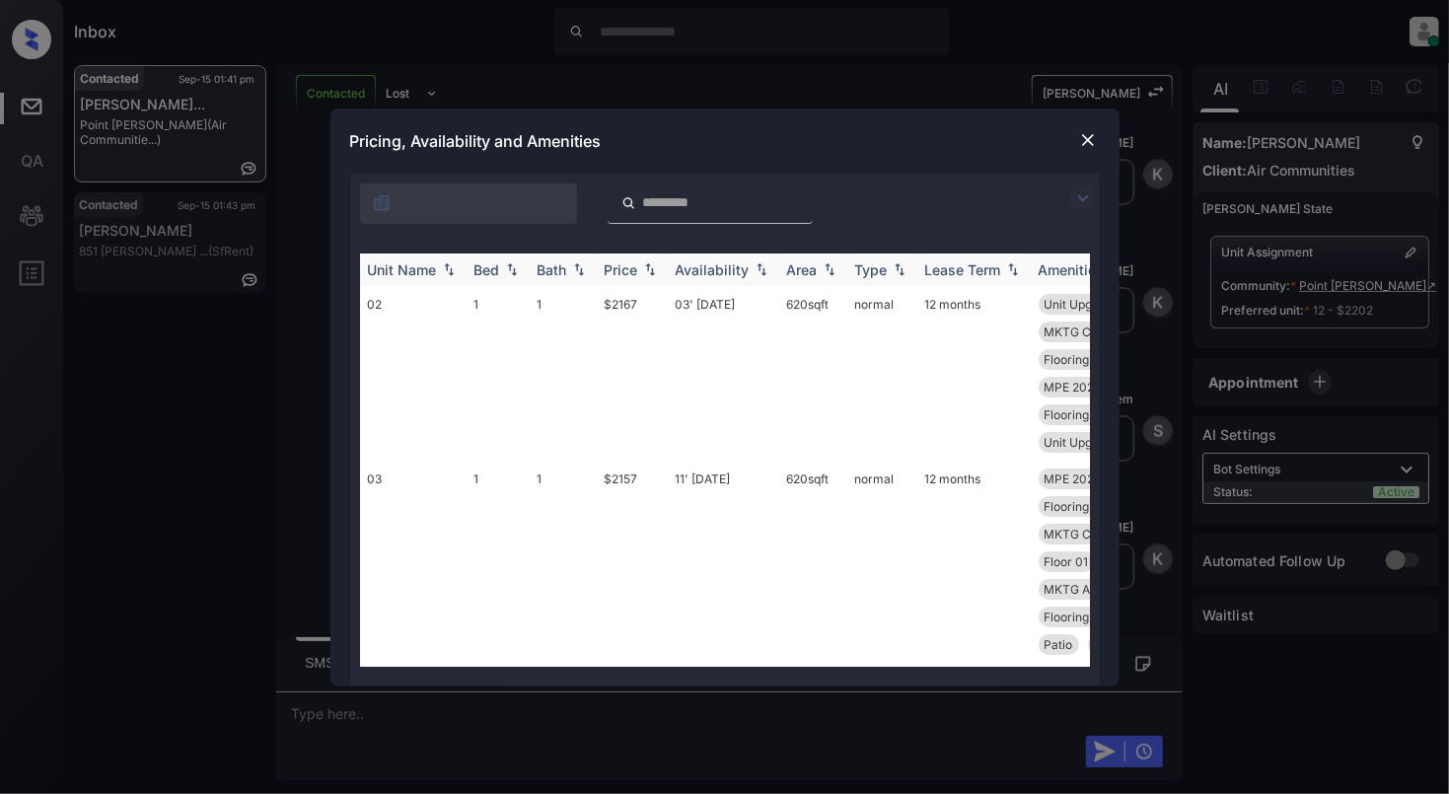
click at [422, 509] on td "03" at bounding box center [413, 562] width 107 height 202
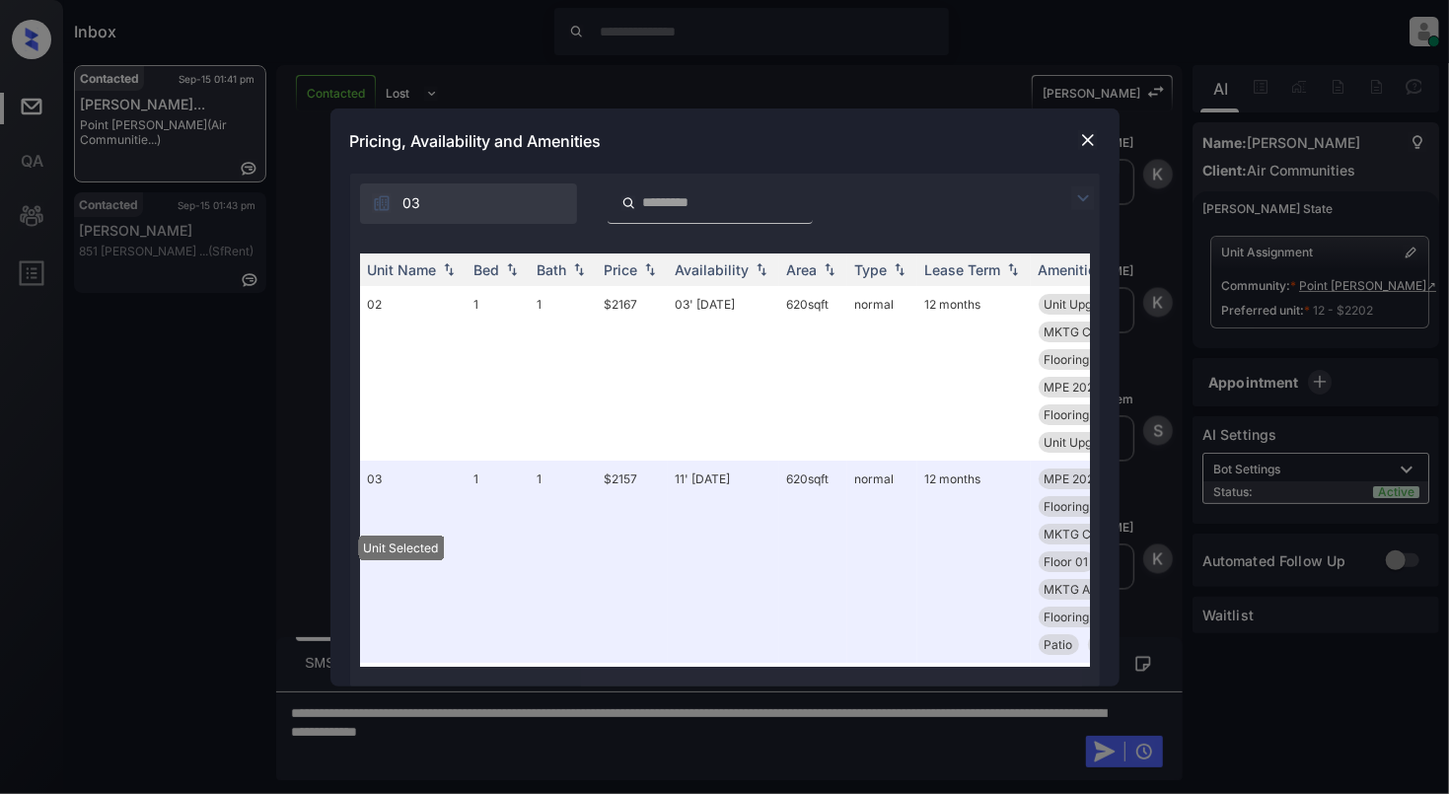
click at [1085, 135] on img at bounding box center [1088, 140] width 20 height 20
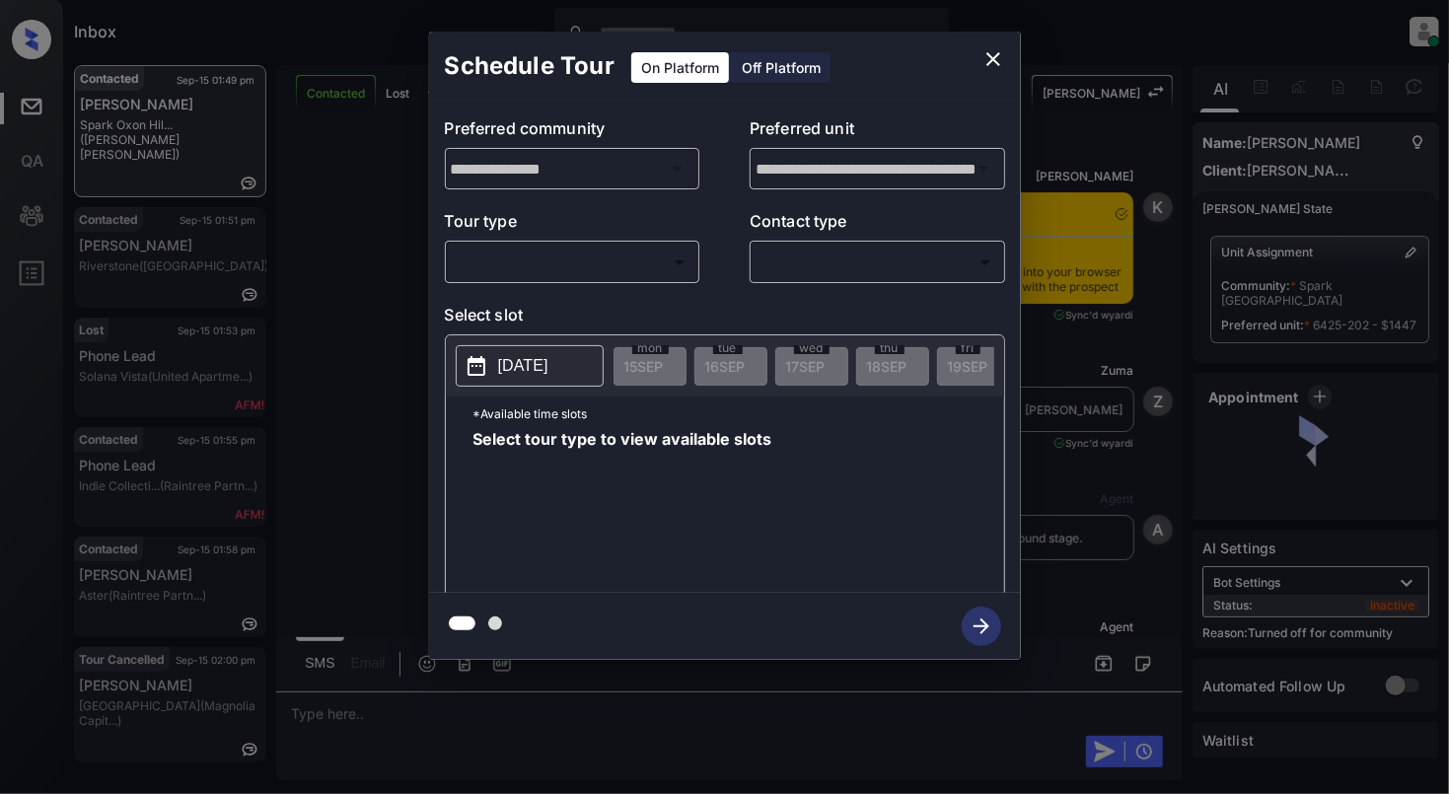
scroll to position [4956, 0]
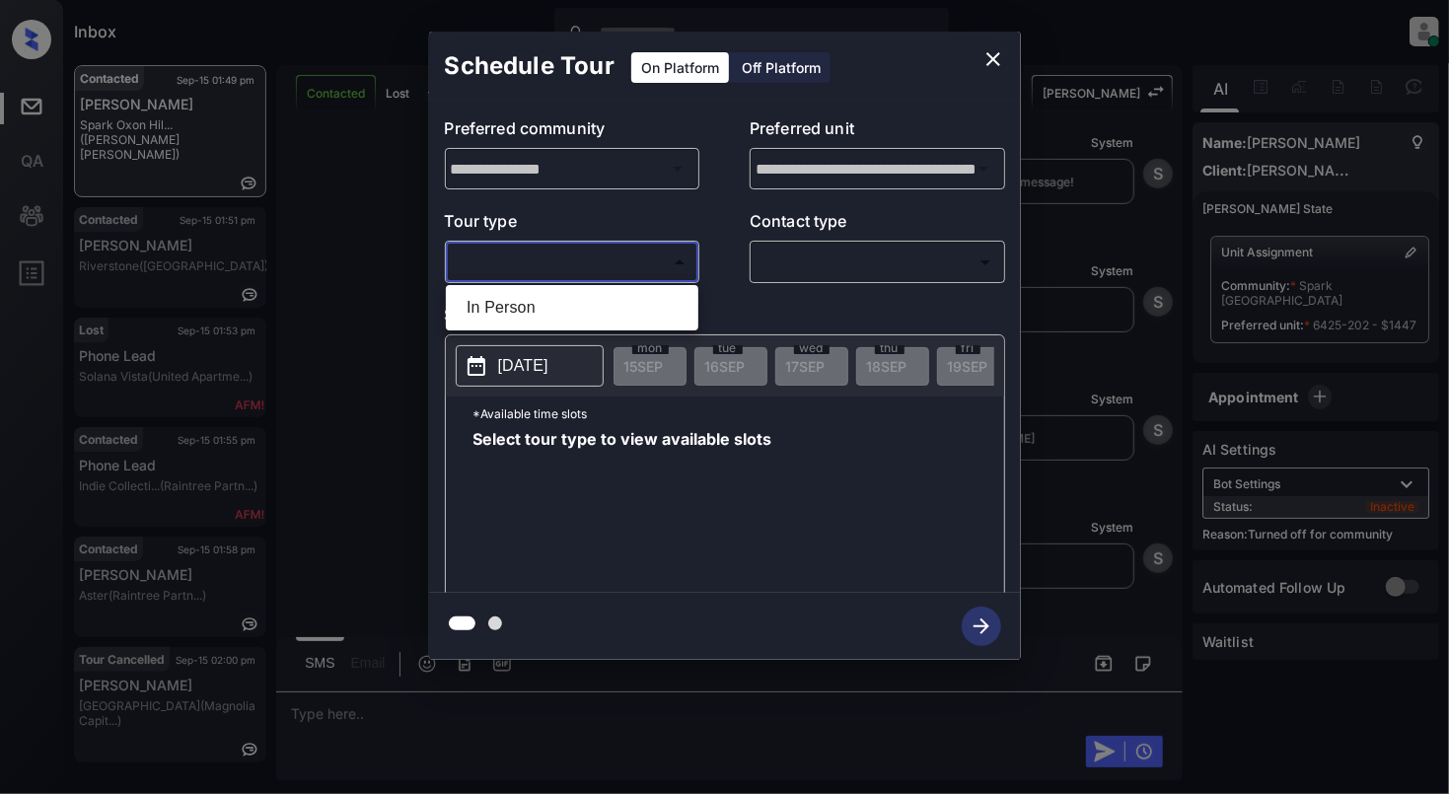
click at [621, 257] on body "Inbox Cynthia Montañez Online Set yourself offline Set yourself on break Profil…" at bounding box center [724, 397] width 1449 height 794
click at [539, 290] on li "In Person" at bounding box center [572, 308] width 243 height 36
type input "********"
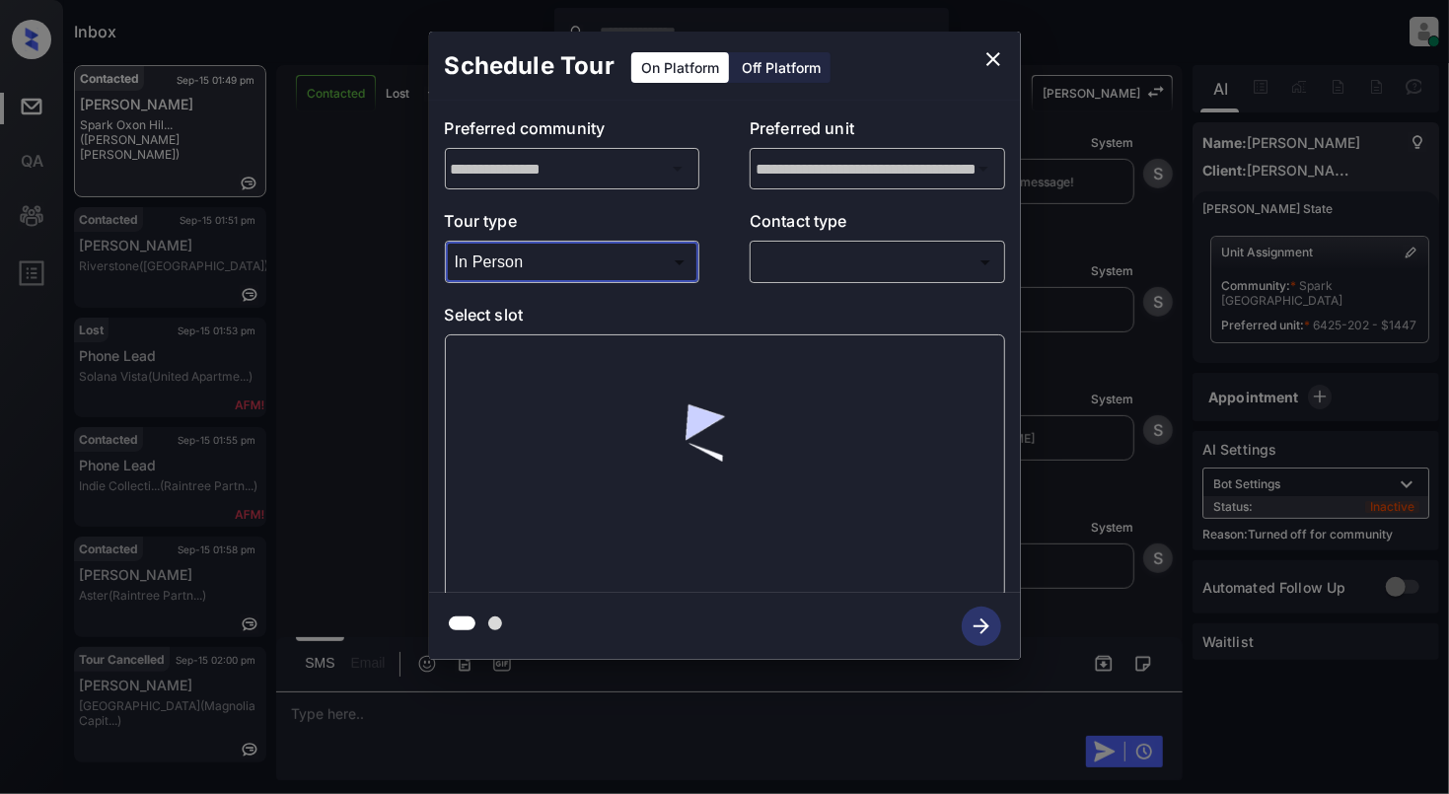
click at [910, 253] on body "Inbox Cynthia Montañez Online Set yourself offline Set yourself on break Profil…" at bounding box center [724, 397] width 1449 height 794
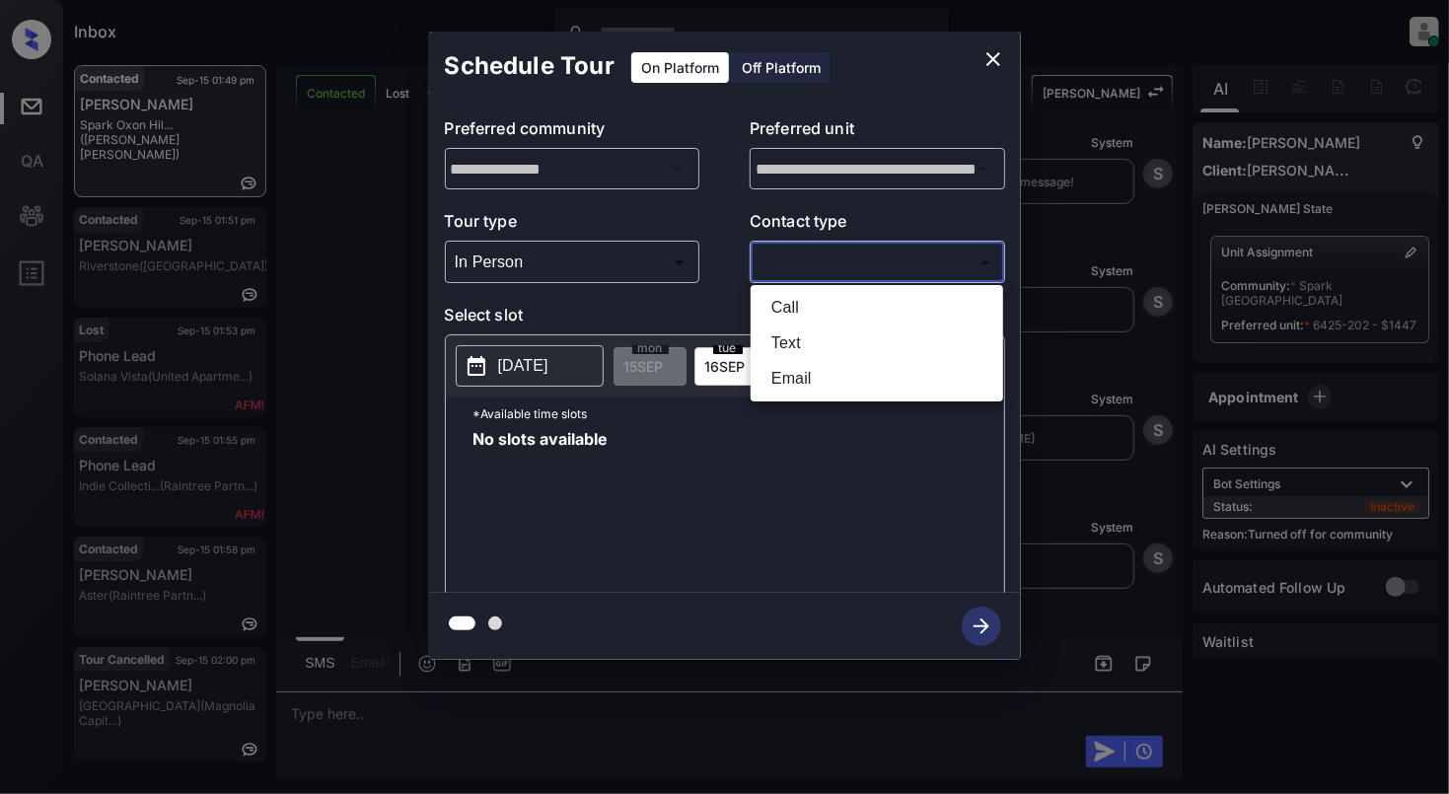
click at [817, 329] on li "Text" at bounding box center [877, 344] width 243 height 36
type input "****"
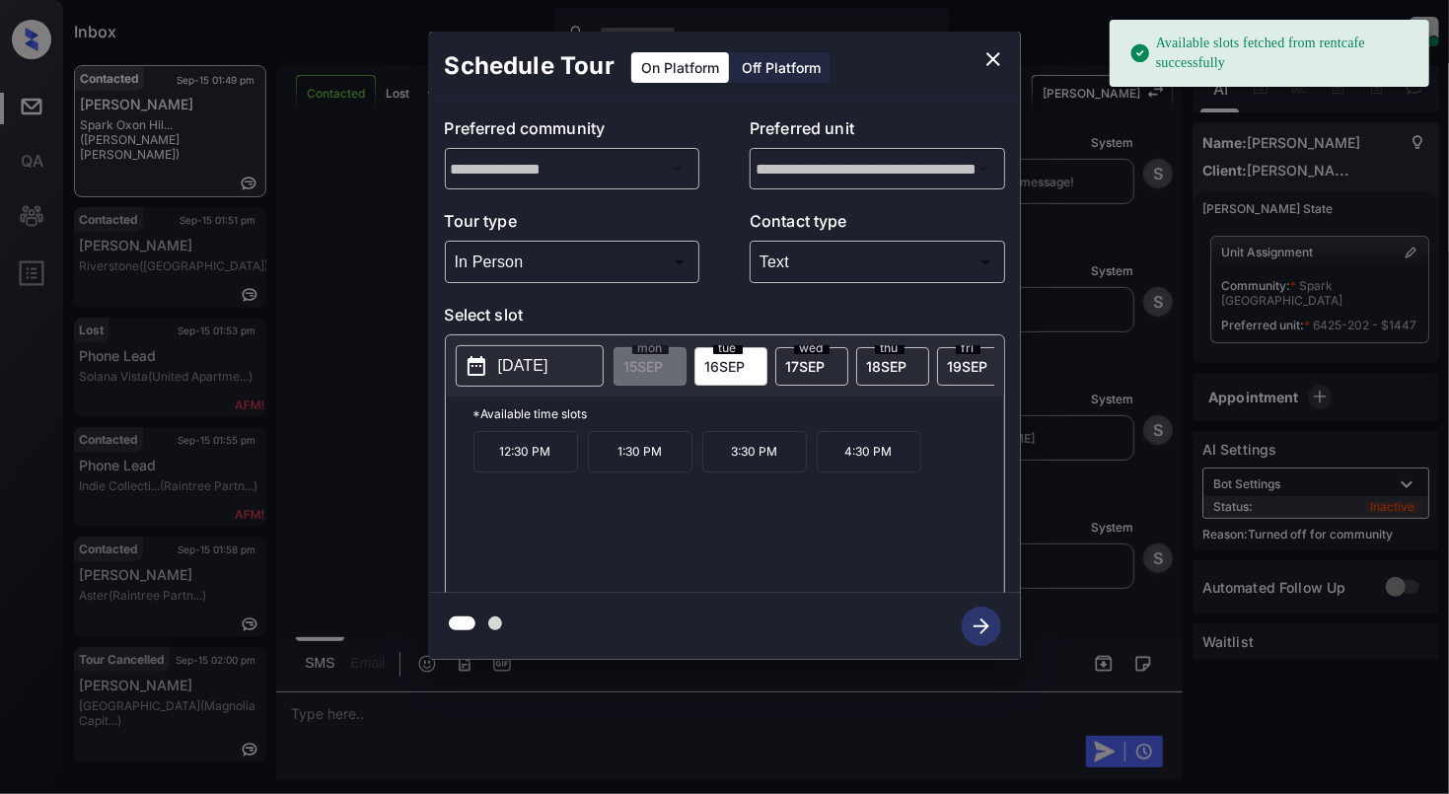
click at [548, 363] on p "2025-09-16" at bounding box center [523, 366] width 50 height 24
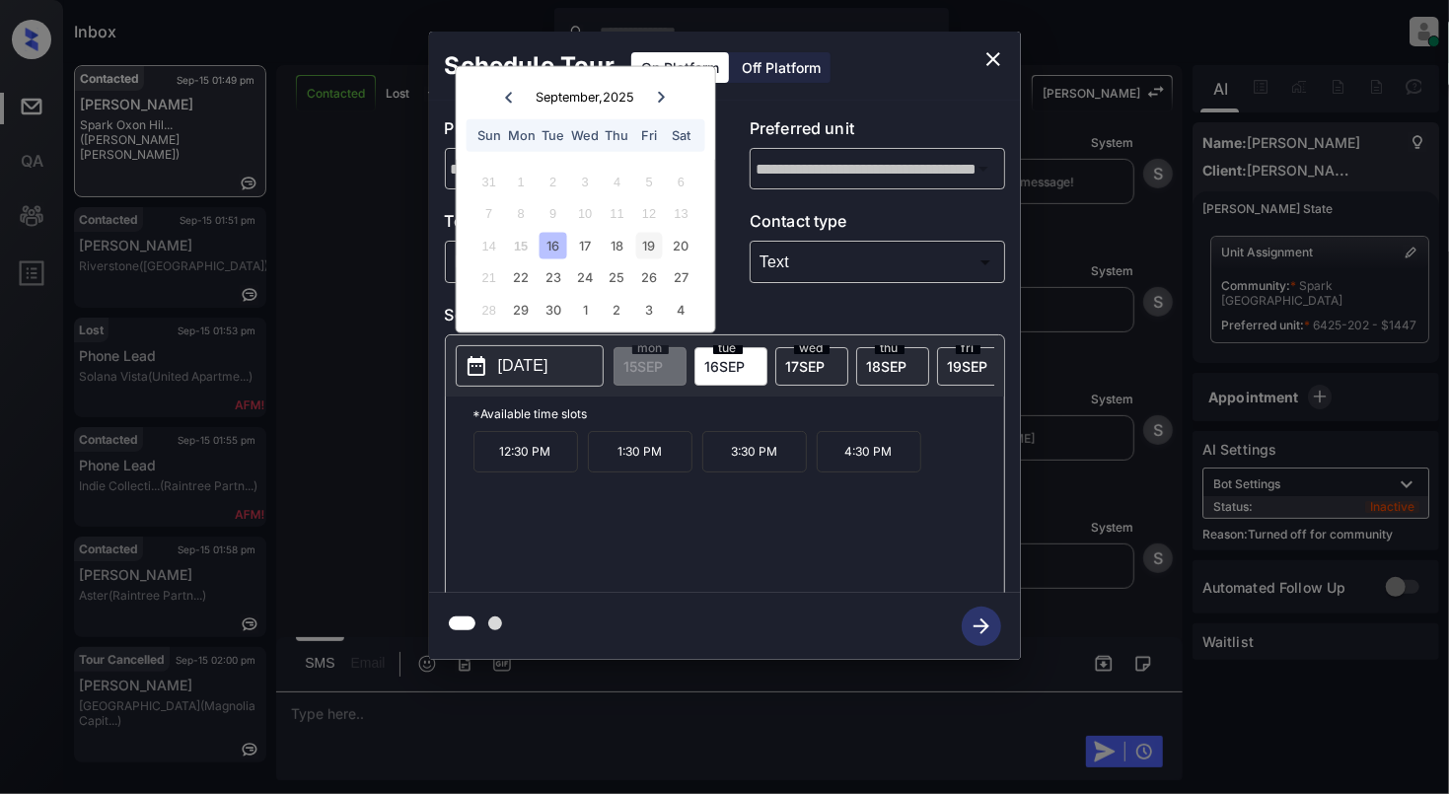
click at [648, 243] on div "19" at bounding box center [649, 245] width 27 height 27
click at [541, 468] on p "9:30 AM" at bounding box center [526, 451] width 105 height 41
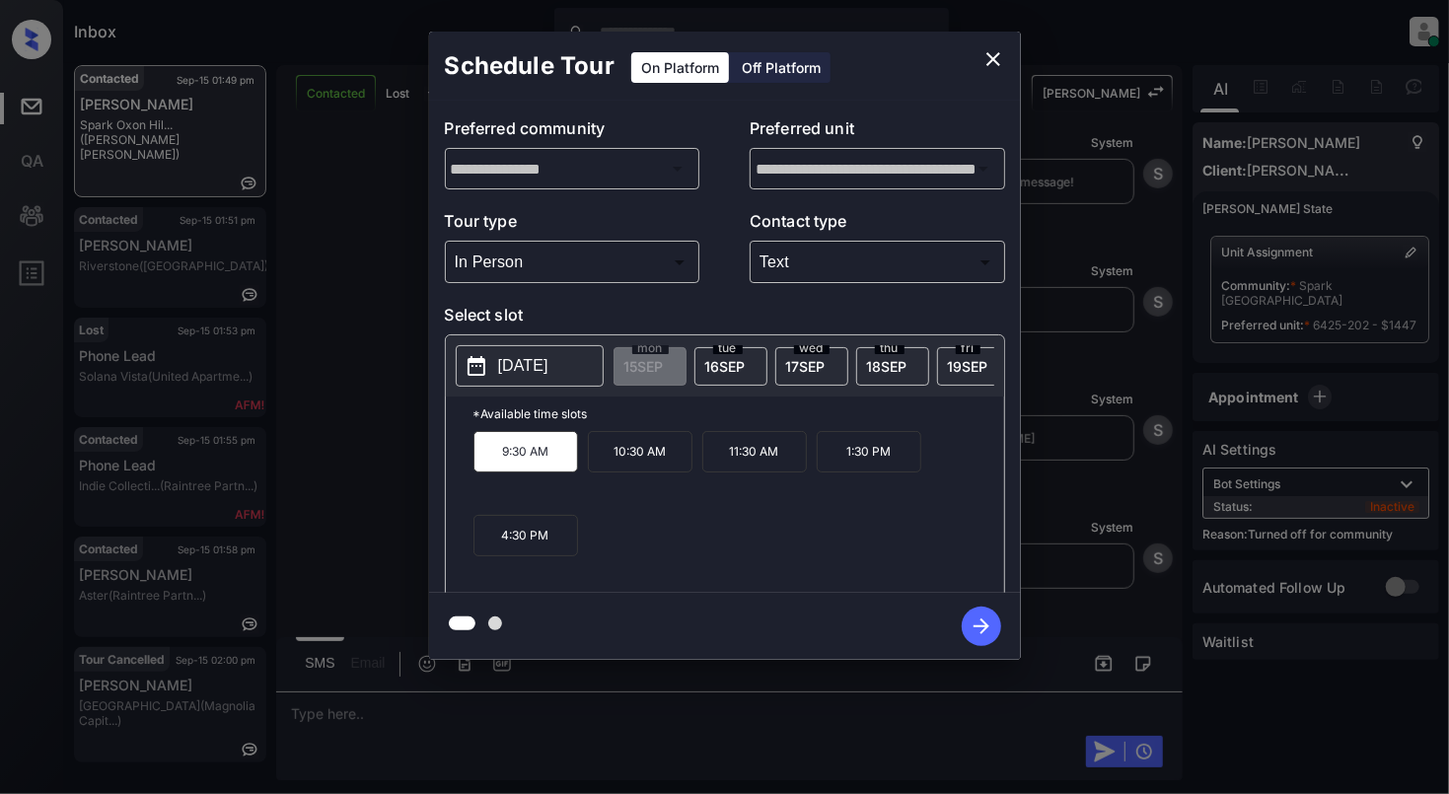
click at [987, 620] on icon "button" at bounding box center [981, 626] width 39 height 39
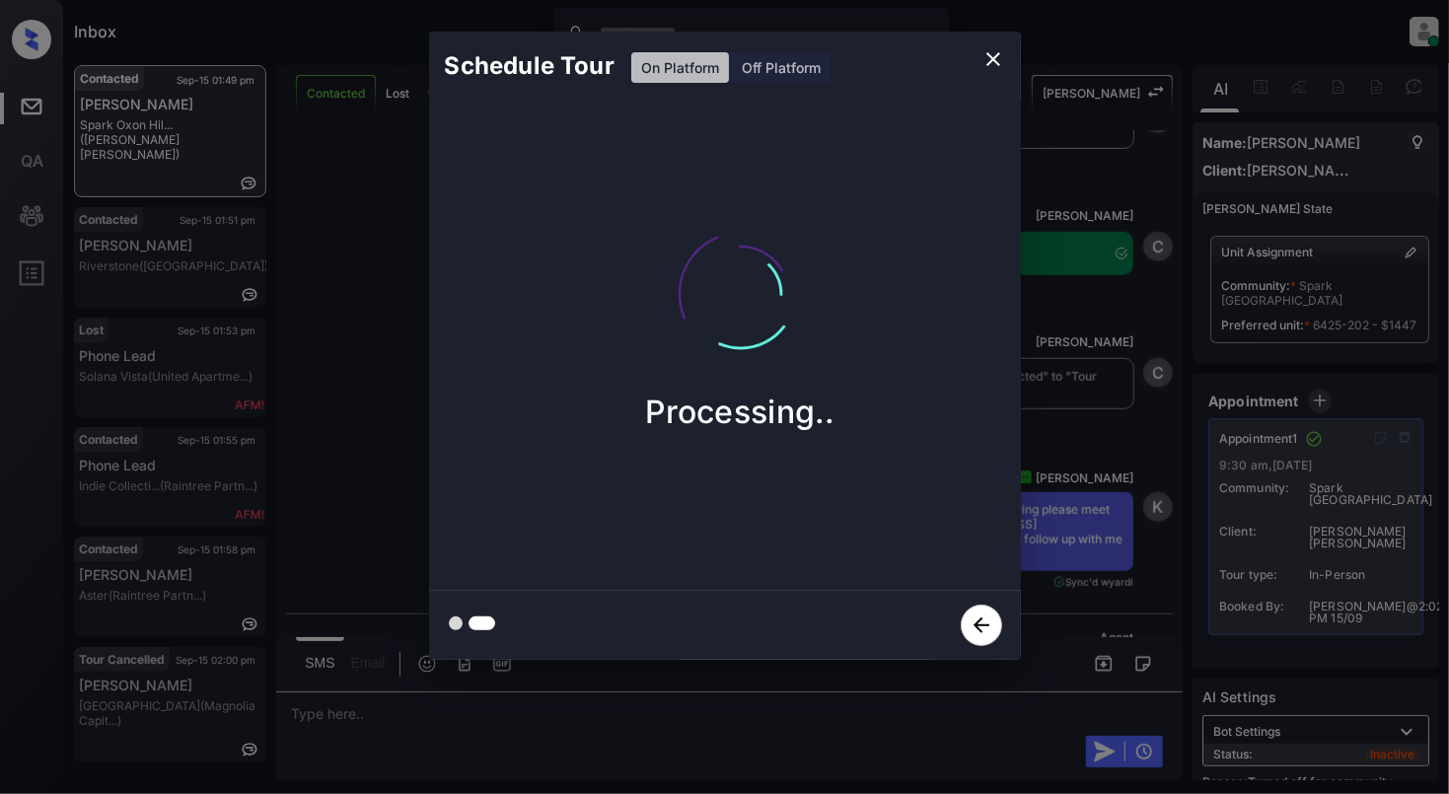
scroll to position [5506, 0]
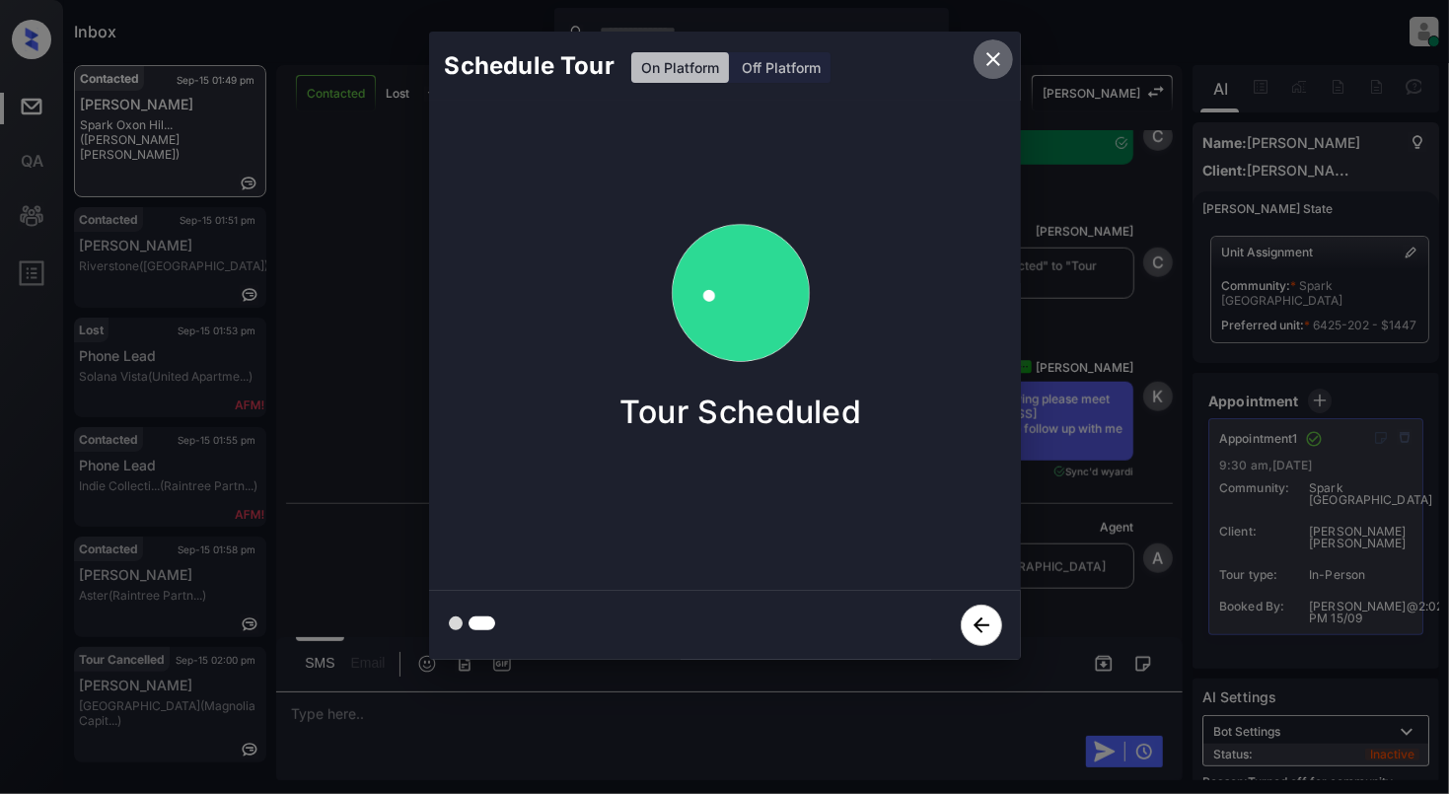
click at [998, 68] on icon "close" at bounding box center [994, 59] width 24 height 24
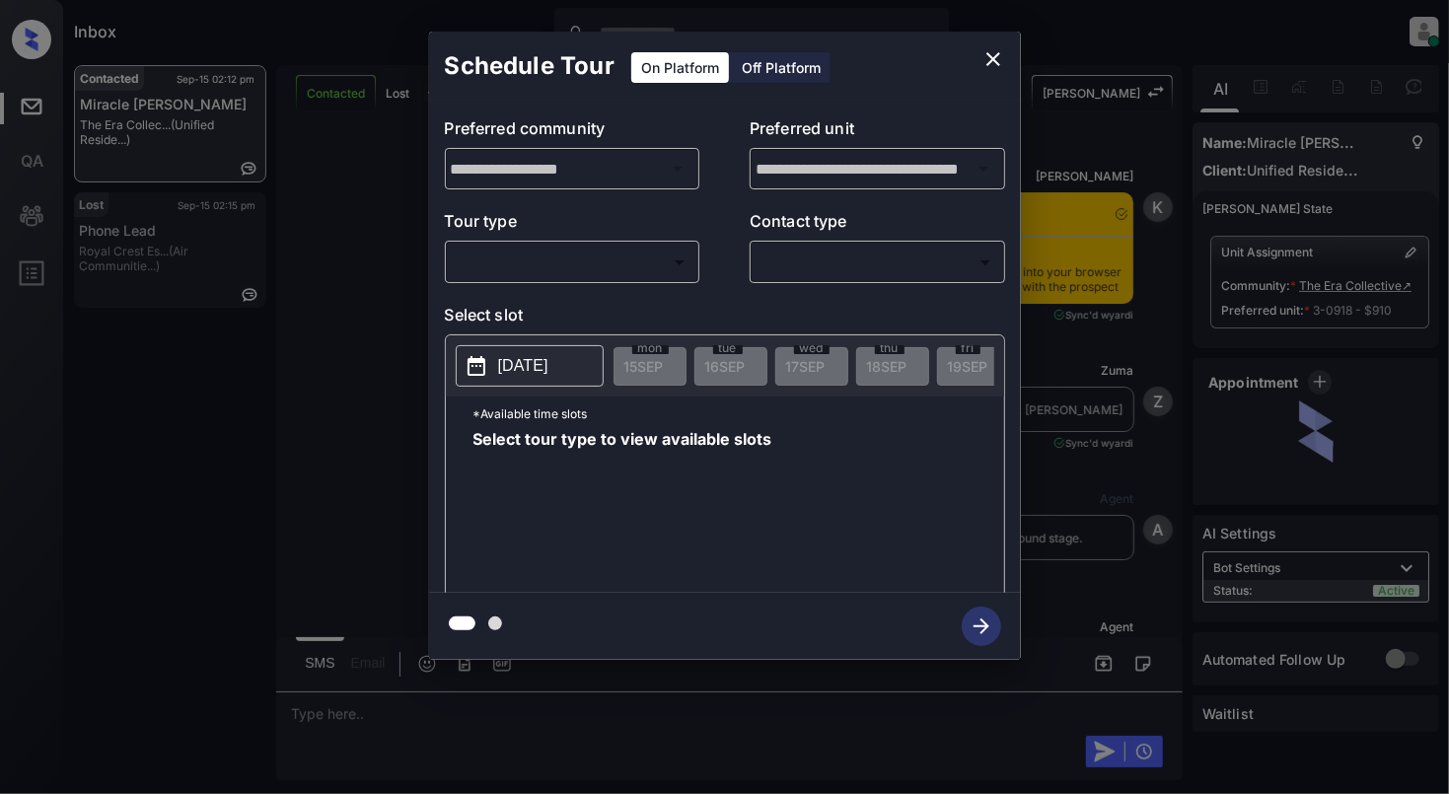
scroll to position [2701, 0]
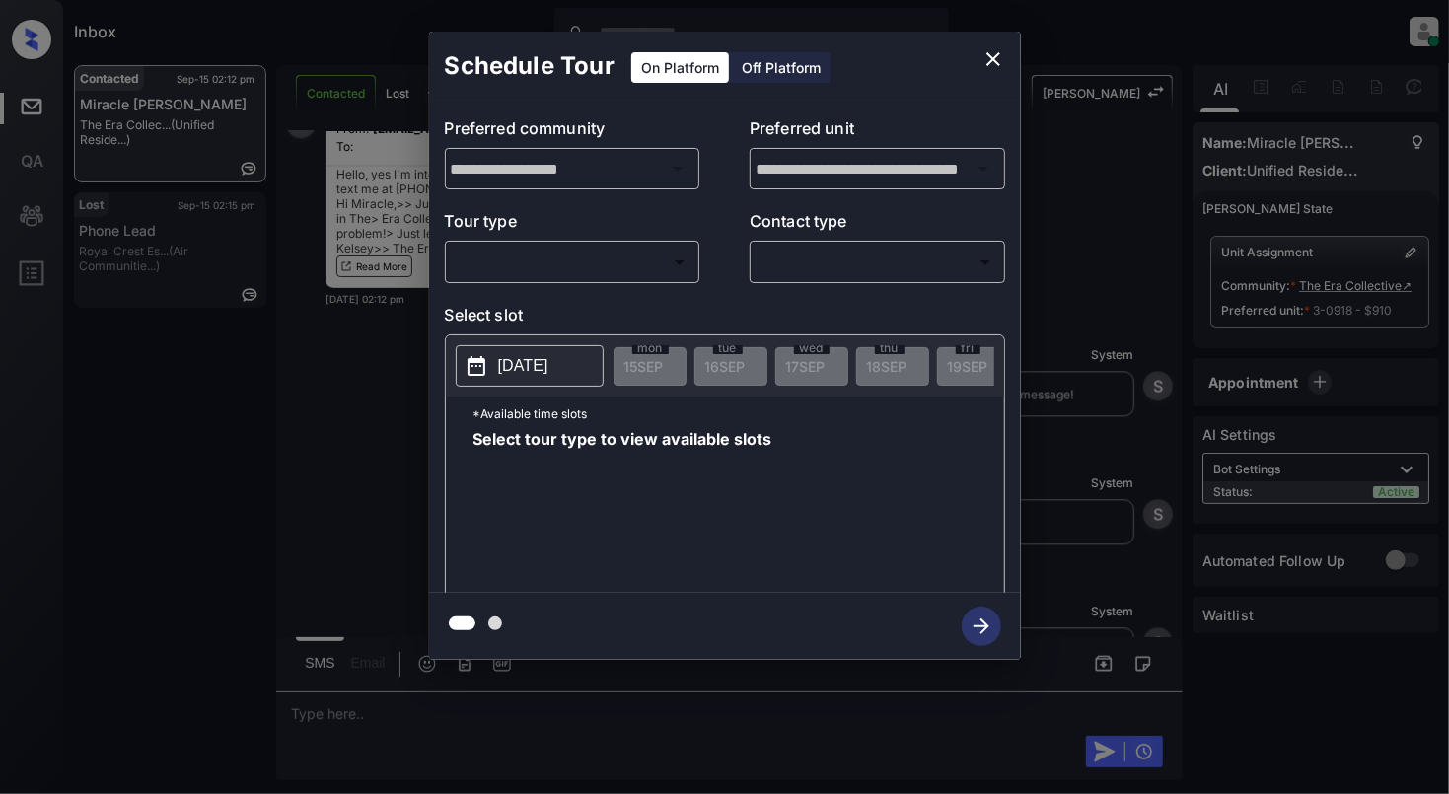
click at [522, 264] on body "Inbox Cynthia Montañez Online Set yourself offline Set yourself on break Profil…" at bounding box center [724, 397] width 1449 height 794
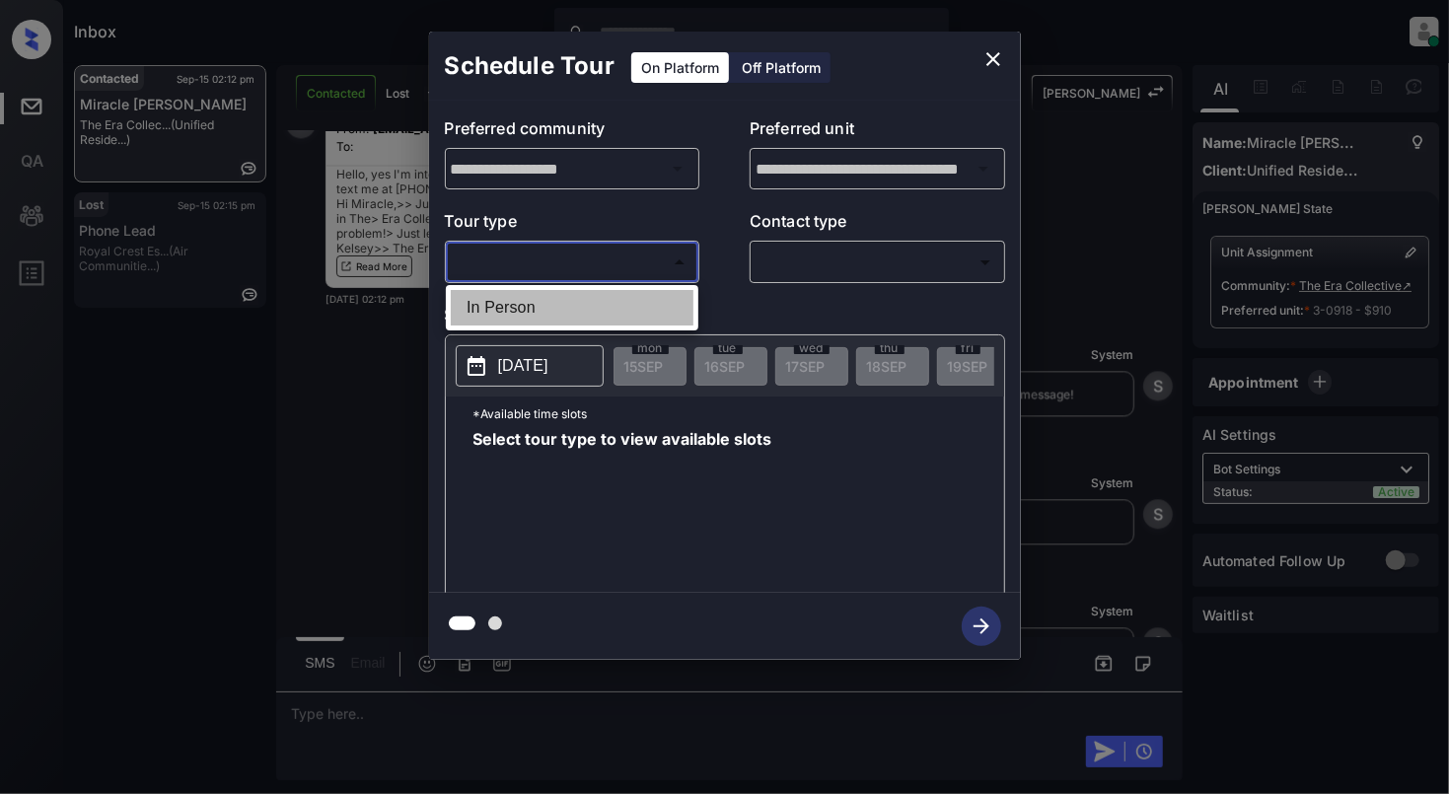
click at [541, 297] on li "In Person" at bounding box center [572, 308] width 243 height 36
type input "********"
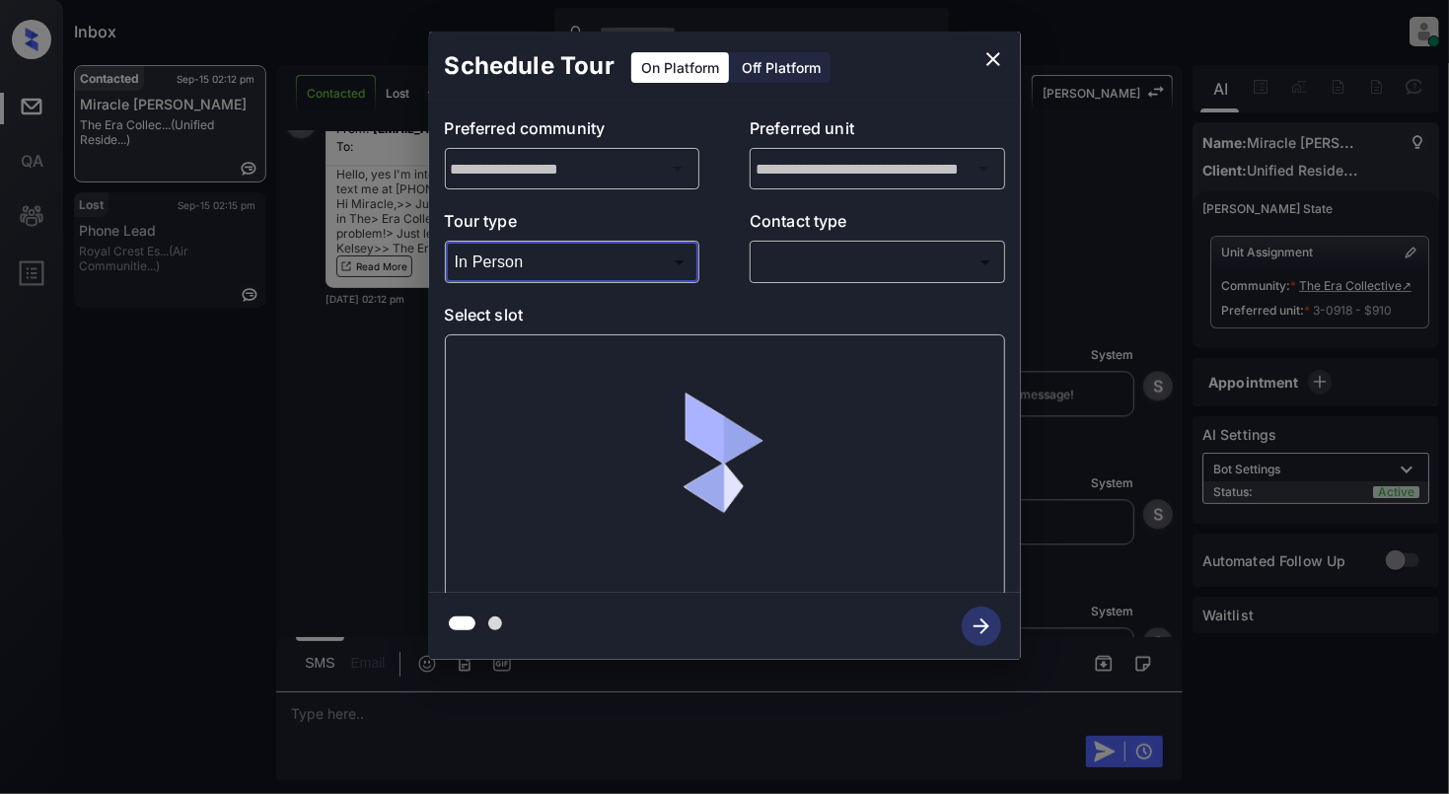
click at [846, 254] on body "Inbox Cynthia Montañez Online Set yourself offline Set yourself on break Profil…" at bounding box center [724, 397] width 1449 height 794
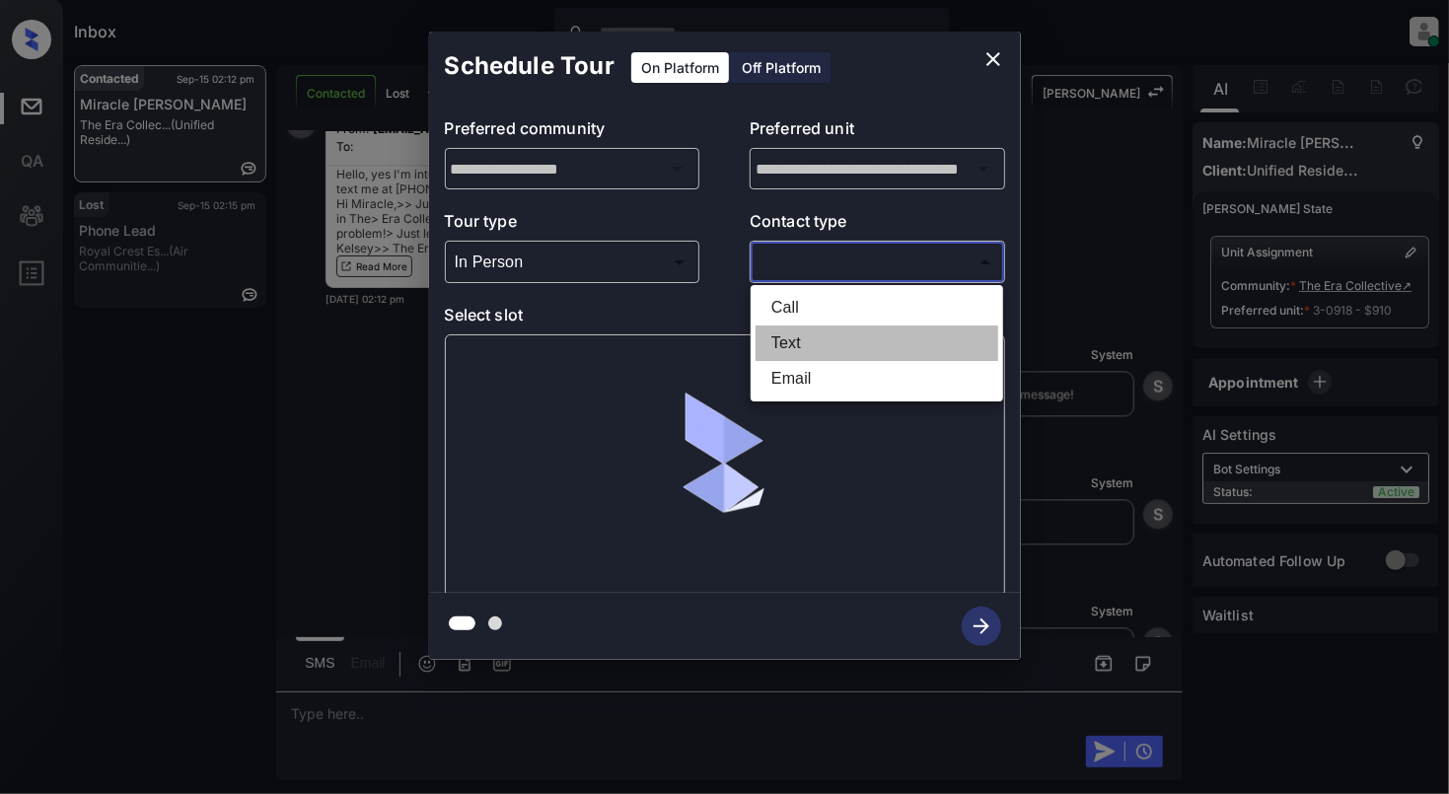
click at [778, 340] on li "Text" at bounding box center [877, 344] width 243 height 36
type input "****"
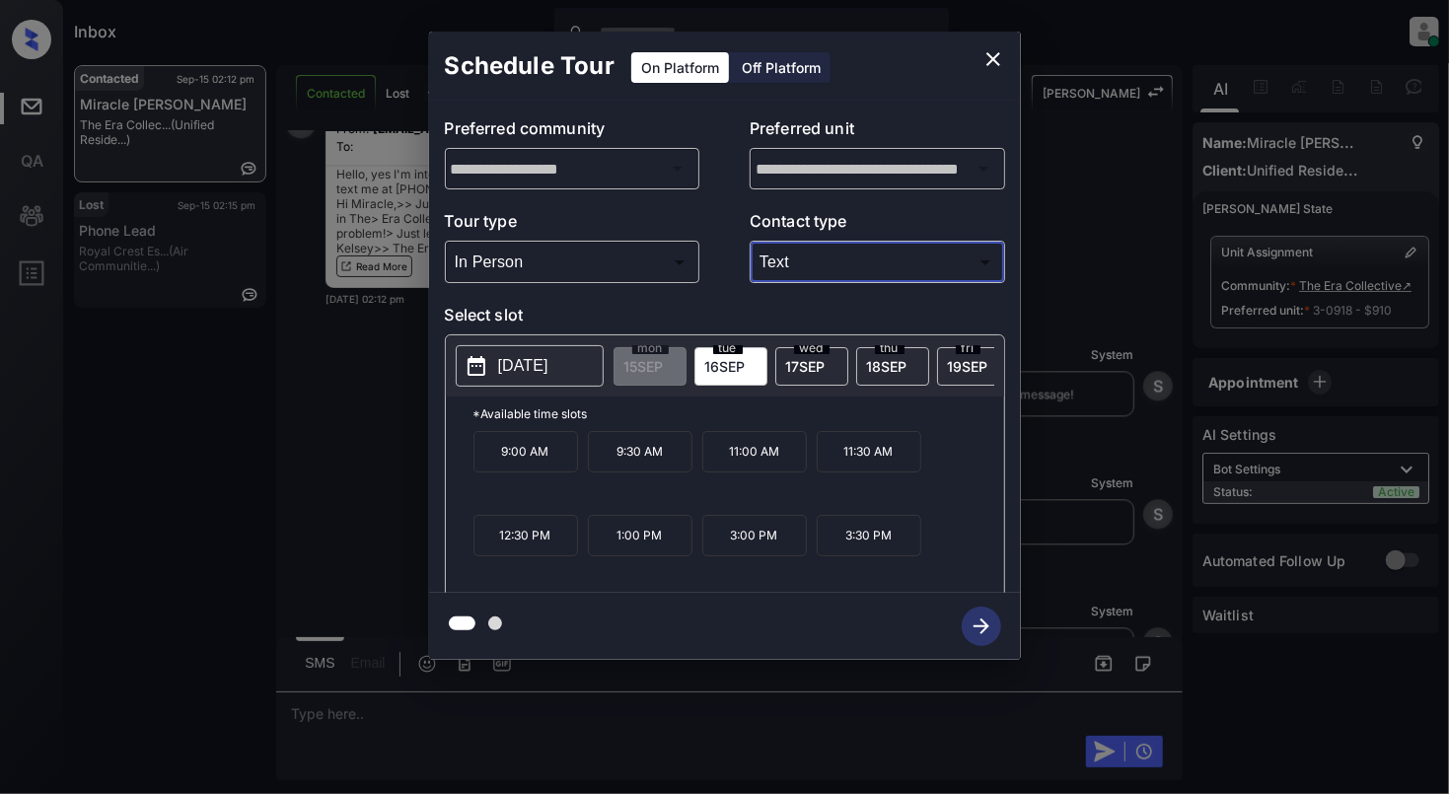
click at [992, 63] on icon "close" at bounding box center [994, 59] width 24 height 24
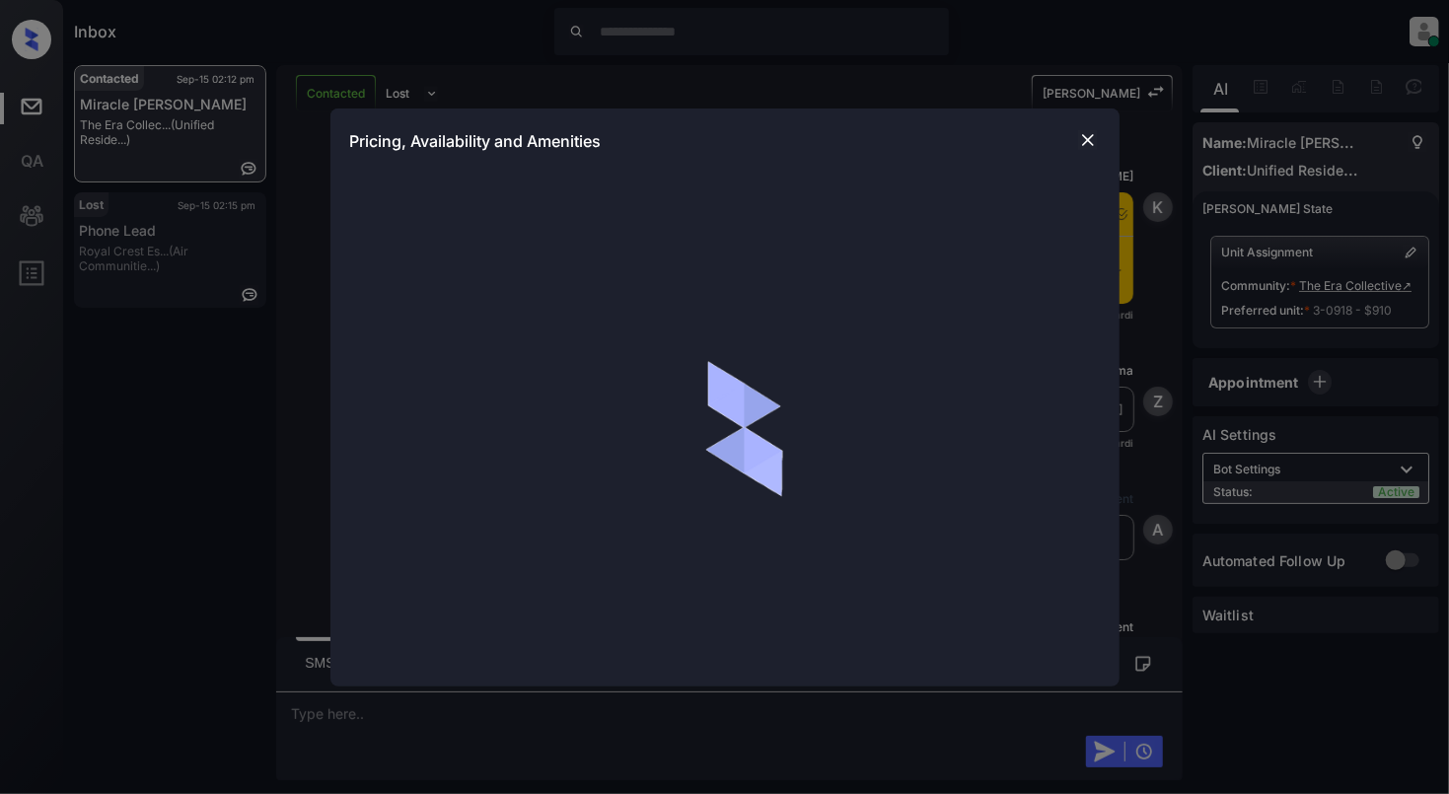
scroll to position [2701, 0]
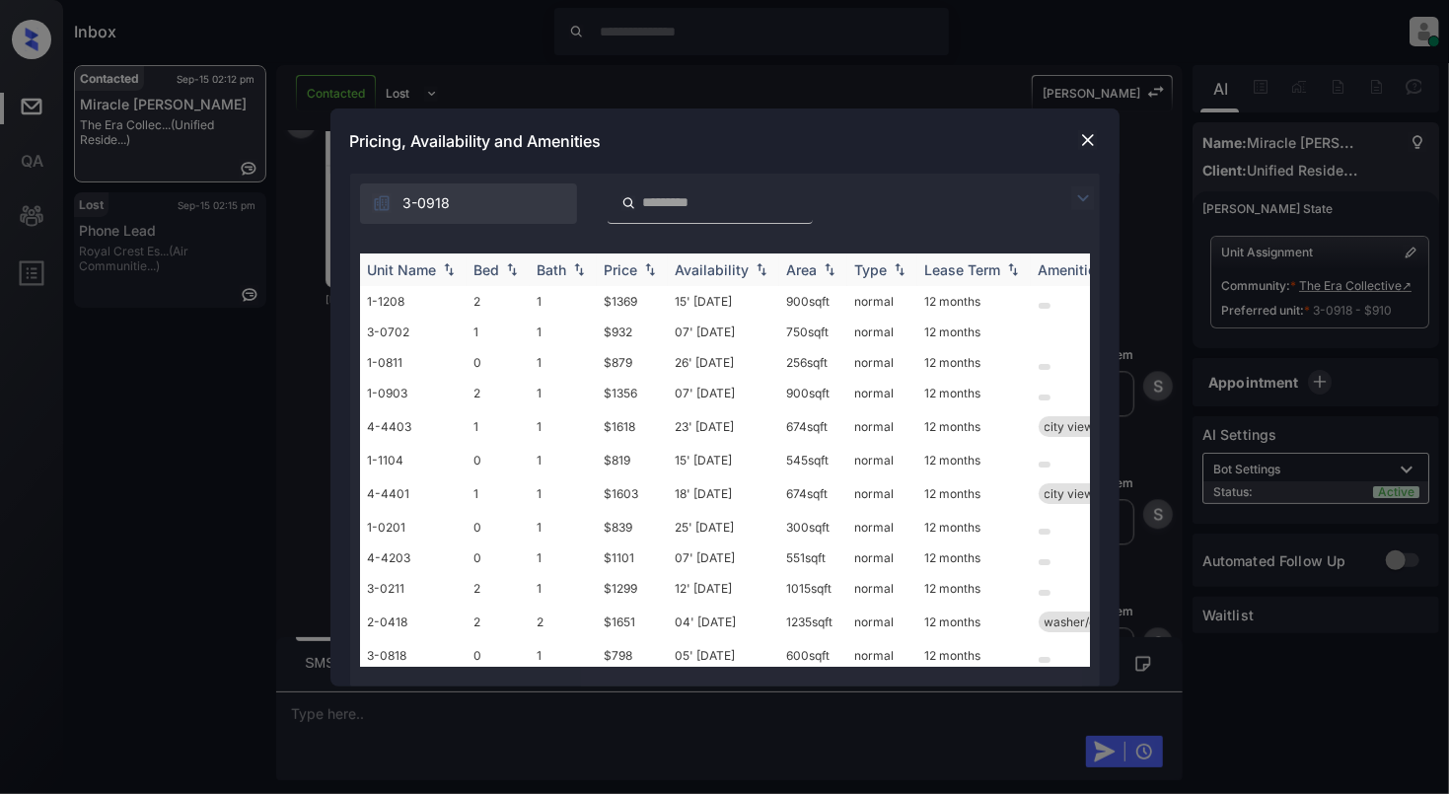
click at [511, 270] on img at bounding box center [512, 269] width 20 height 14
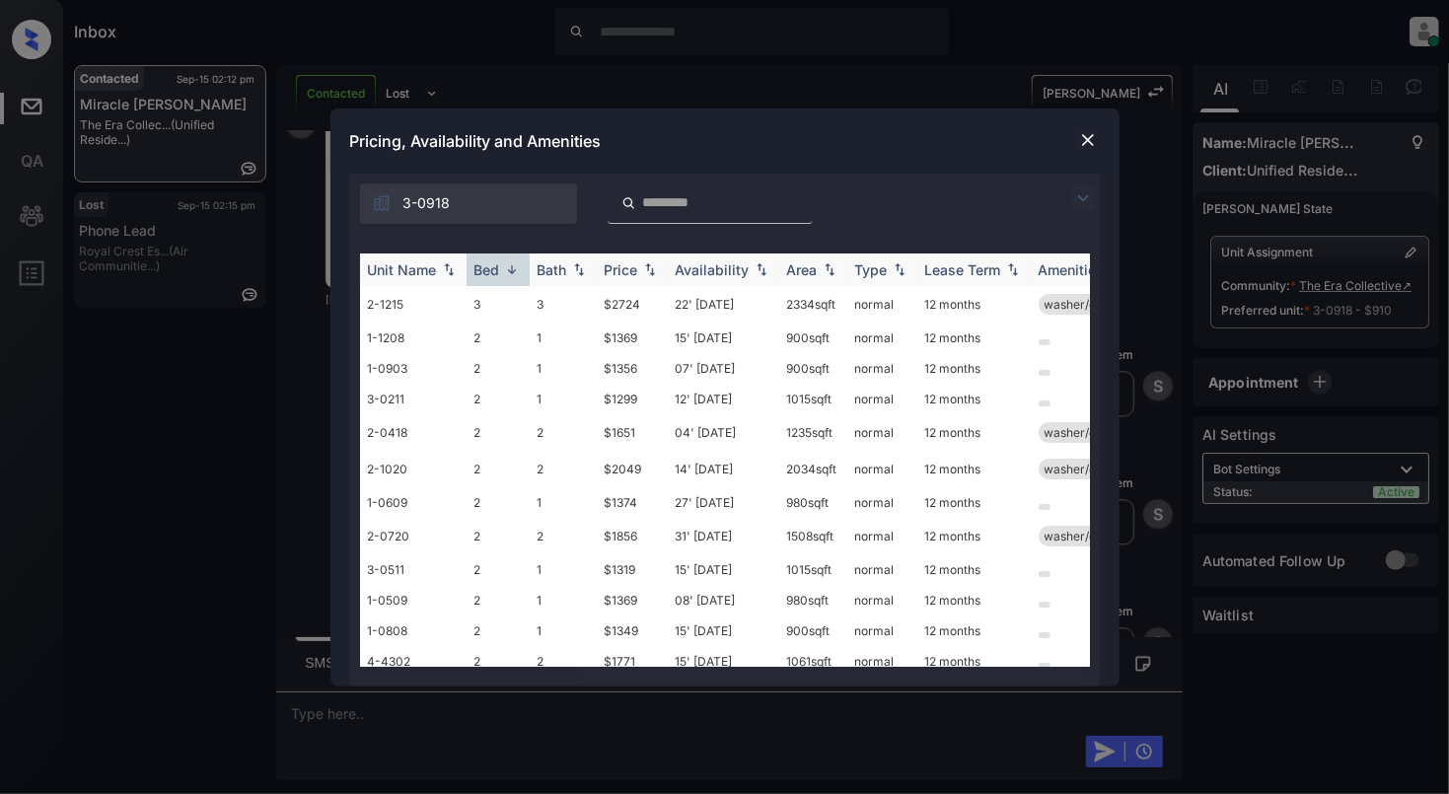
click at [511, 270] on img at bounding box center [512, 269] width 20 height 15
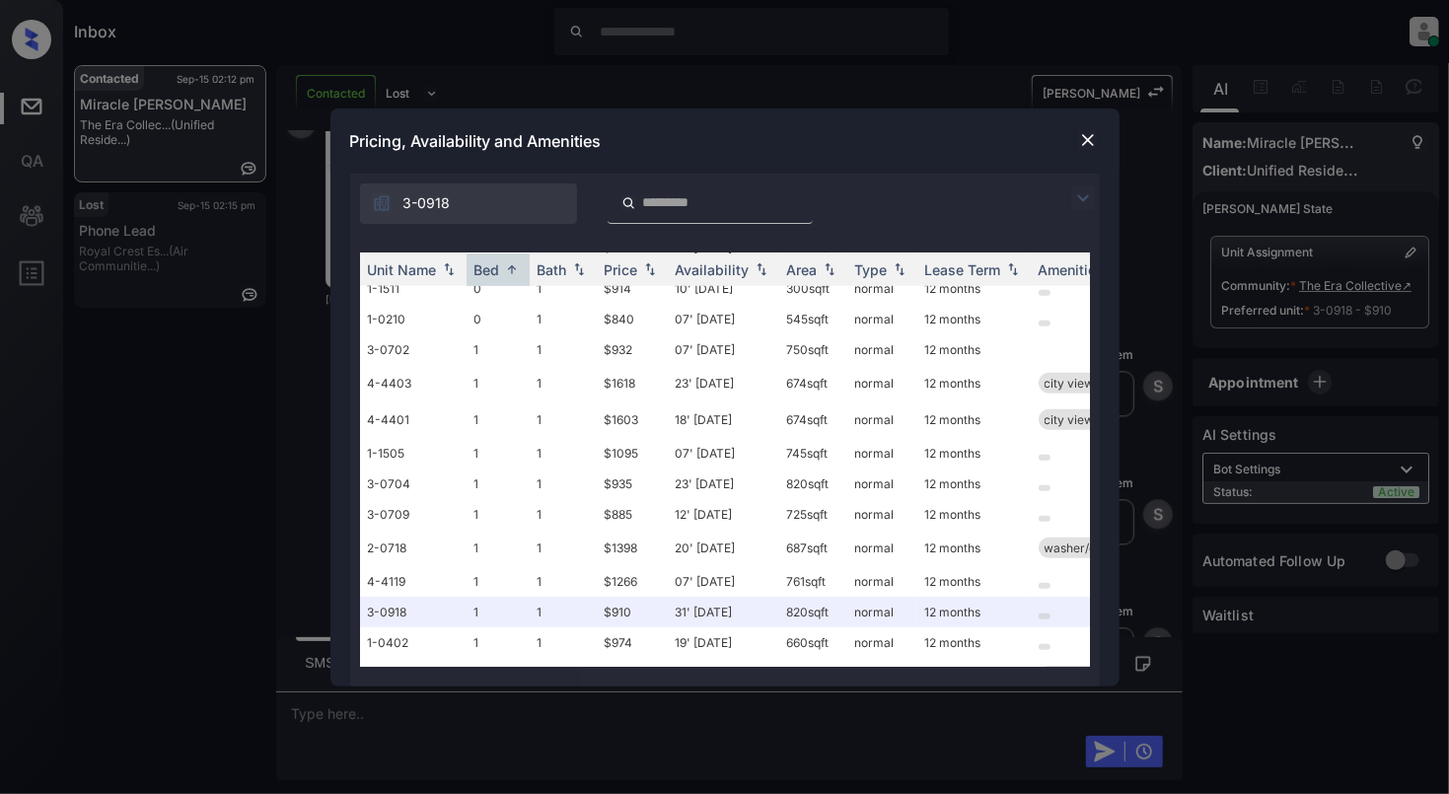
scroll to position [789, 0]
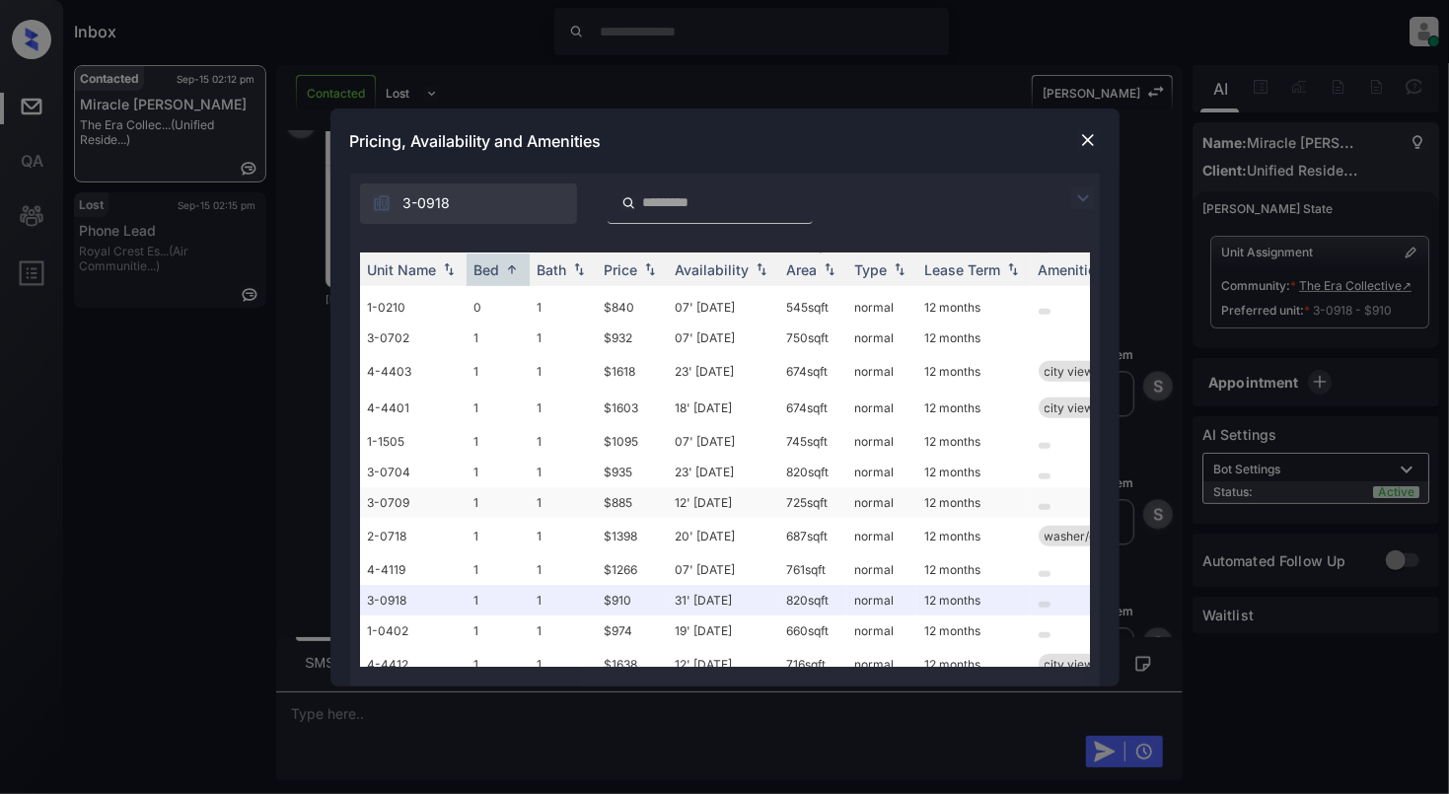
click at [497, 499] on td "1" at bounding box center [498, 502] width 63 height 31
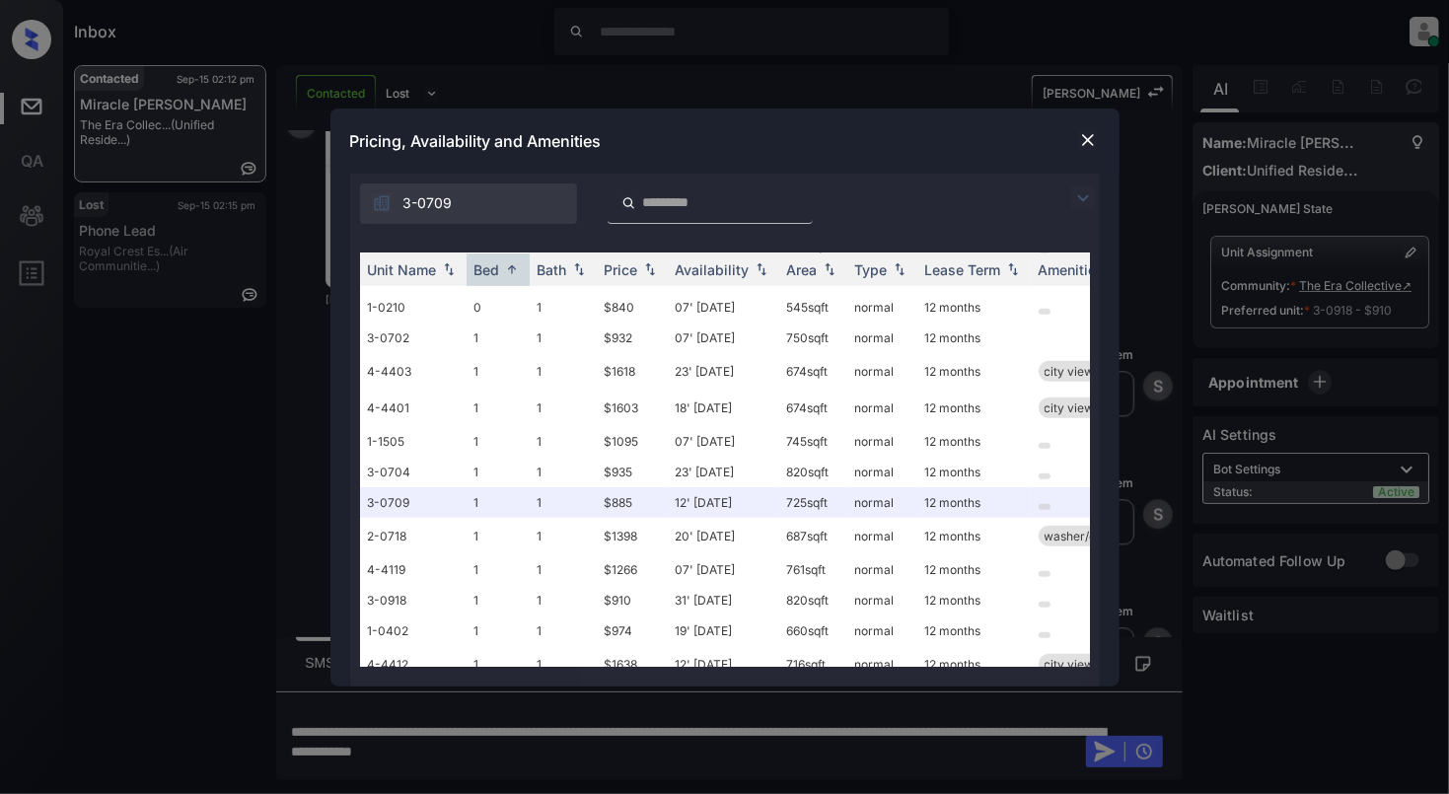
click at [1087, 142] on img at bounding box center [1088, 140] width 20 height 20
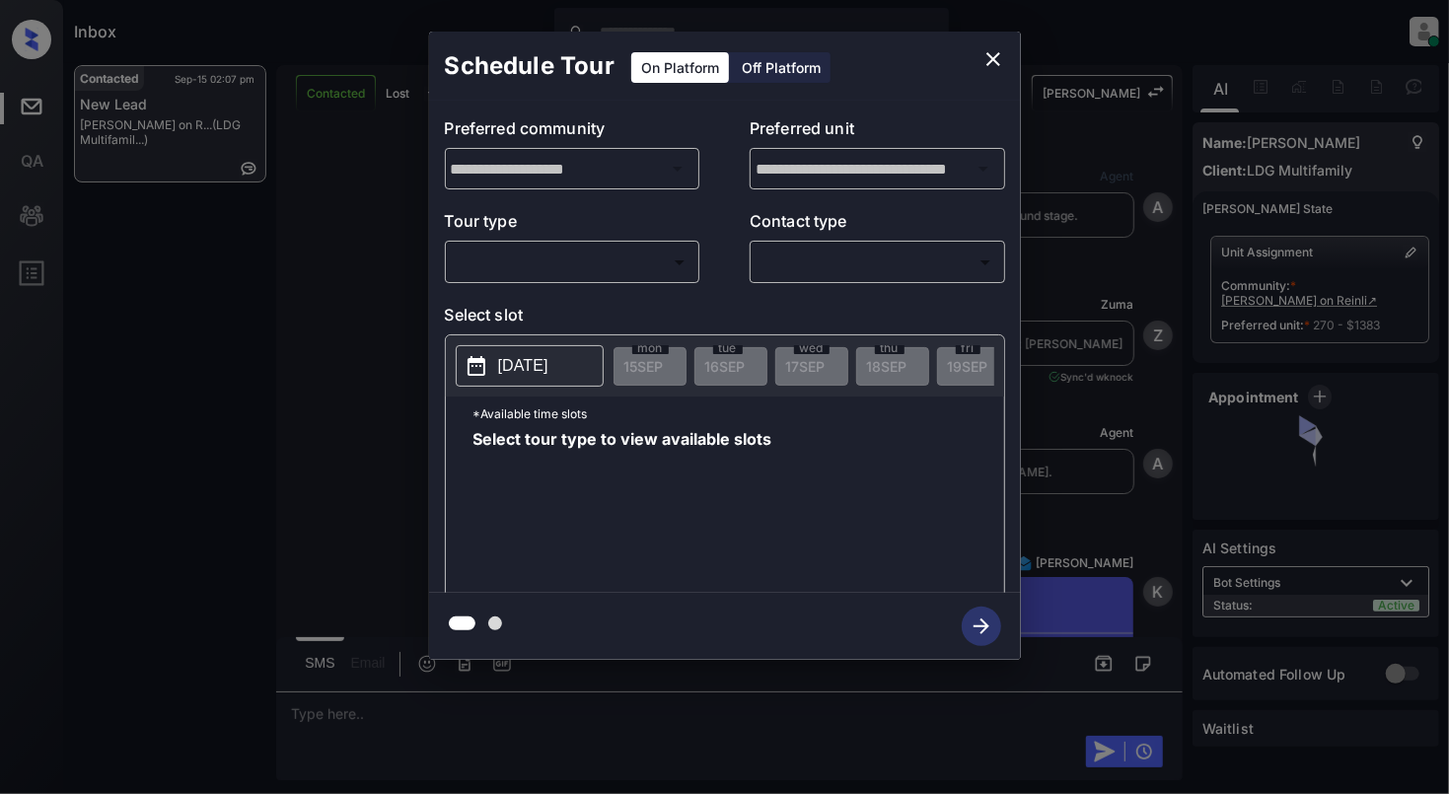
scroll to position [6643, 0]
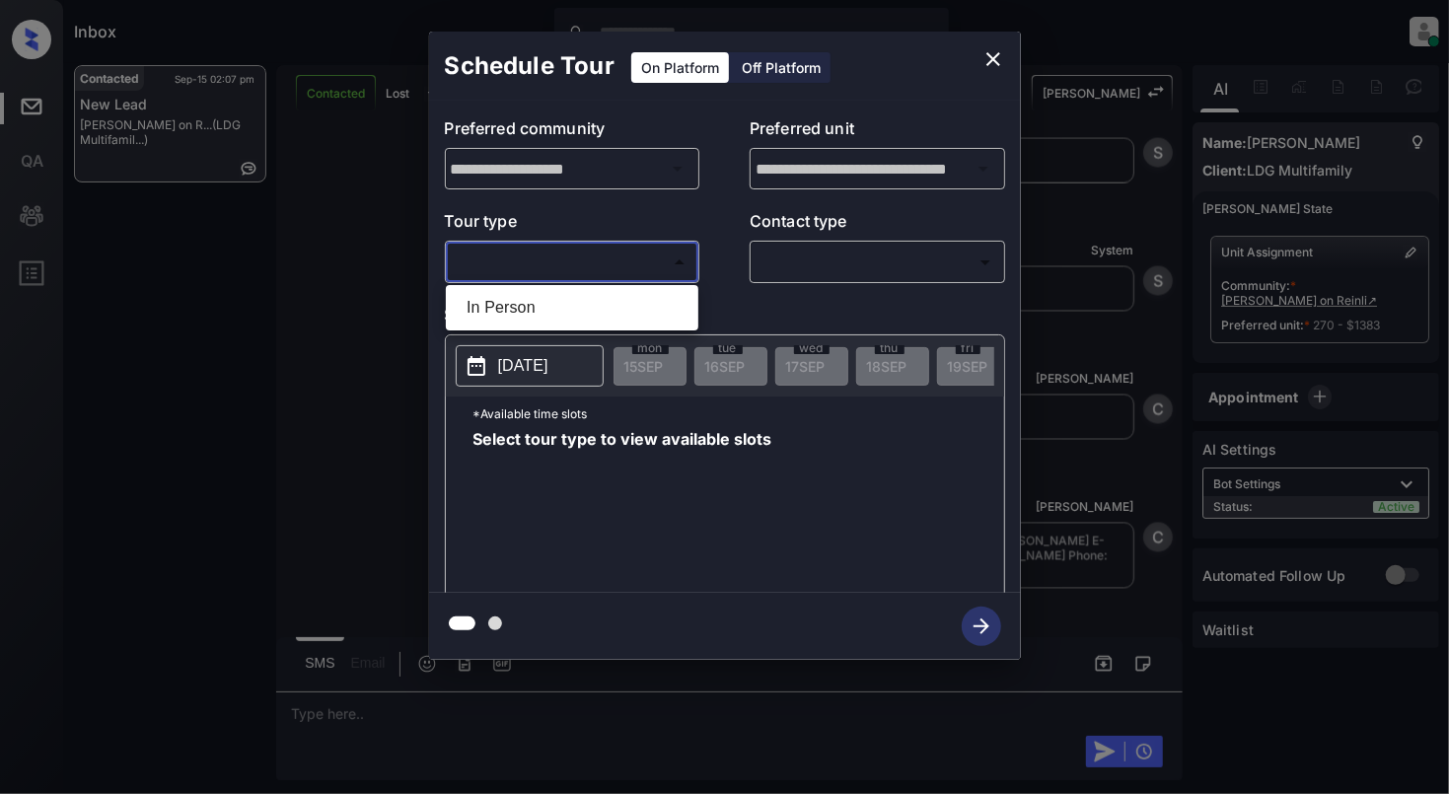
drag, startPoint x: 652, startPoint y: 260, endPoint x: 613, endPoint y: 282, distance: 45.0
click at [651, 260] on body "Inbox [PERSON_NAME] Online Set yourself offline Set yourself on break Profile S…" at bounding box center [724, 397] width 1449 height 794
click at [564, 292] on li "In Person" at bounding box center [572, 308] width 243 height 36
type input "********"
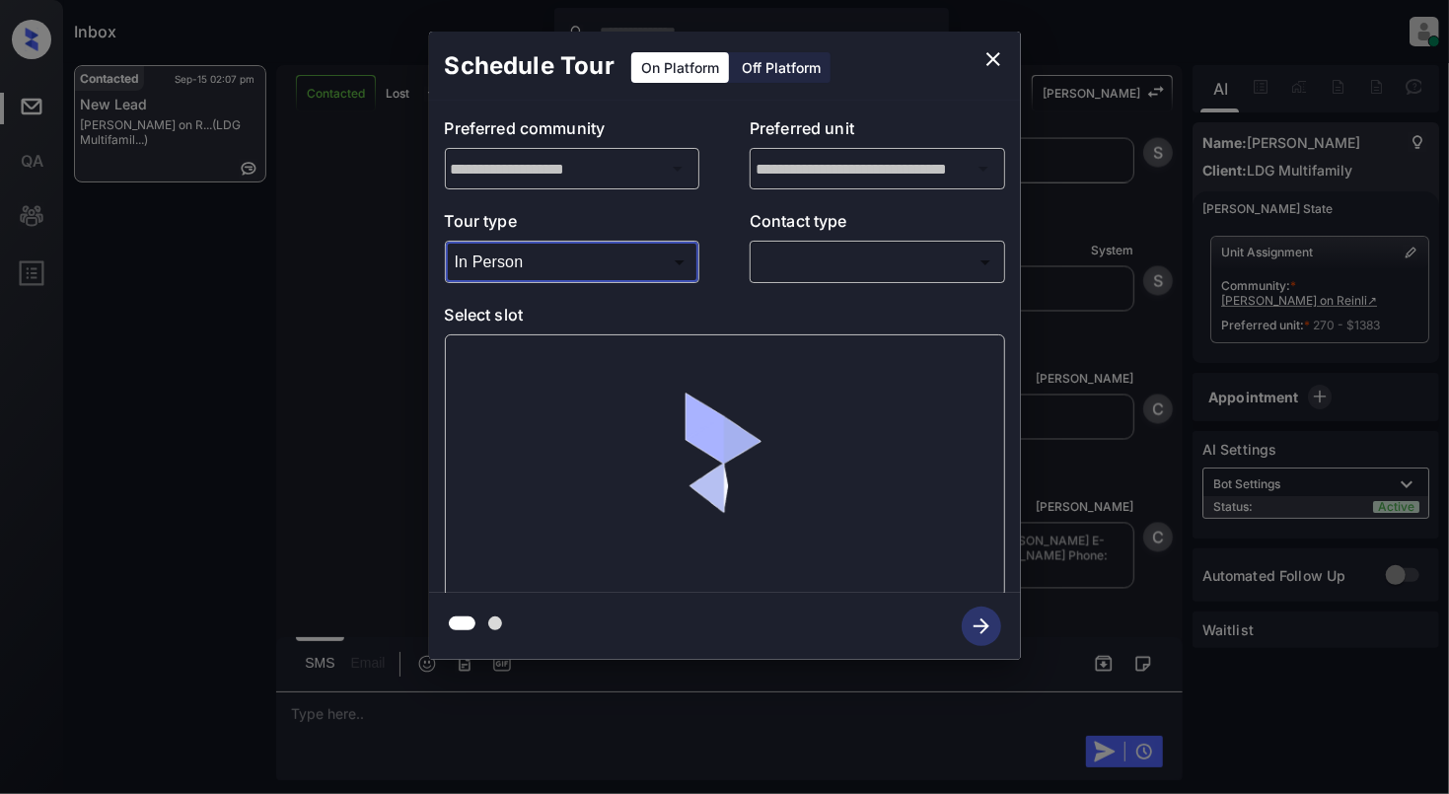
click at [773, 273] on body "Inbox [PERSON_NAME] Online Set yourself offline Set yourself on break Profile S…" at bounding box center [724, 397] width 1449 height 794
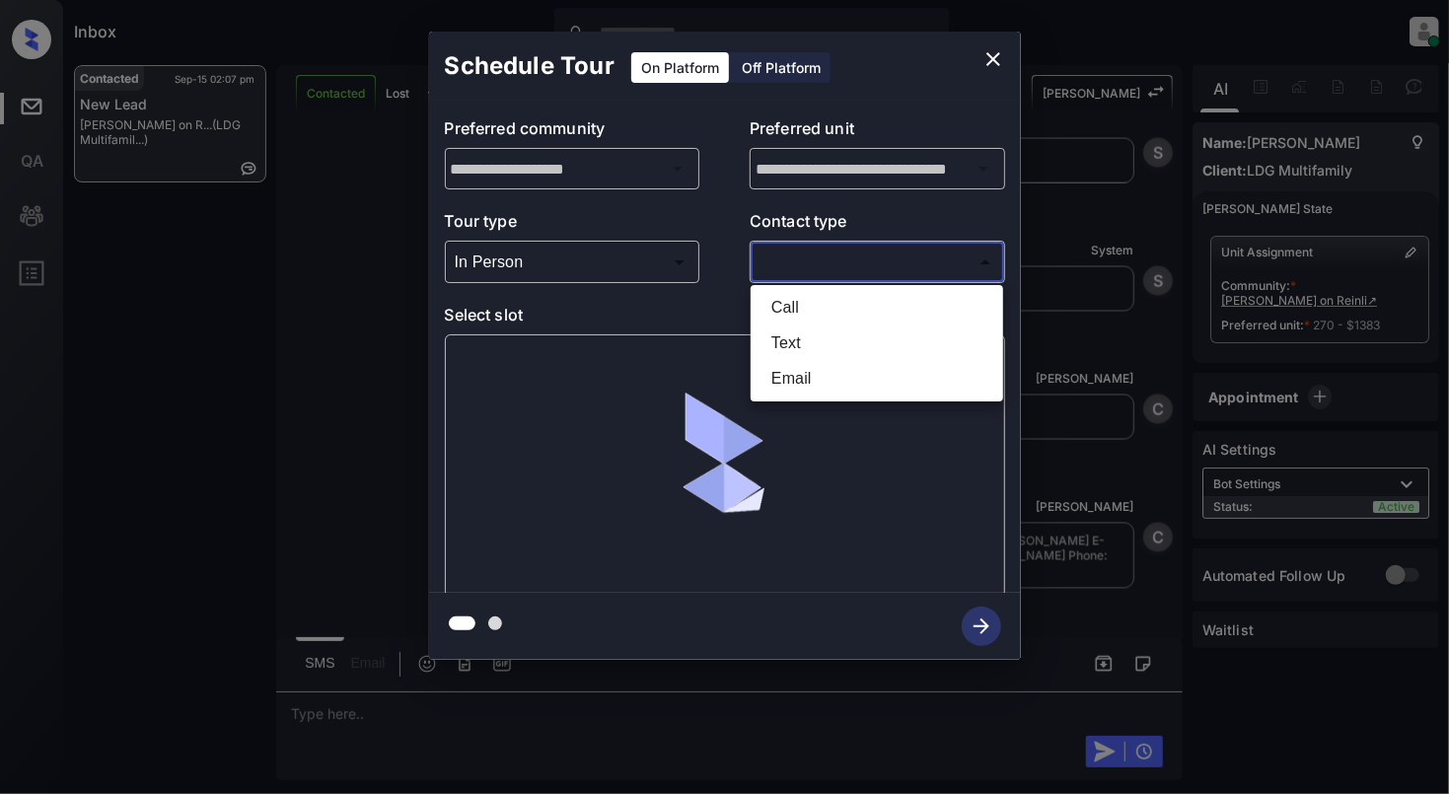
click at [793, 335] on li "Text" at bounding box center [877, 344] width 243 height 36
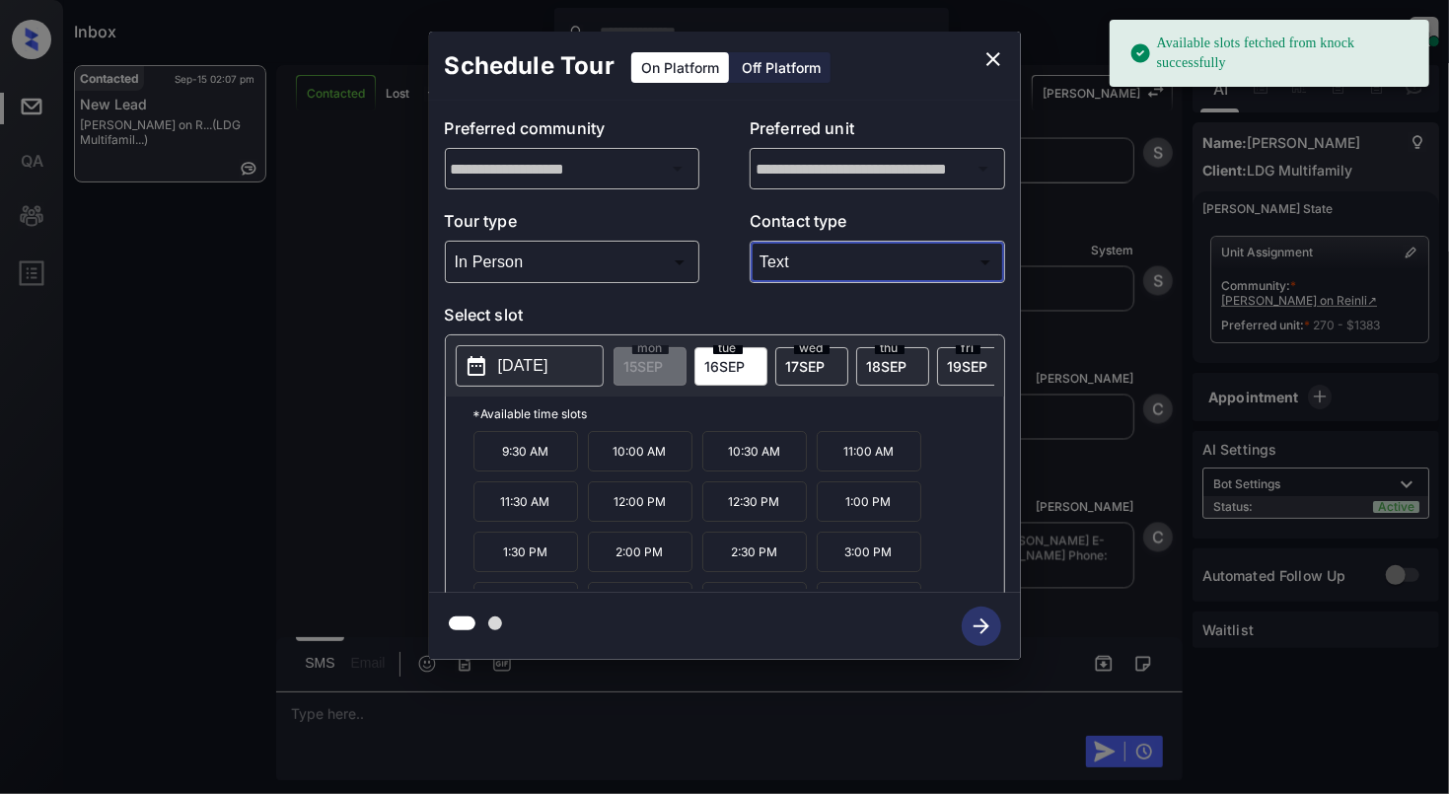
click at [785, 272] on body "Available slots fetched from knock successfully Inbox [PERSON_NAME] Online Set …" at bounding box center [724, 397] width 1449 height 794
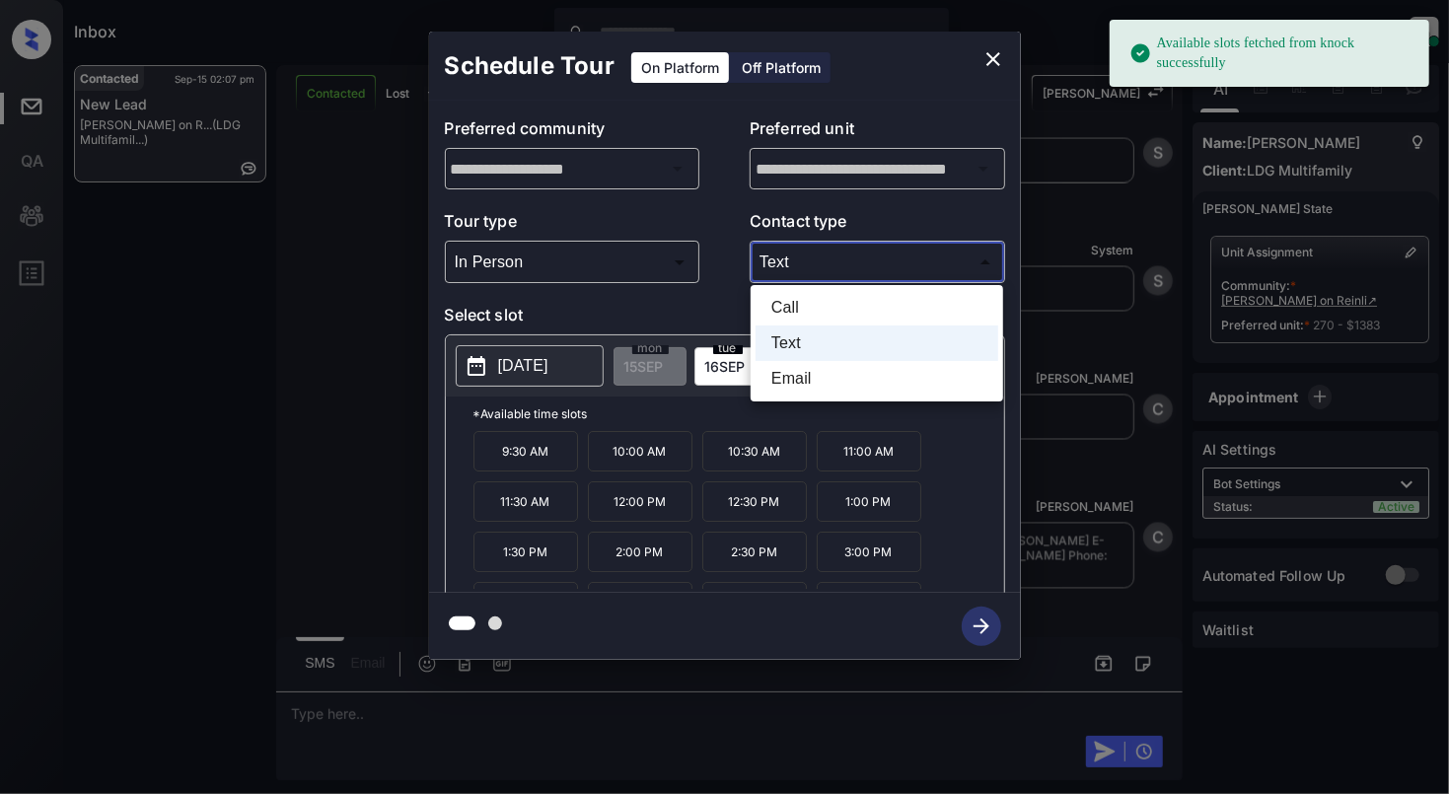
click at [819, 389] on li "Email" at bounding box center [877, 379] width 243 height 36
type input "*****"
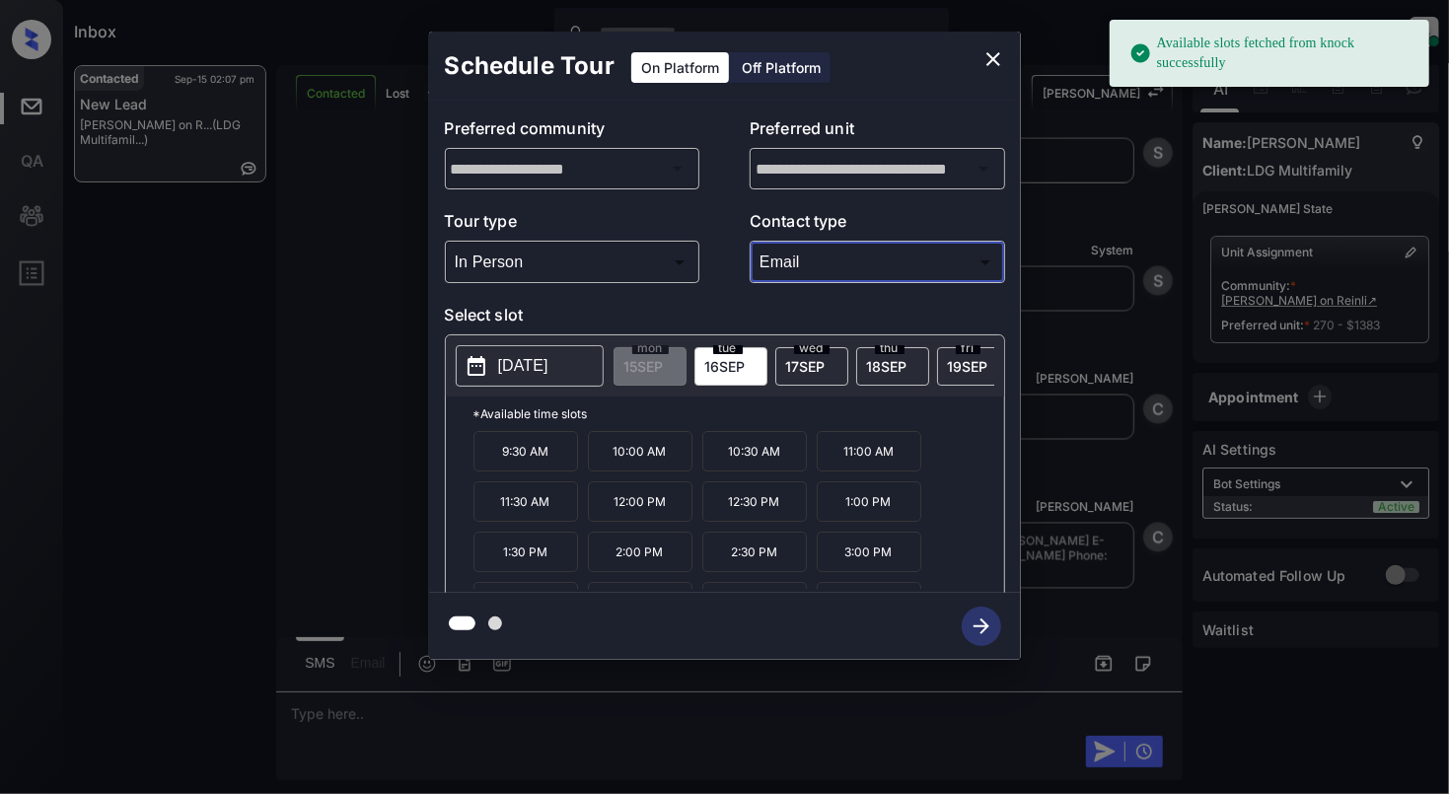
click at [547, 368] on p "2025-09-16" at bounding box center [523, 366] width 50 height 24
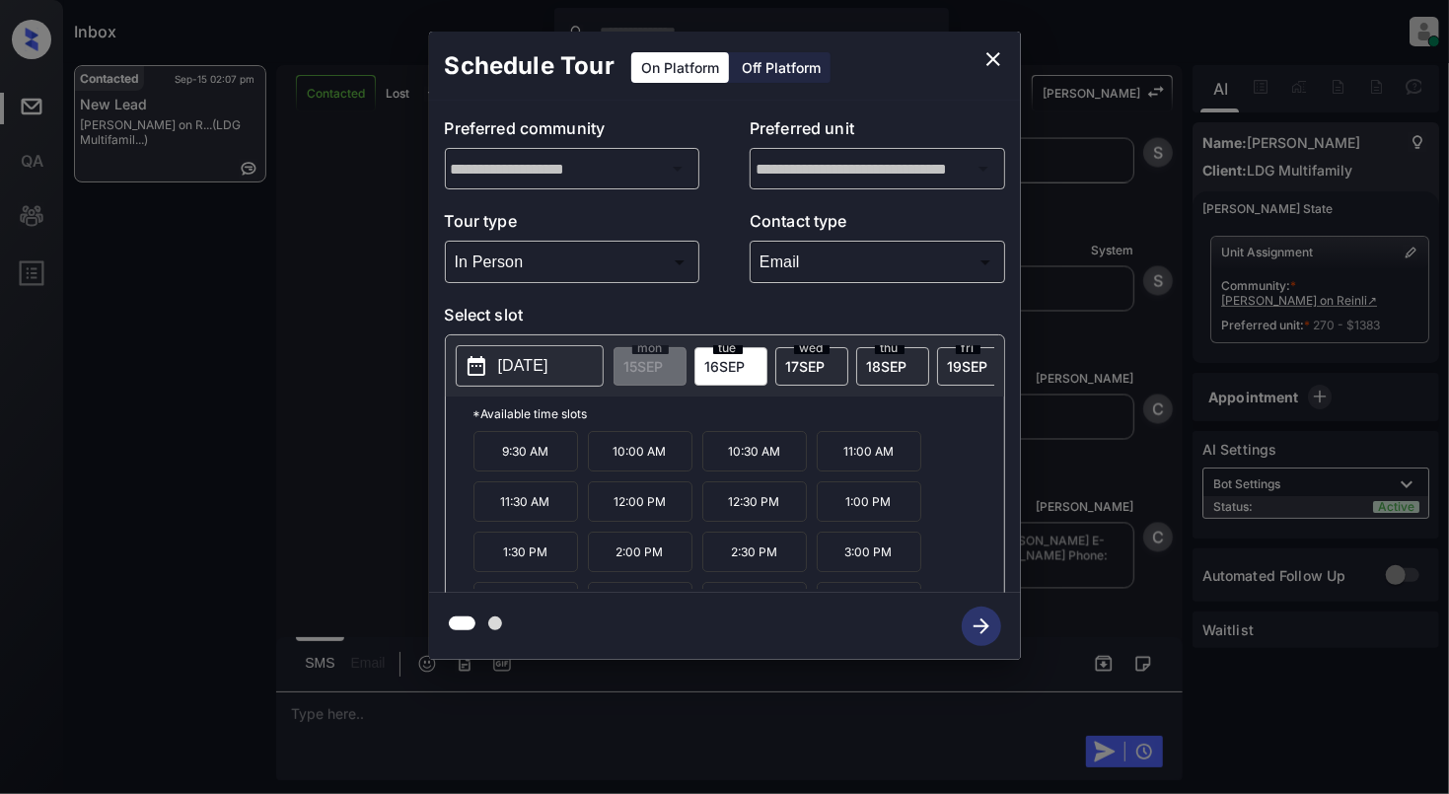
click at [546, 565] on p "1:30 PM" at bounding box center [526, 552] width 105 height 40
drag, startPoint x: 987, startPoint y: 632, endPoint x: 996, endPoint y: 629, distance: 10.3
click at [996, 629] on icon "button" at bounding box center [981, 626] width 39 height 39
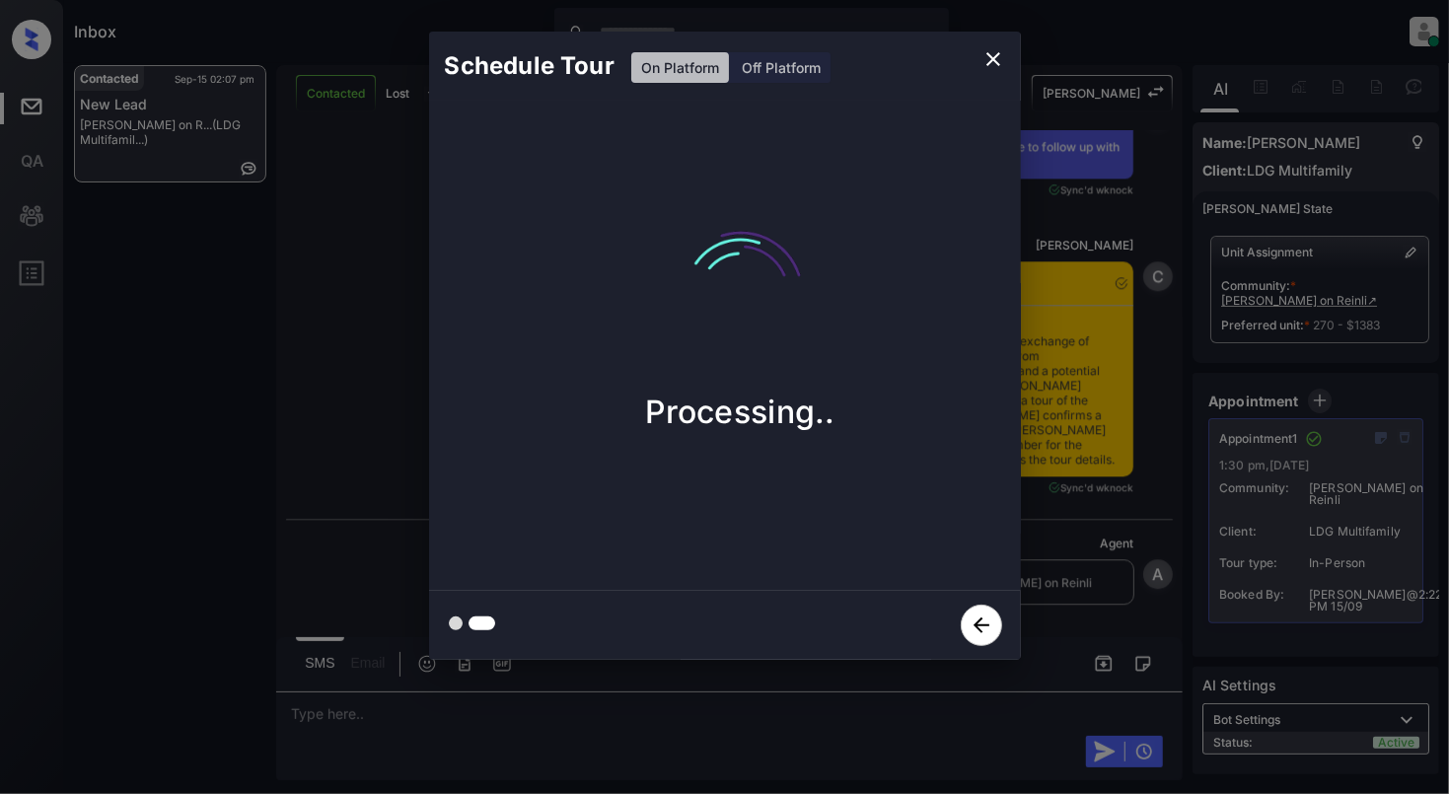
scroll to position [7474, 0]
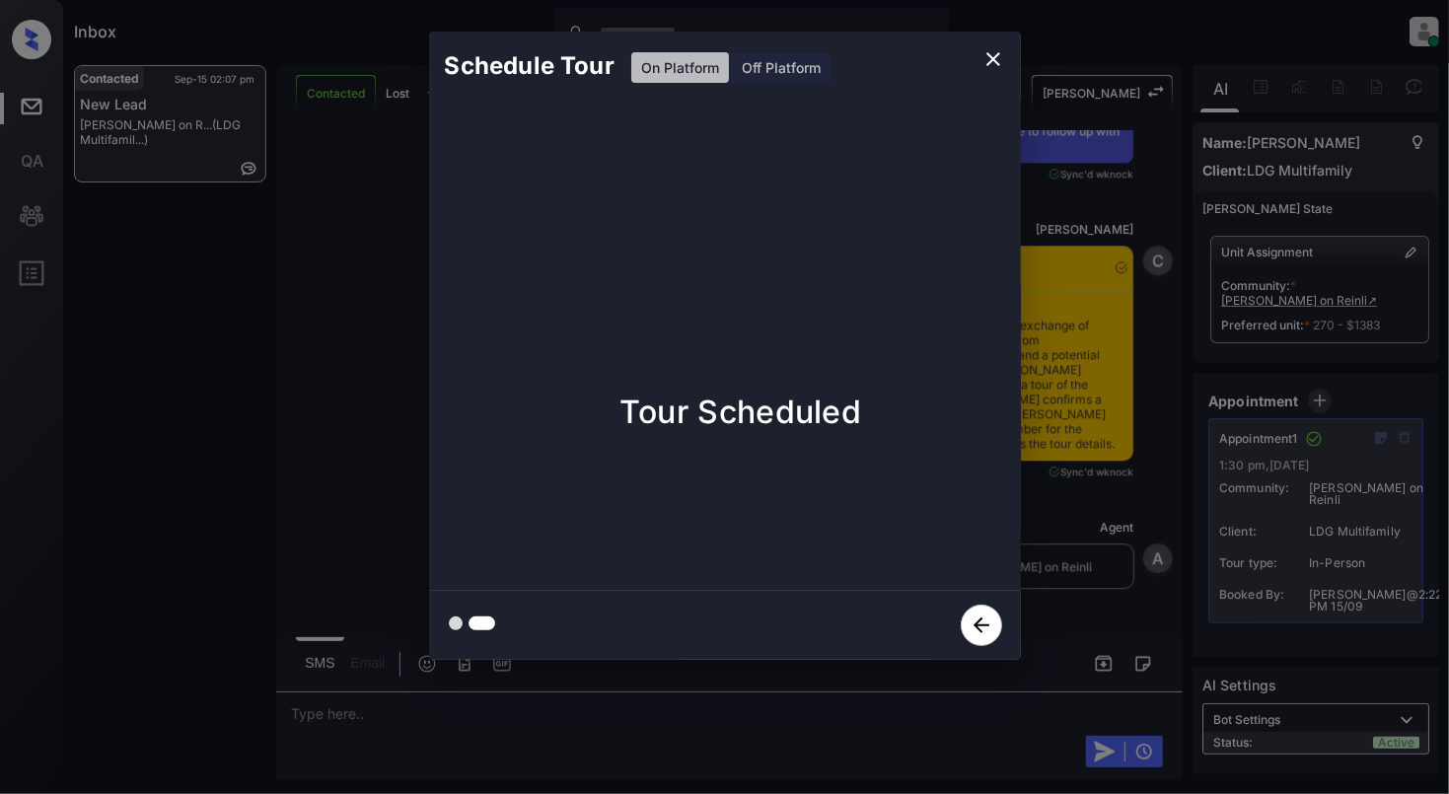
click at [996, 57] on icon "close" at bounding box center [994, 59] width 24 height 24
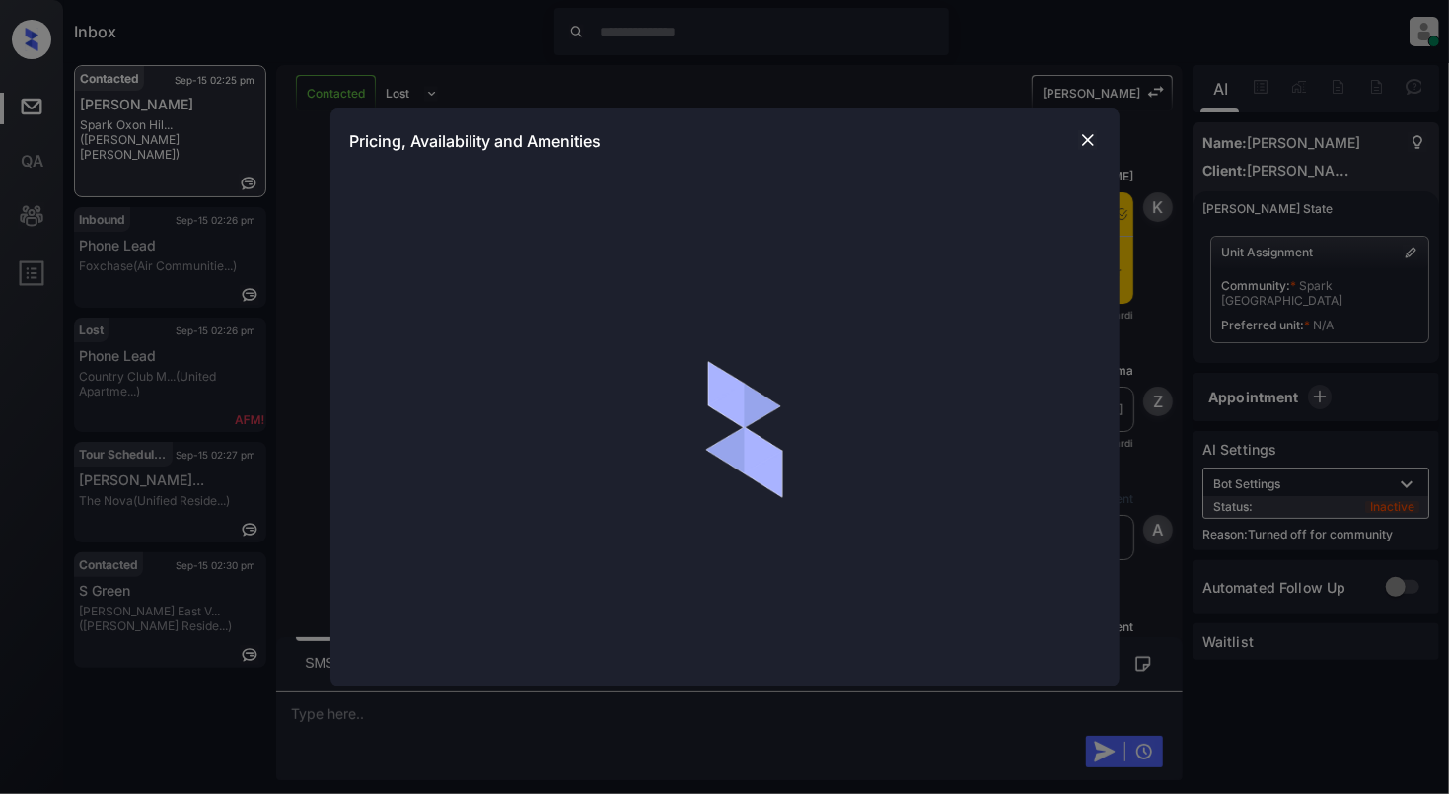
scroll to position [2211, 0]
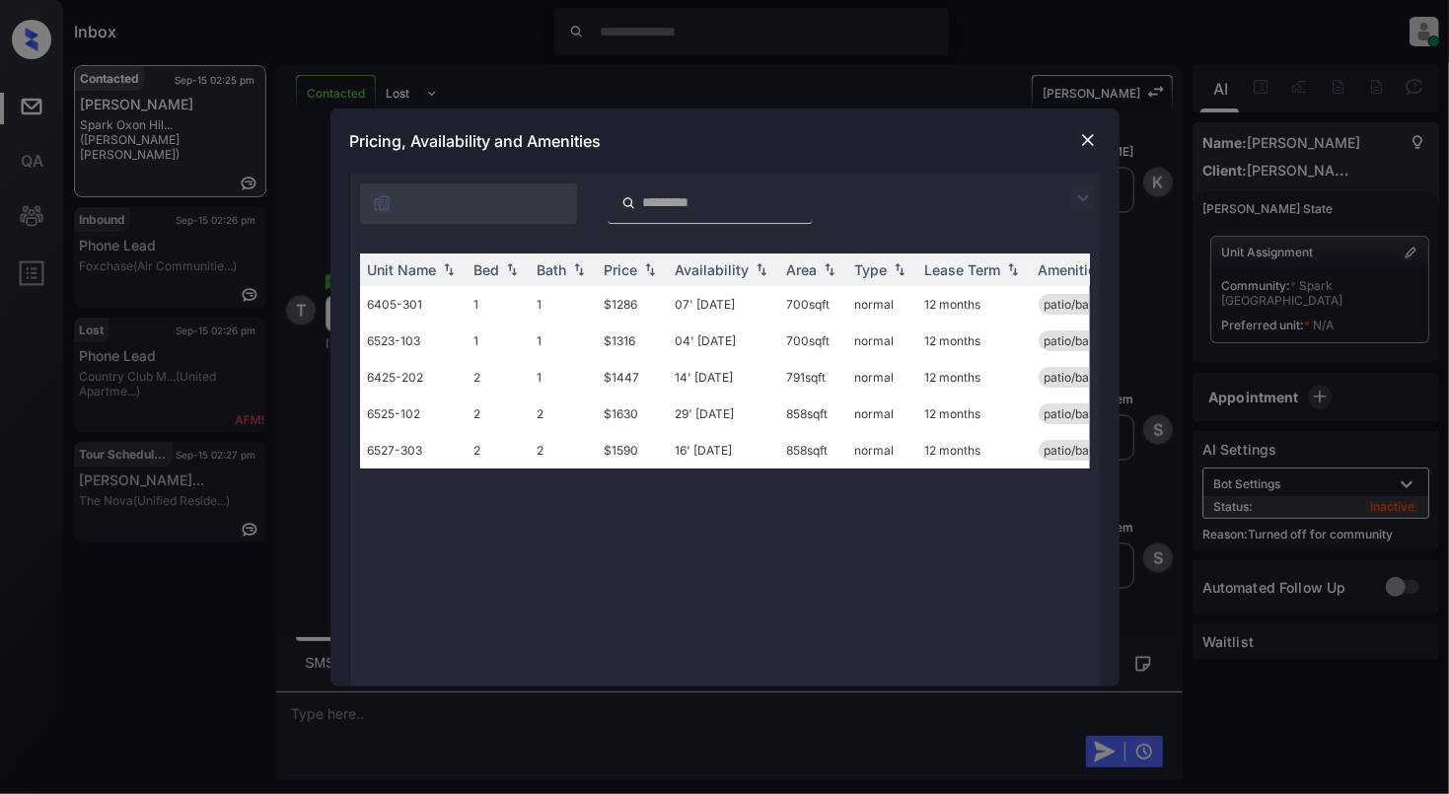
click at [1079, 140] on img at bounding box center [1088, 140] width 20 height 20
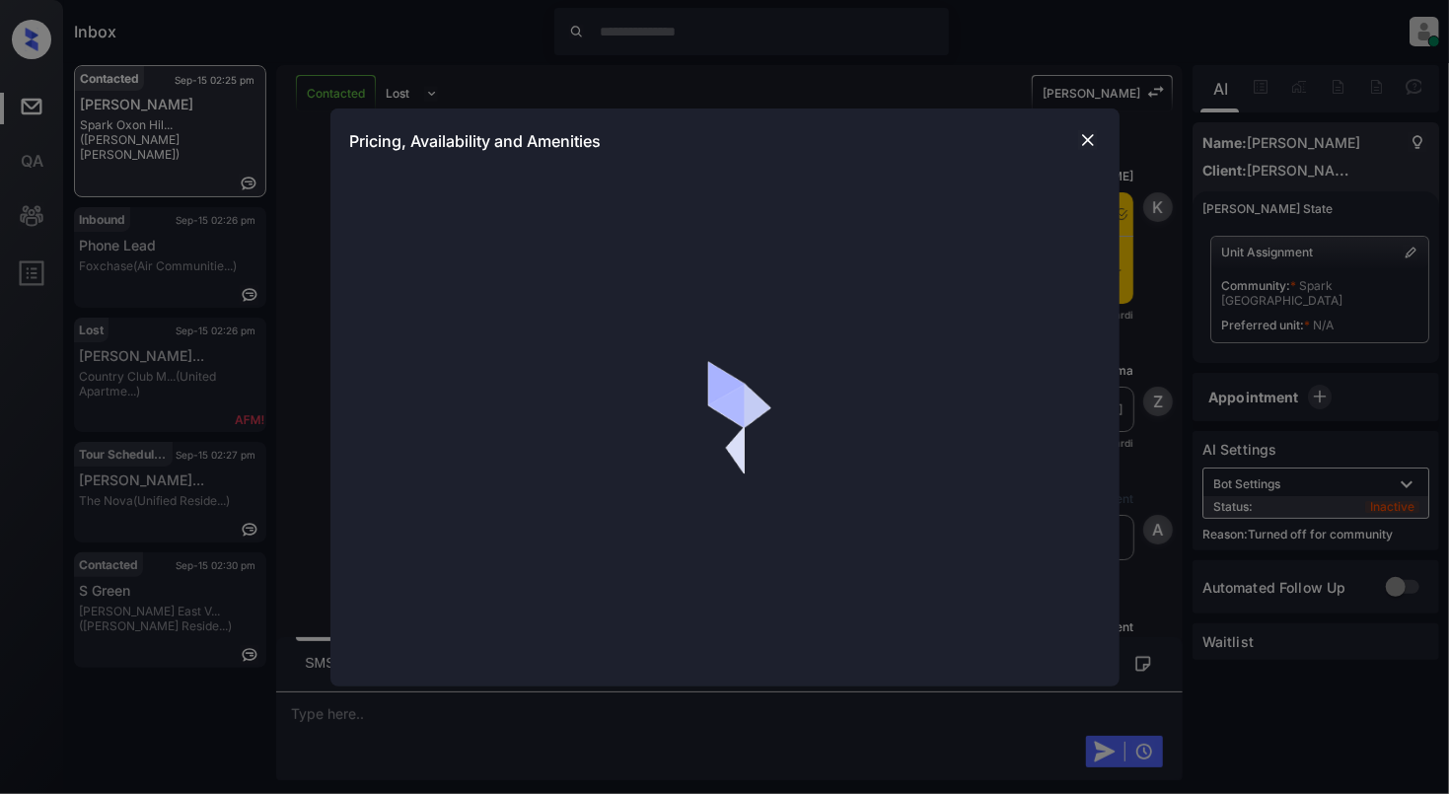
scroll to position [2211, 0]
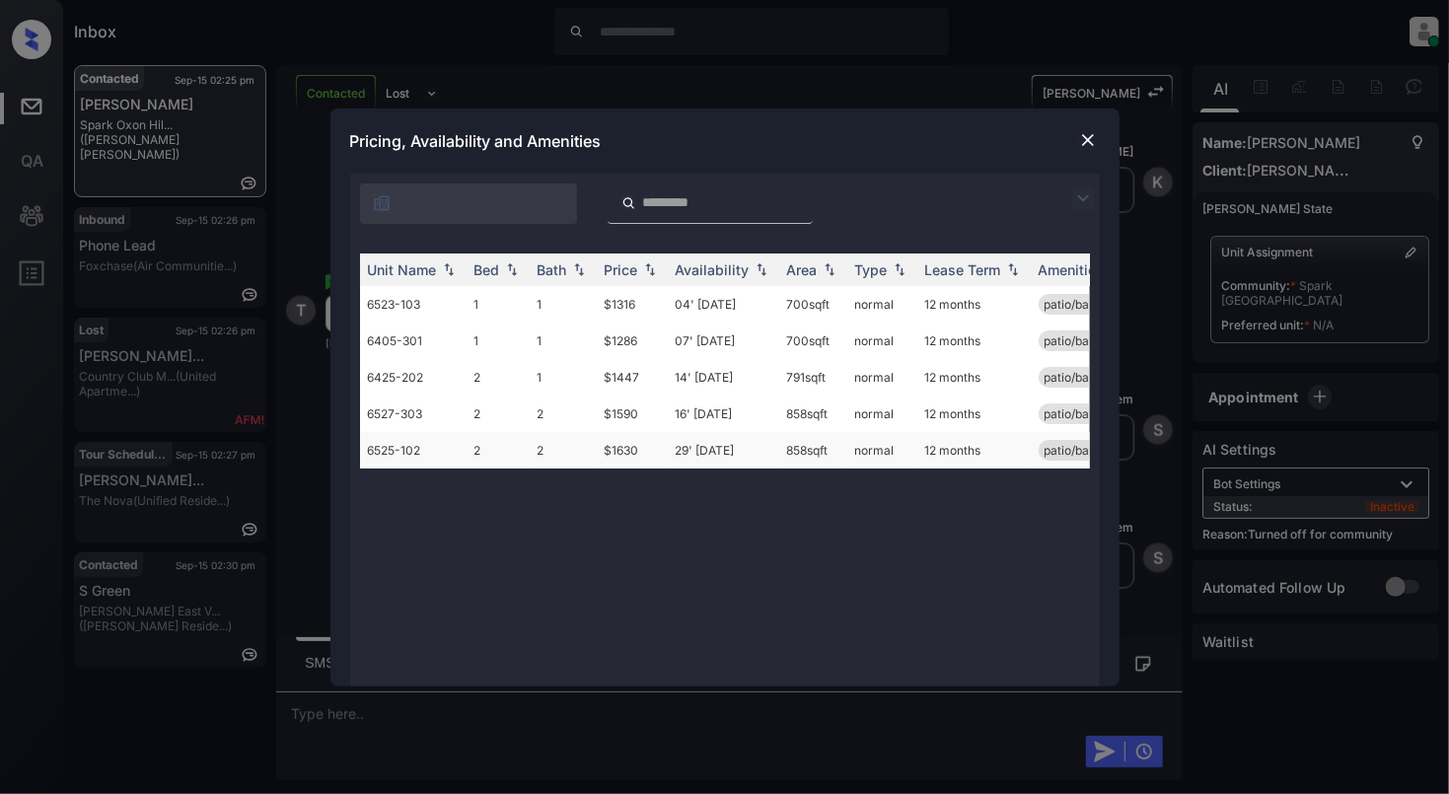
click at [495, 450] on td "2" at bounding box center [498, 450] width 63 height 37
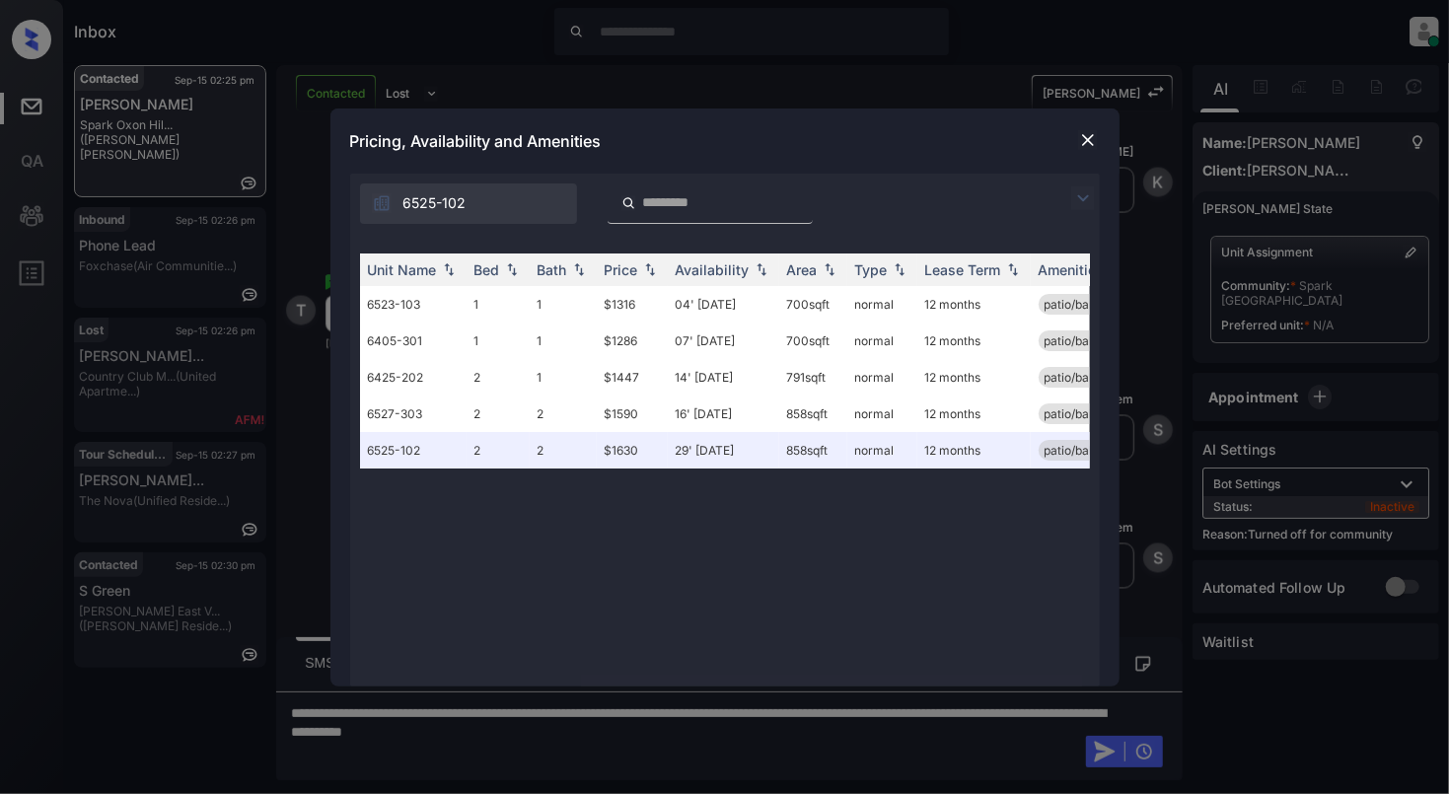
click at [1078, 146] on img at bounding box center [1088, 140] width 20 height 20
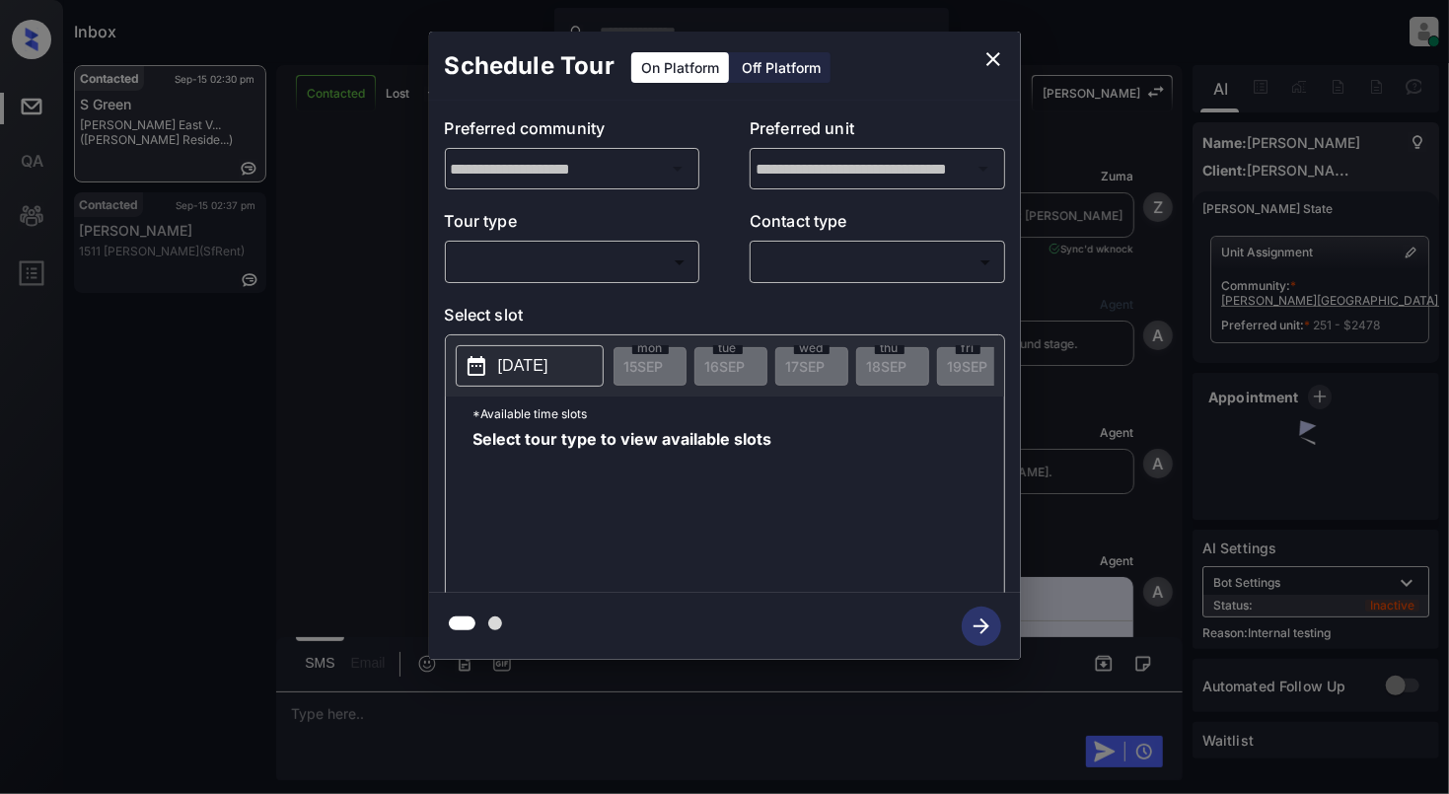
scroll to position [6438, 0]
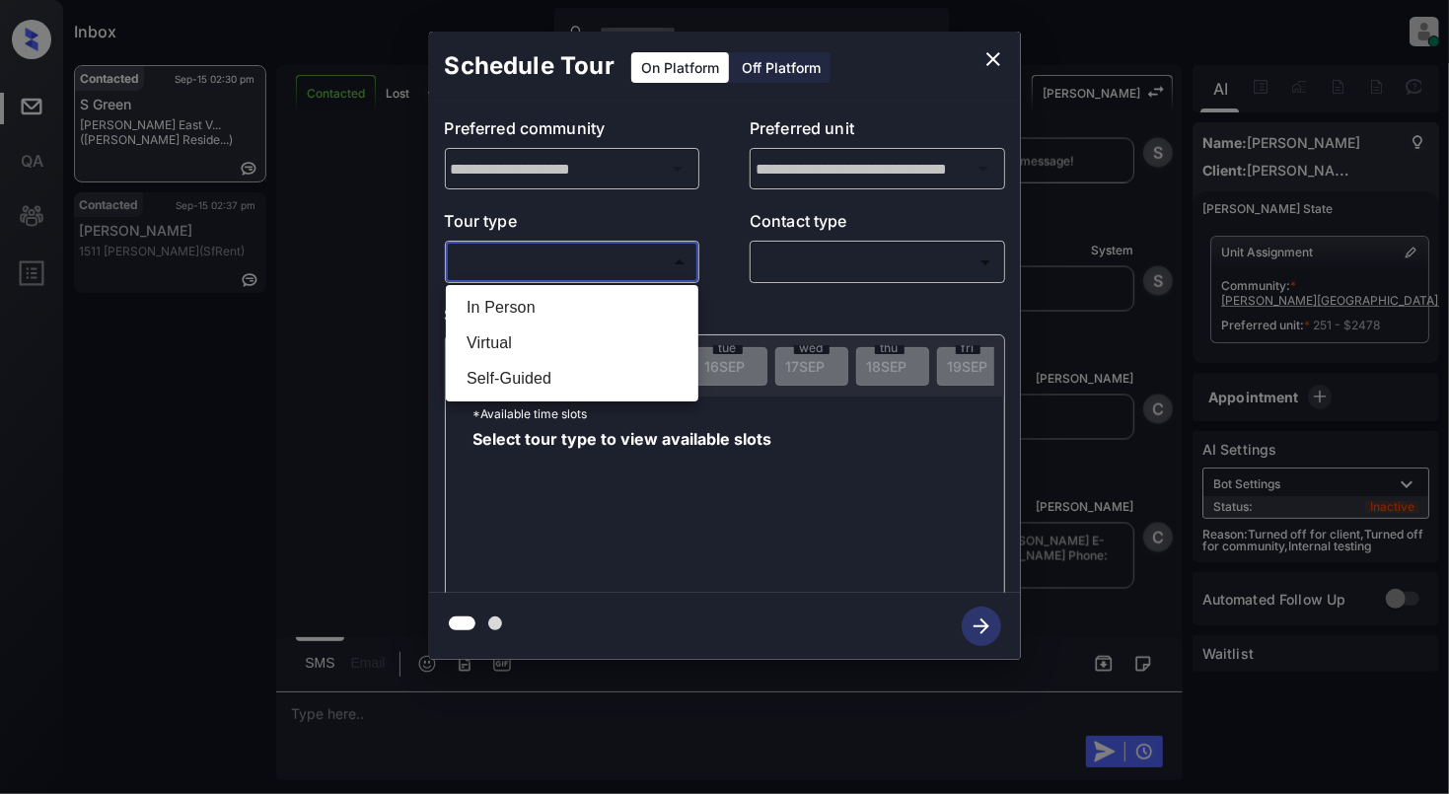
click at [549, 261] on body "Inbox [PERSON_NAME] Online Set yourself offline Set yourself on break Profile S…" at bounding box center [724, 397] width 1449 height 794
click at [501, 290] on li "In Person" at bounding box center [572, 308] width 243 height 36
type input "********"
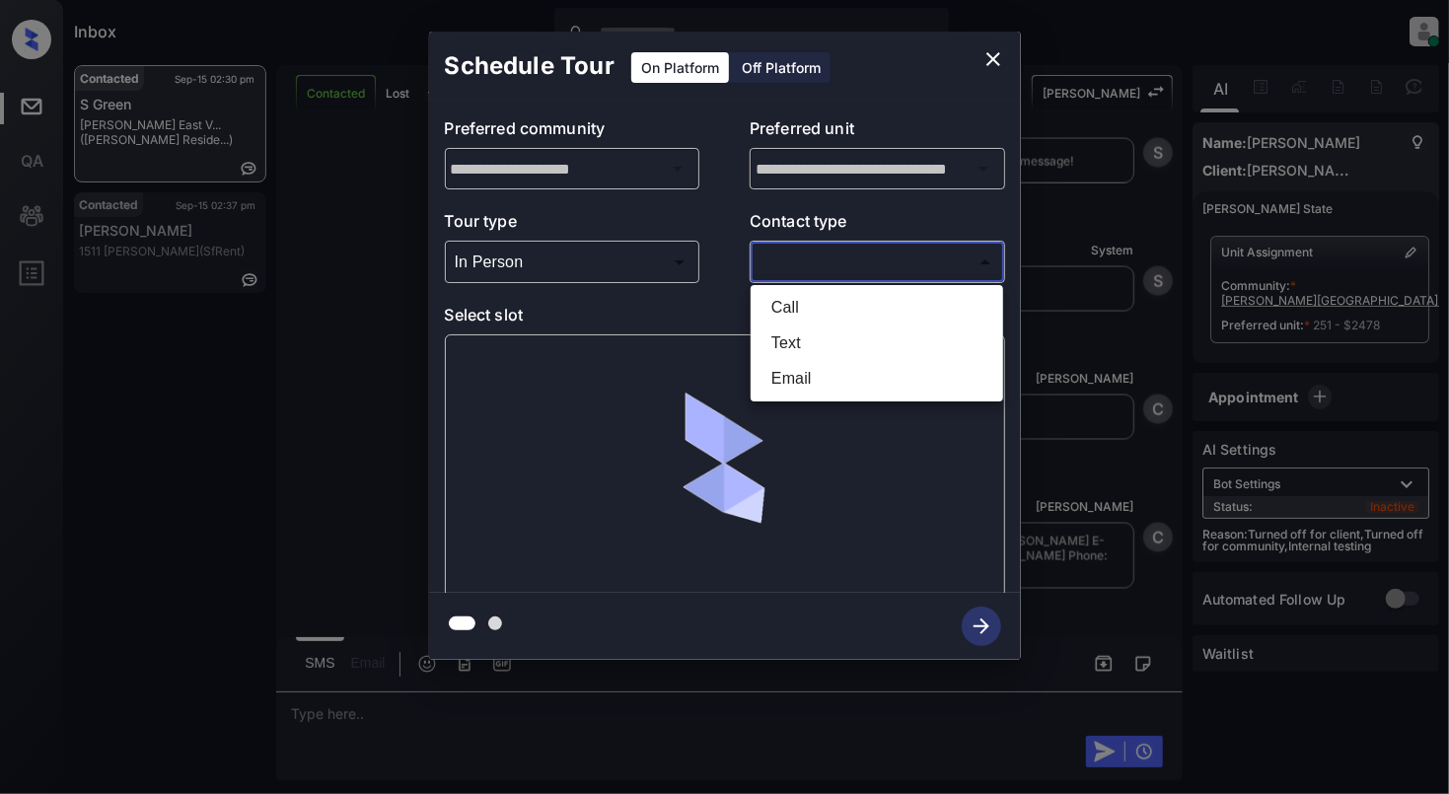
click at [818, 256] on body "Inbox [PERSON_NAME] Online Set yourself offline Set yourself on break Profile S…" at bounding box center [724, 397] width 1449 height 794
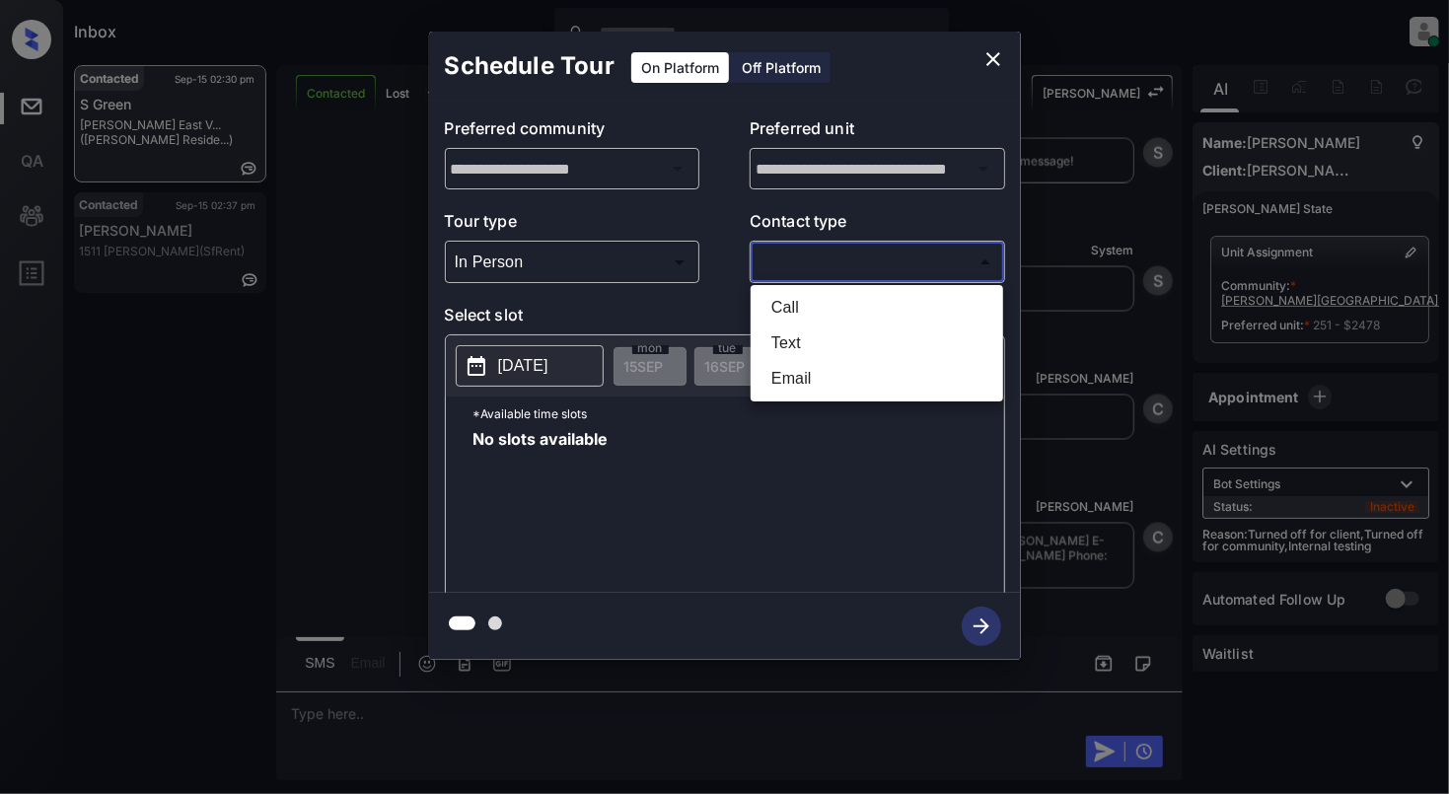
click at [806, 340] on li "Text" at bounding box center [877, 344] width 243 height 36
type input "****"
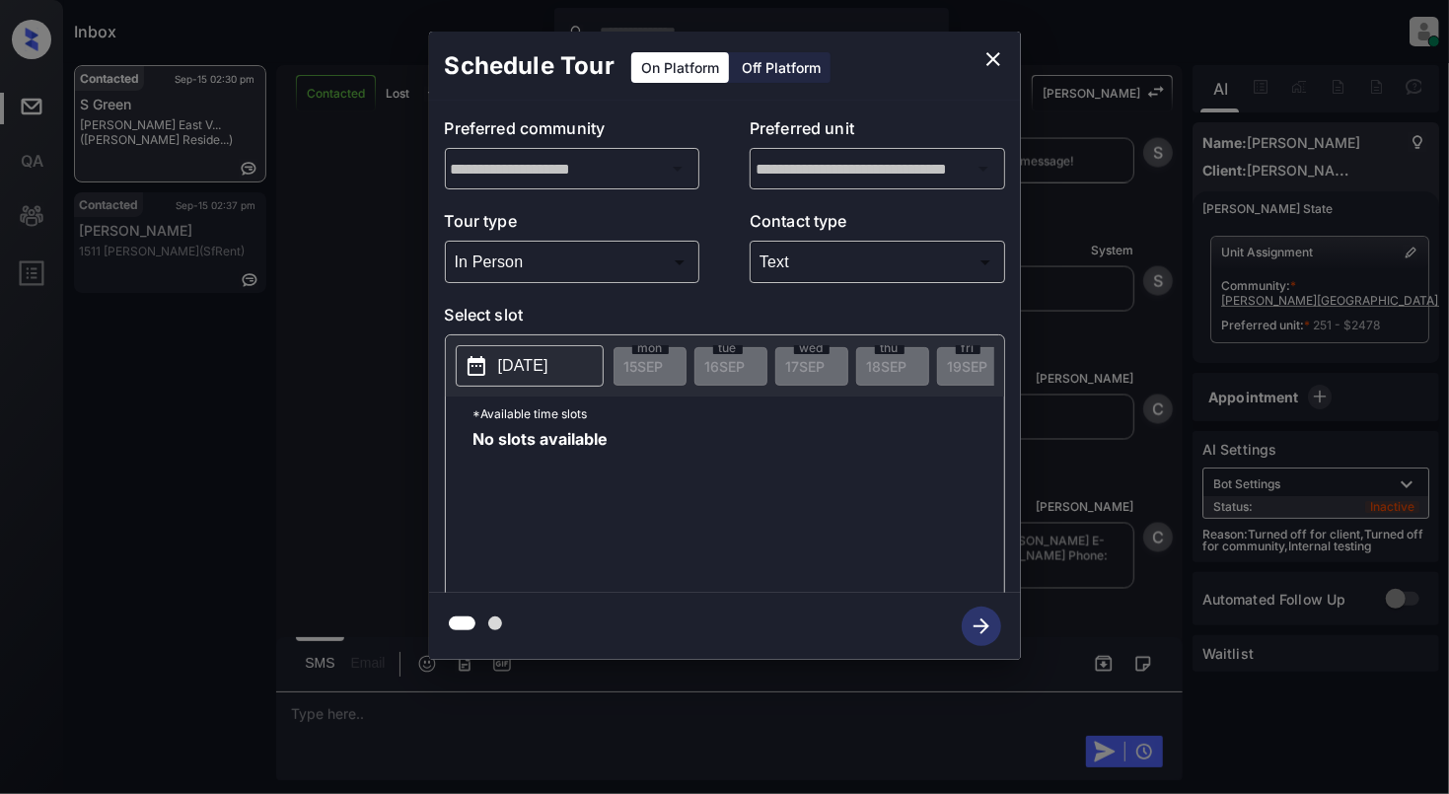
click at [493, 356] on button "[DATE]" at bounding box center [530, 365] width 148 height 41
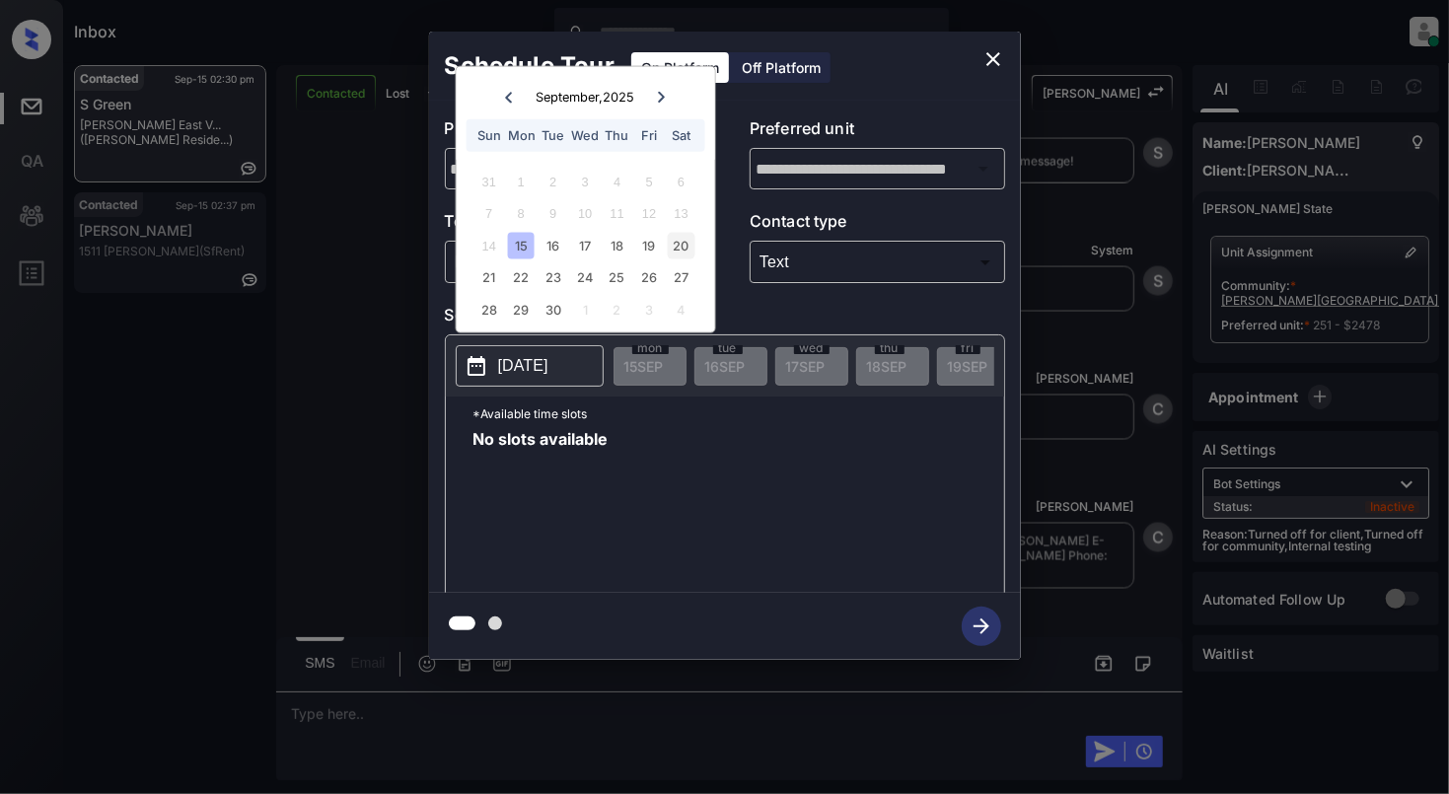
click at [691, 249] on div "20" at bounding box center [681, 245] width 27 height 27
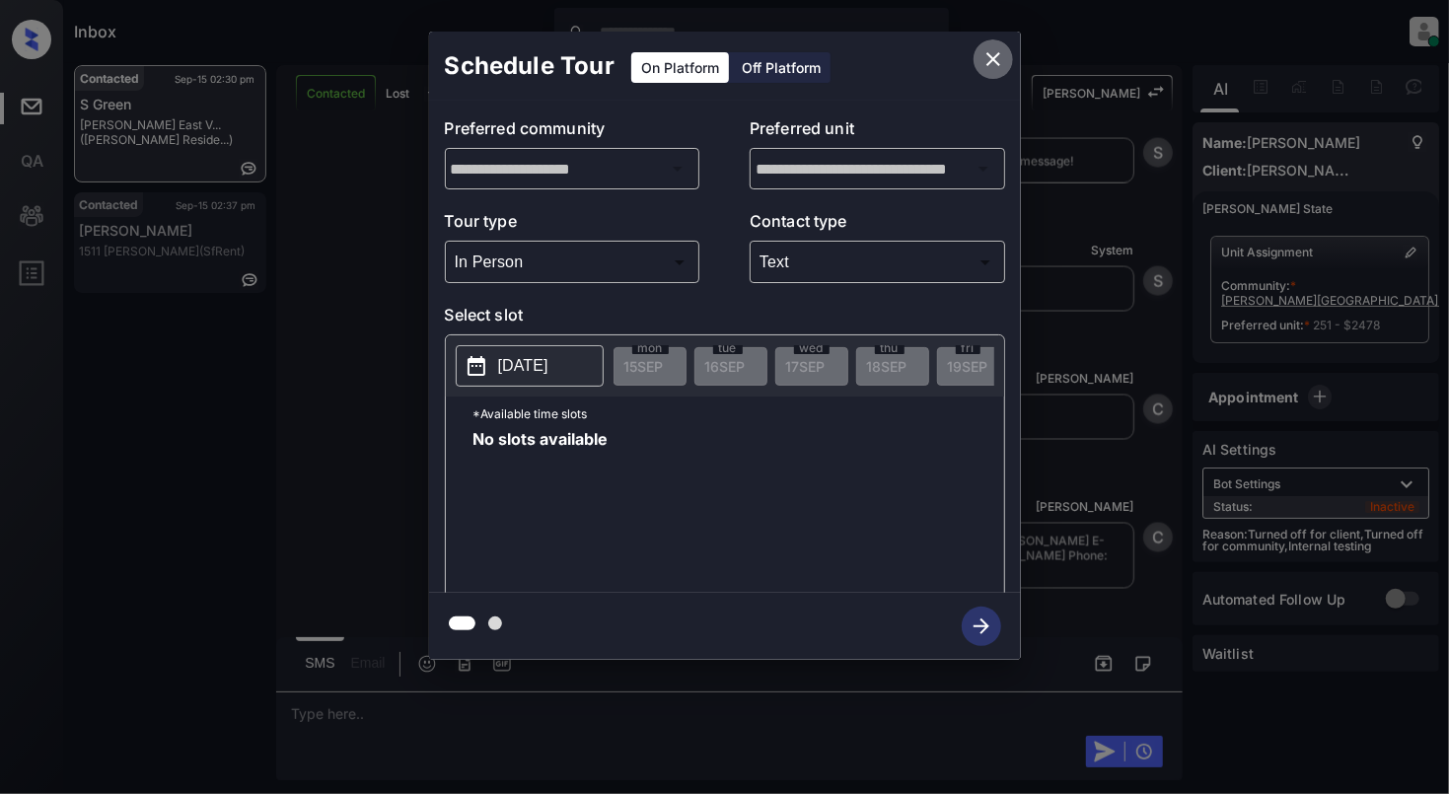
click at [979, 59] on button "close" at bounding box center [993, 58] width 39 height 39
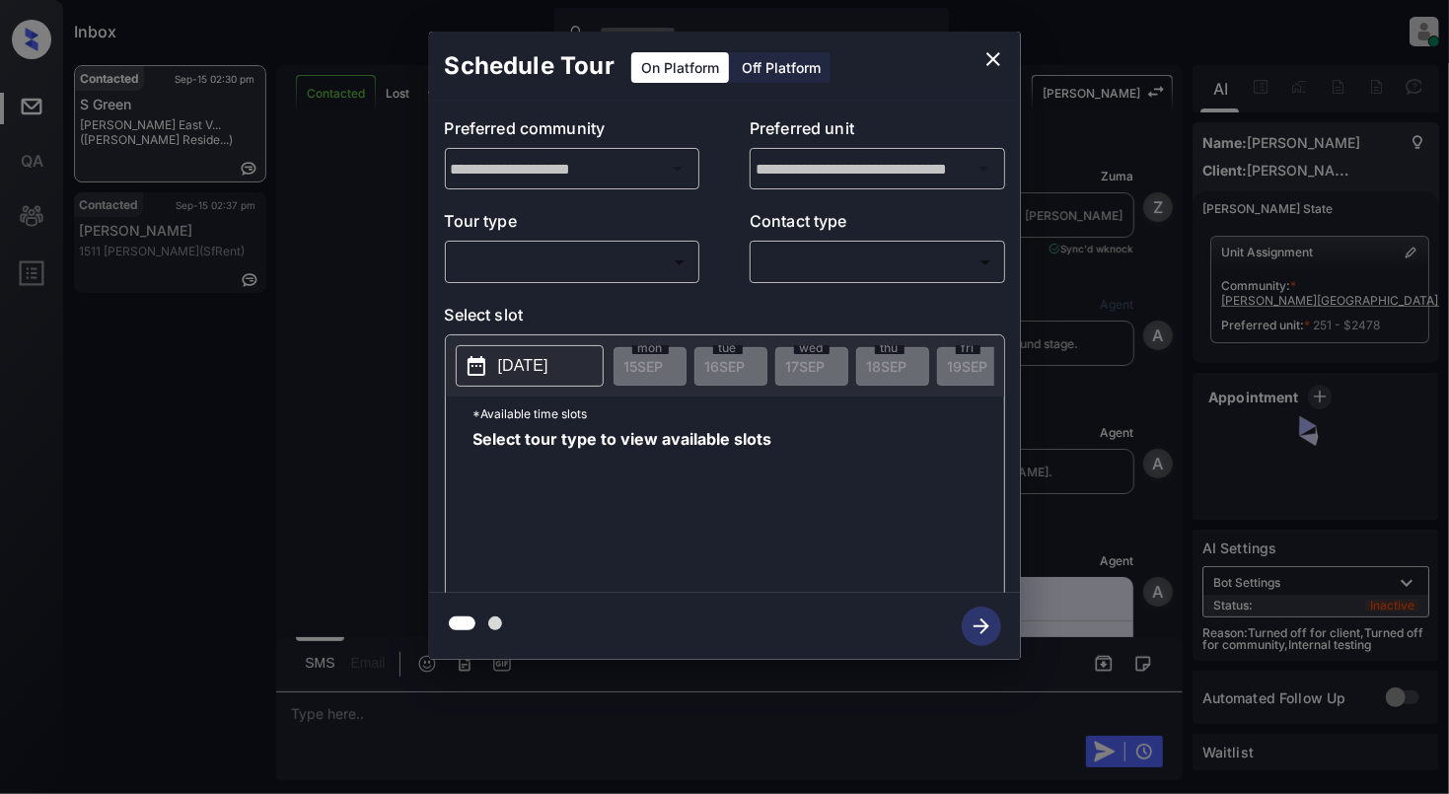
scroll to position [4465, 0]
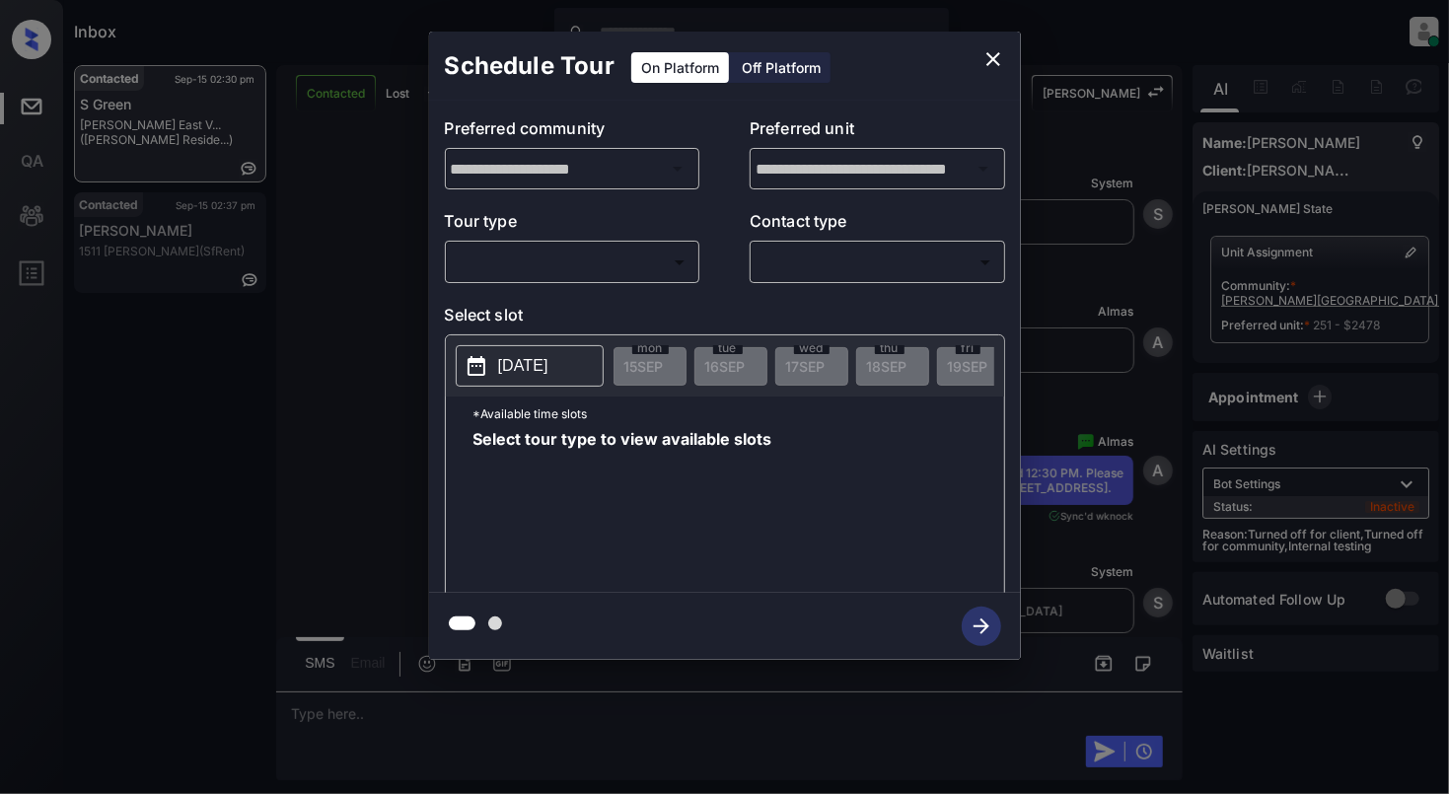
click at [600, 251] on body "Inbox [PERSON_NAME] Online Set yourself offline Set yourself on break Profile S…" at bounding box center [724, 397] width 1449 height 794
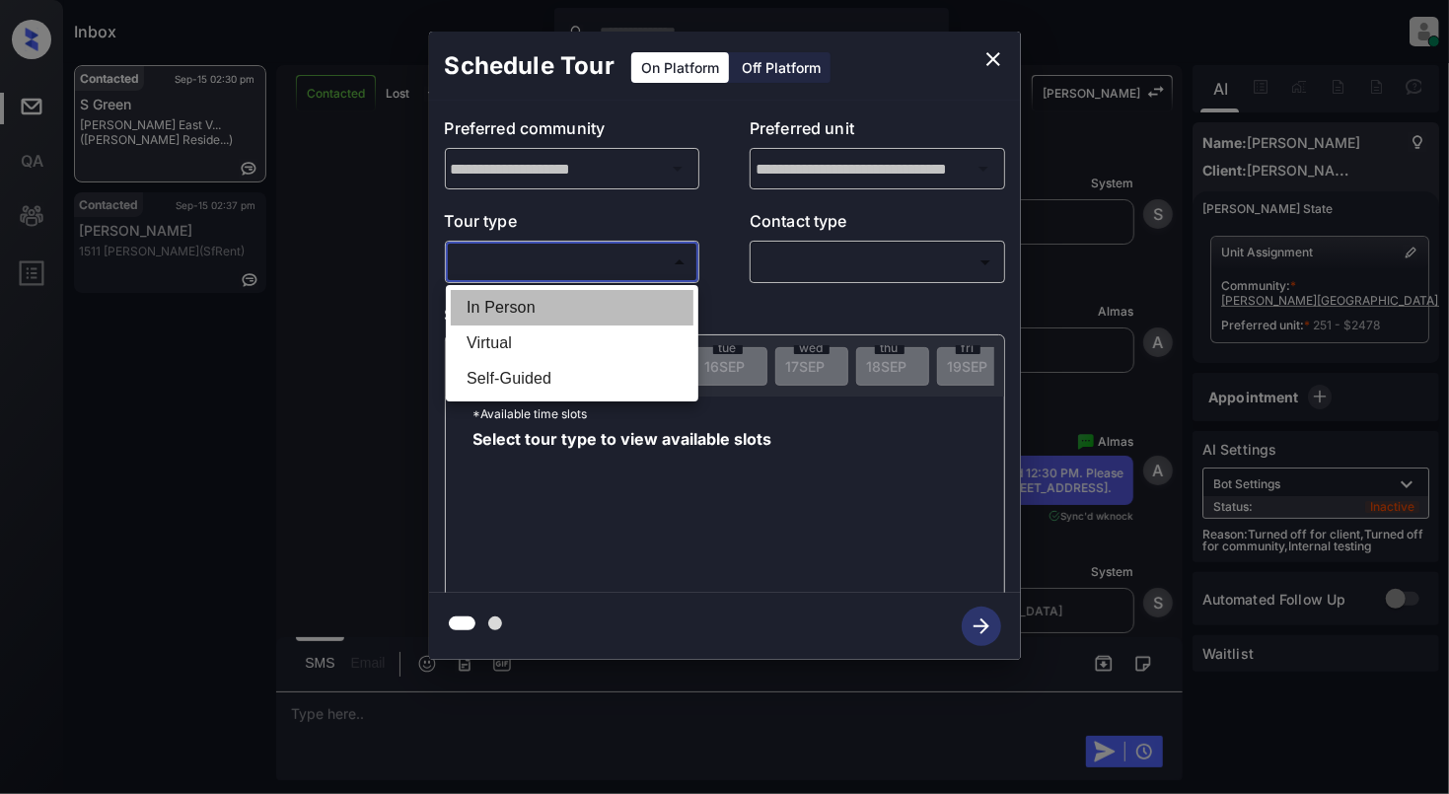
click at [493, 302] on li "In Person" at bounding box center [572, 308] width 243 height 36
type input "********"
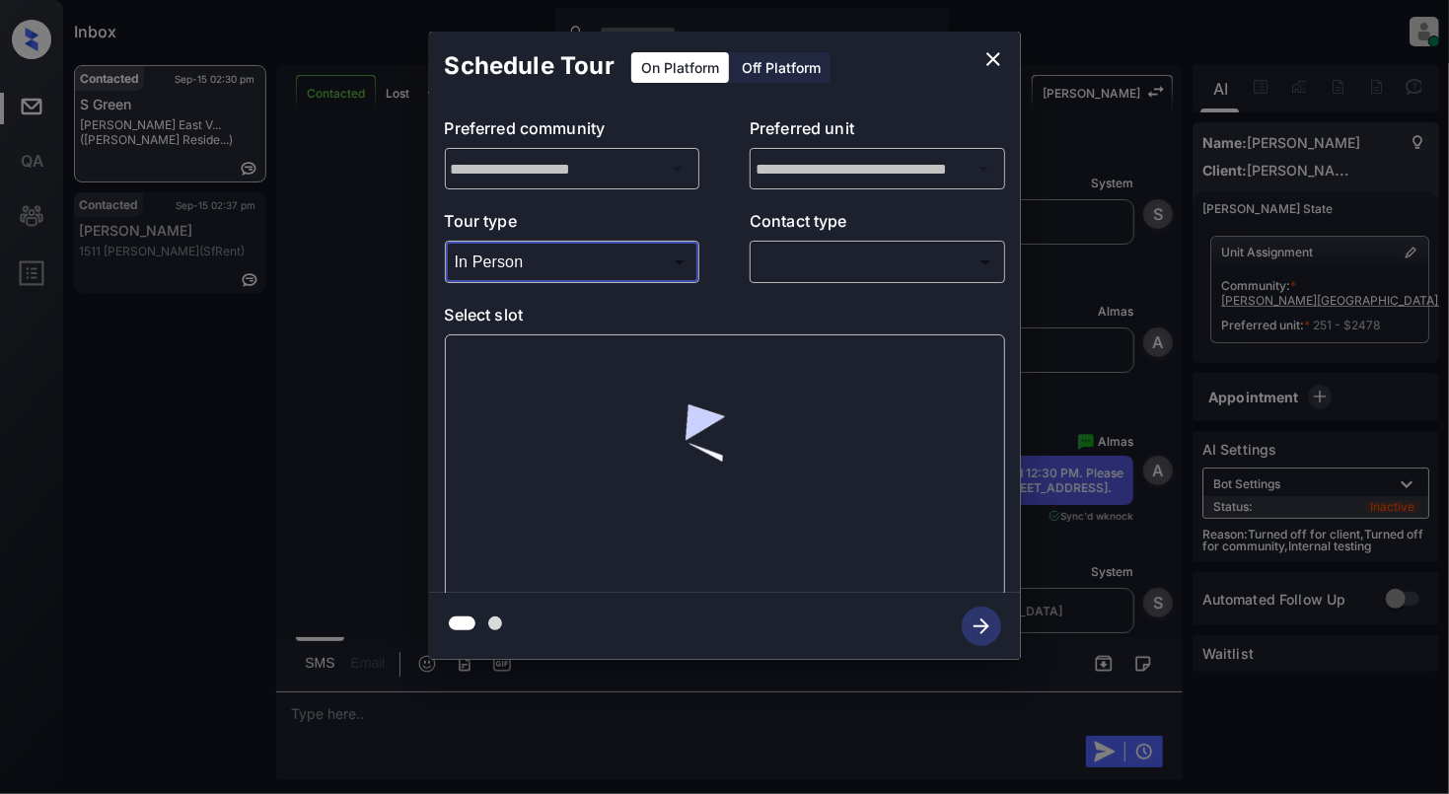
click at [897, 260] on body "Inbox [PERSON_NAME] Online Set yourself offline Set yourself on break Profile S…" at bounding box center [724, 397] width 1449 height 794
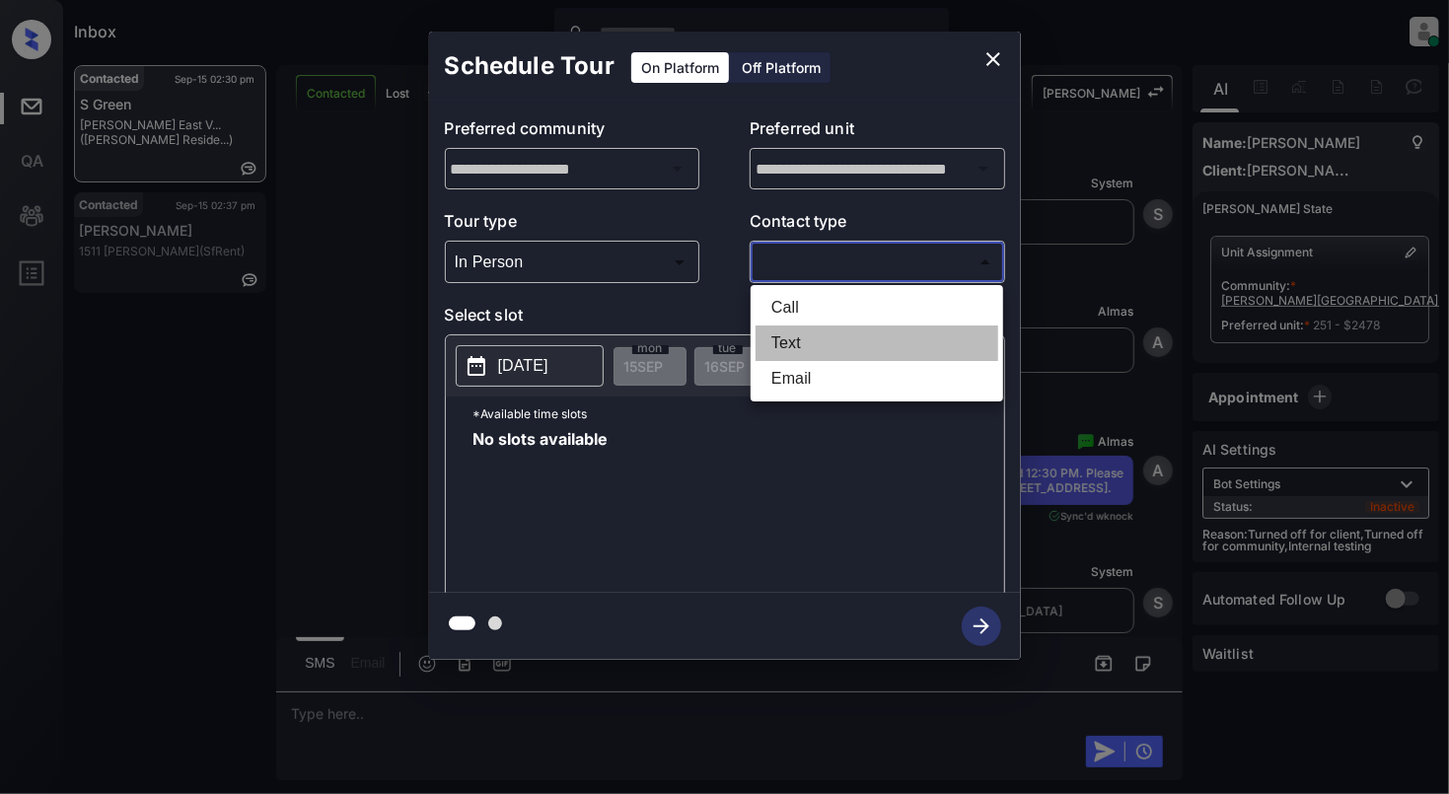
click at [831, 340] on li "Text" at bounding box center [877, 344] width 243 height 36
type input "****"
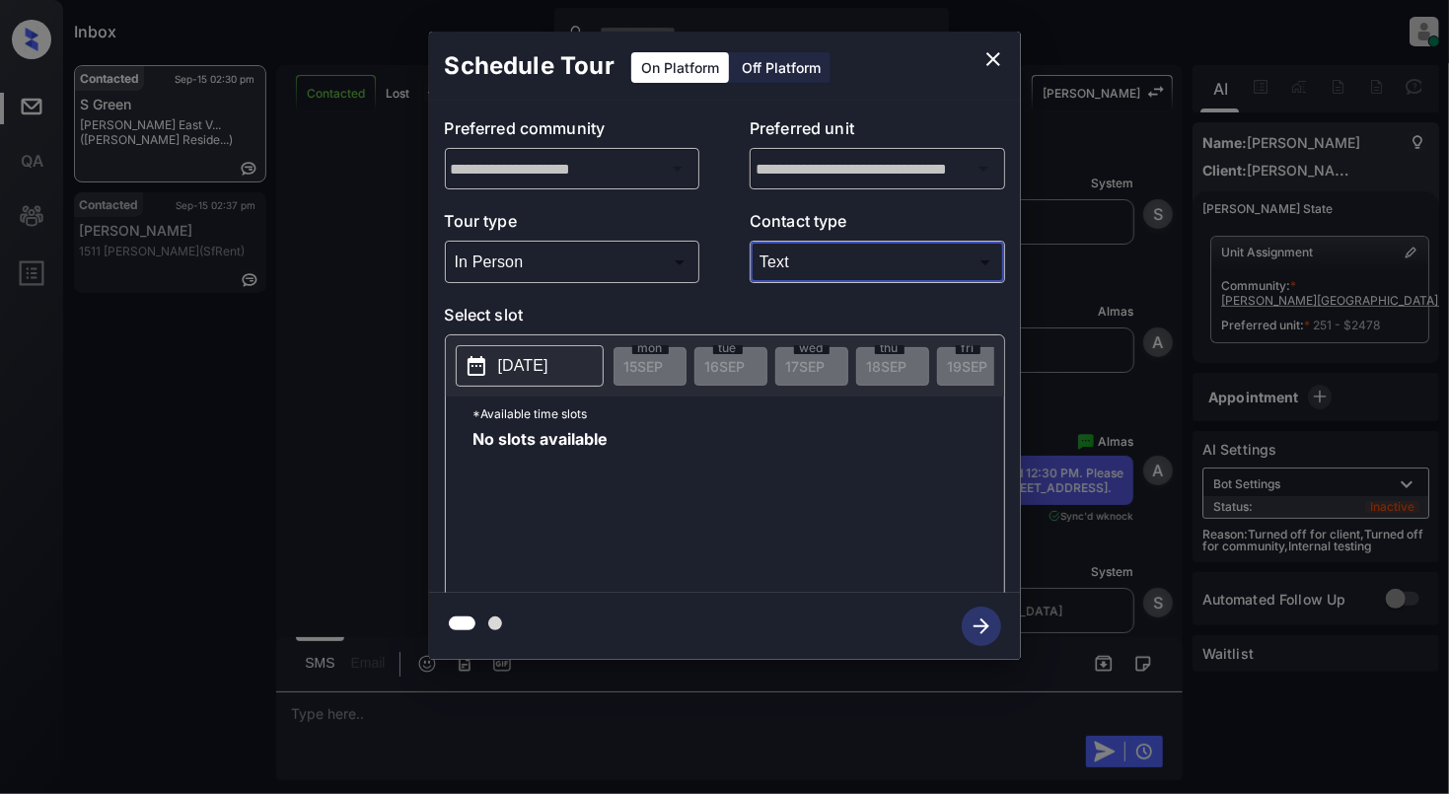
click at [489, 368] on button "[DATE]" at bounding box center [530, 365] width 148 height 41
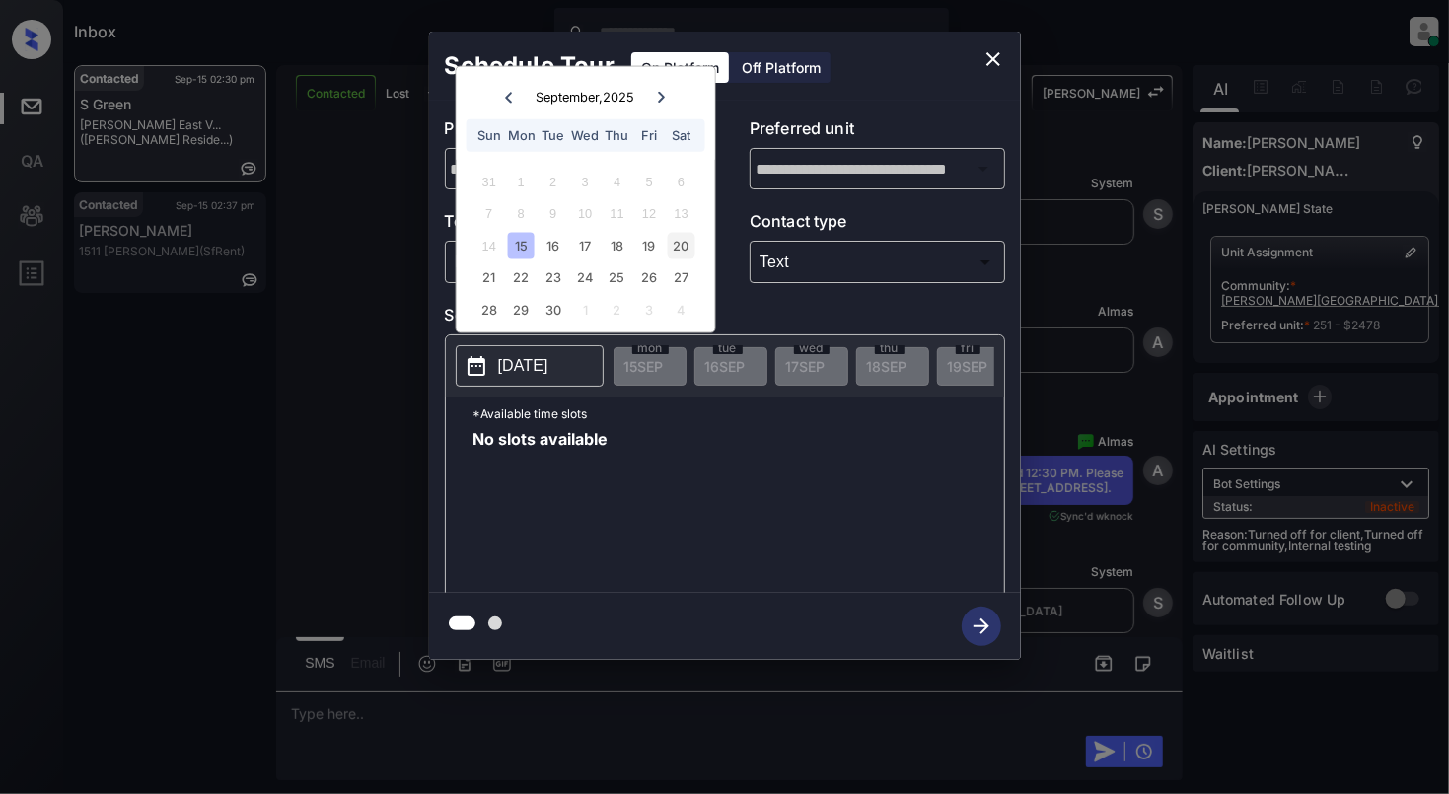
click at [673, 246] on div "20" at bounding box center [681, 245] width 27 height 27
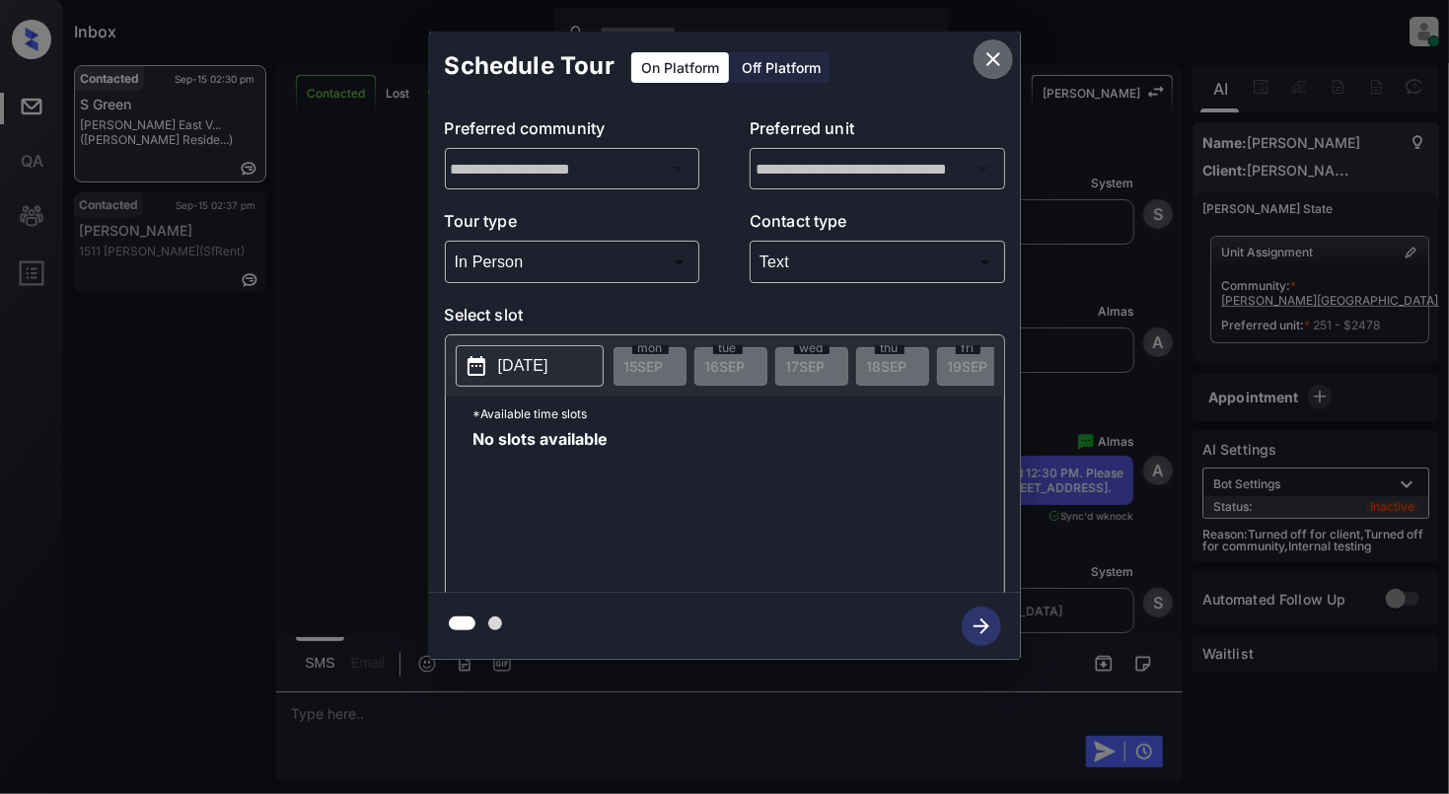
click at [980, 73] on button "close" at bounding box center [993, 58] width 39 height 39
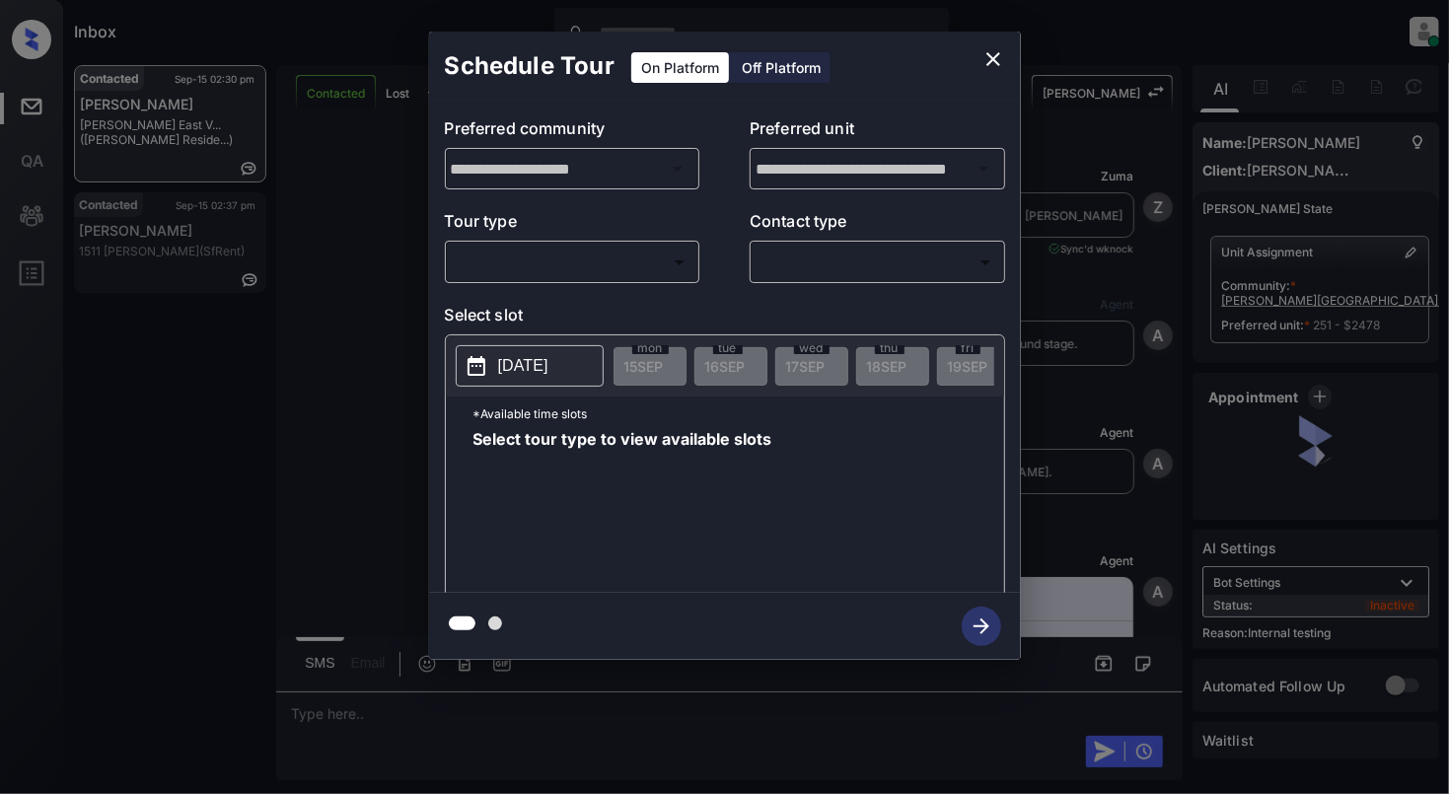
scroll to position [4583, 0]
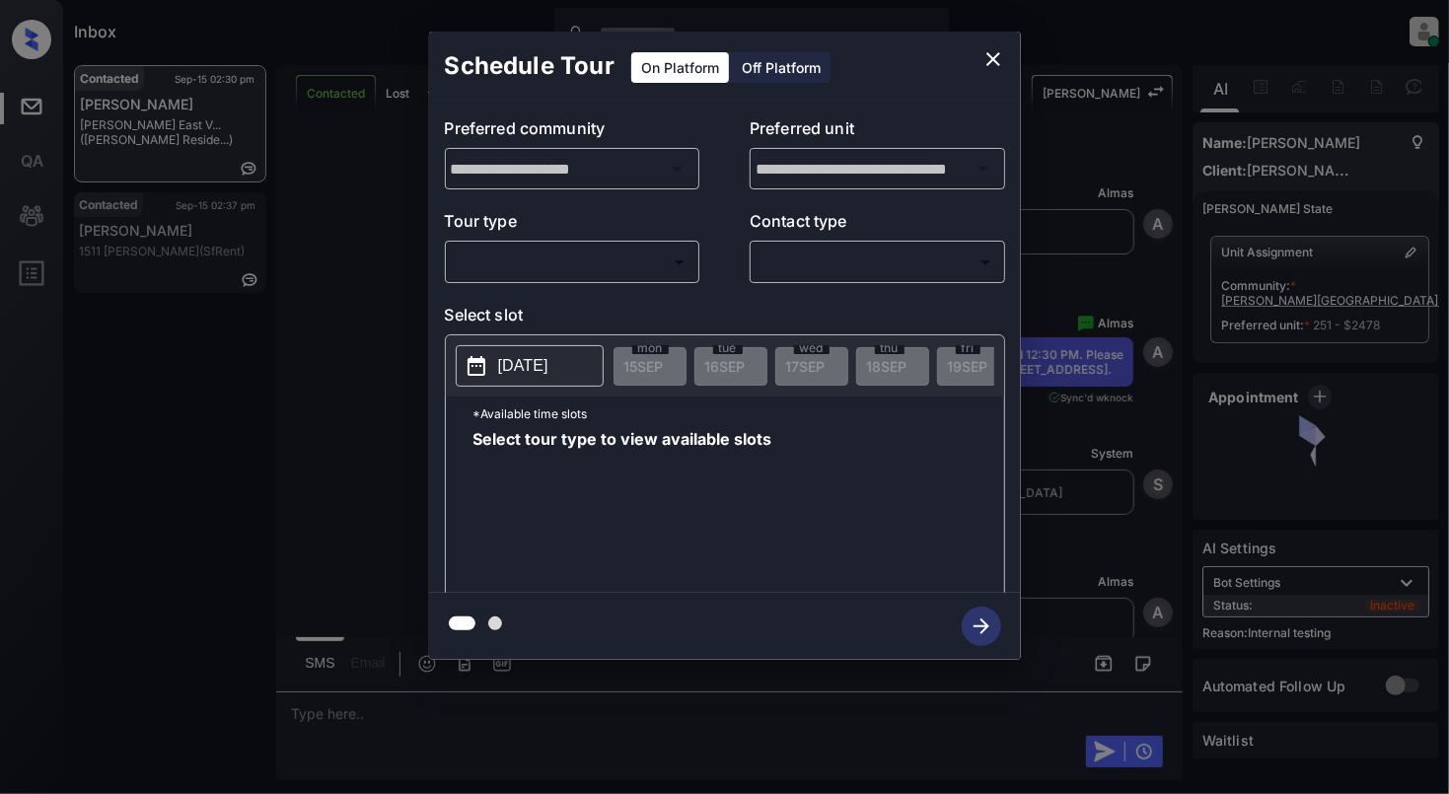
click at [613, 262] on body "Inbox [PERSON_NAME] Online Set yourself offline Set yourself on break Profile S…" at bounding box center [724, 397] width 1449 height 794
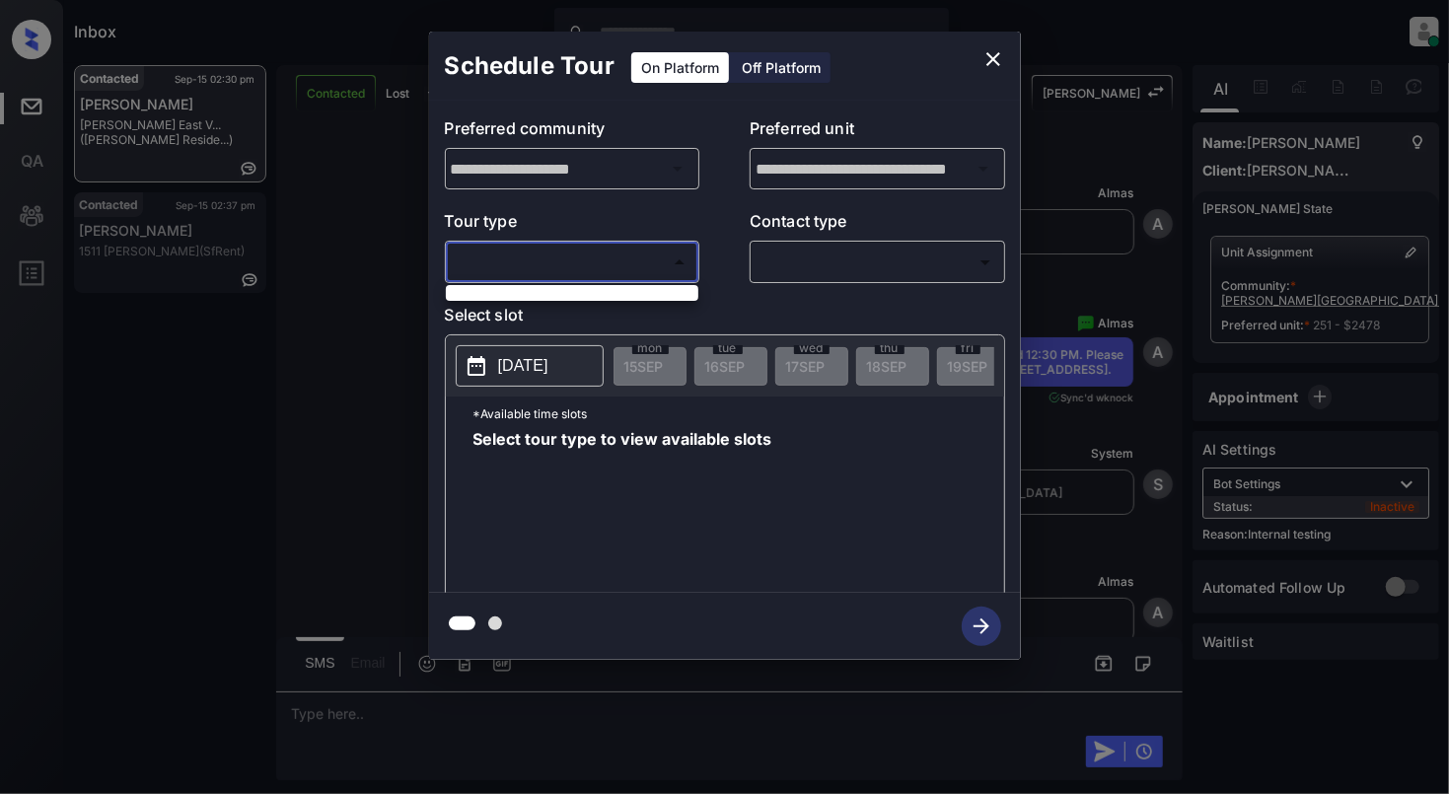
click at [582, 273] on div at bounding box center [724, 397] width 1449 height 794
click at [573, 256] on body "Inbox [PERSON_NAME] Online Set yourself offline Set yourself on break Profile S…" at bounding box center [724, 397] width 1449 height 794
click at [758, 254] on div at bounding box center [724, 397] width 1449 height 794
click at [853, 266] on body "Inbox [PERSON_NAME] Online Set yourself offline Set yourself on break Profile S…" at bounding box center [724, 397] width 1449 height 794
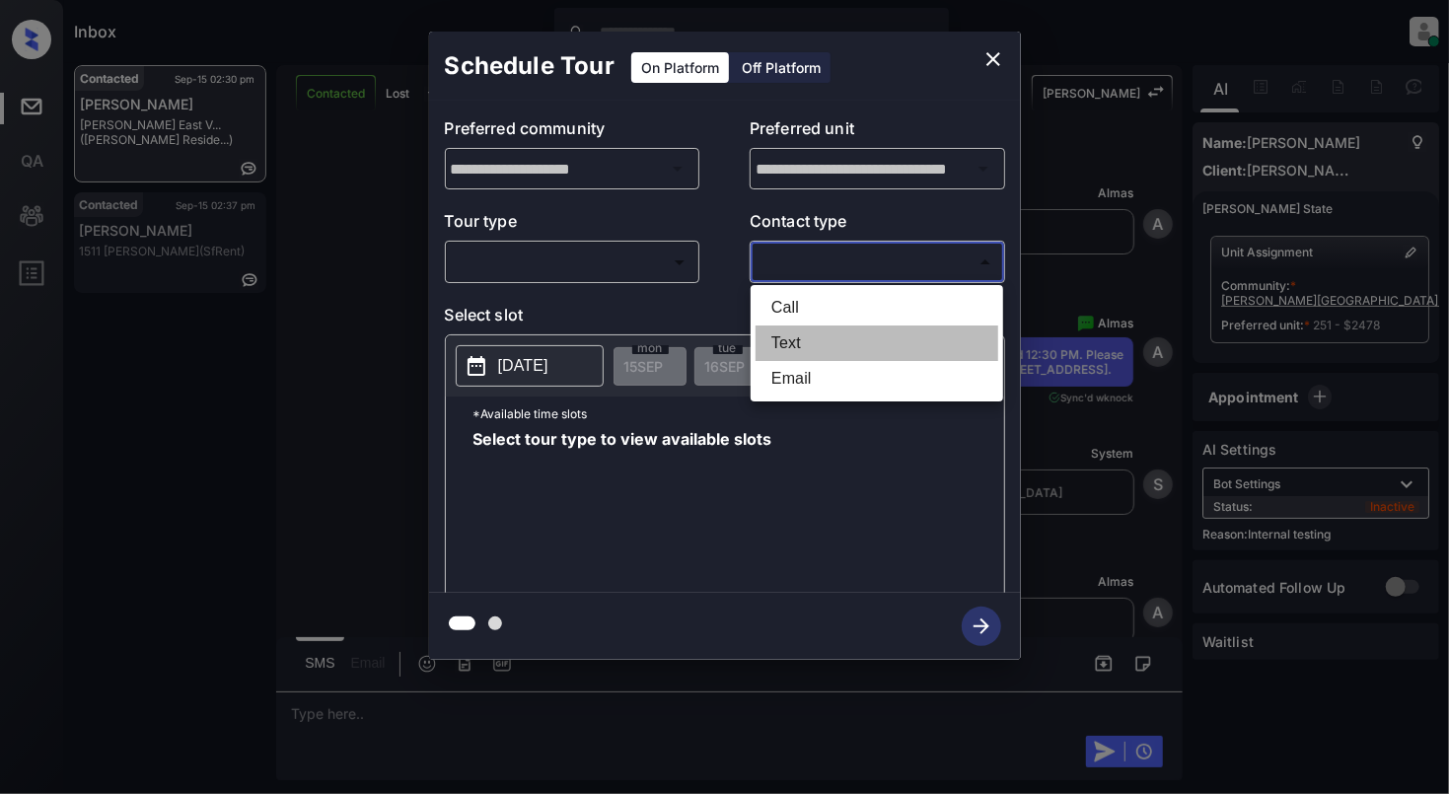
click at [805, 345] on li "Text" at bounding box center [877, 344] width 243 height 36
type input "****"
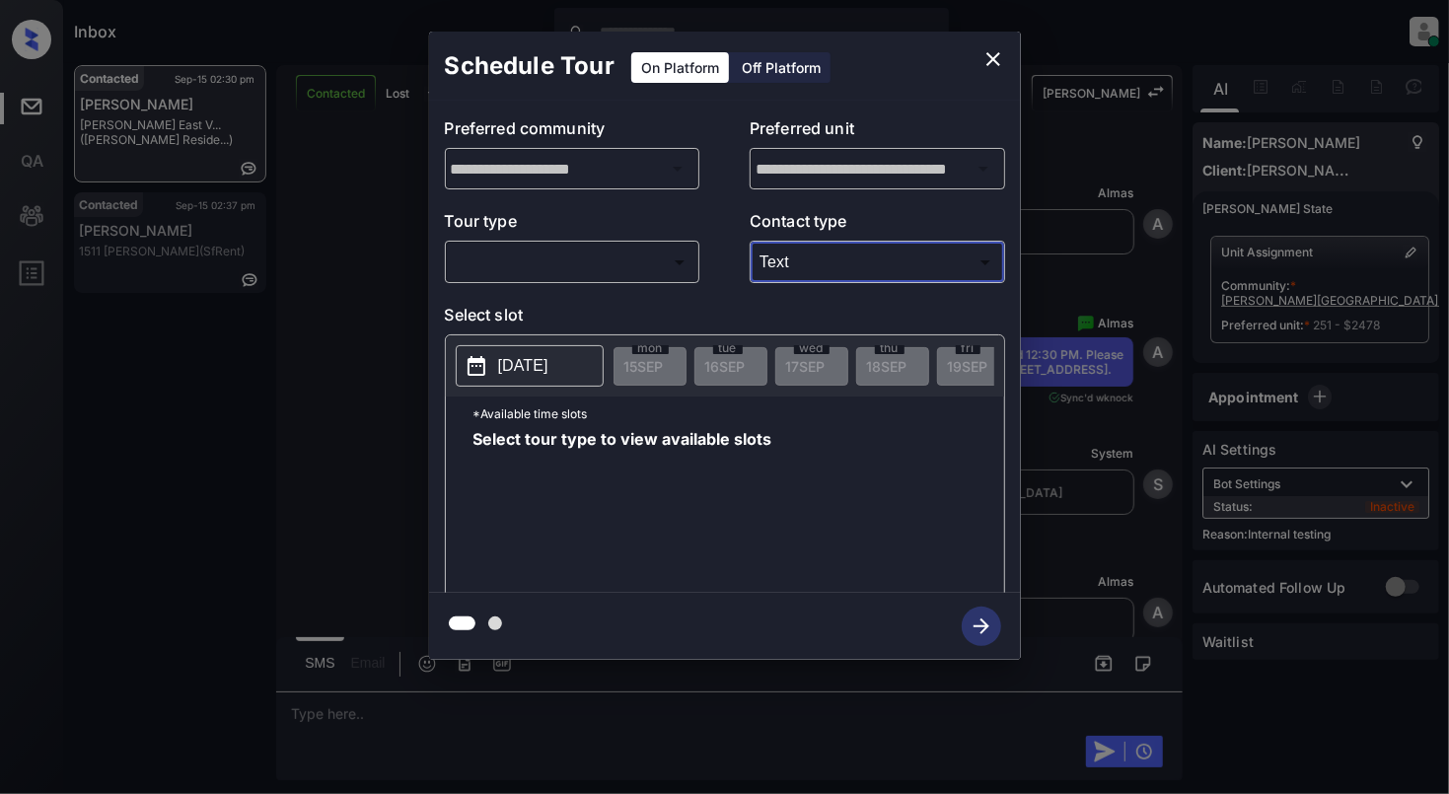
click at [624, 270] on body "Inbox [PERSON_NAME] Online Set yourself offline Set yourself on break Profile S…" at bounding box center [724, 397] width 1449 height 794
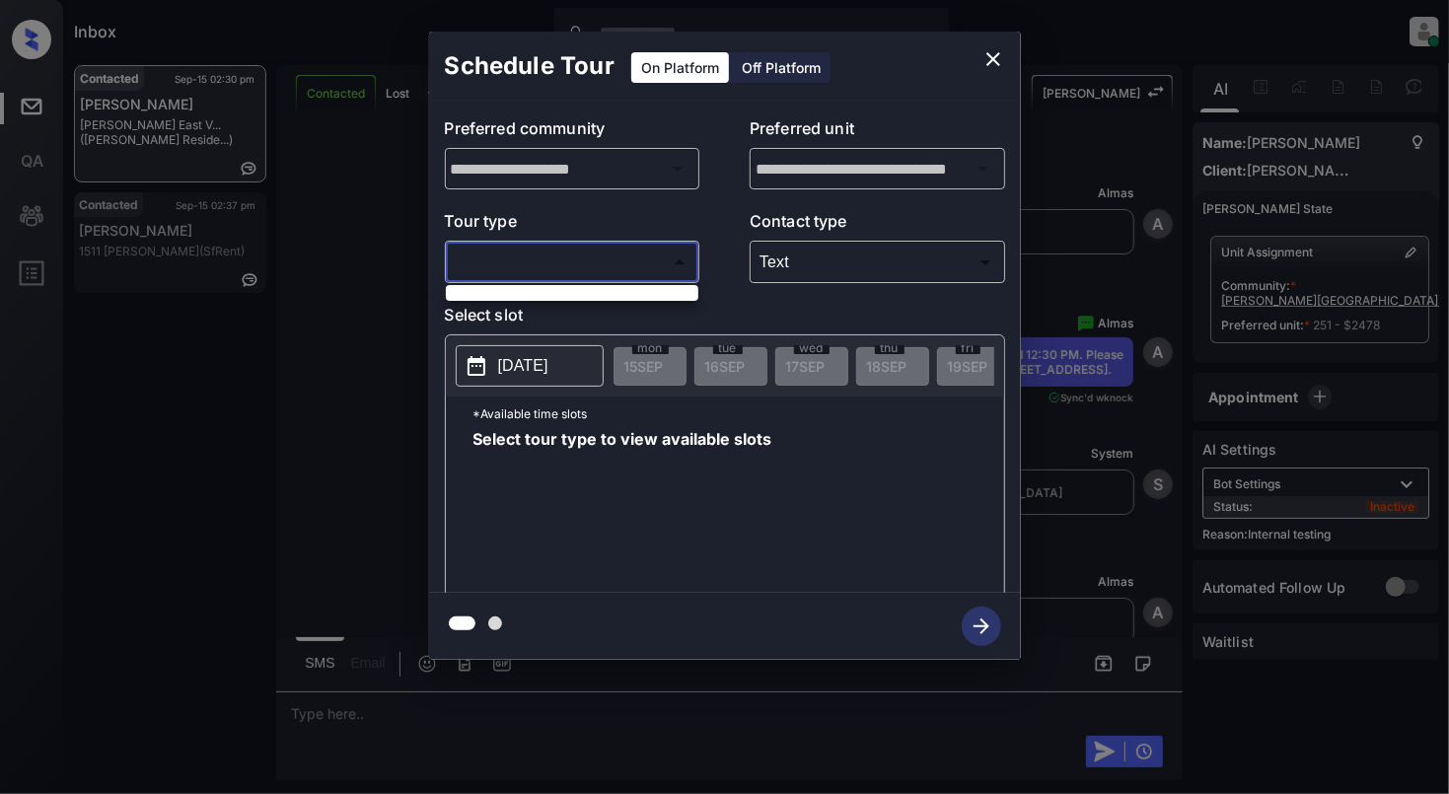
click at [624, 270] on div at bounding box center [724, 397] width 1449 height 794
click at [992, 64] on icon "close" at bounding box center [994, 59] width 24 height 24
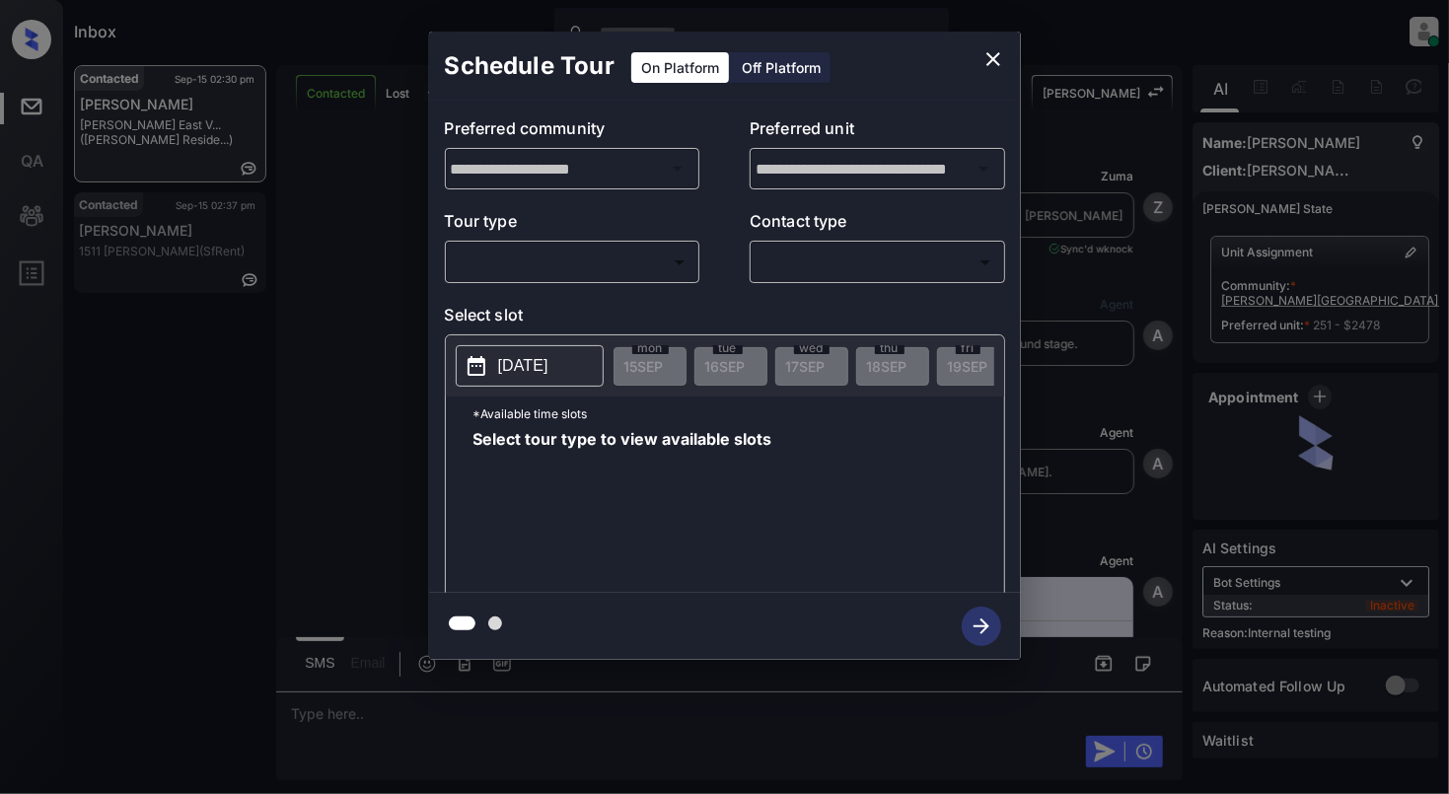
scroll to position [4583, 0]
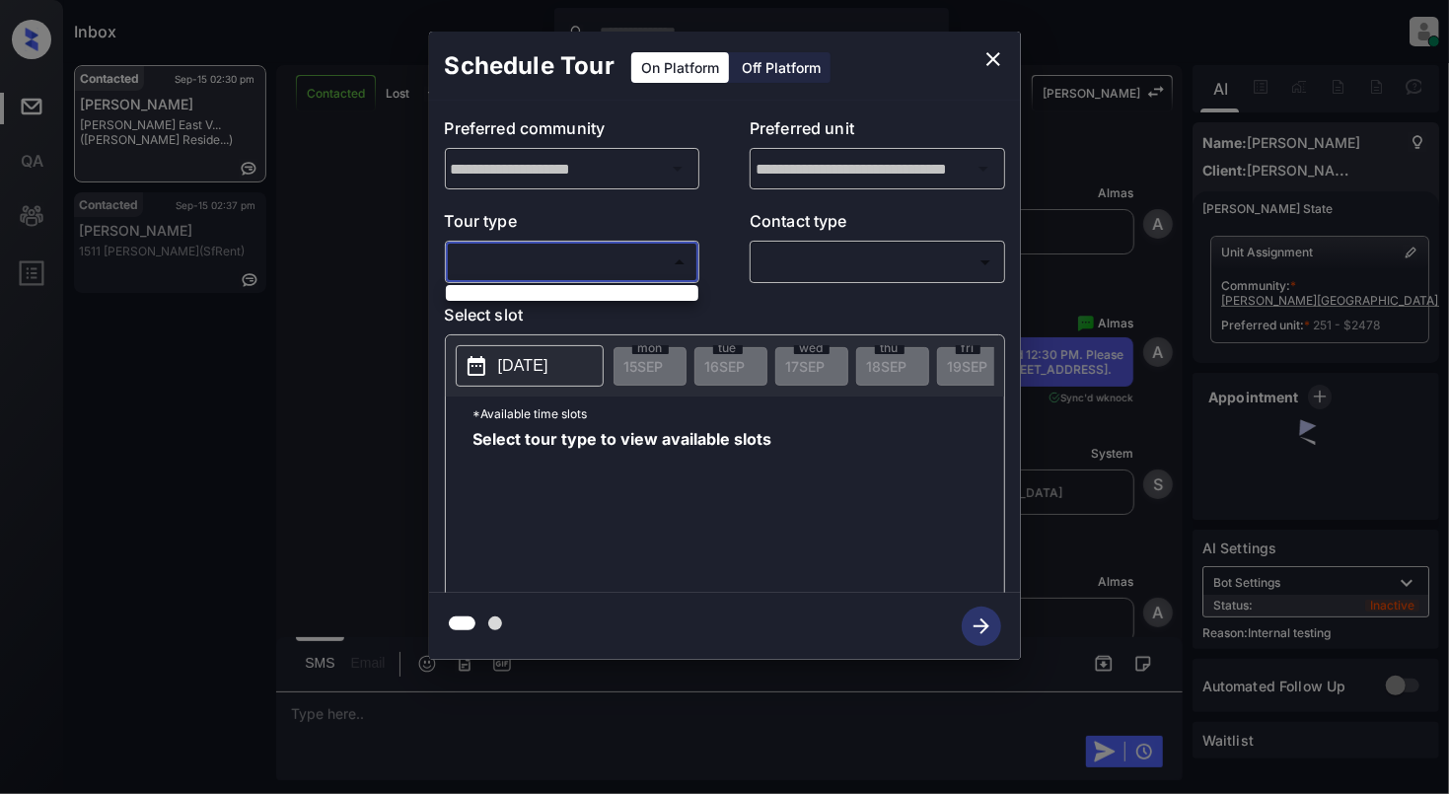
click at [606, 250] on body "Inbox [PERSON_NAME] Online Set yourself offline Set yourself on break Profile S…" at bounding box center [724, 397] width 1449 height 794
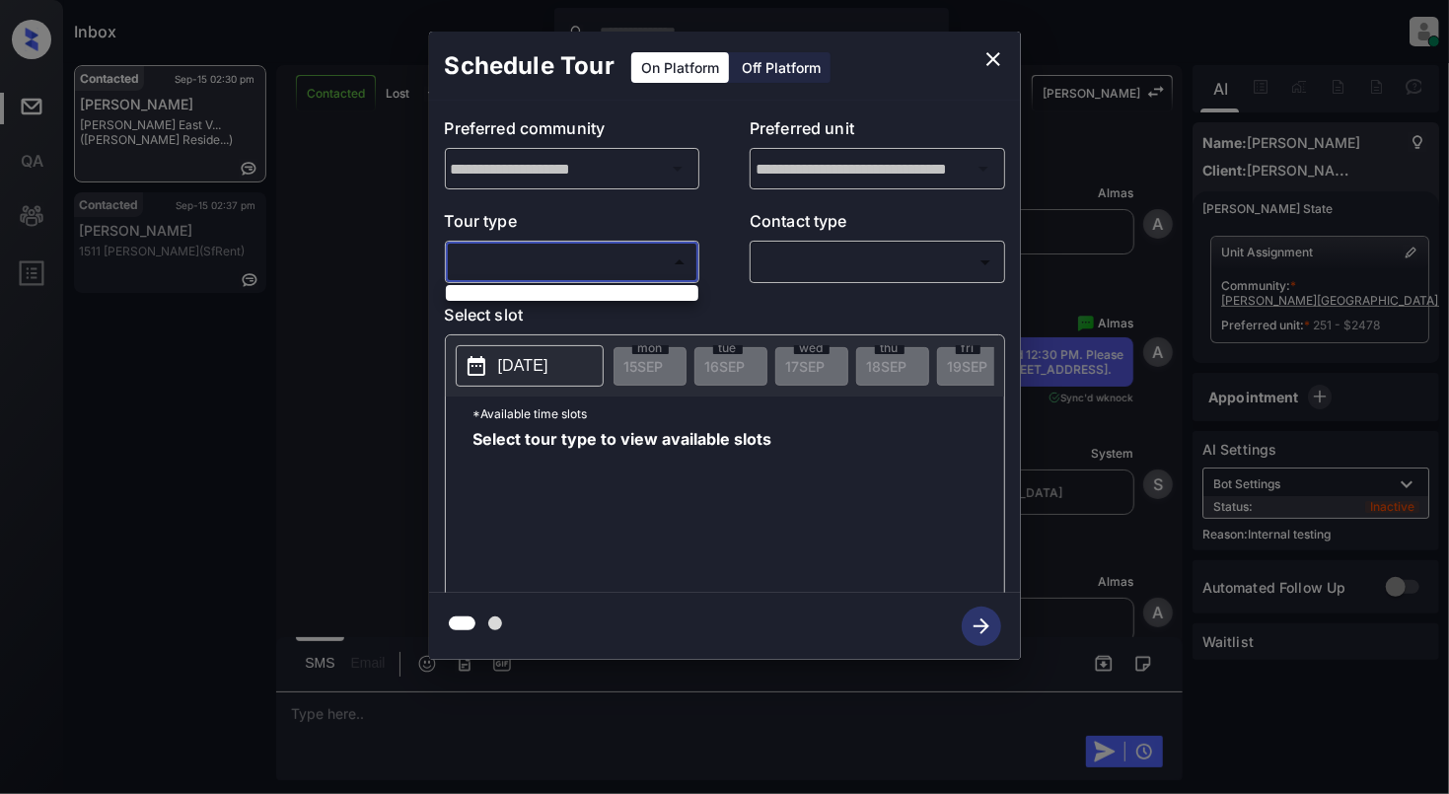
click at [988, 64] on div at bounding box center [724, 397] width 1449 height 794
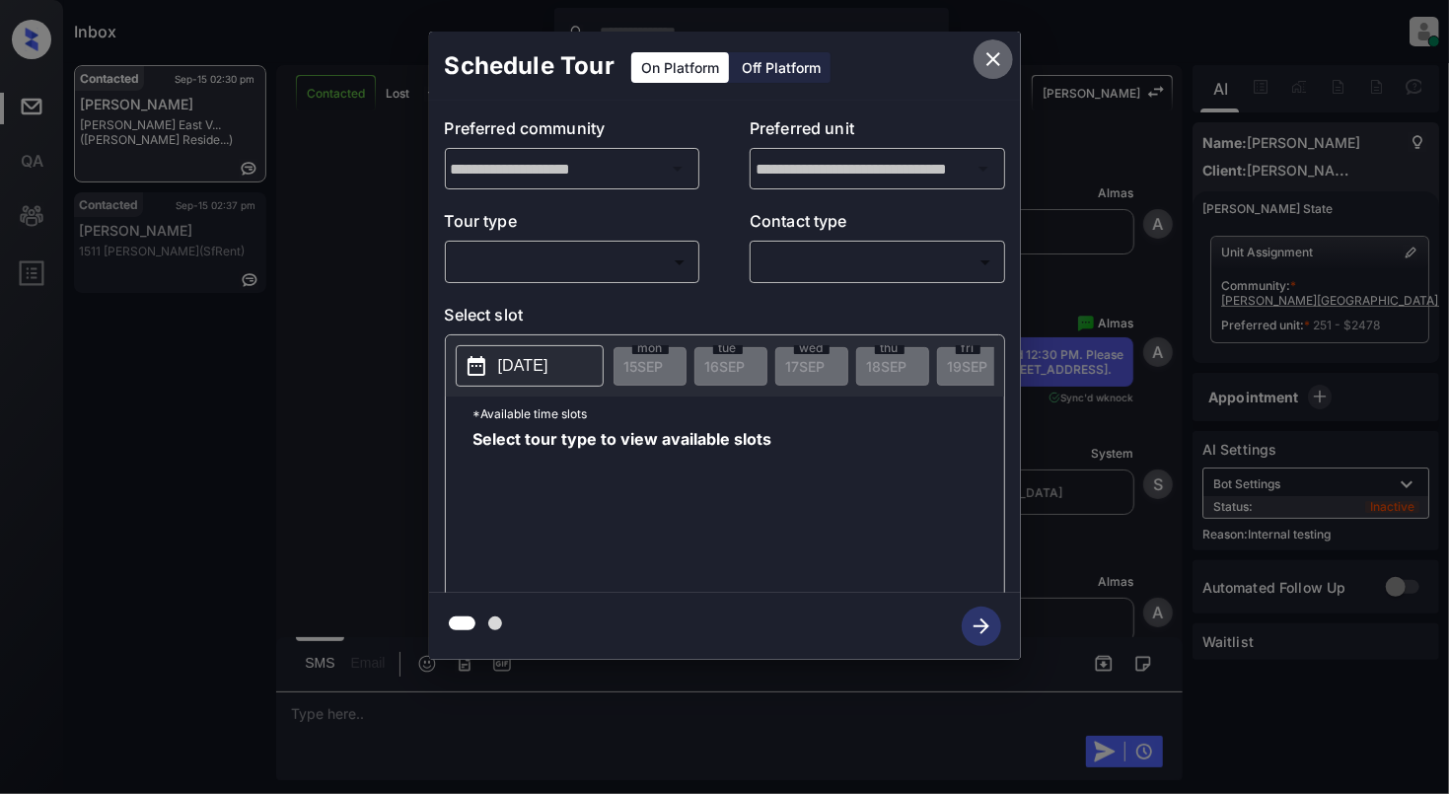
click at [988, 64] on icon "close" at bounding box center [994, 59] width 14 height 14
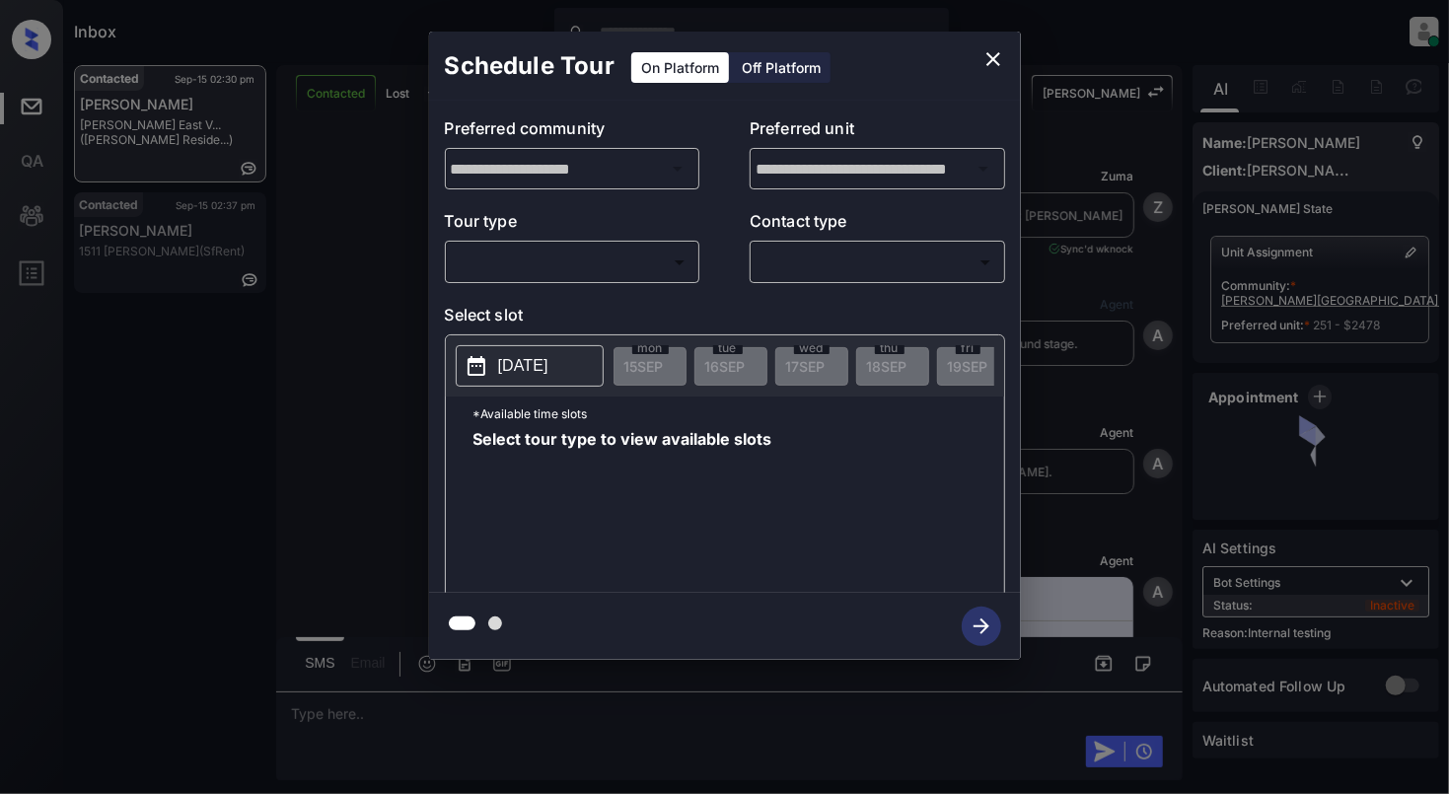
scroll to position [5912, 0]
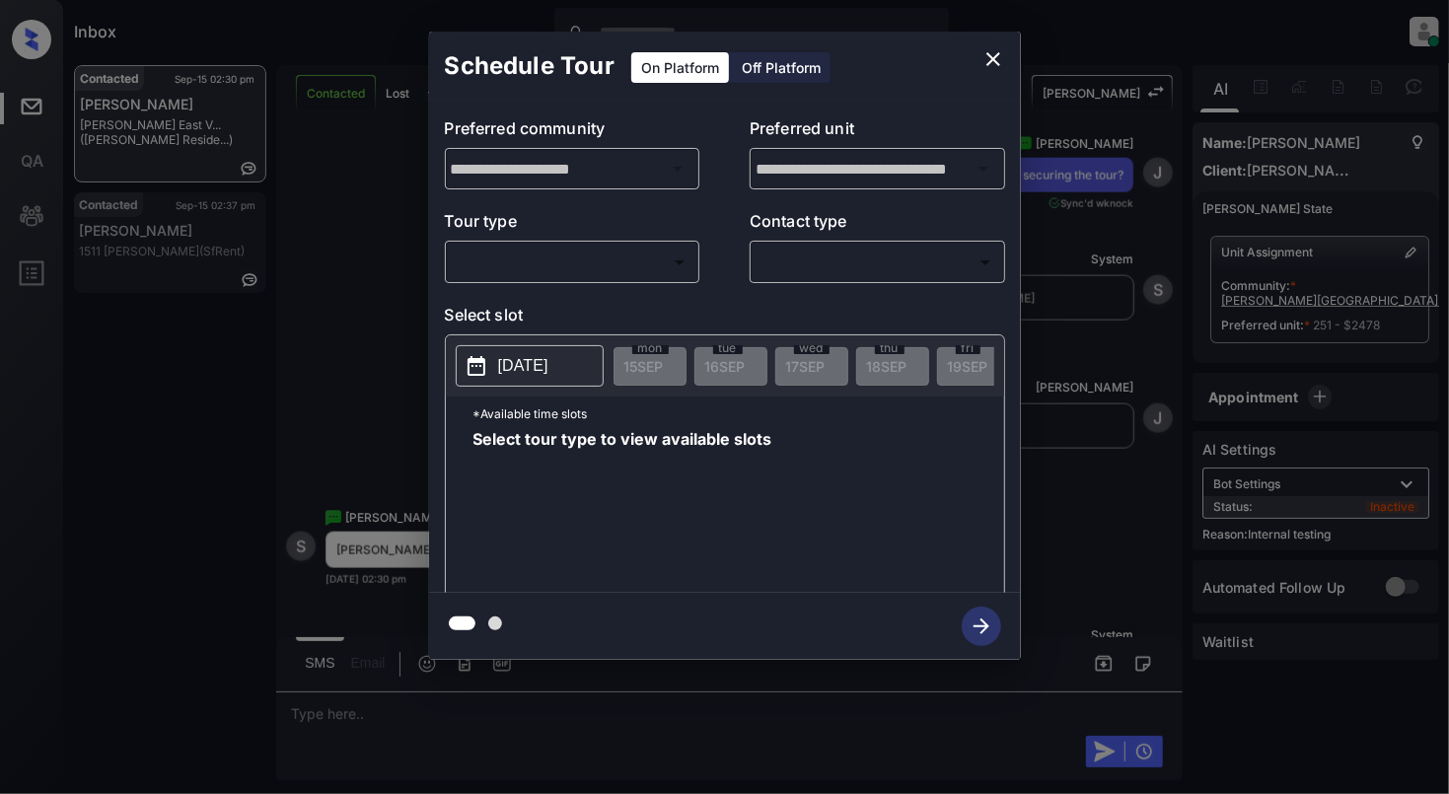
click at [550, 254] on body "Inbox [PERSON_NAME] Online Set yourself offline Set yourself on break Profile S…" at bounding box center [724, 397] width 1449 height 794
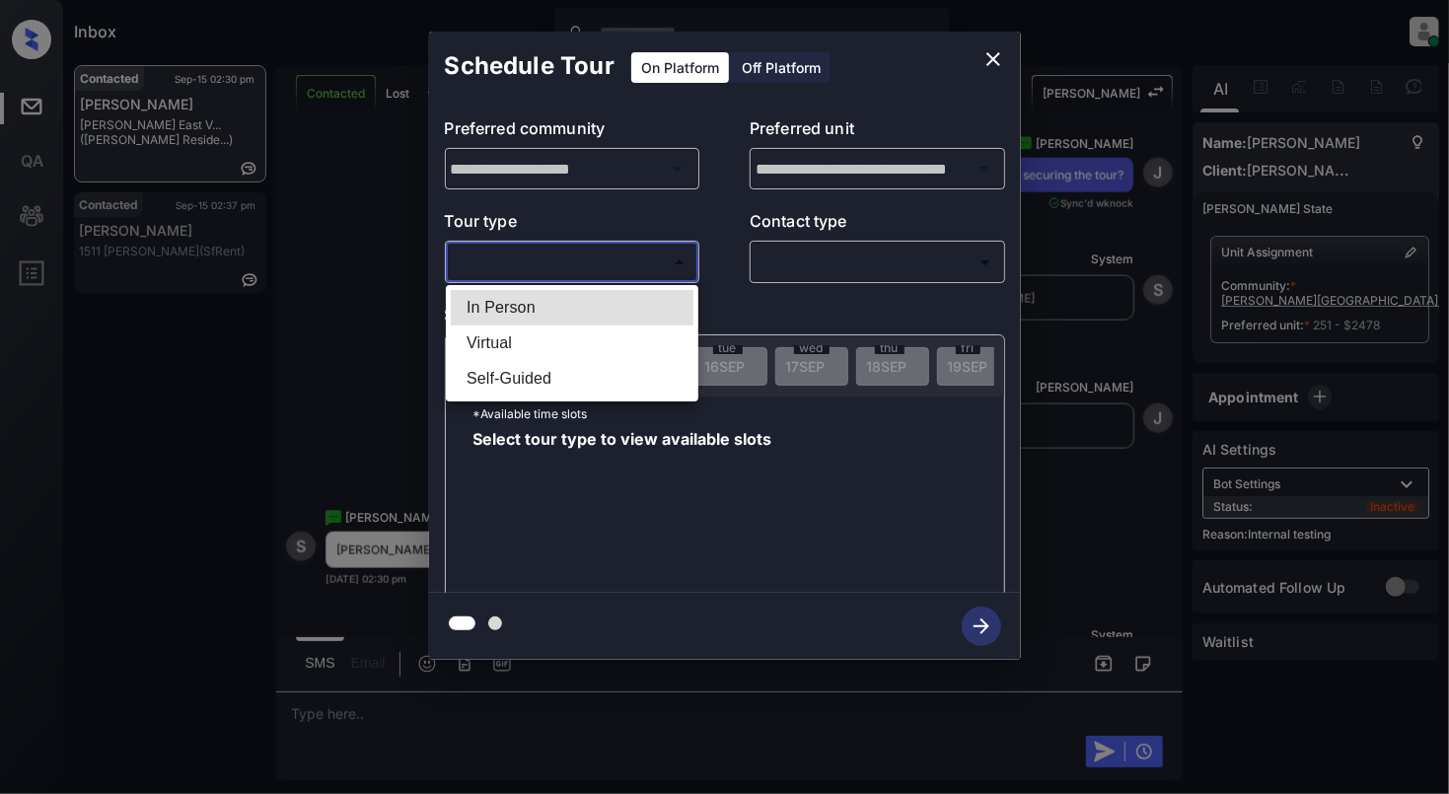
click at [501, 308] on li "In Person" at bounding box center [572, 308] width 243 height 36
type input "********"
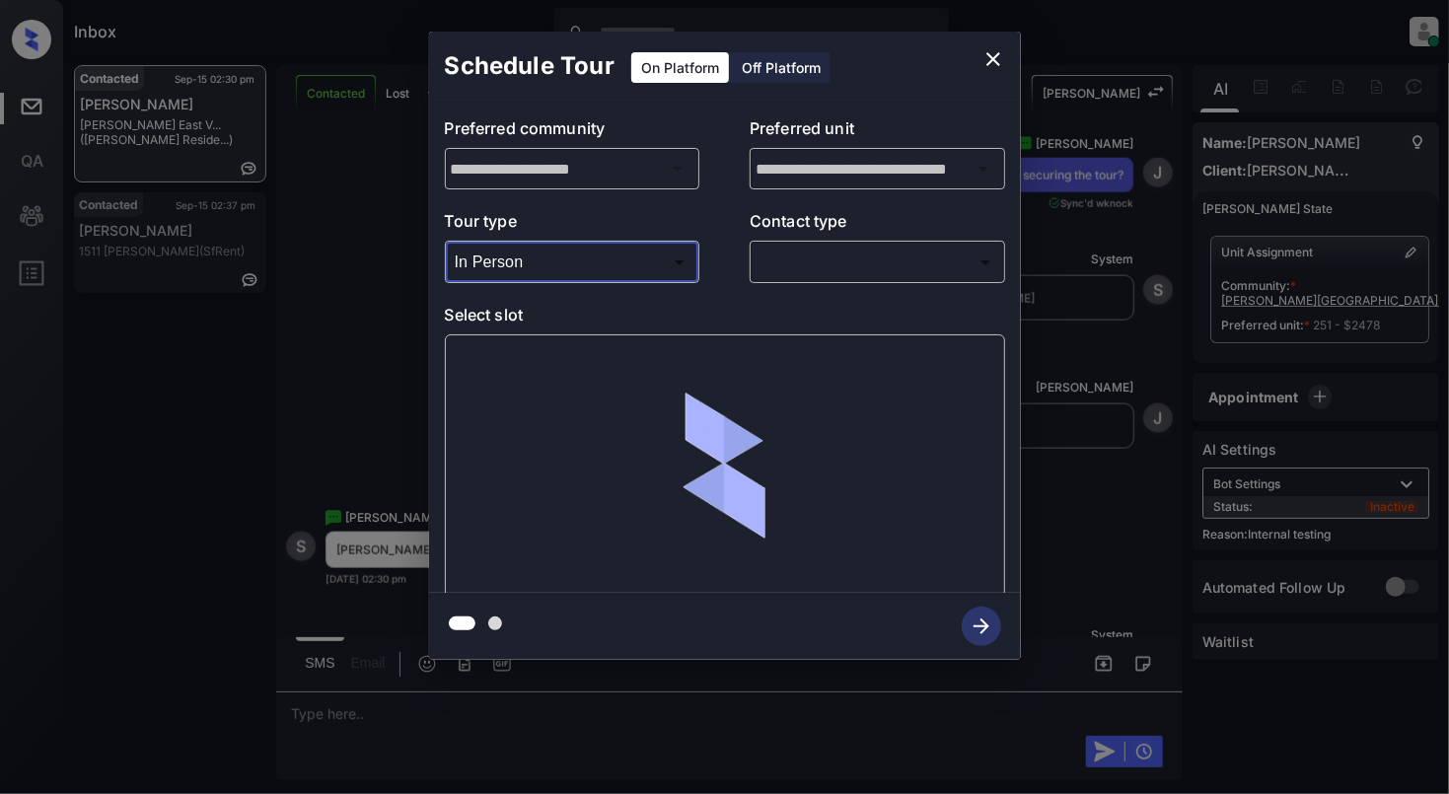
click at [850, 246] on body "Inbox [PERSON_NAME] Online Set yourself offline Set yourself on break Profile S…" at bounding box center [724, 397] width 1449 height 794
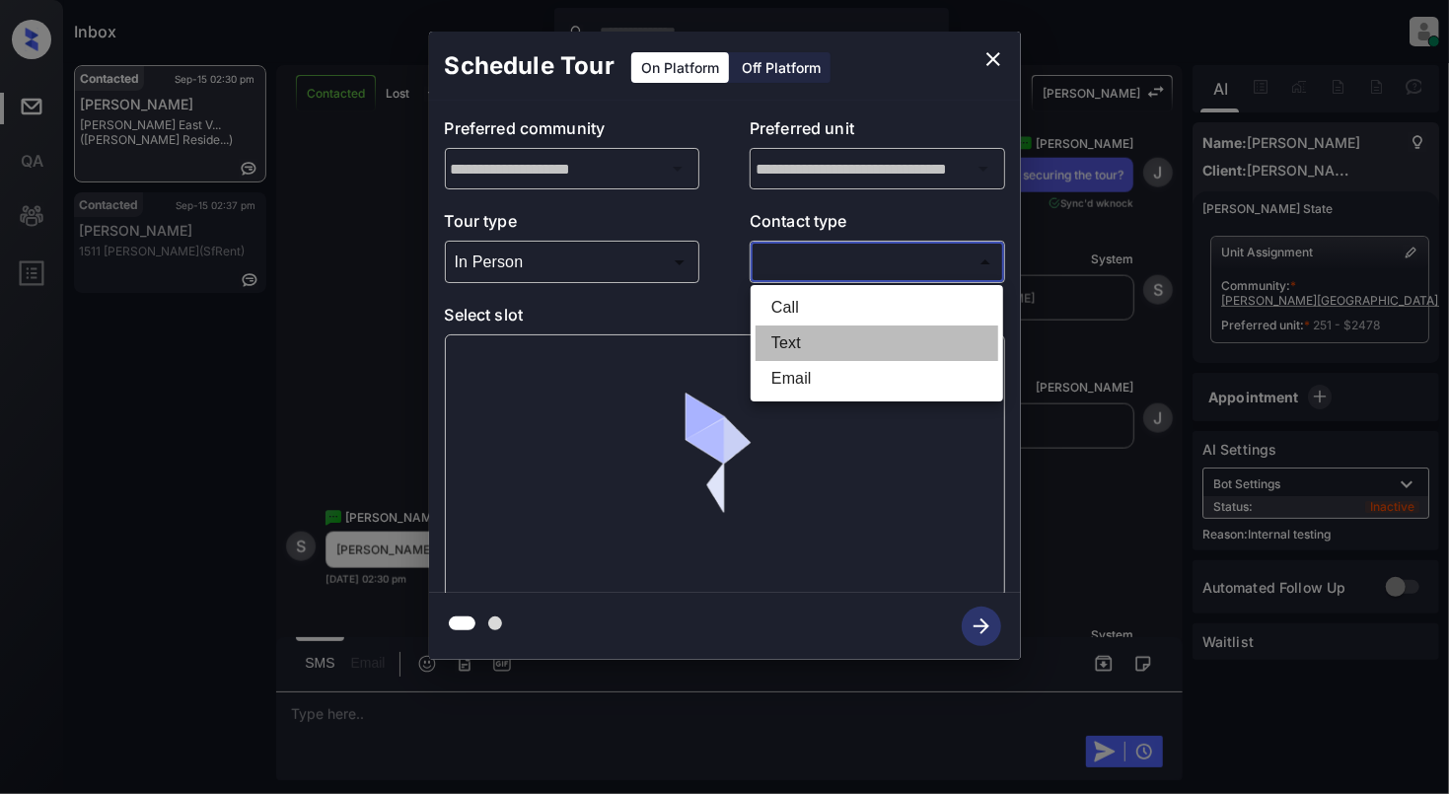
click at [791, 349] on li "Text" at bounding box center [877, 344] width 243 height 36
type input "****"
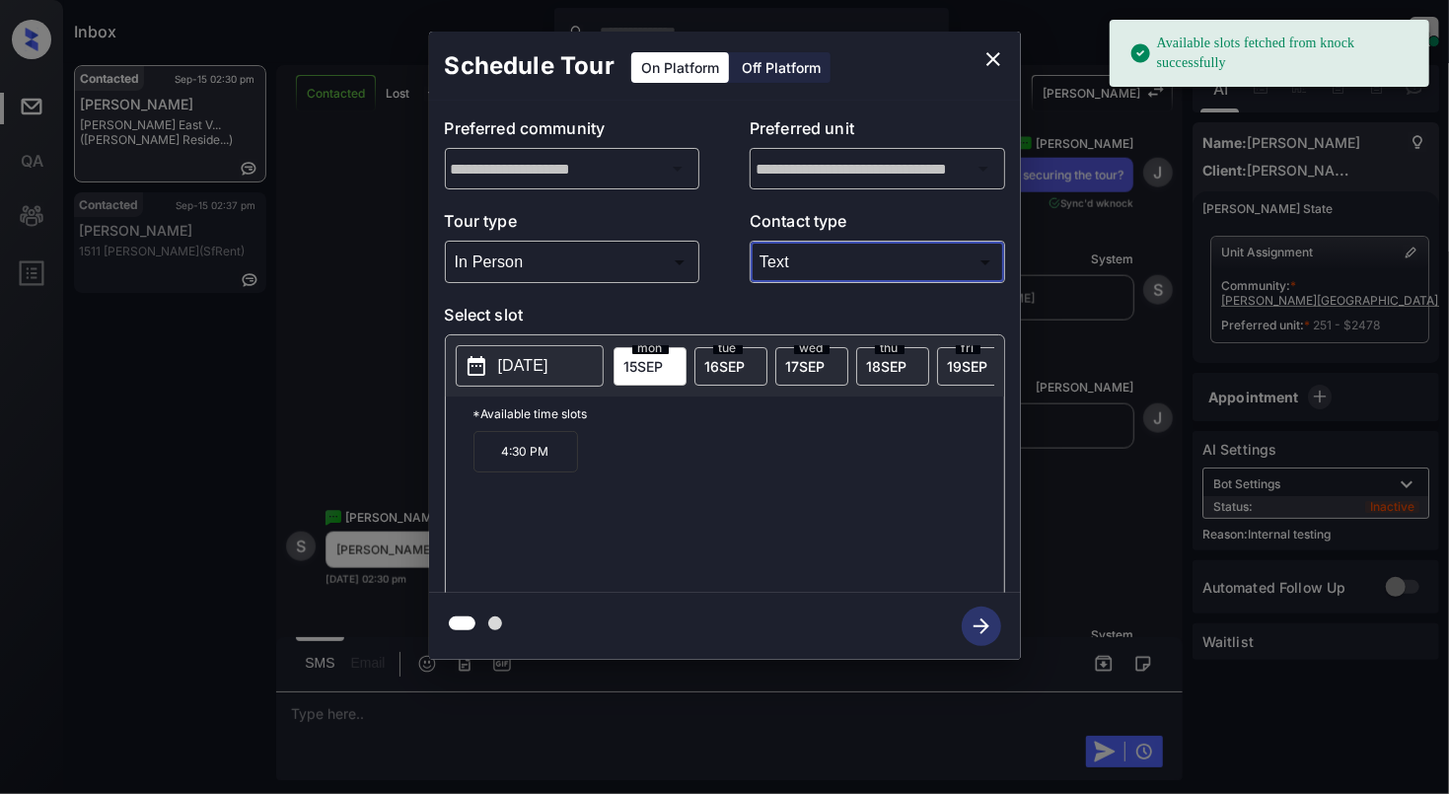
click at [517, 360] on p "[DATE]" at bounding box center [523, 366] width 50 height 24
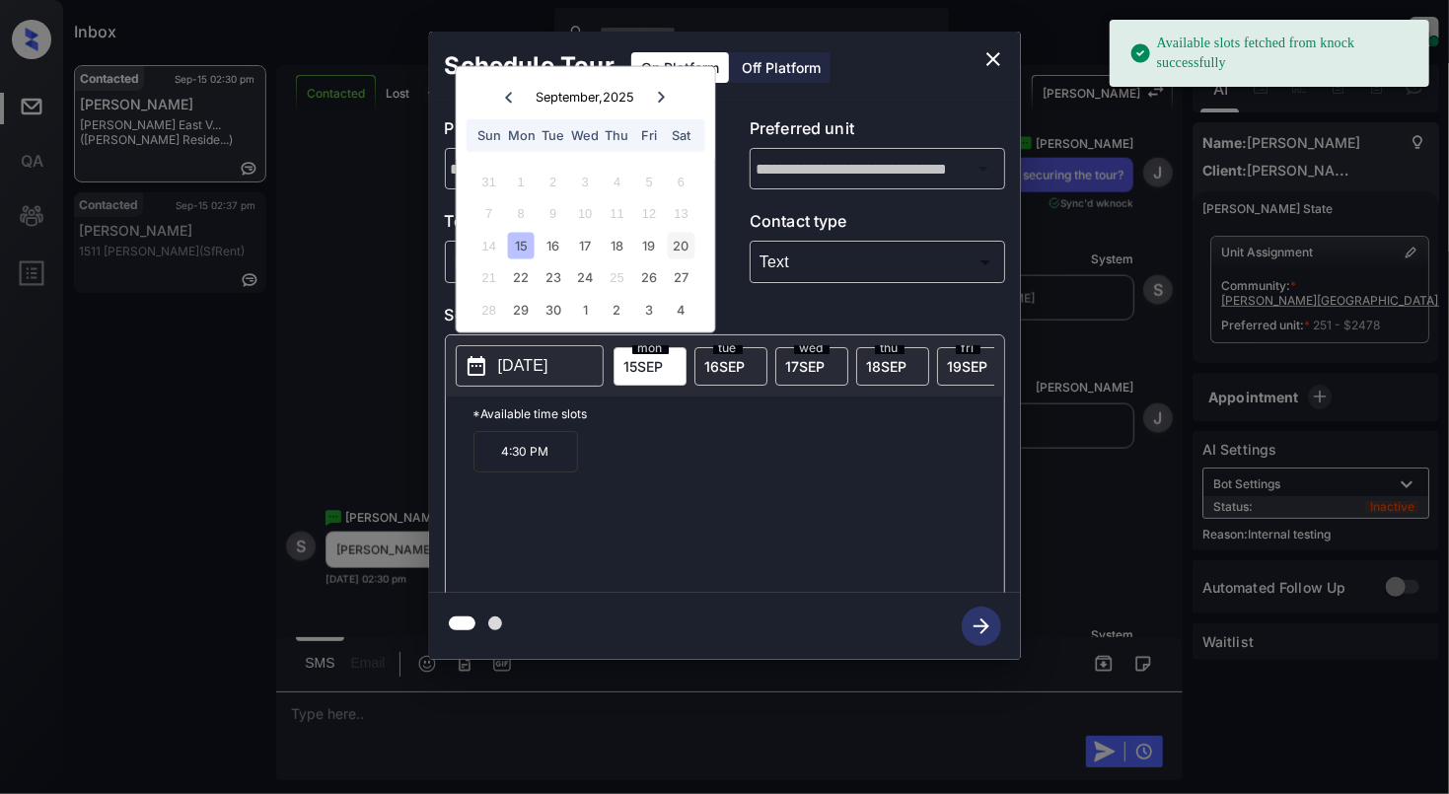
click at [684, 247] on div "20" at bounding box center [681, 245] width 27 height 27
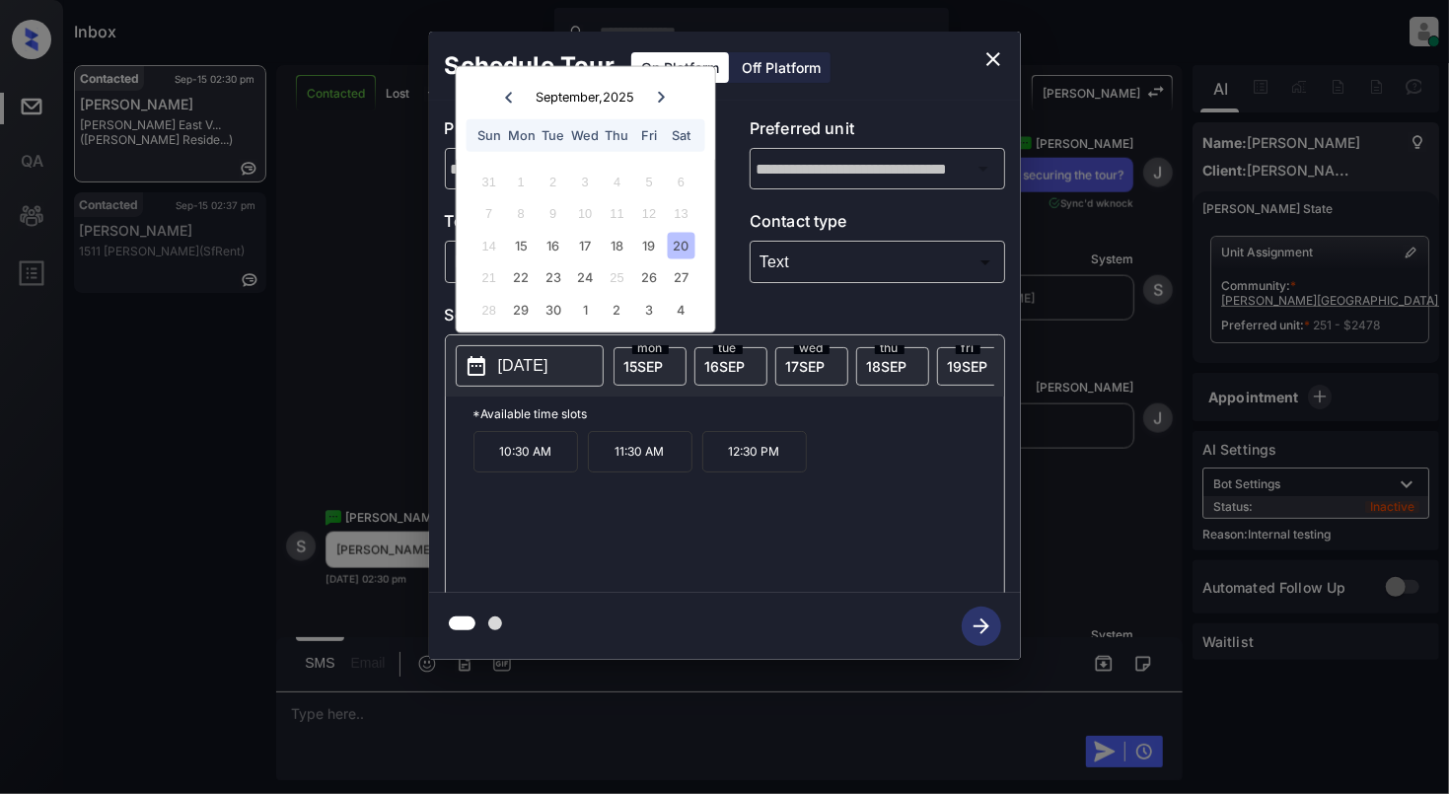
click at [618, 462] on p "11:30 AM" at bounding box center [640, 451] width 105 height 41
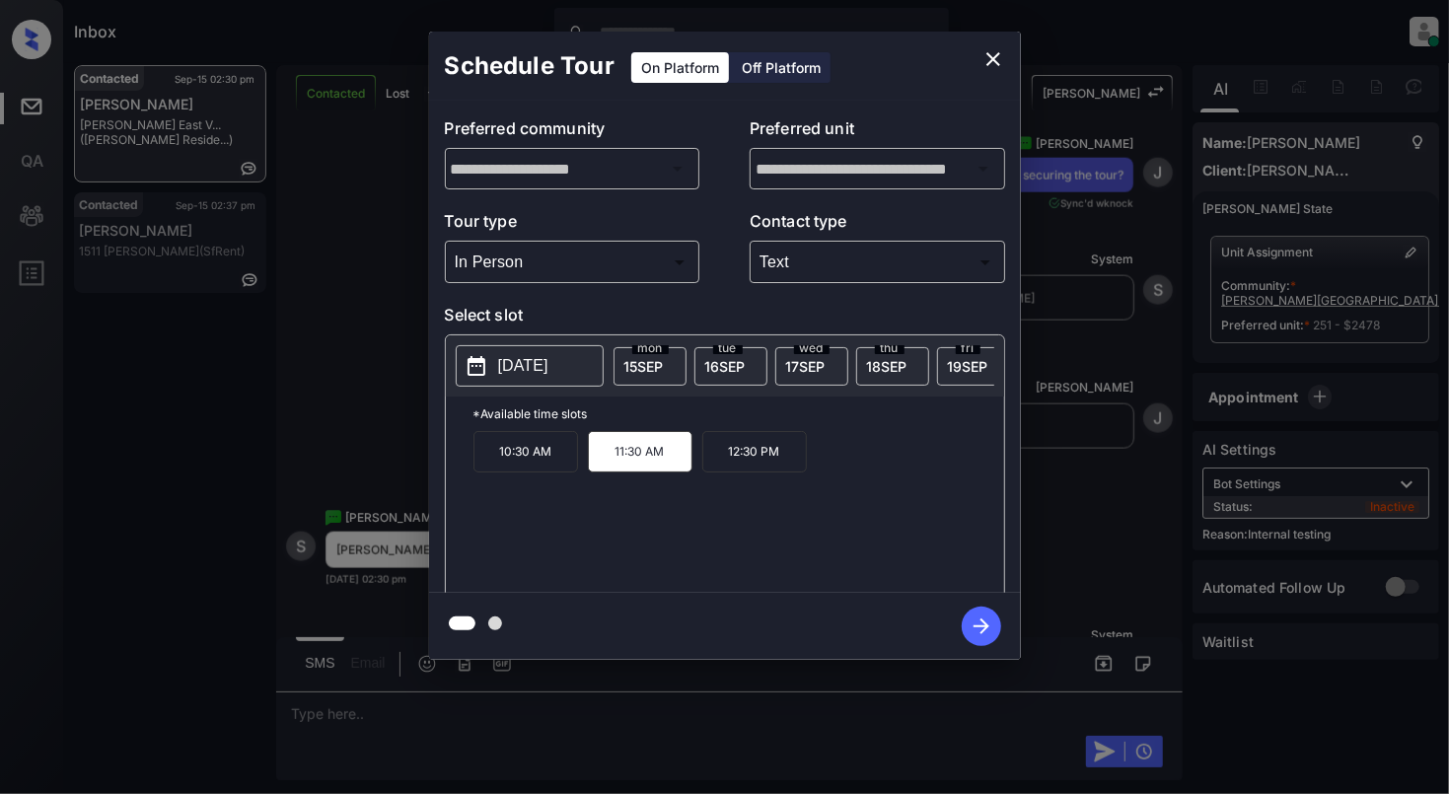
click at [990, 625] on icon "button" at bounding box center [981, 626] width 39 height 39
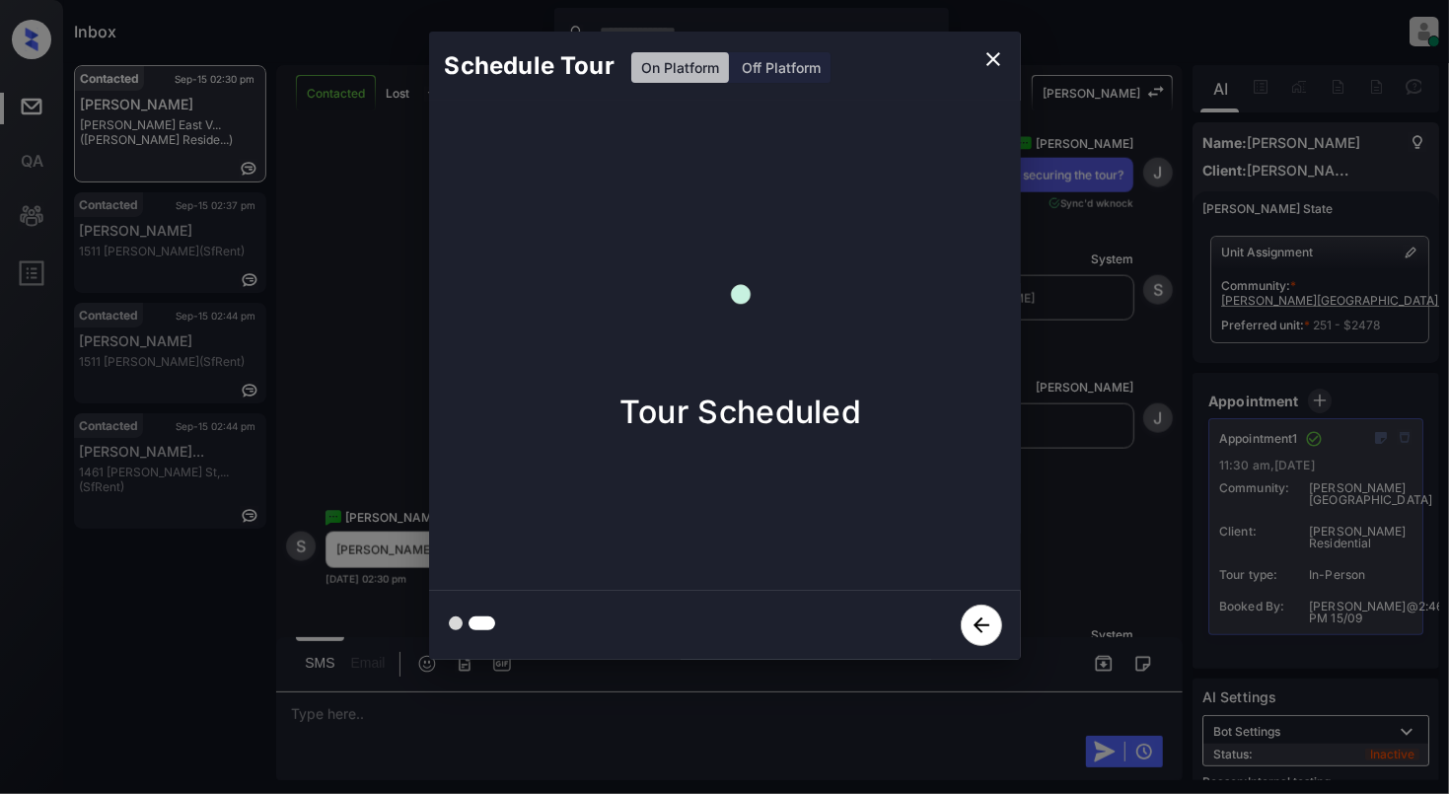
click at [992, 61] on icon "close" at bounding box center [994, 59] width 24 height 24
